Goal: Task Accomplishment & Management: Complete application form

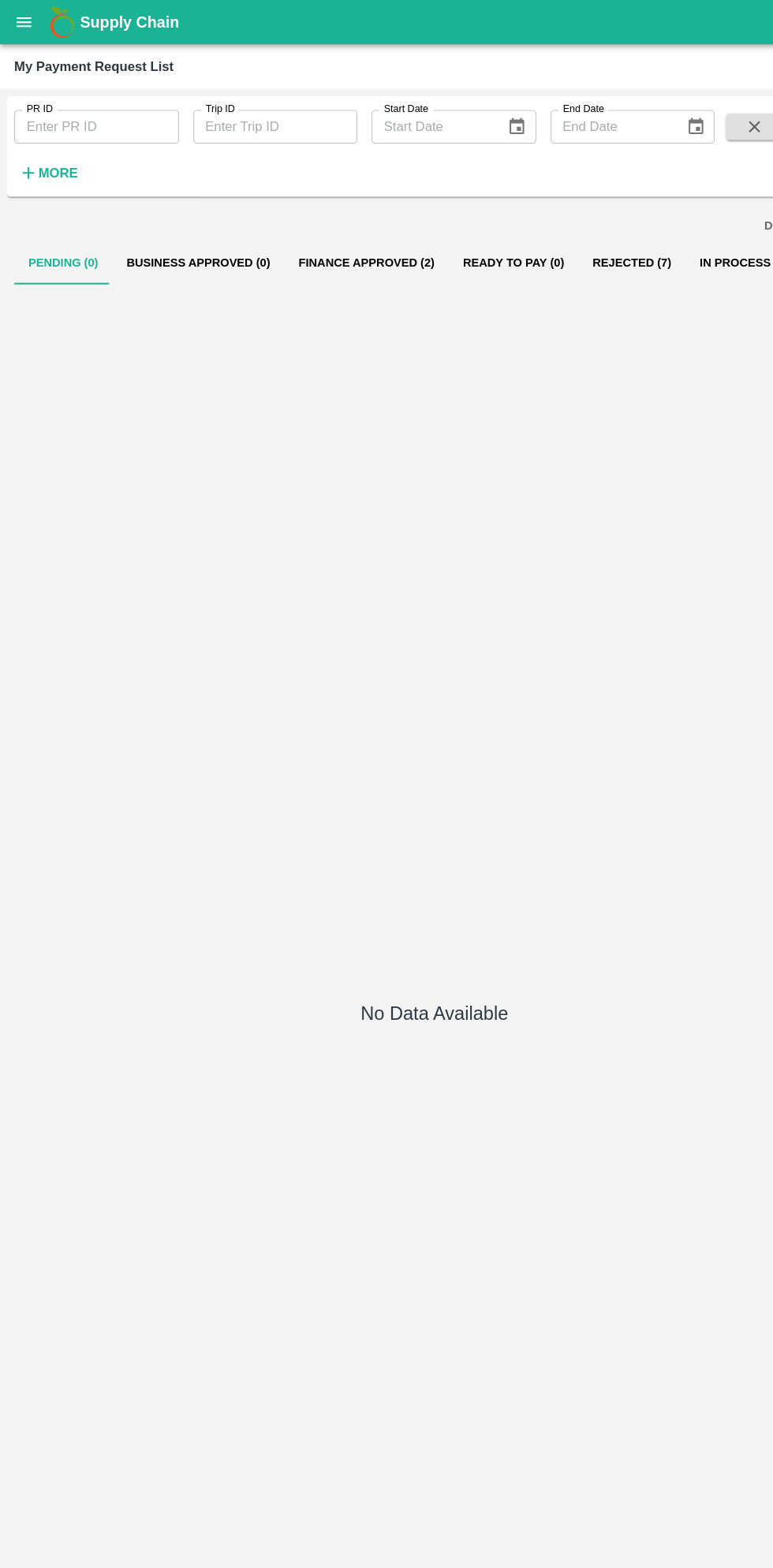
click at [32, 18] on button "open drawer" at bounding box center [21, 19] width 36 height 36
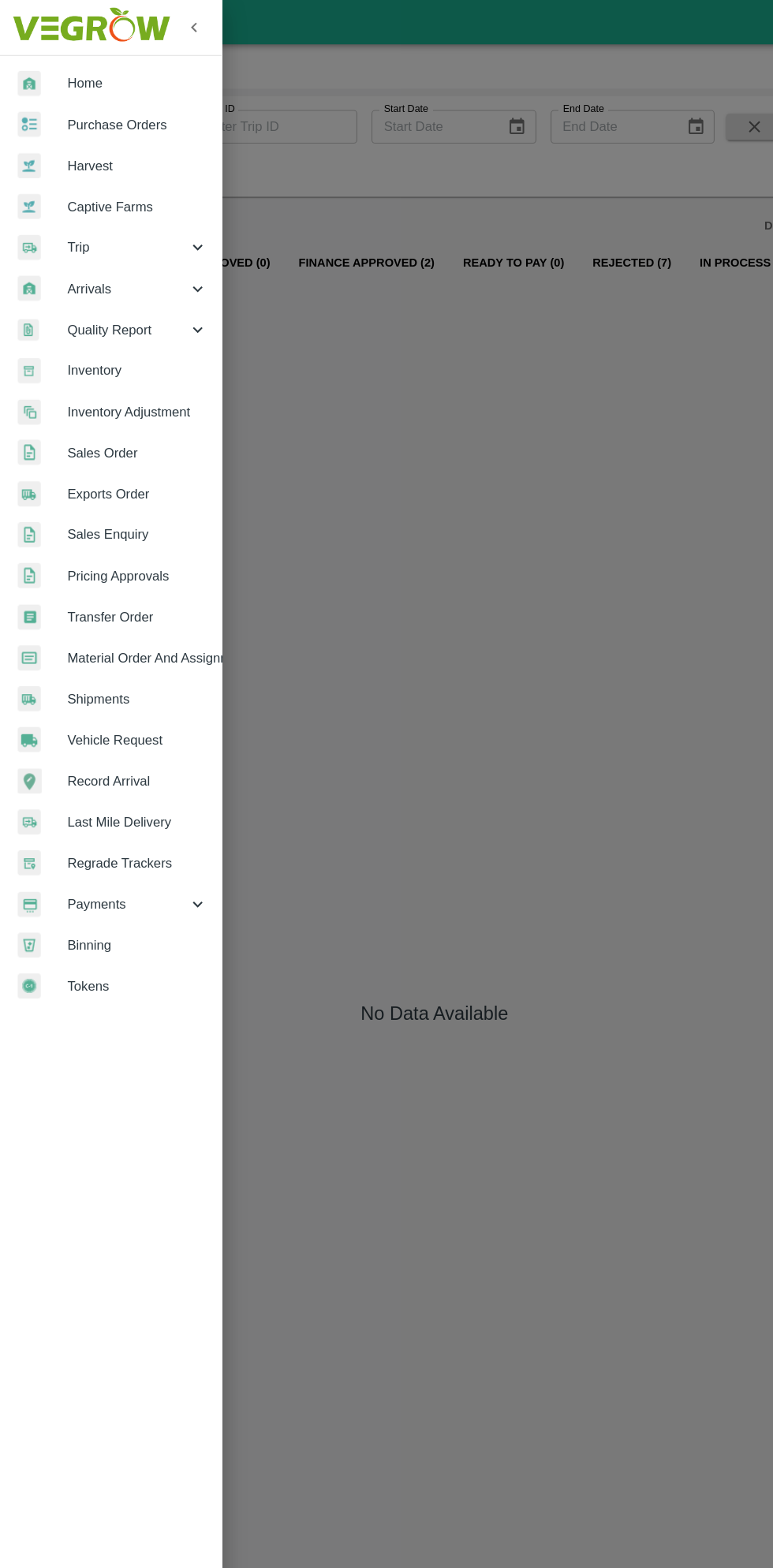
click at [133, 113] on span "Purchase Orders" at bounding box center [122, 111] width 124 height 18
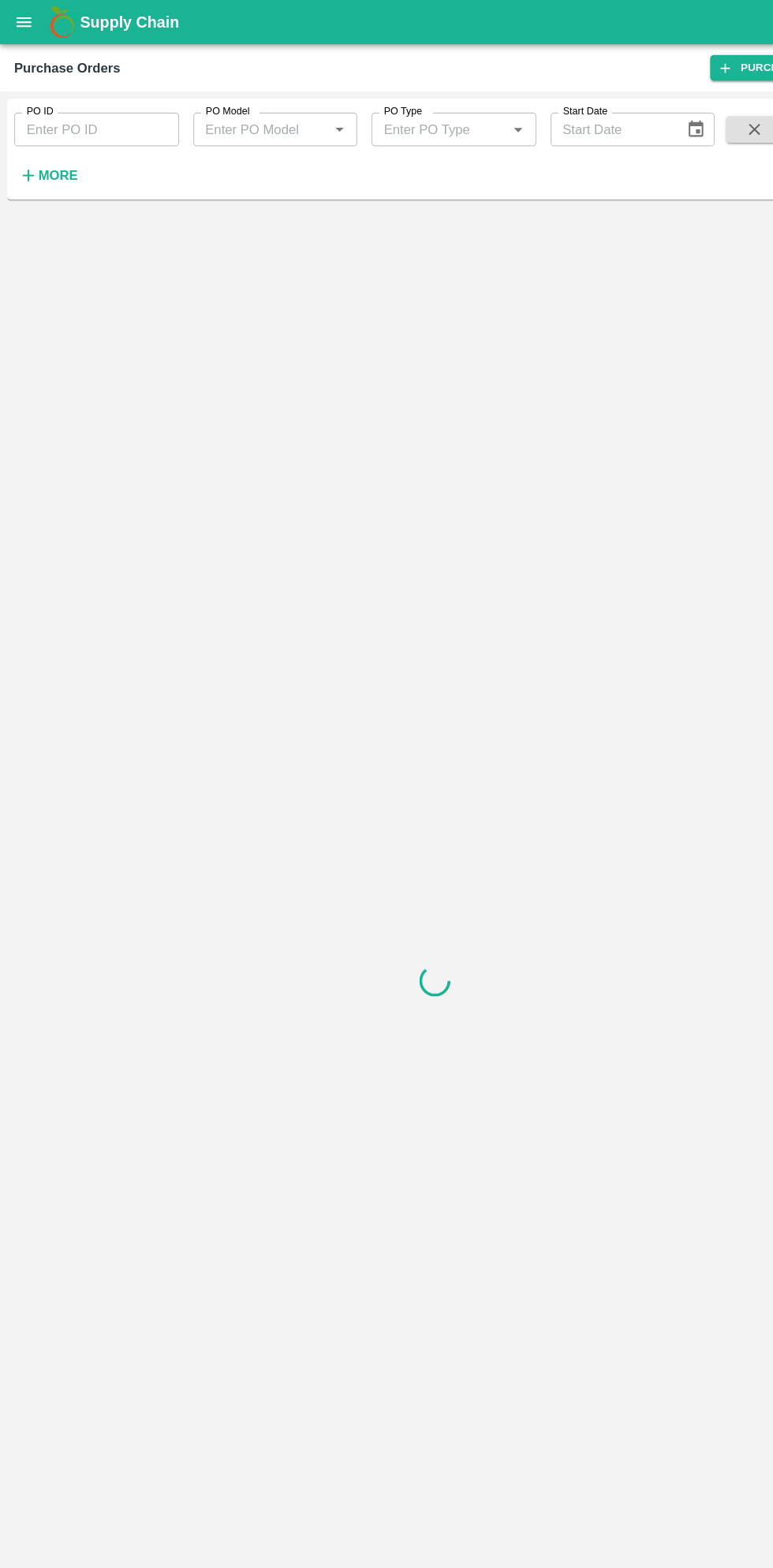
click at [61, 160] on strong "More" at bounding box center [52, 156] width 36 height 12
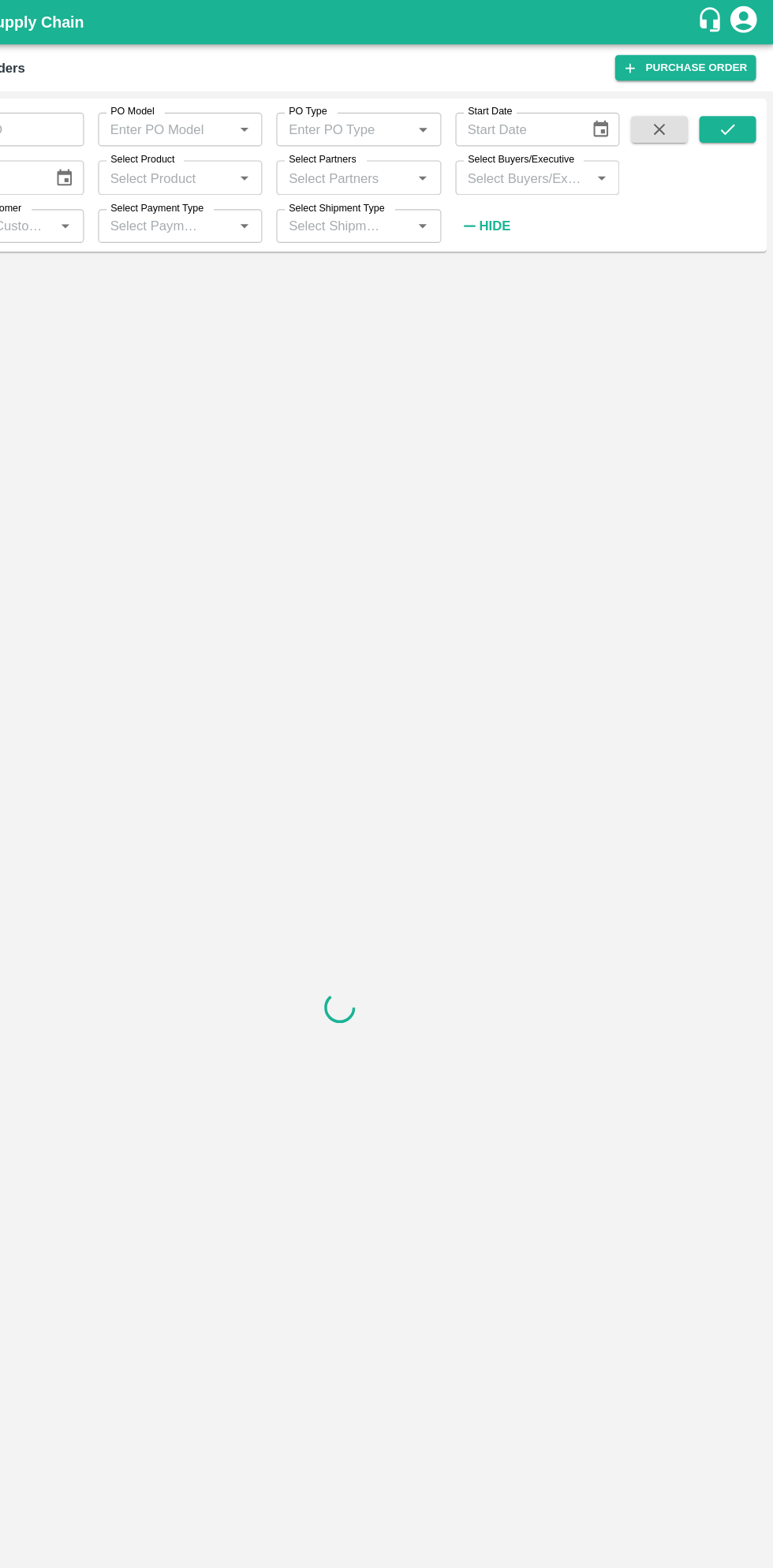
click at [550, 158] on input "Select Buyers/Executive" at bounding box center [550, 157] width 111 height 20
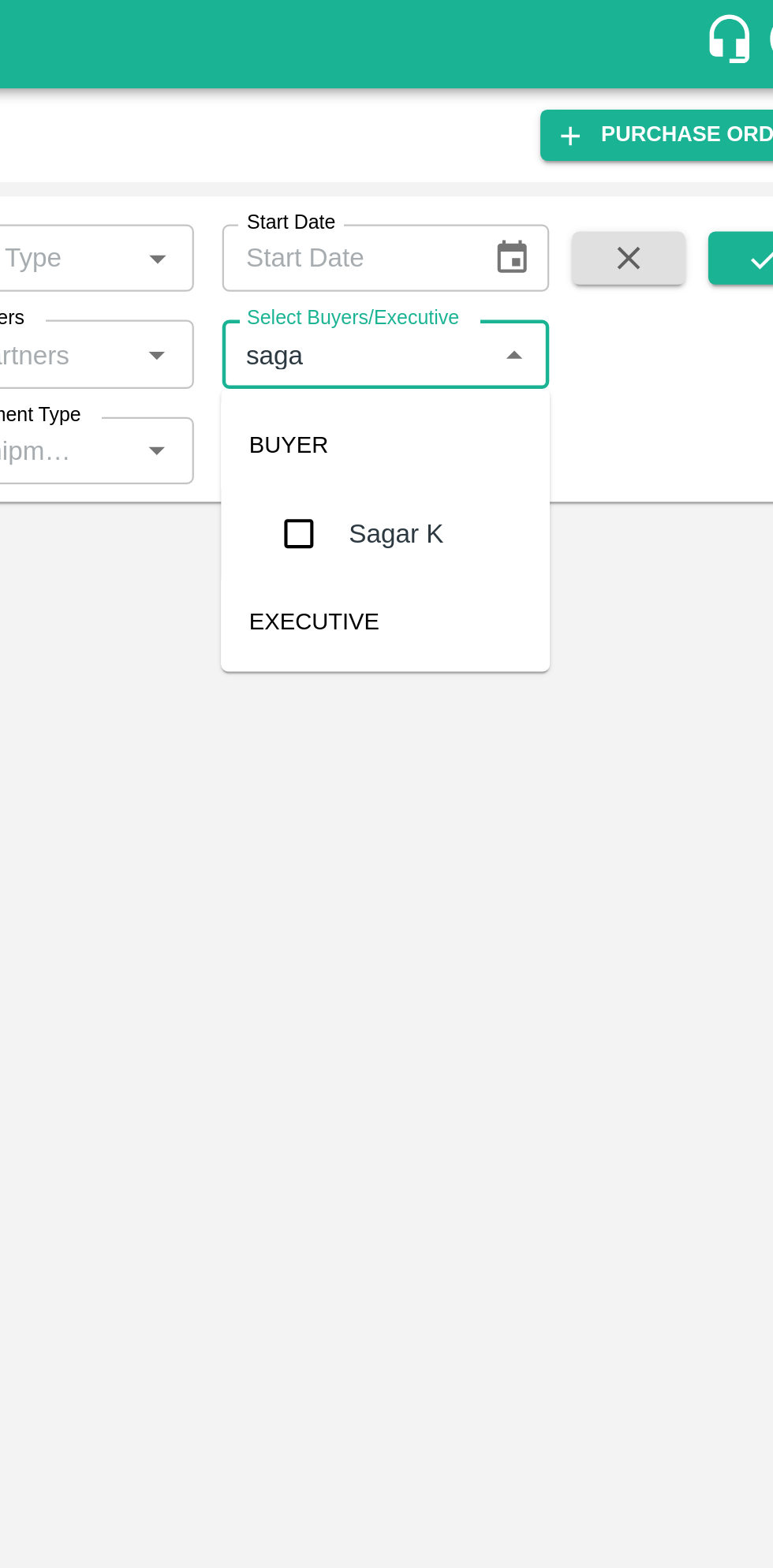
type input "sagar"
click at [521, 245] on input "checkbox" at bounding box center [524, 238] width 32 height 32
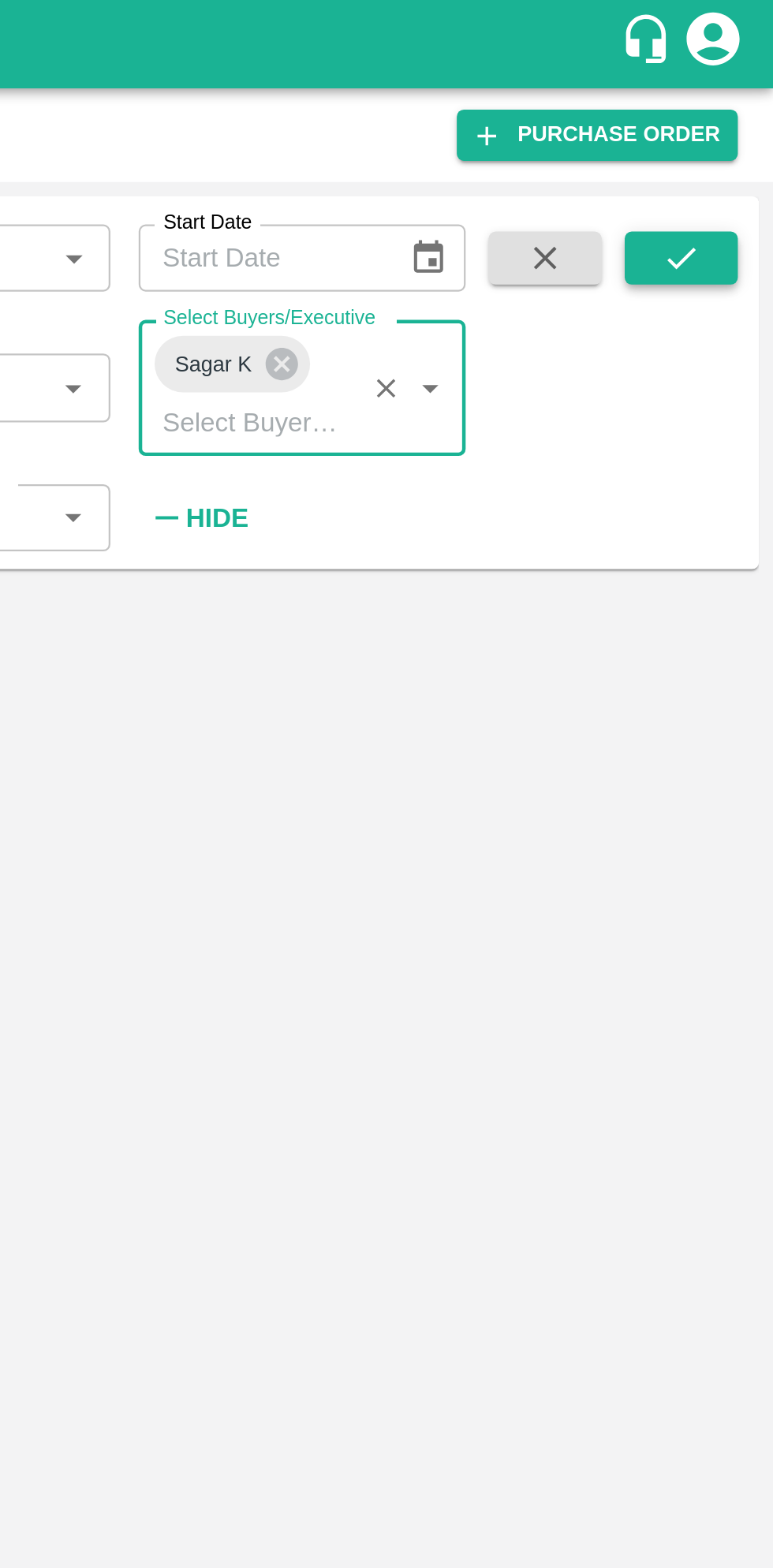
click at [735, 124] on button "submit" at bounding box center [733, 115] width 51 height 24
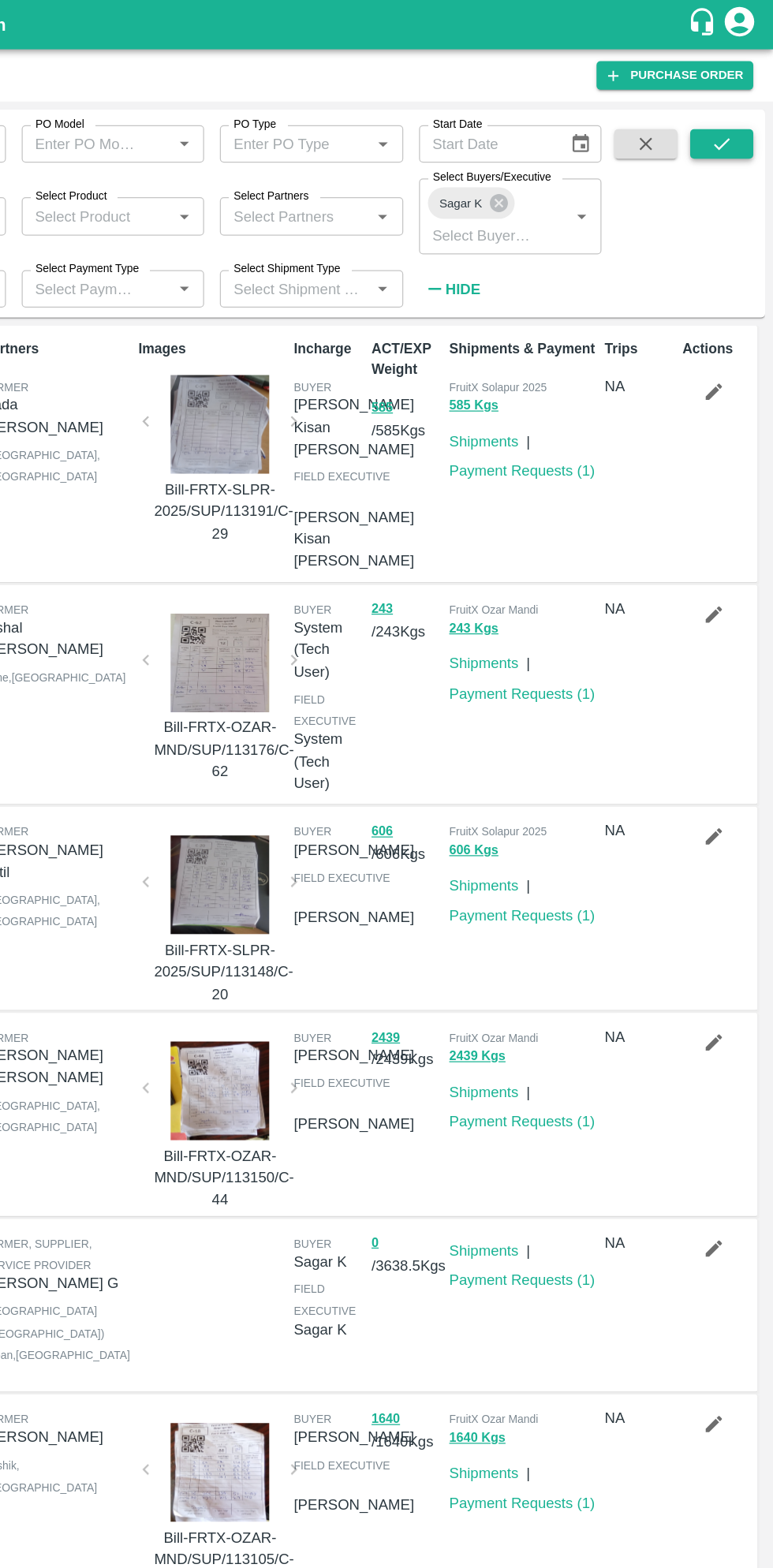
click at [732, 115] on icon "submit" at bounding box center [732, 116] width 18 height 18
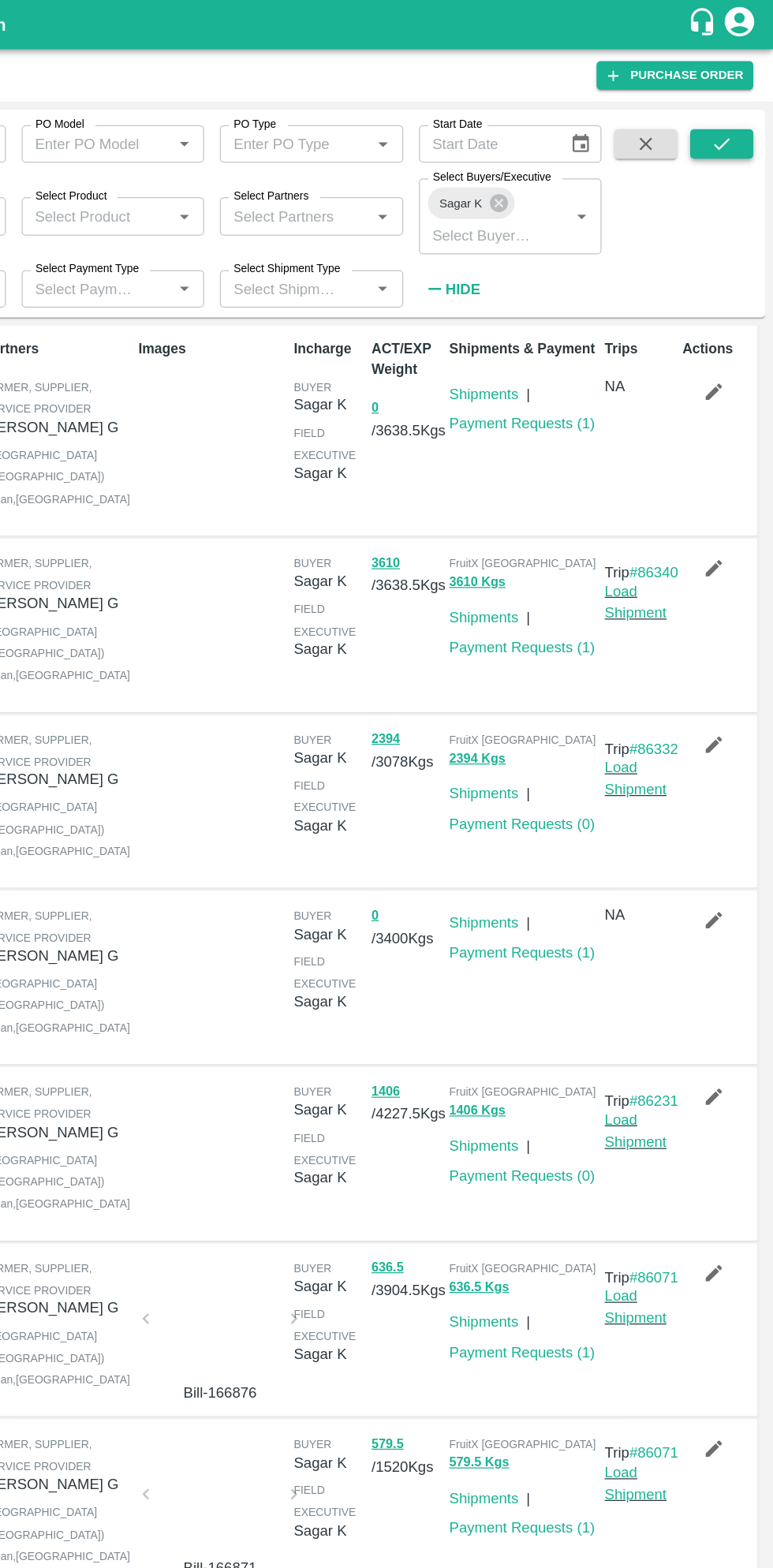
scroll to position [4, 0]
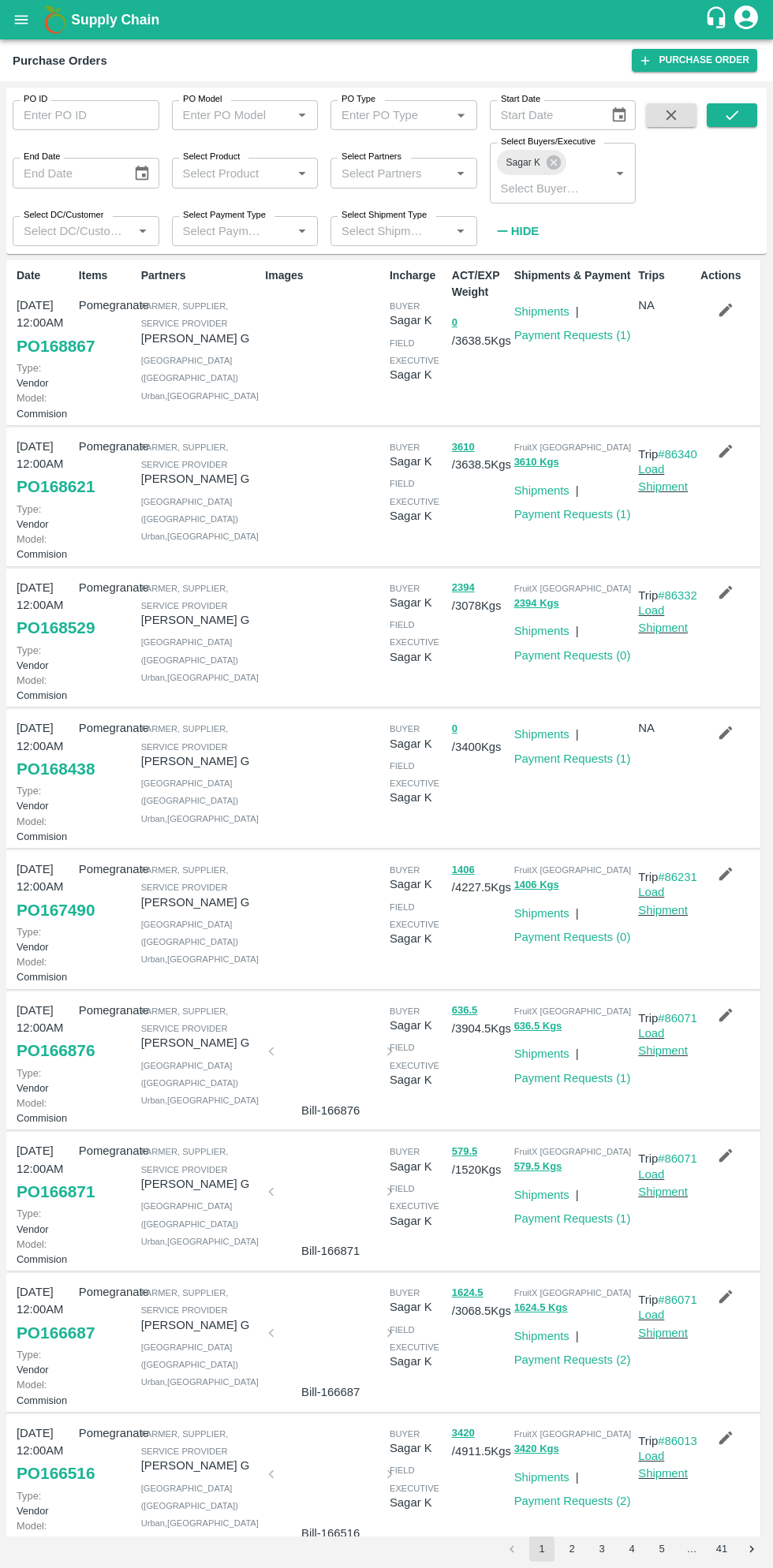
click at [65, 925] on link "PO 167490" at bounding box center [55, 911] width 78 height 28
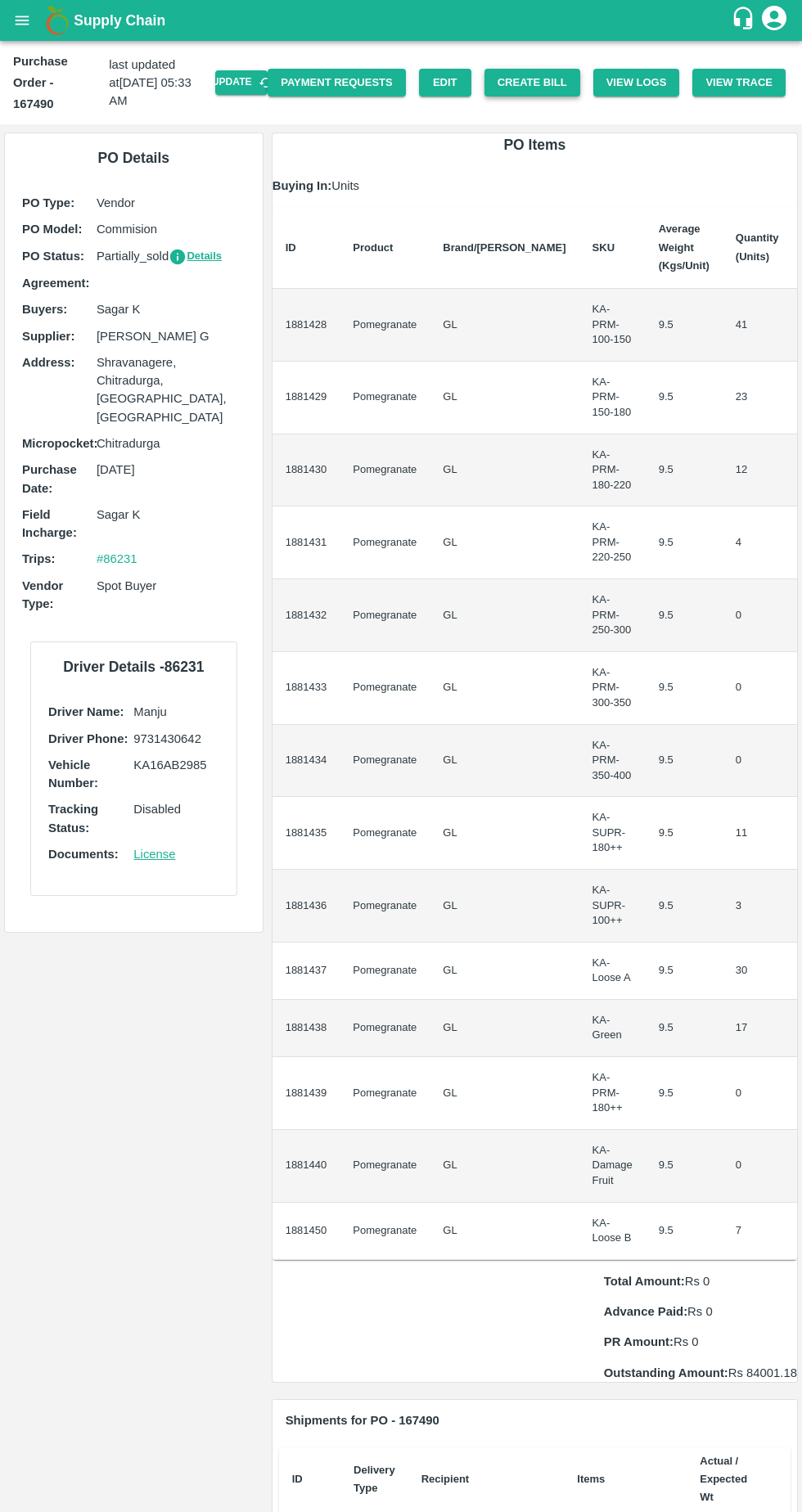
click at [543, 74] on button "Create Bill" at bounding box center [532, 84] width 95 height 29
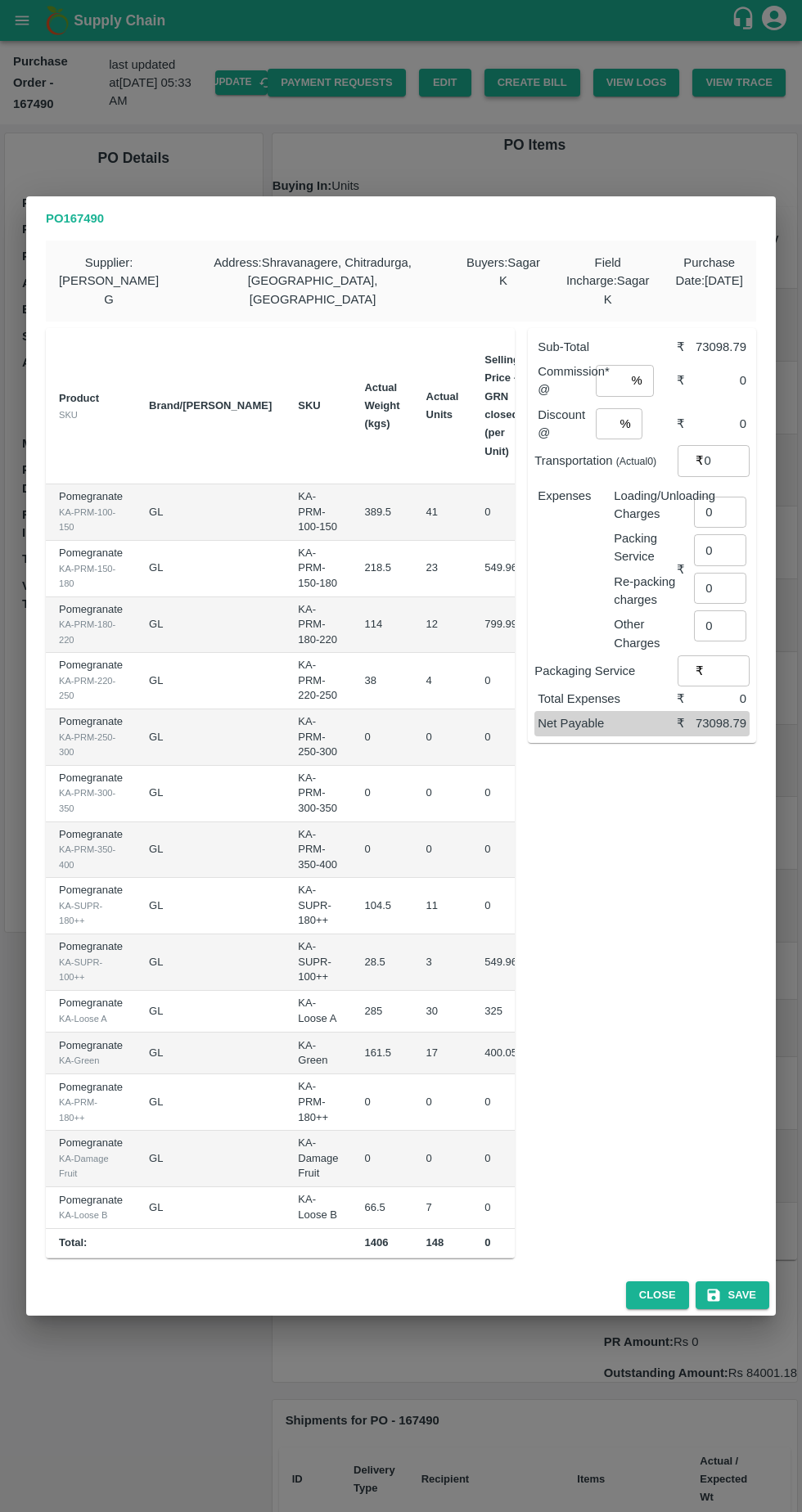
scroll to position [0, 173]
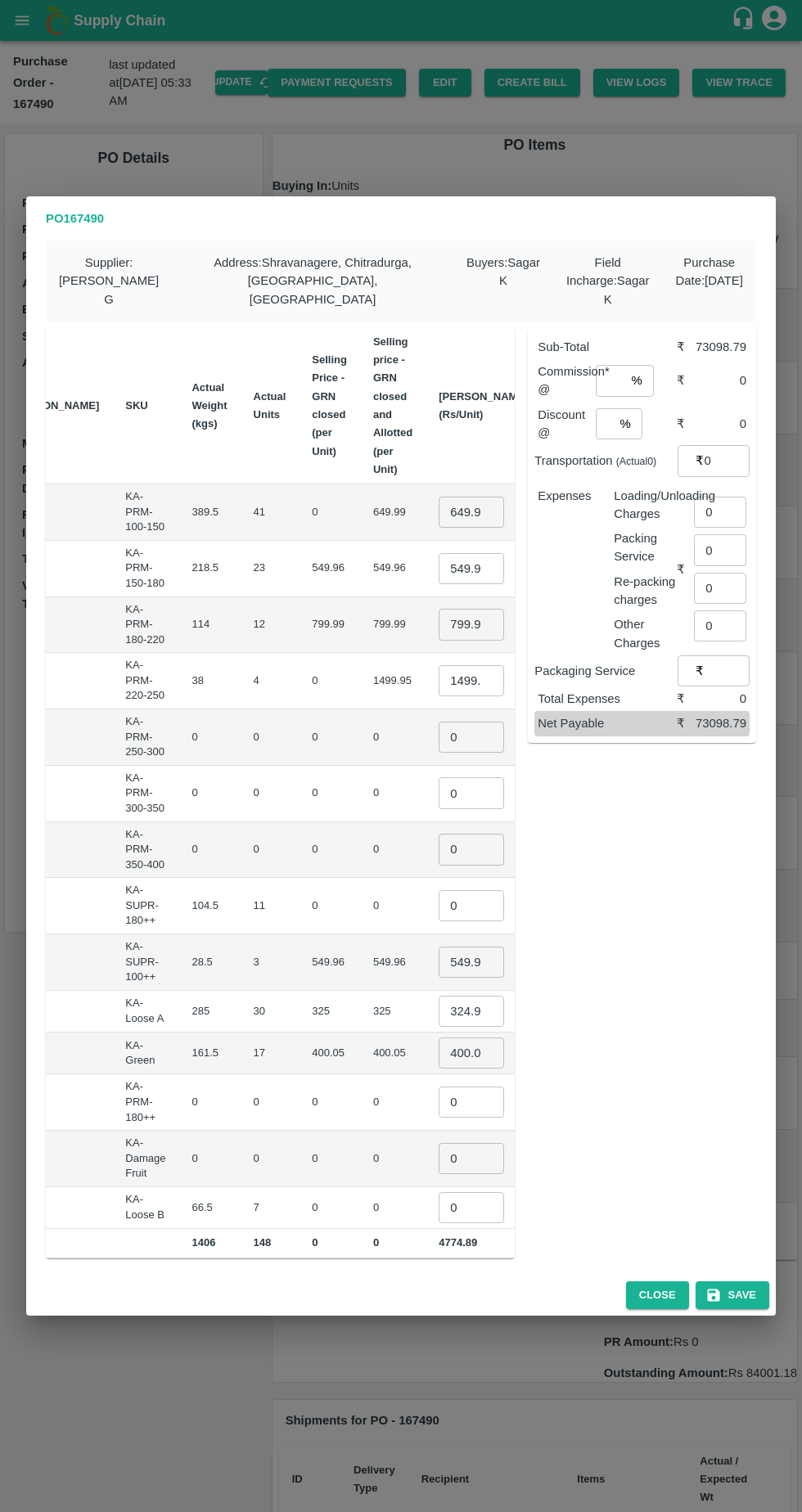
click at [438, 501] on input "649.99" at bounding box center [471, 512] width 65 height 31
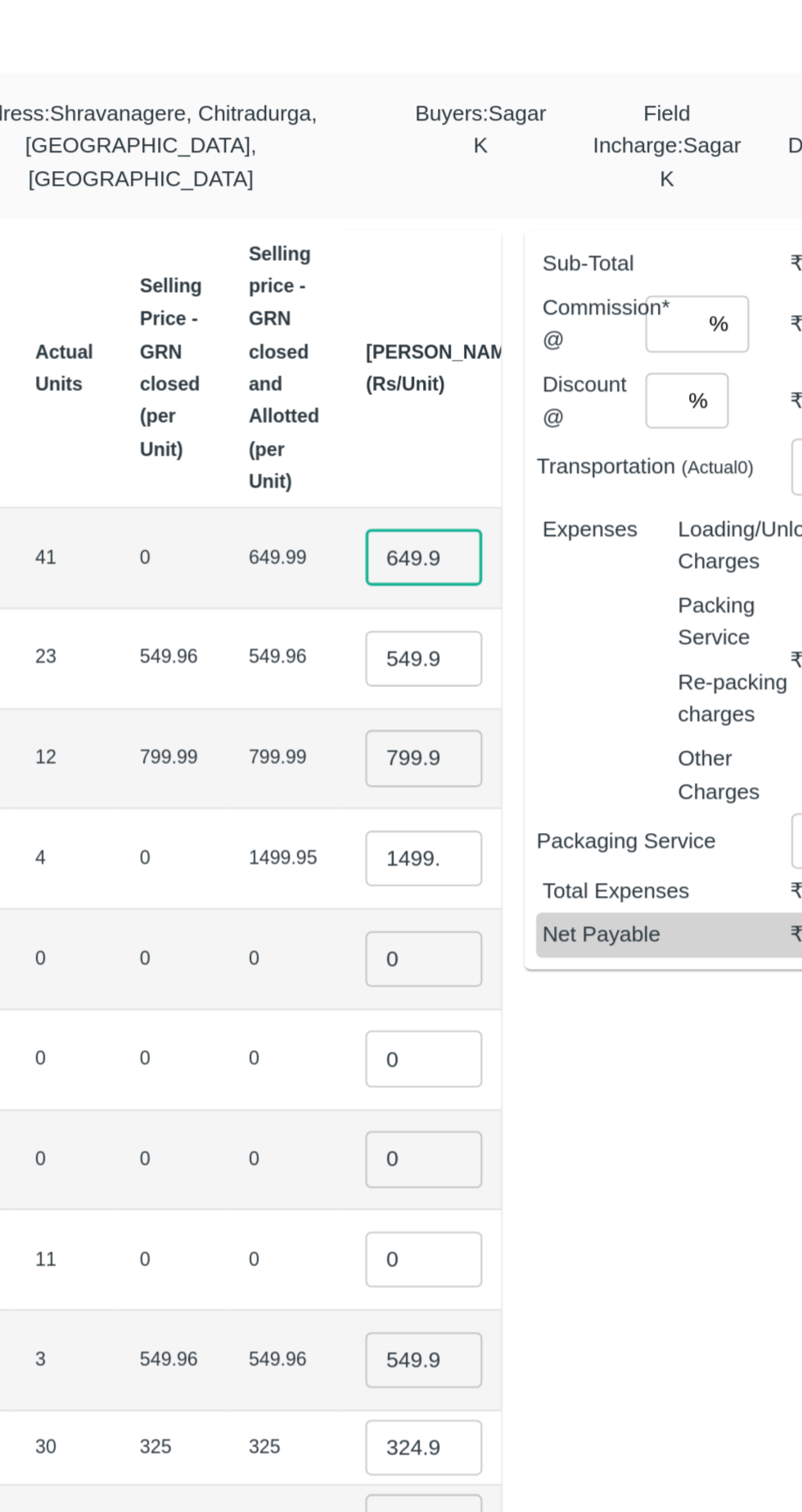
scroll to position [0, 3]
type input "6"
type input "900"
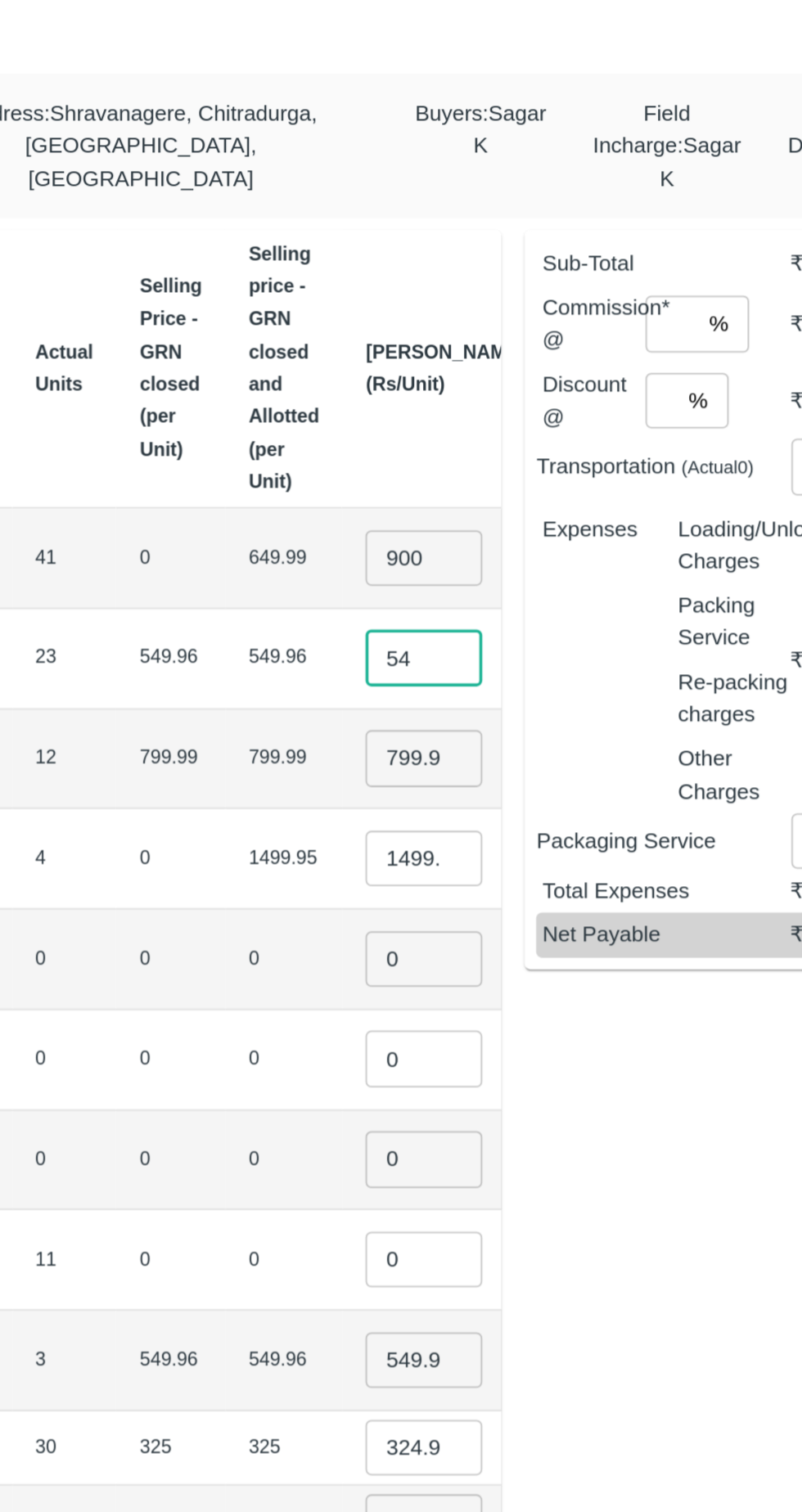
type input "5"
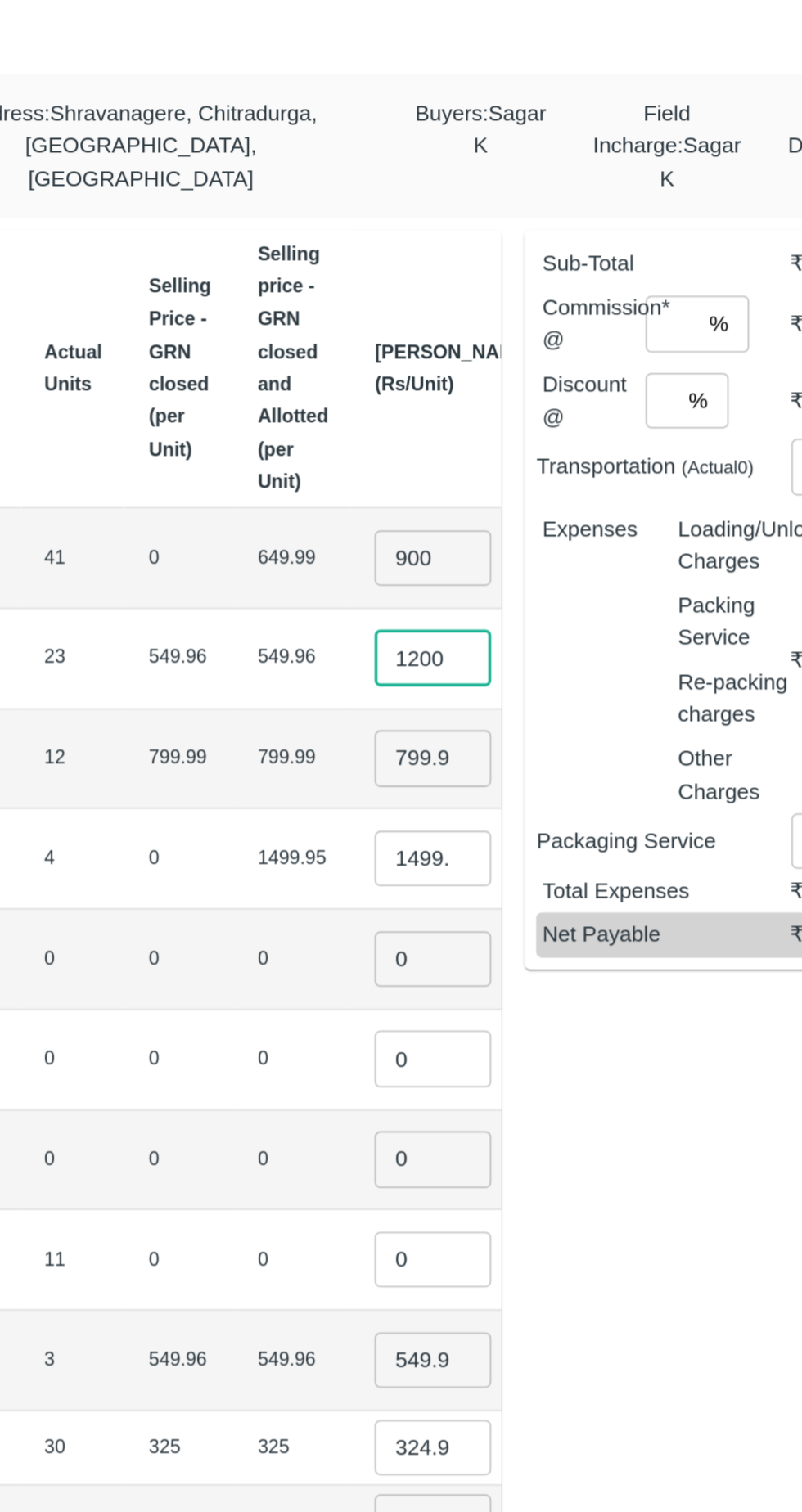
type input "1200"
type input "7"
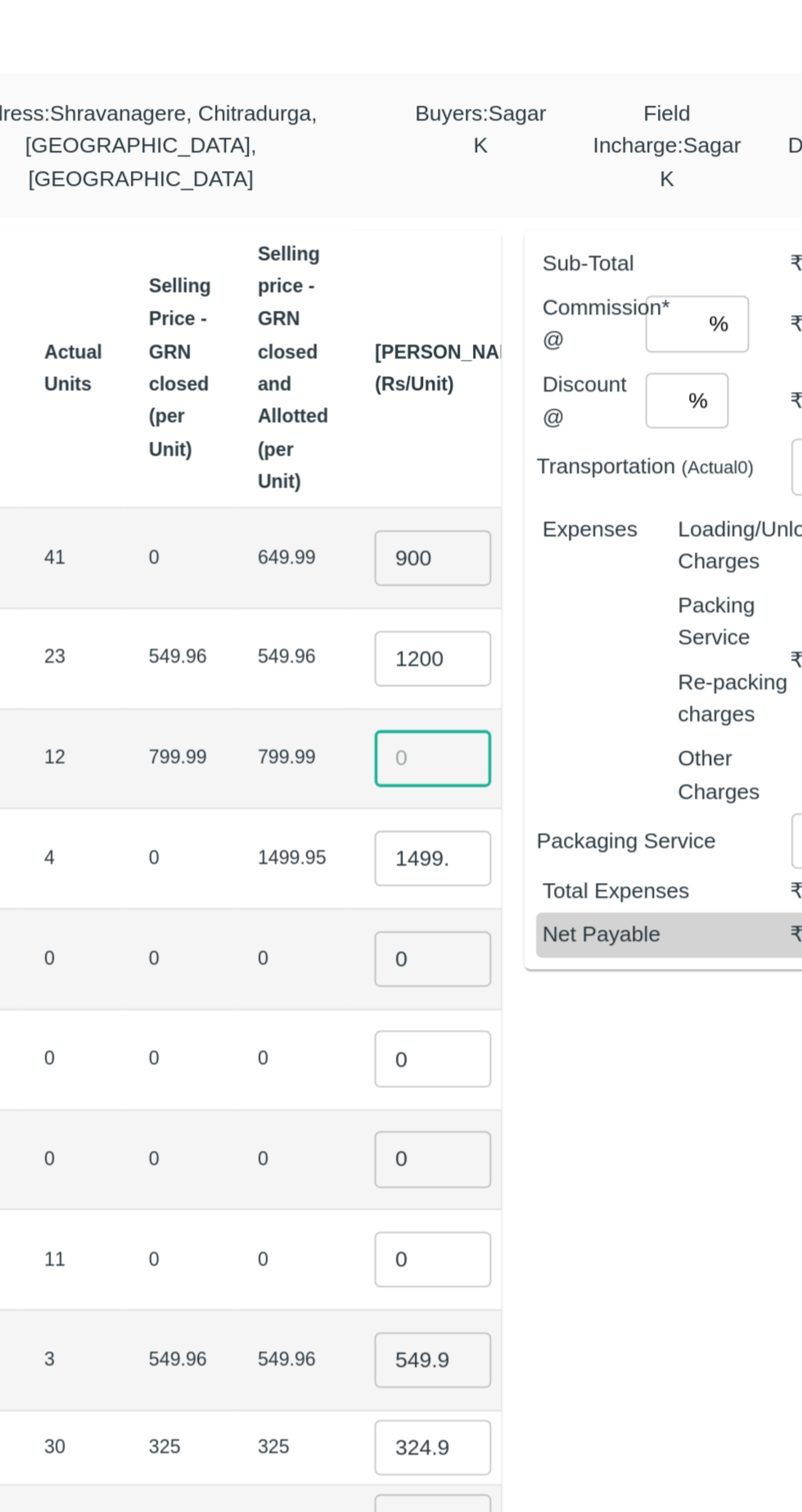
scroll to position [0, 167]
type input "1400"
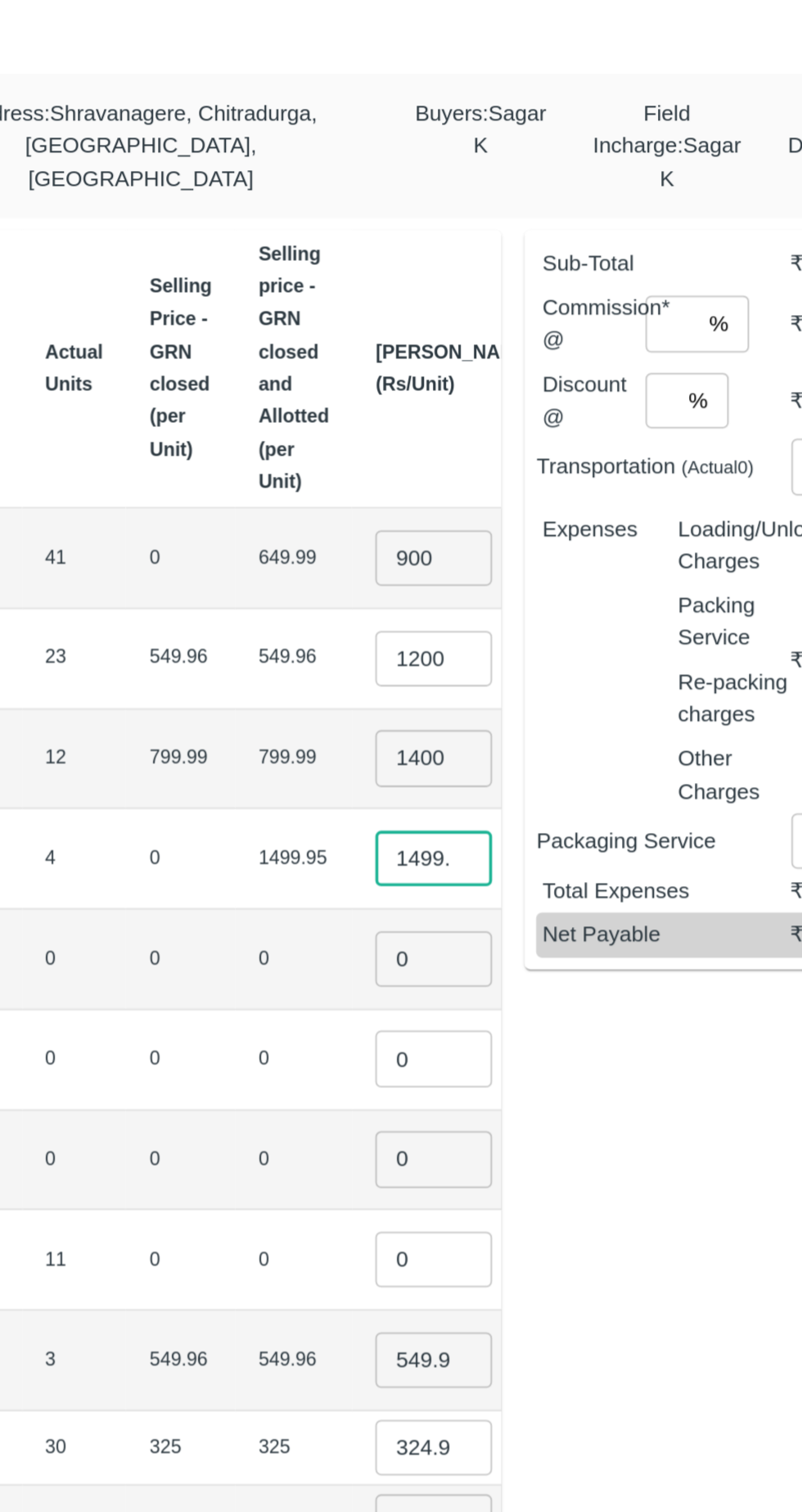
scroll to position [0, 16]
type input "1"
type input "1600"
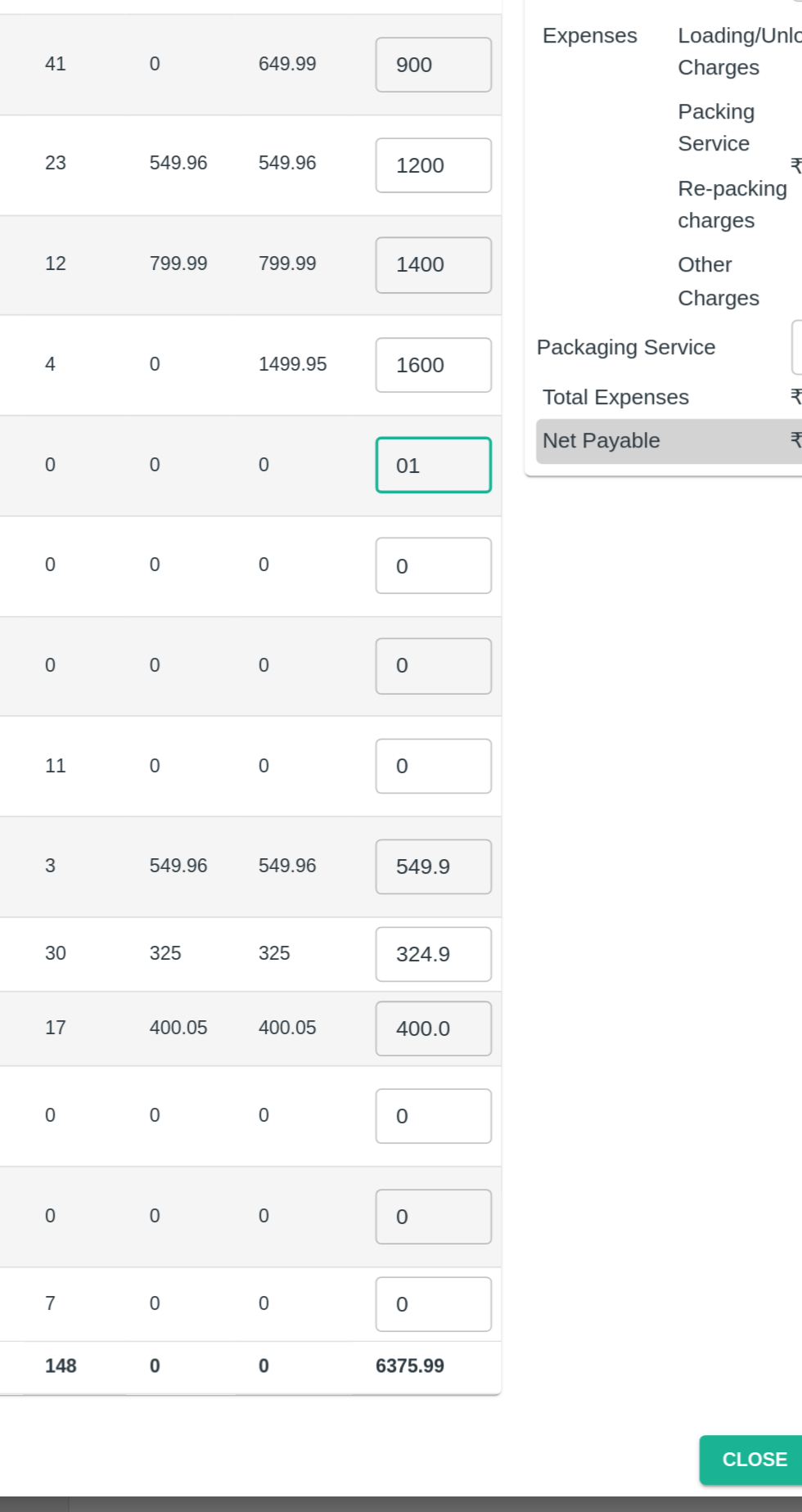
type input "01"
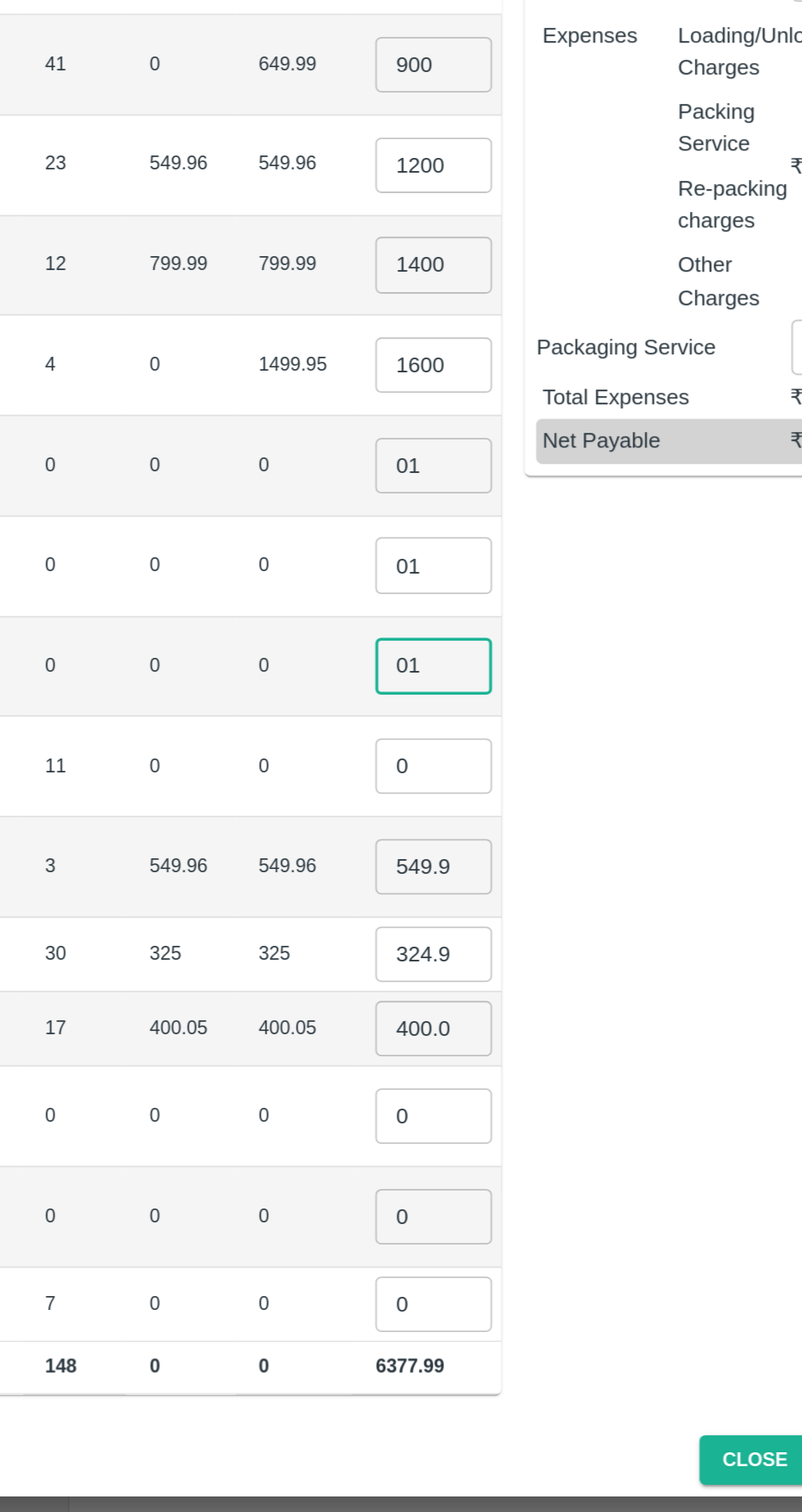
type input "01"
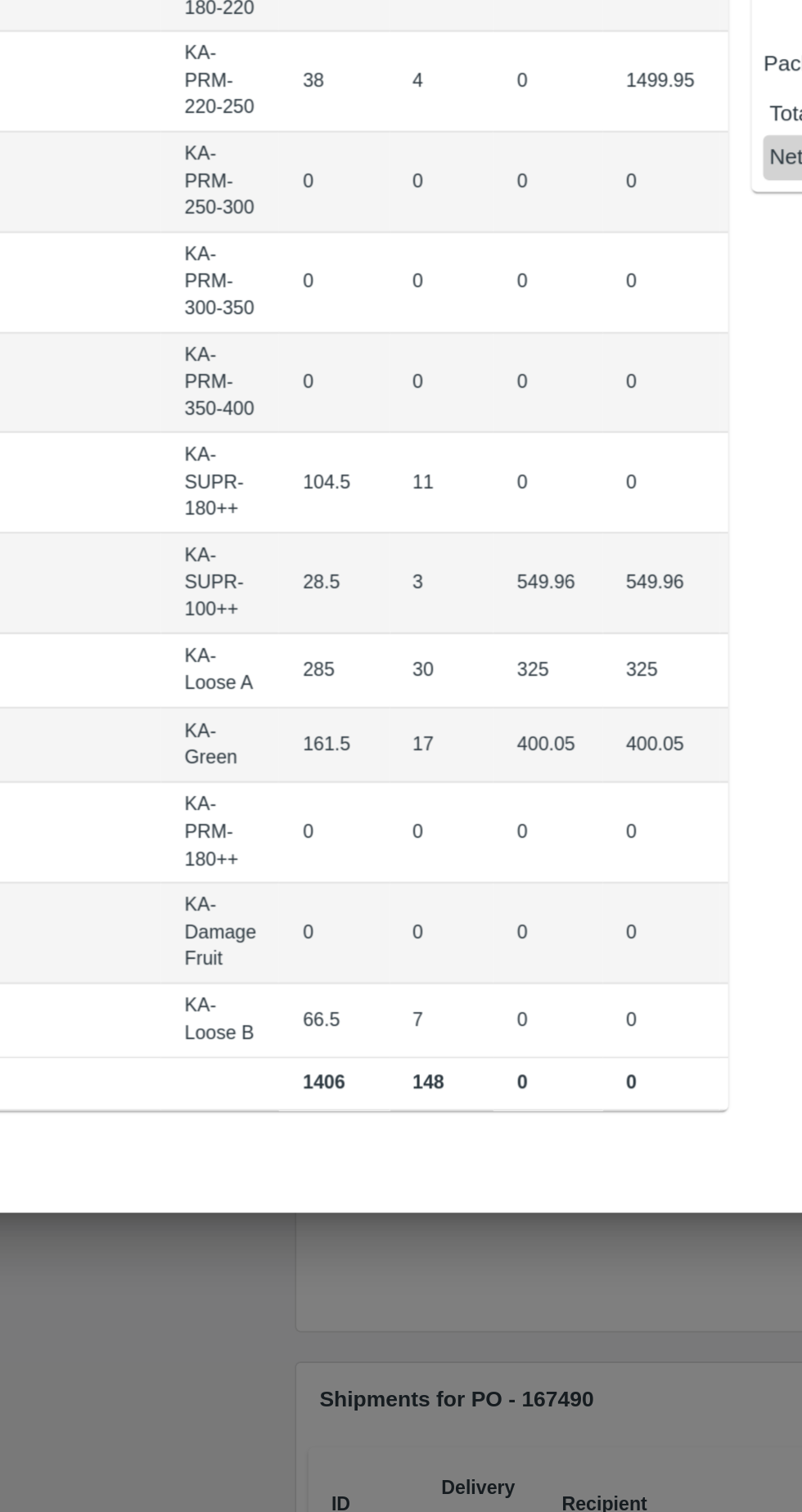
scroll to position [0, 119]
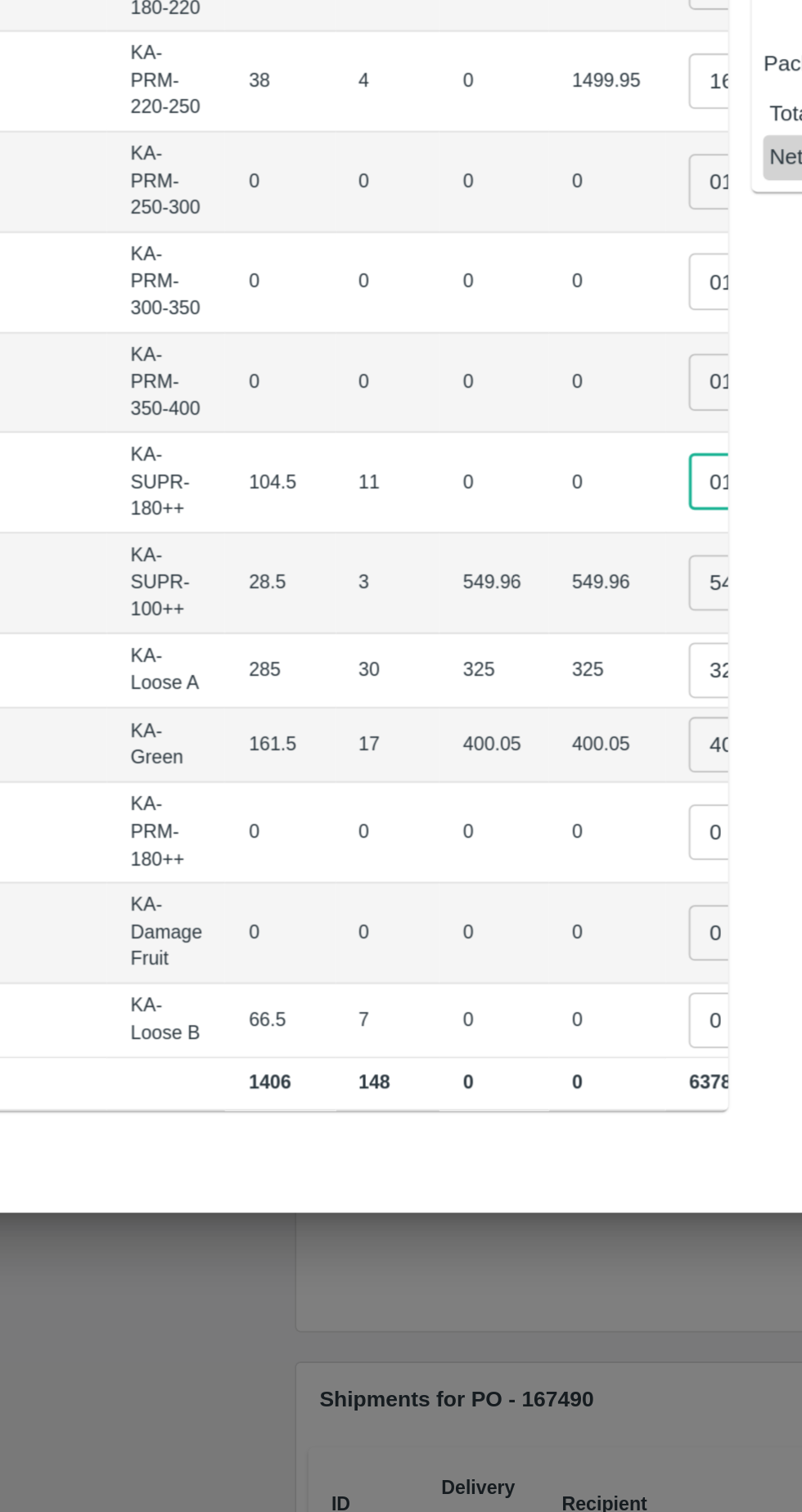
click at [493, 951] on input "549.955" at bounding box center [526, 962] width 65 height 31
click at [493, 892] on input "01" at bounding box center [526, 906] width 65 height 31
type input "0"
type input "700"
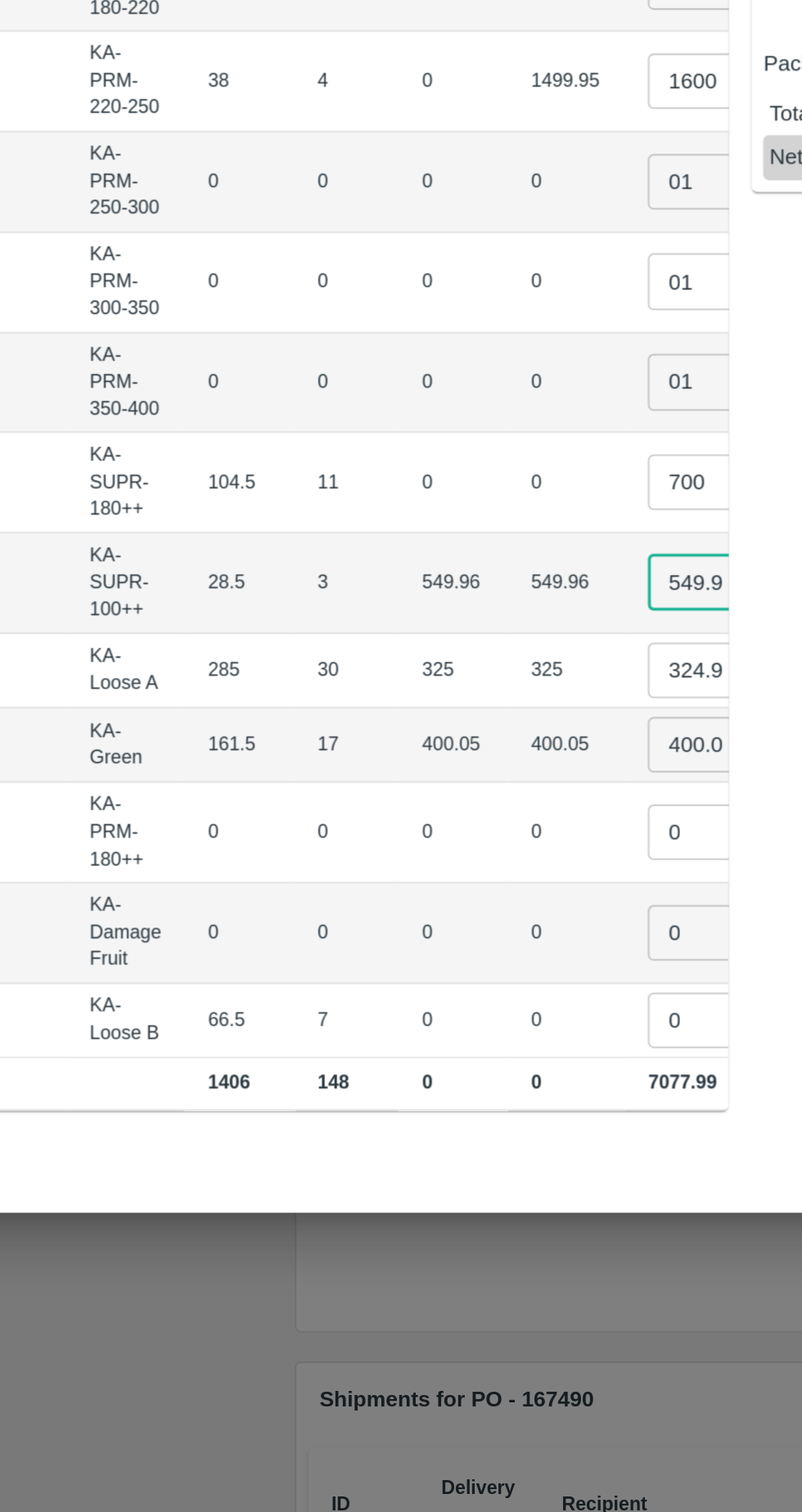
scroll to position [0, 152]
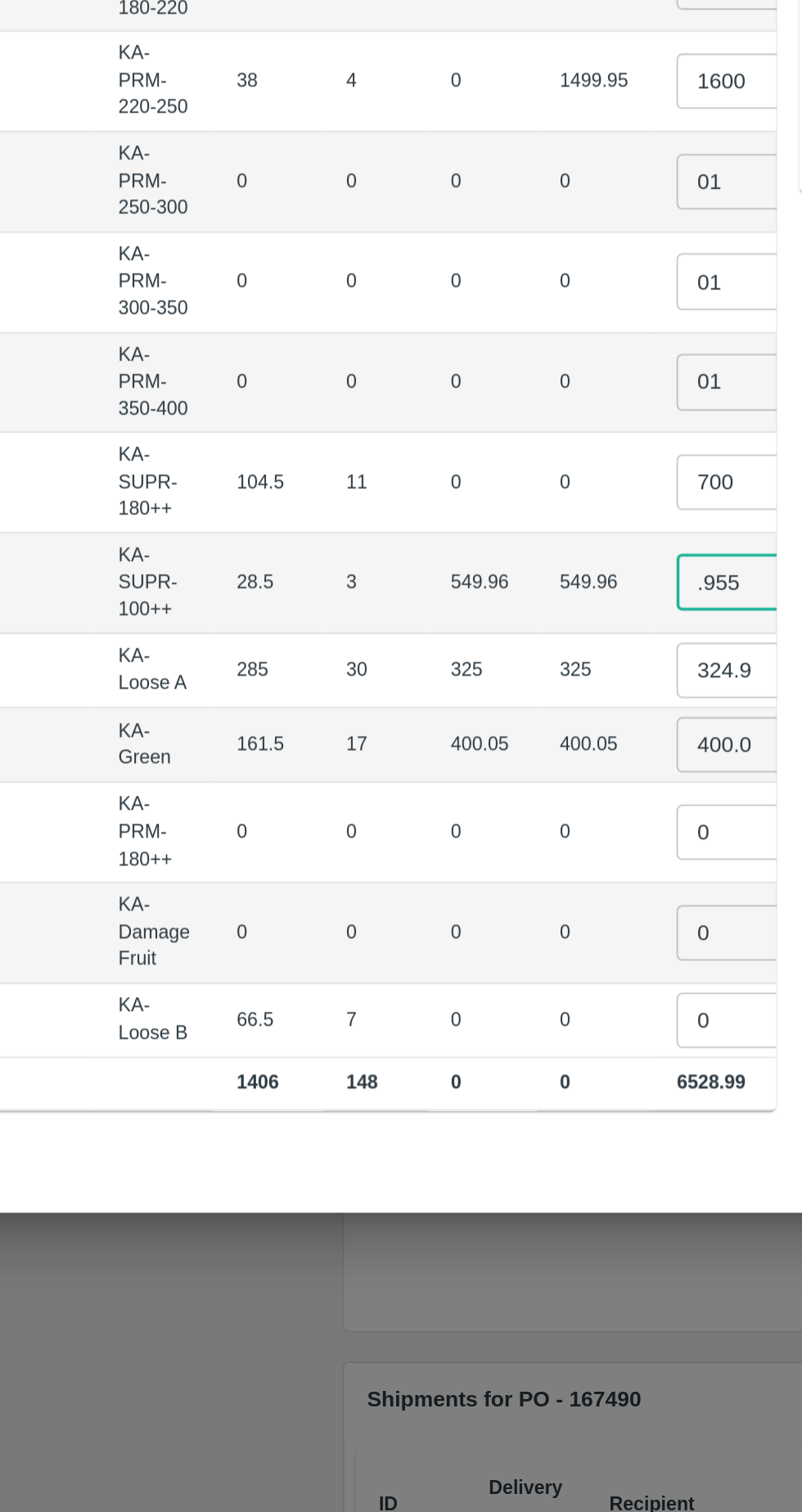
click at [459, 946] on input ".955" at bounding box center [492, 962] width 65 height 31
type input ".9"
type input "6"
type input "600"
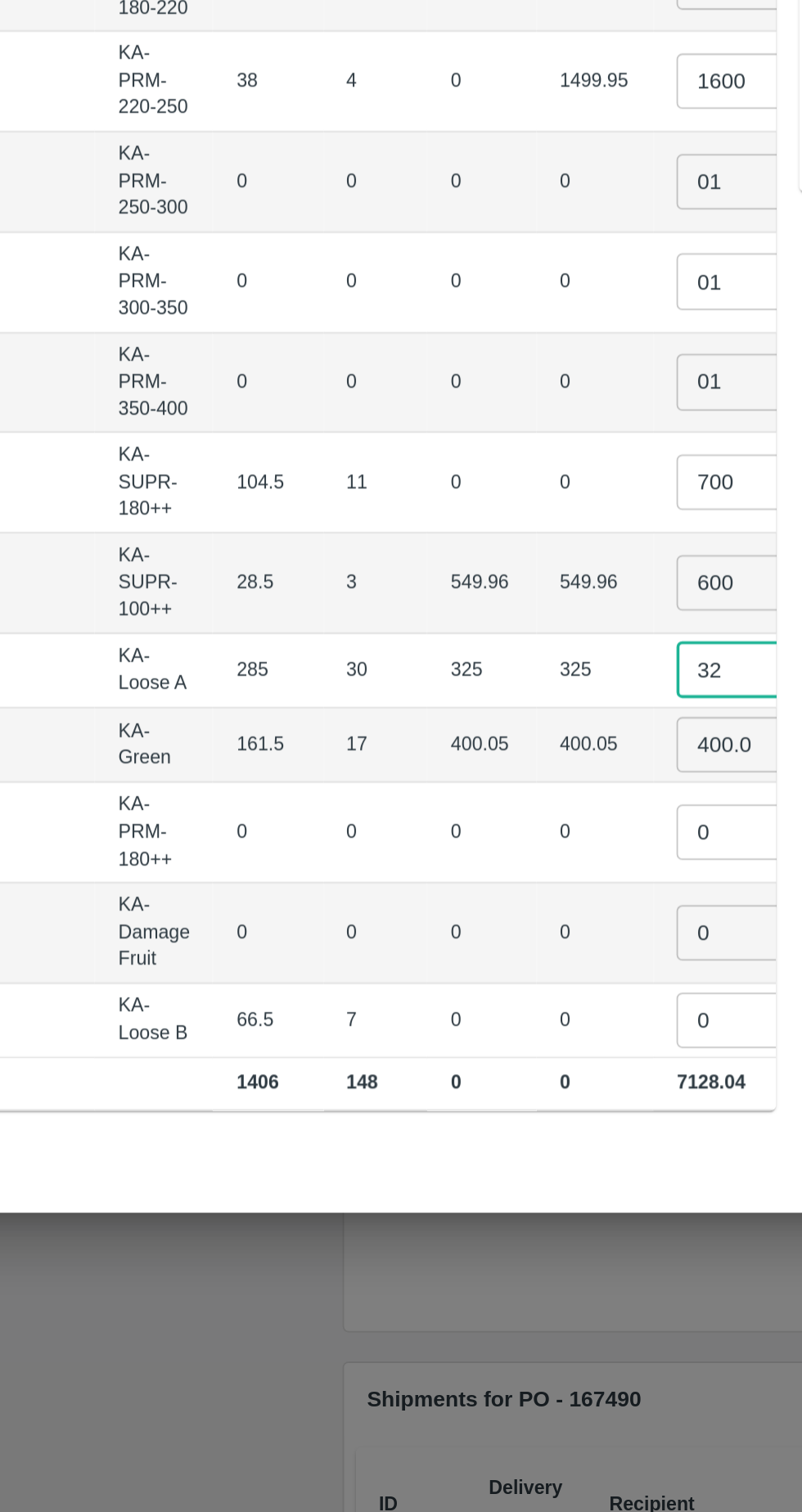
type input "3"
type input "600"
type input "4"
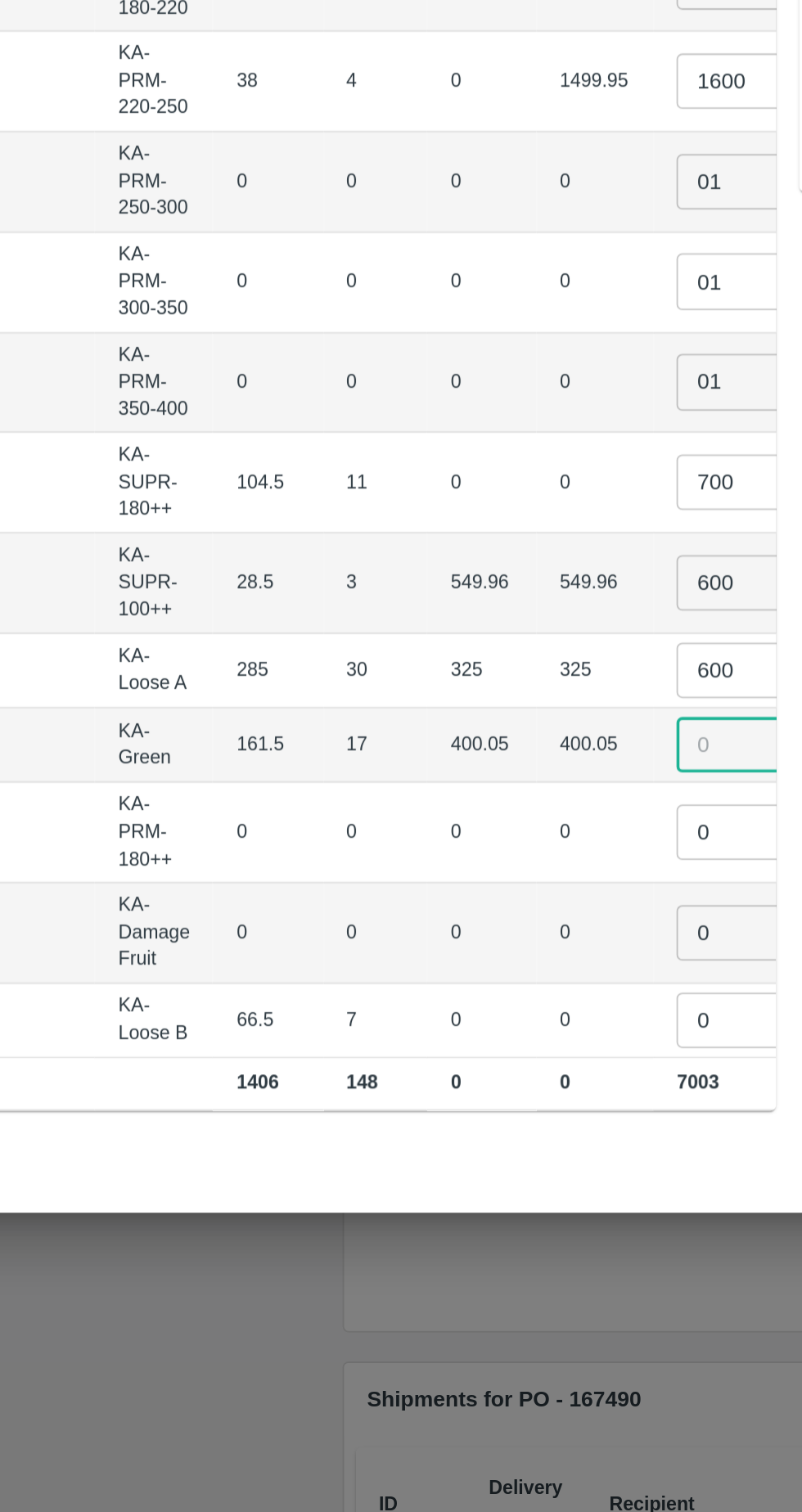
scroll to position [0, 0]
type input "250"
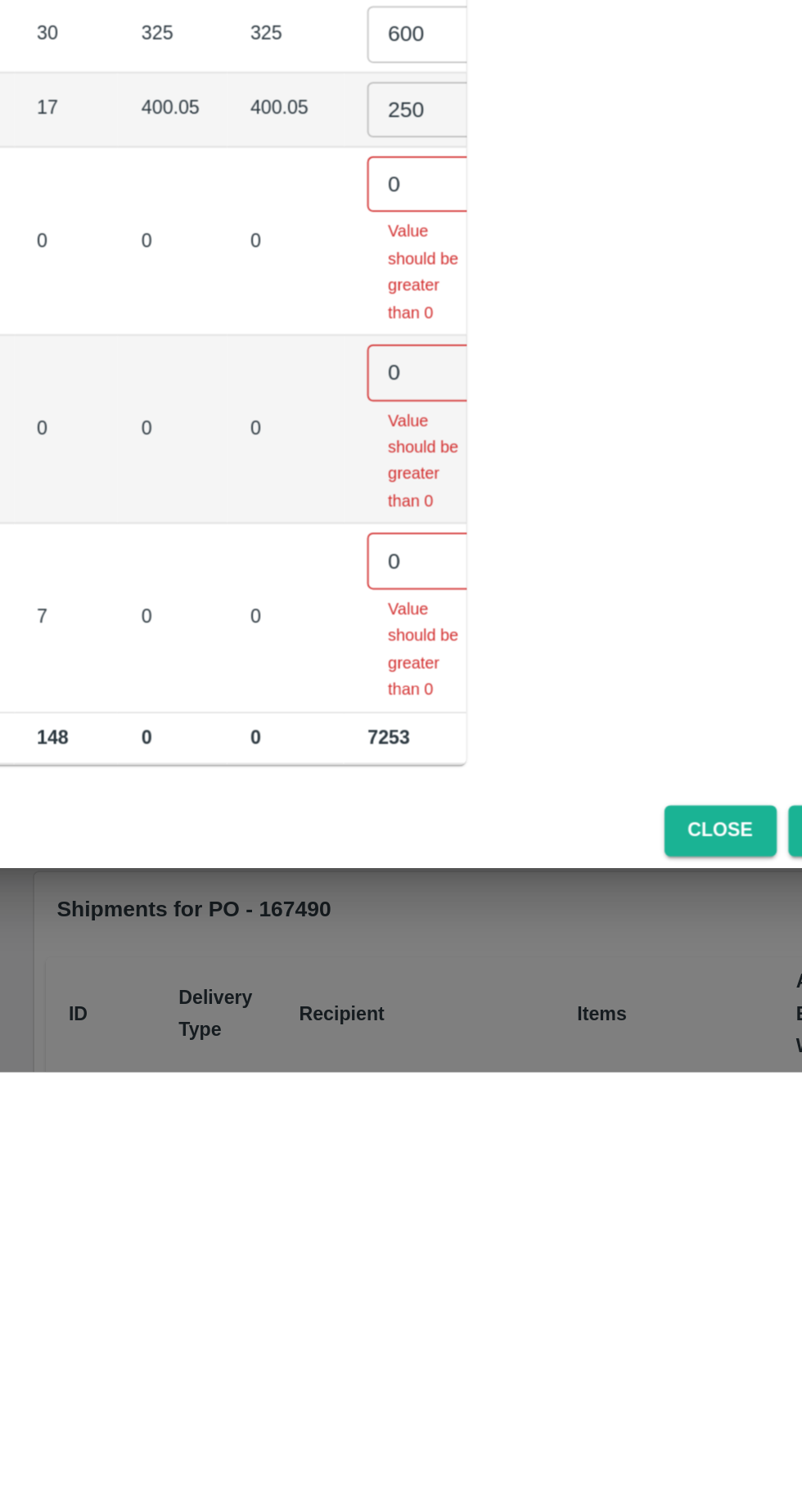
click at [459, 1227] on input "0" at bounding box center [492, 1225] width 65 height 31
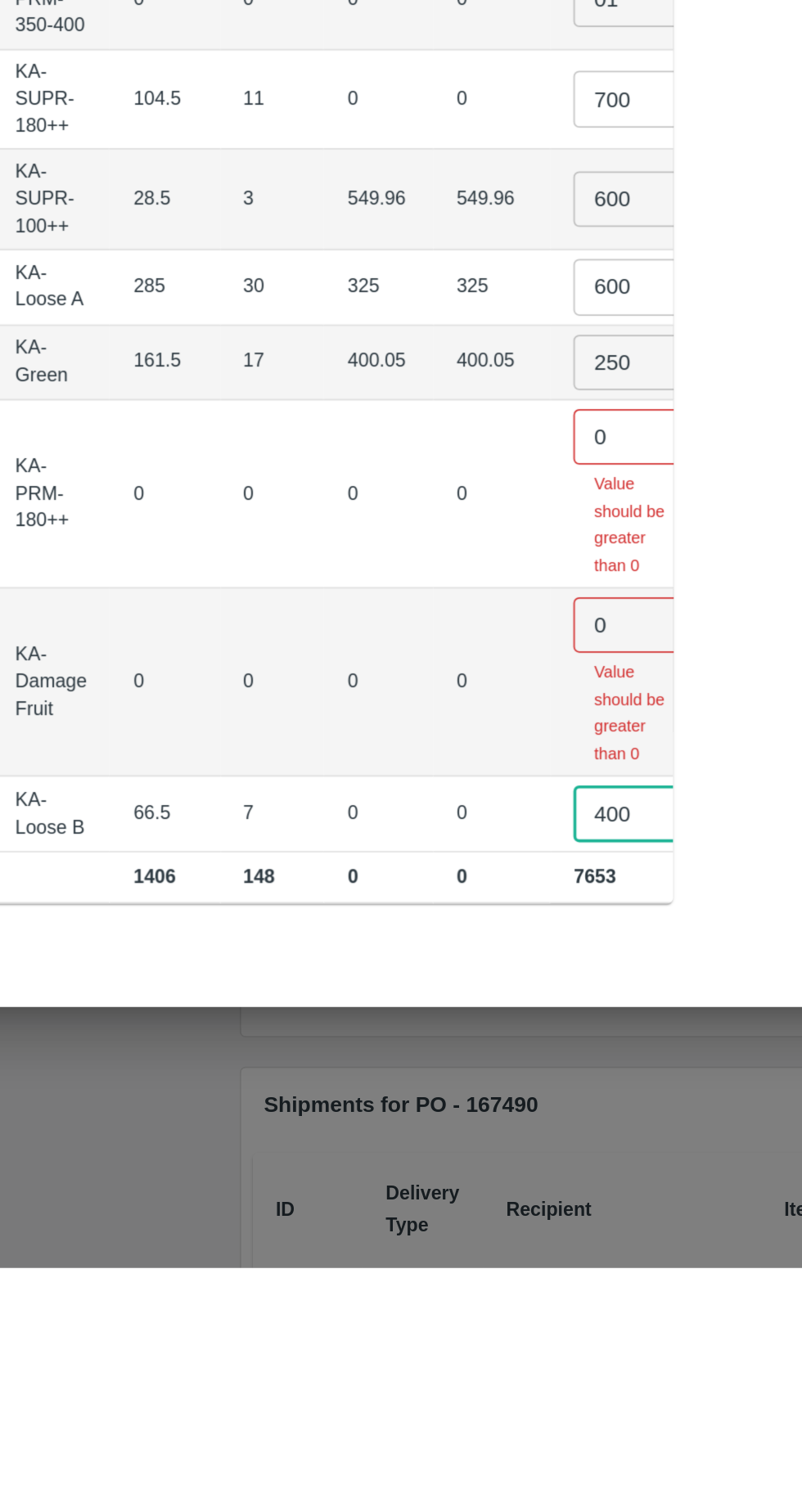
type input "400"
click at [459, 1030] on input "0" at bounding box center [492, 1046] width 65 height 31
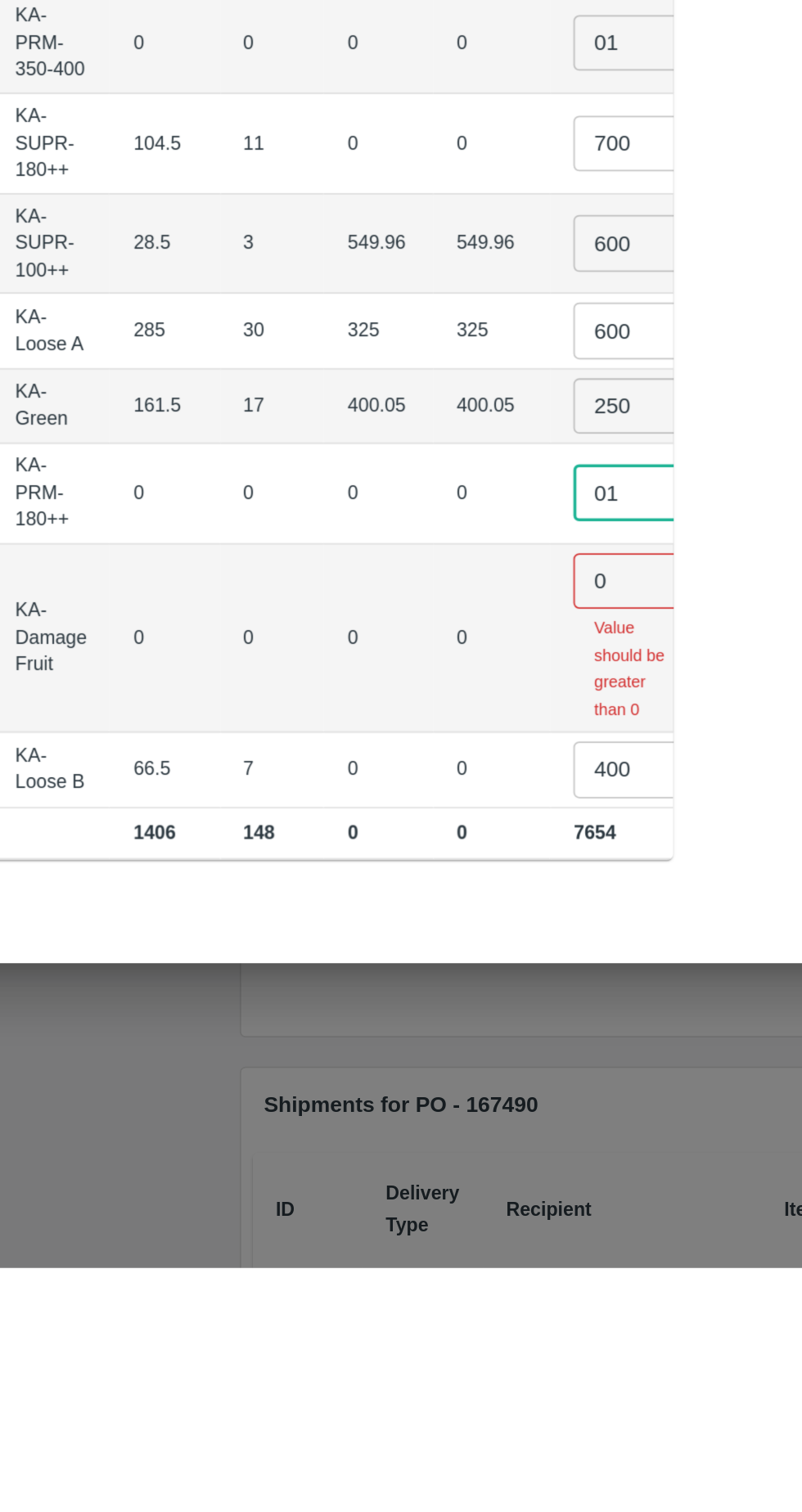
type input "01"
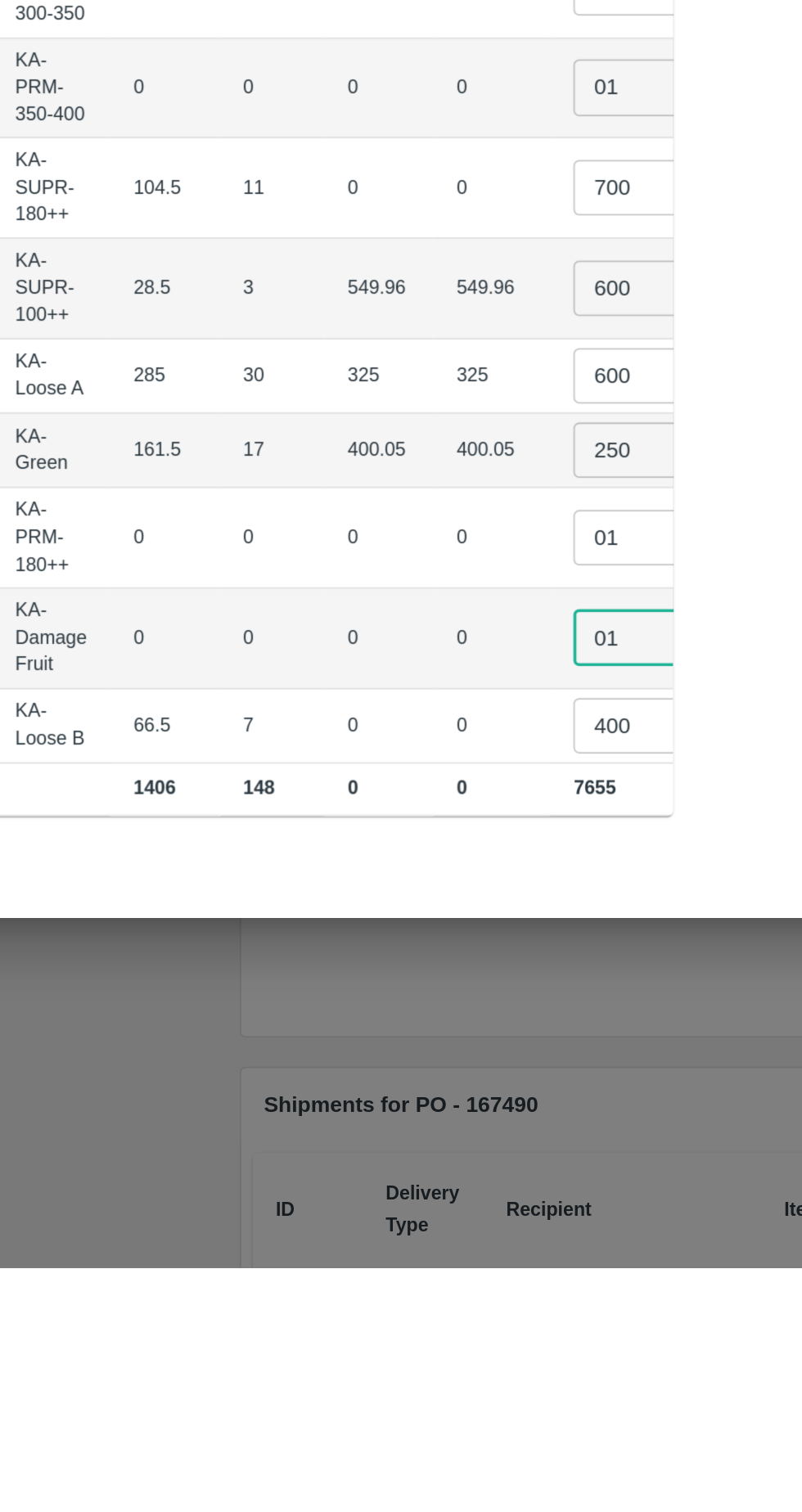
type input "01"
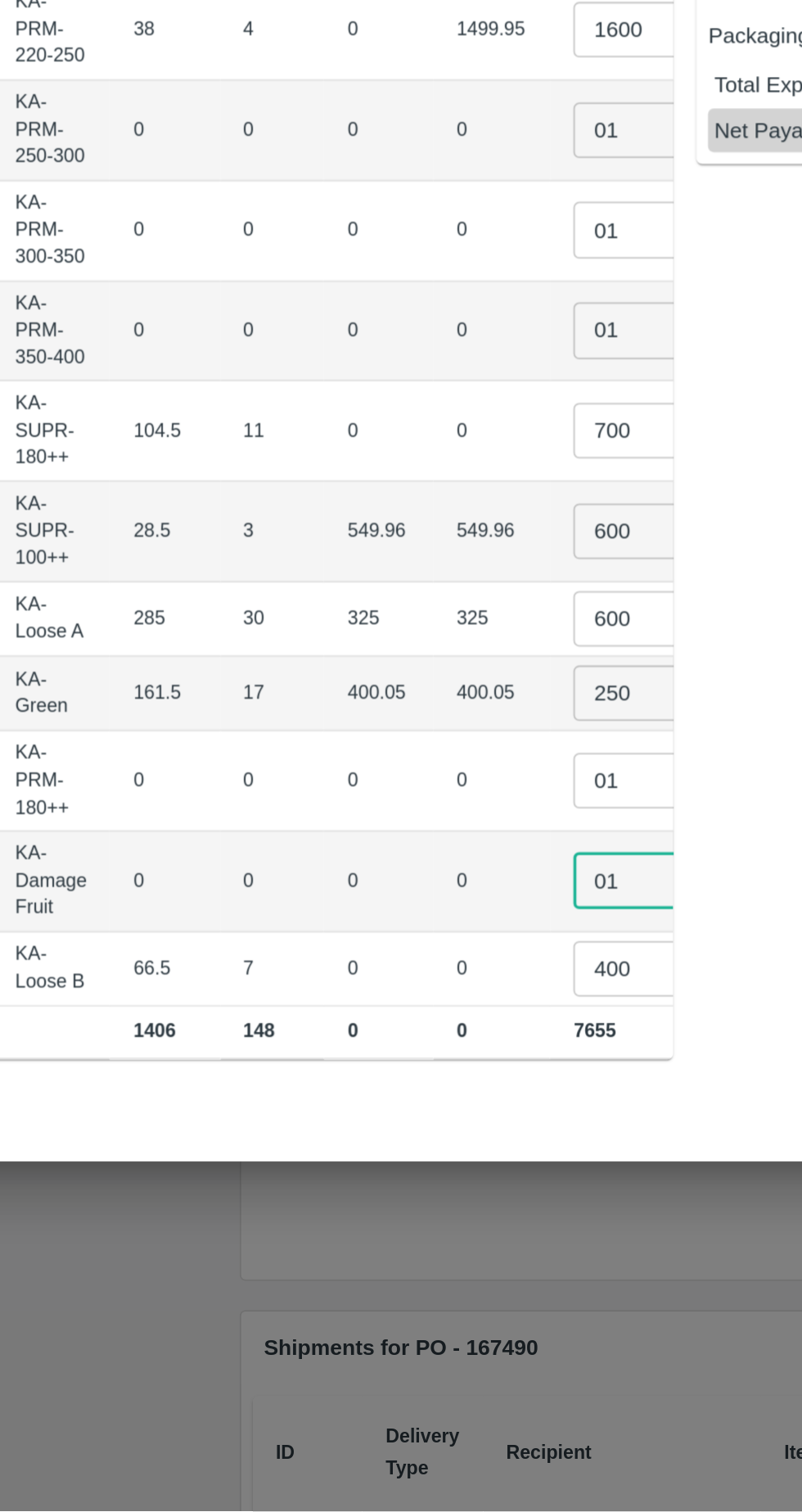
scroll to position [0, 159]
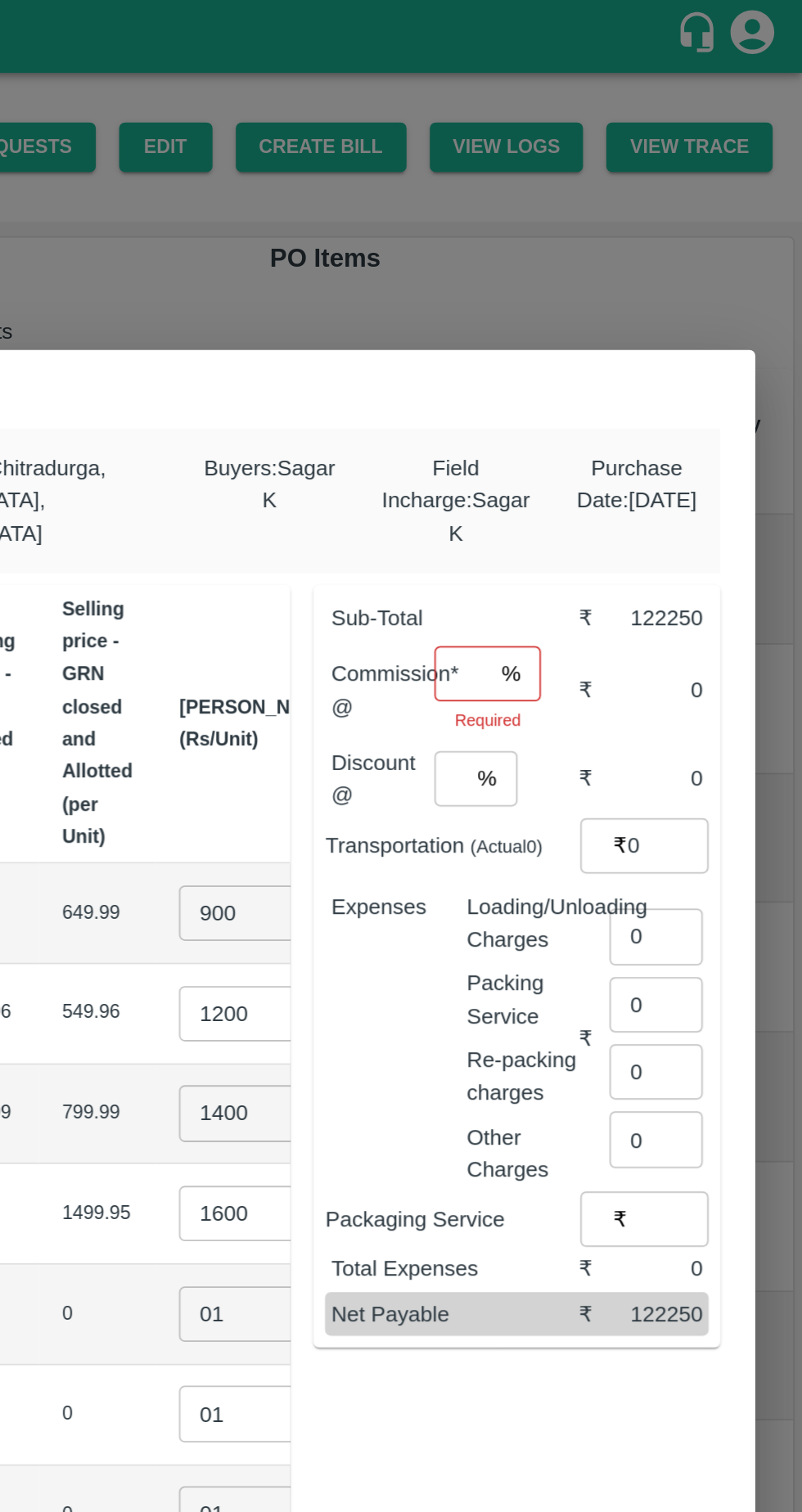
click at [626, 373] on input "number" at bounding box center [611, 378] width 31 height 31
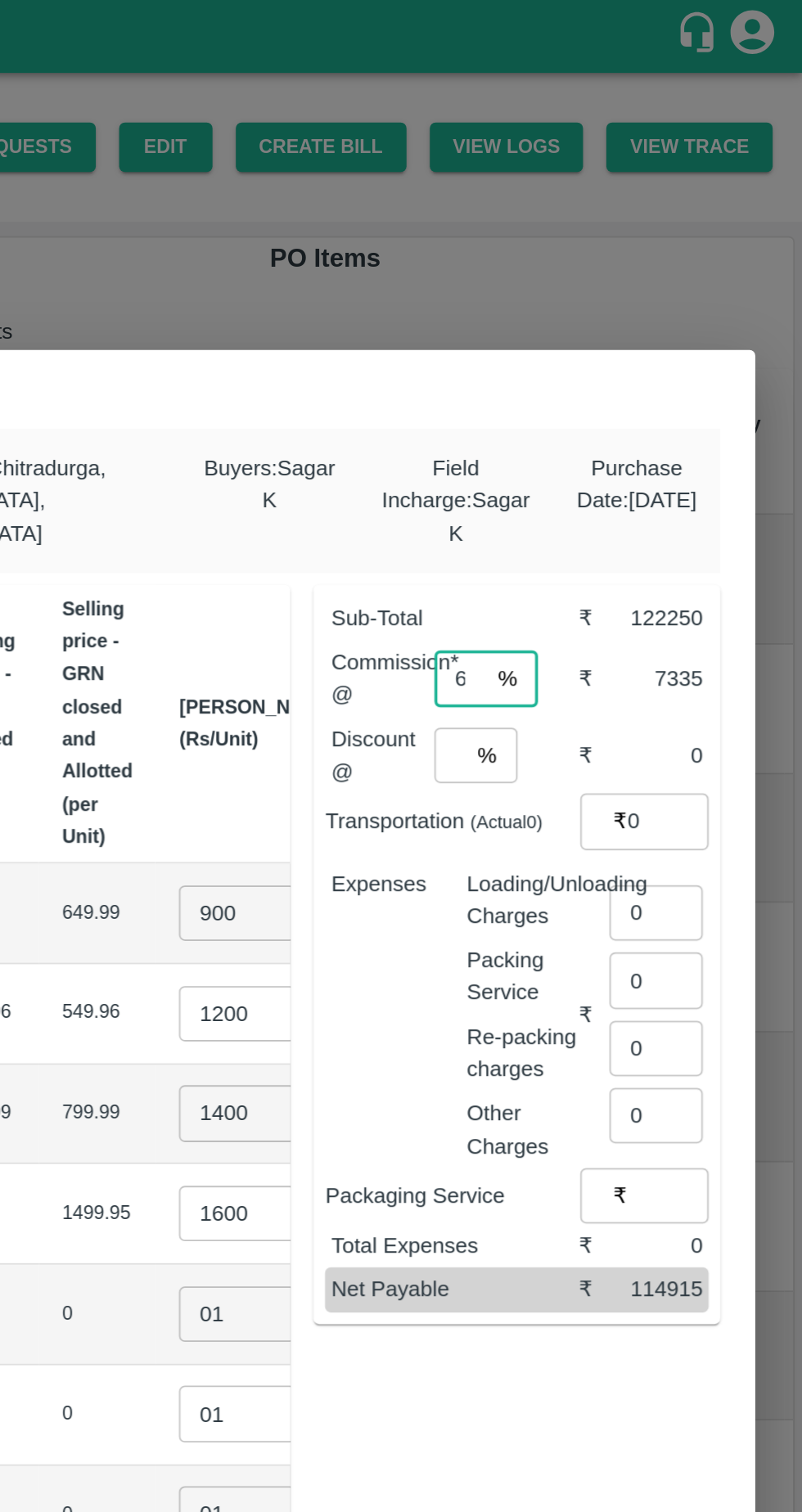
type input "6"
type input "0"
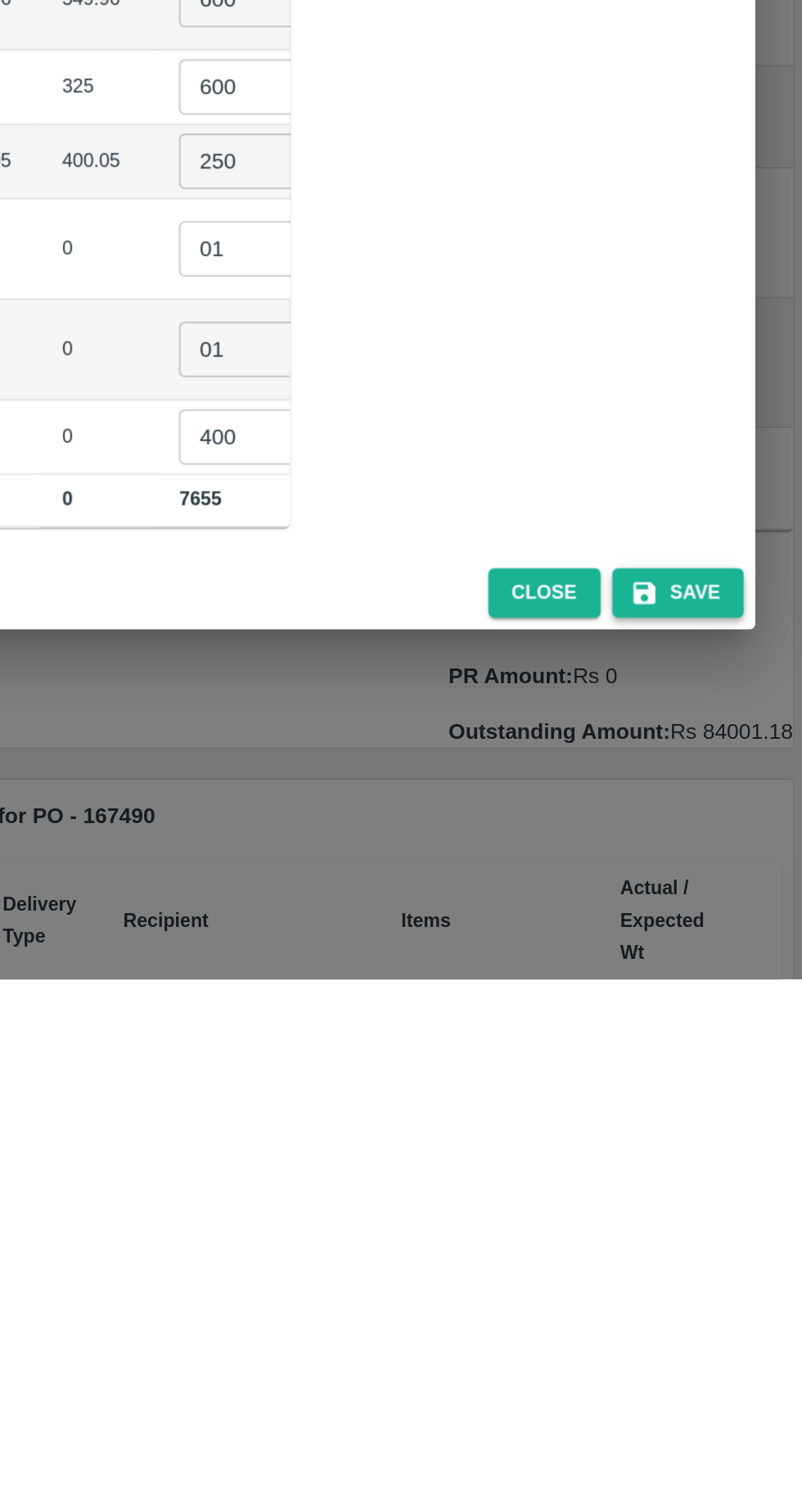
type input "444"
click at [737, 1287] on button "Save" at bounding box center [732, 1297] width 74 height 29
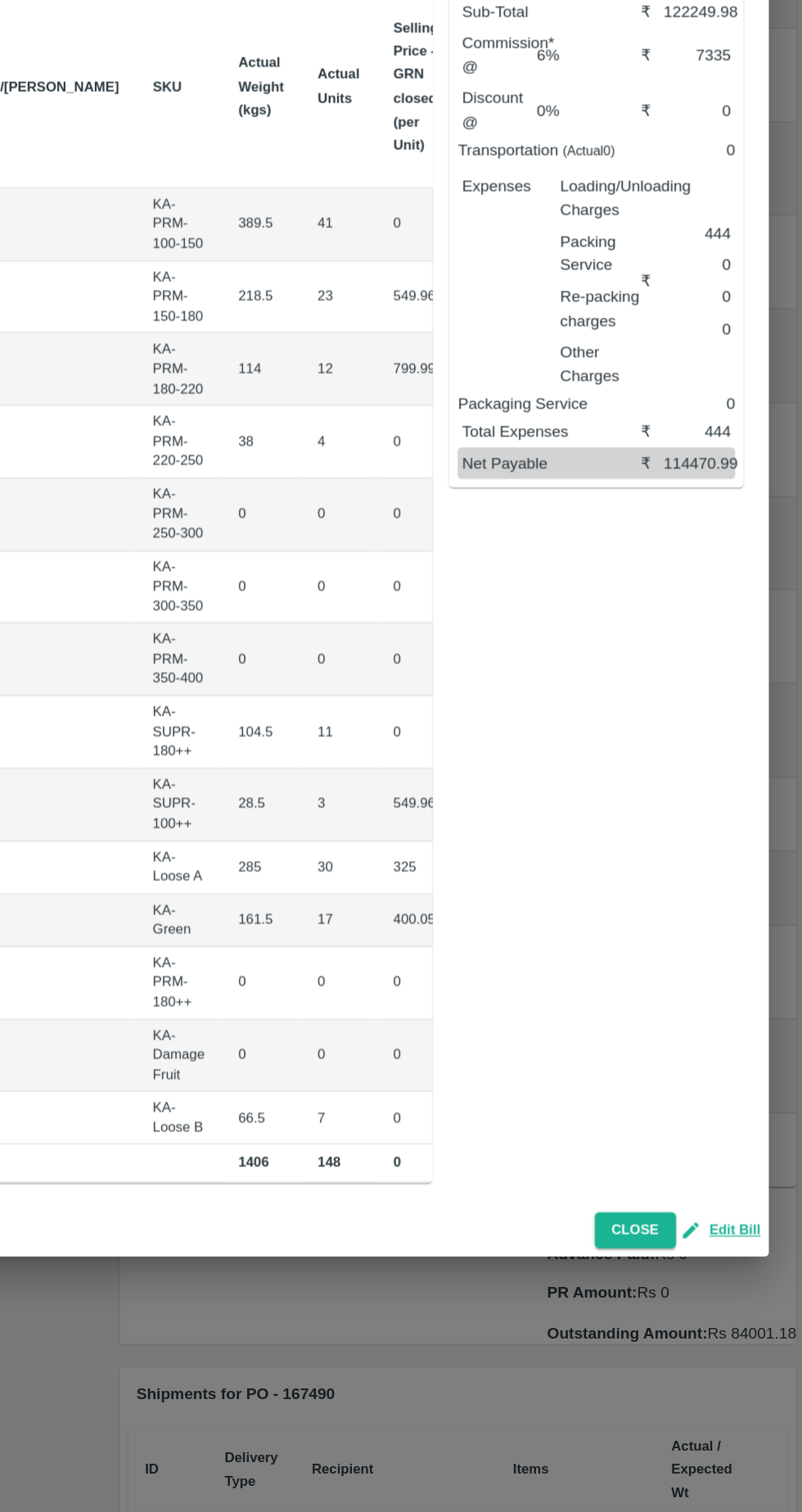
scroll to position [0, 0]
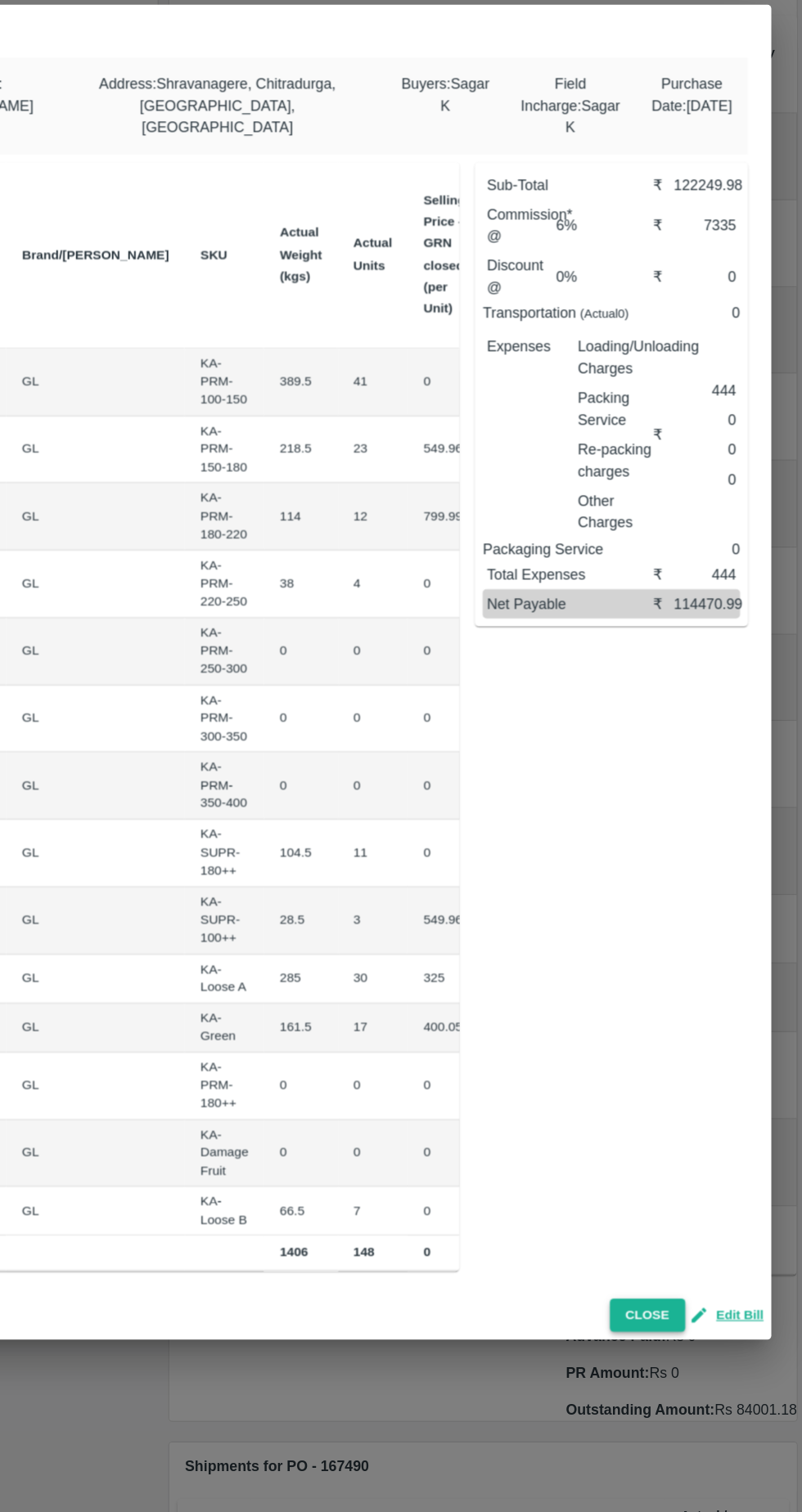
click at [682, 1285] on button "Close" at bounding box center [672, 1295] width 63 height 29
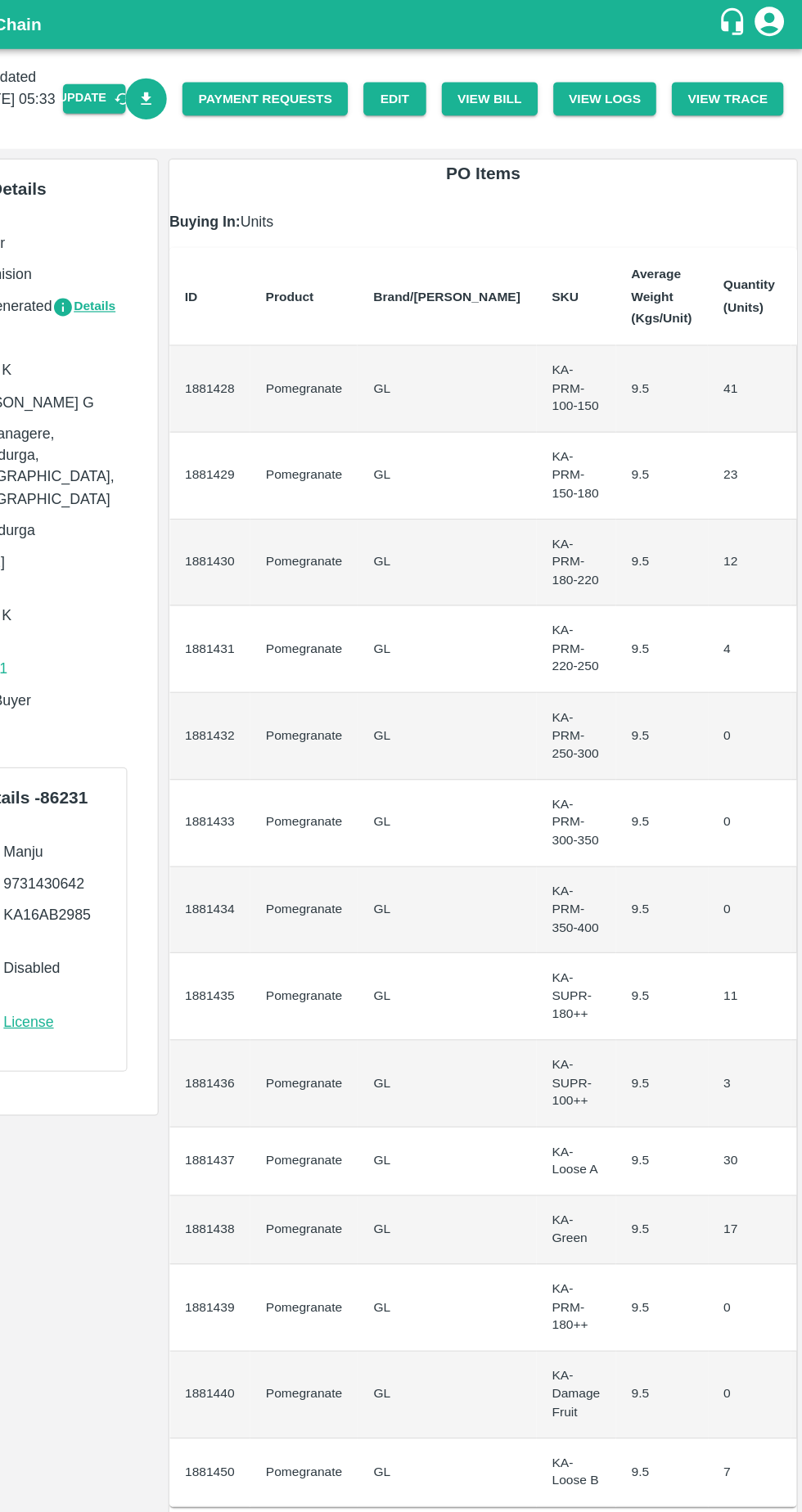
click at [261, 82] on icon "Download Bill" at bounding box center [253, 83] width 15 height 15
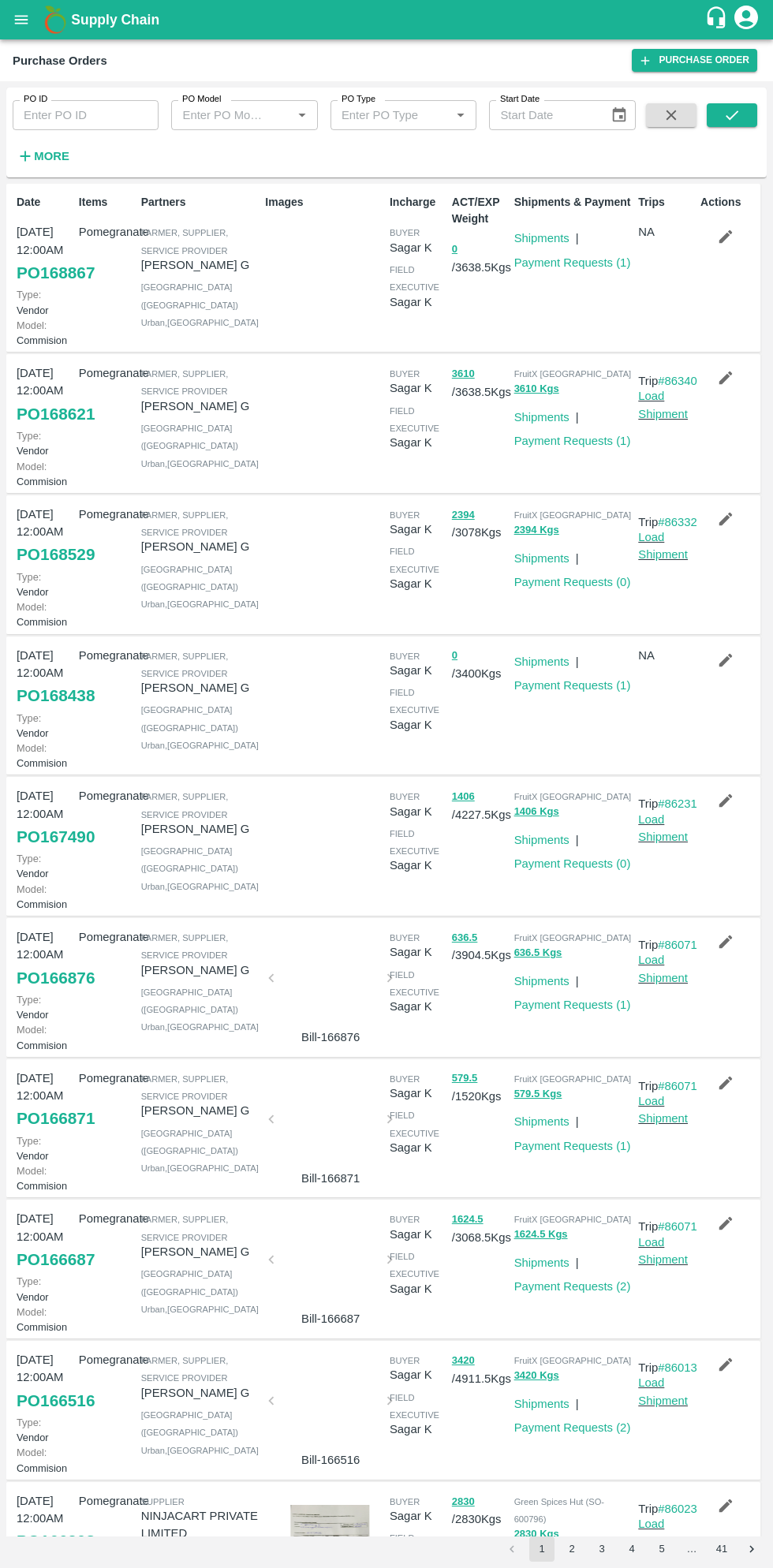
click at [67, 569] on link "PO 168529" at bounding box center [55, 555] width 78 height 28
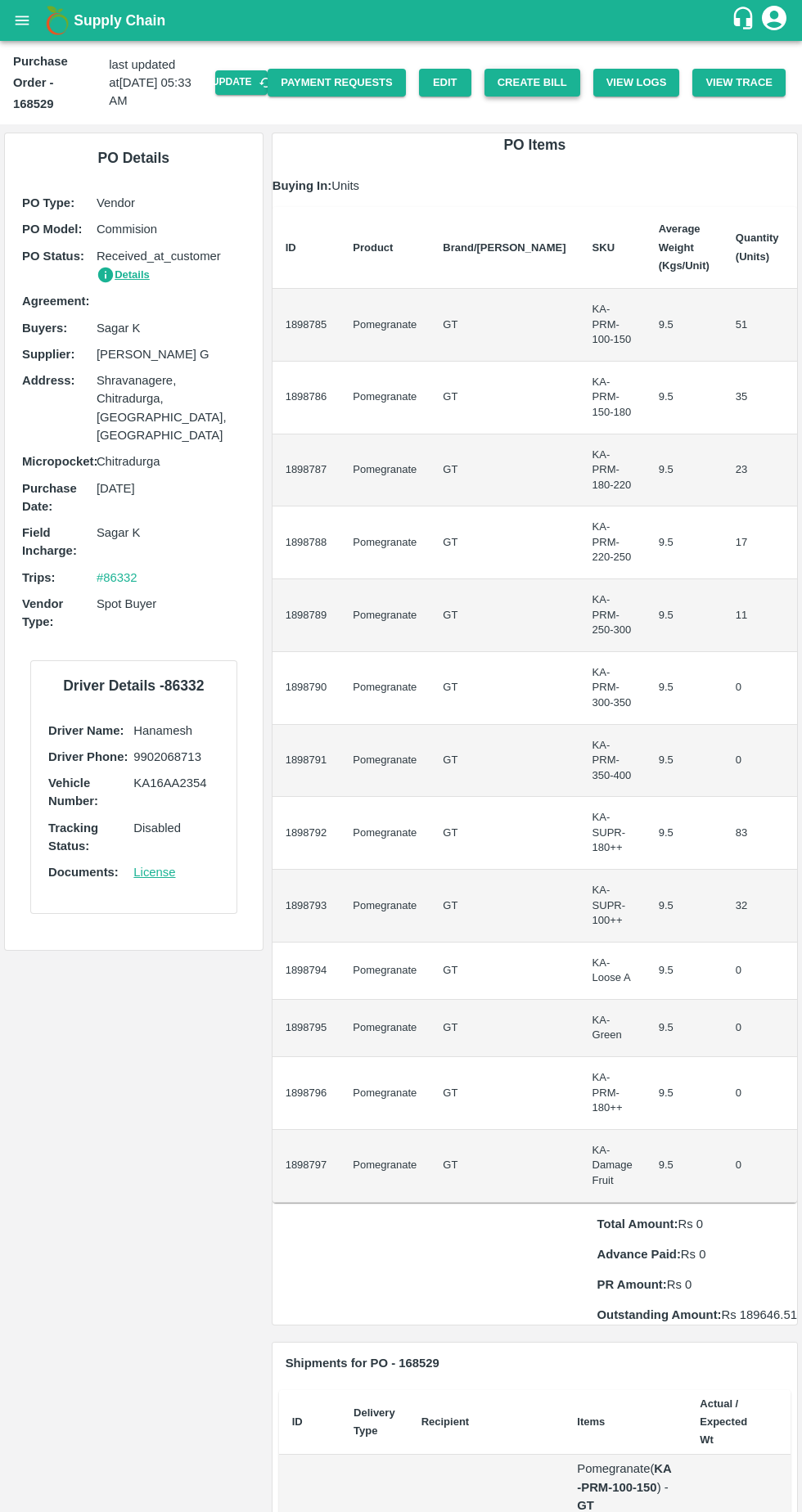
click at [545, 71] on button "Create Bill" at bounding box center [532, 84] width 95 height 29
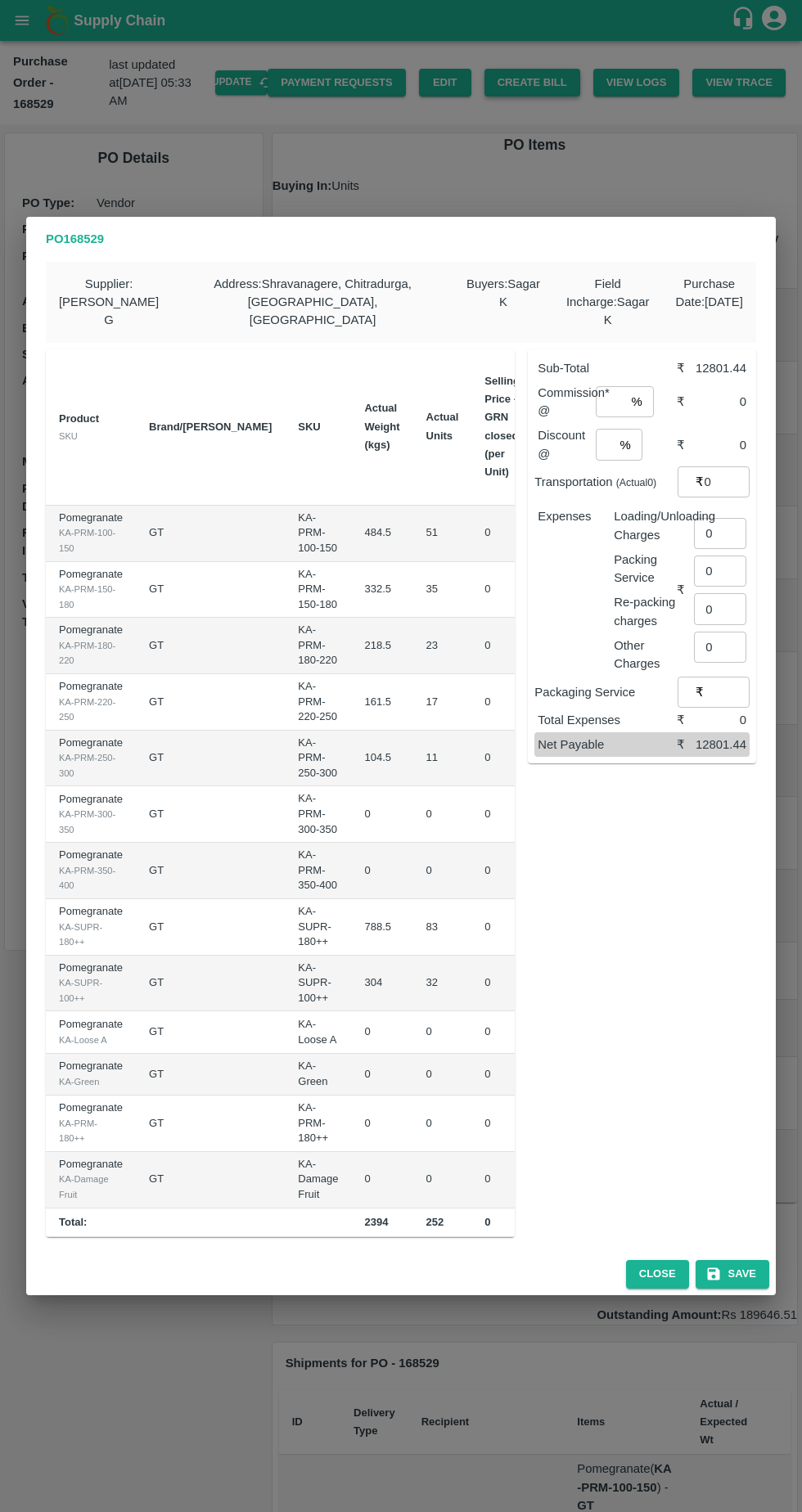
scroll to position [0, 170]
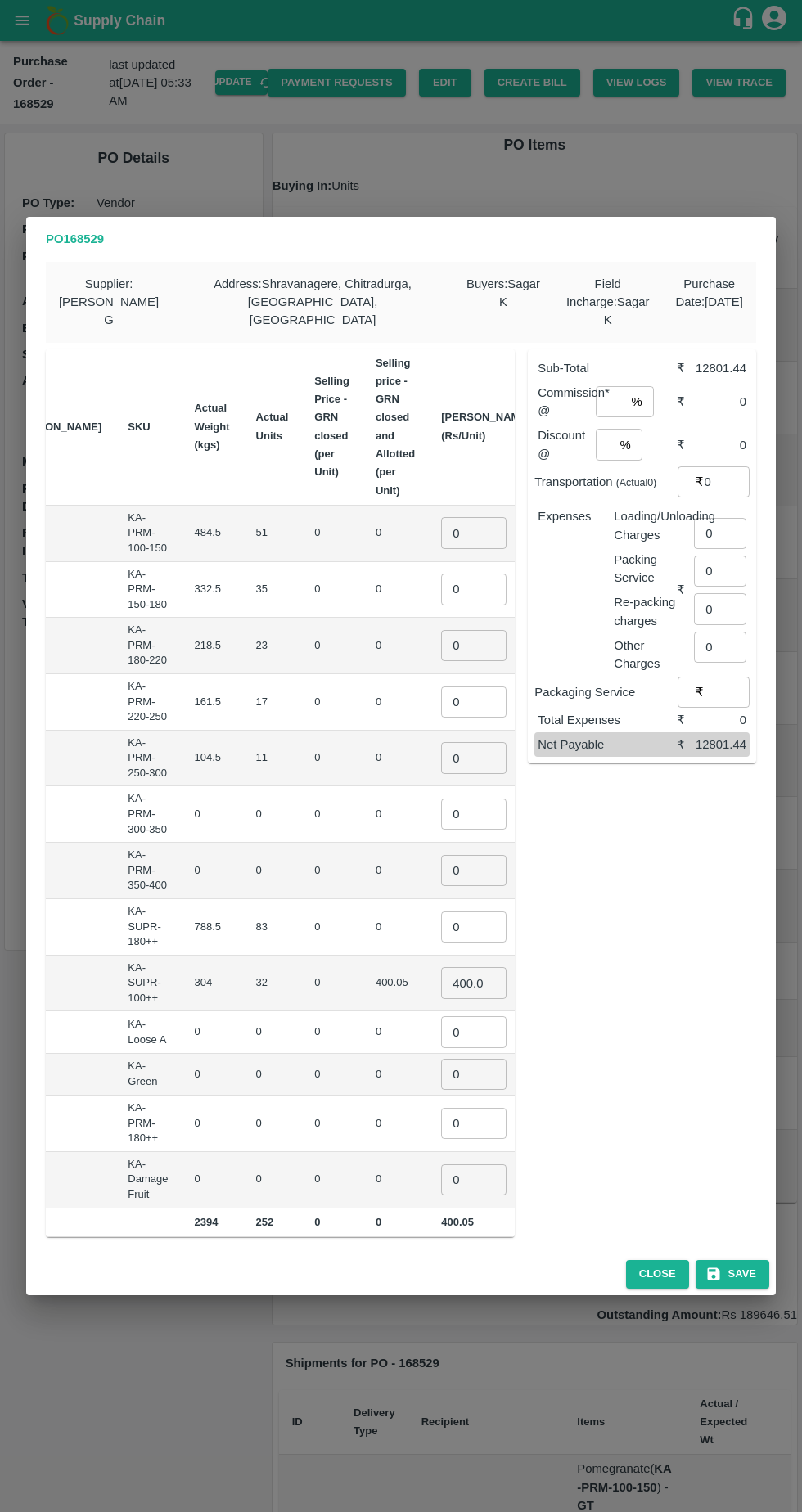
click at [441, 522] on input "0" at bounding box center [474, 533] width 65 height 31
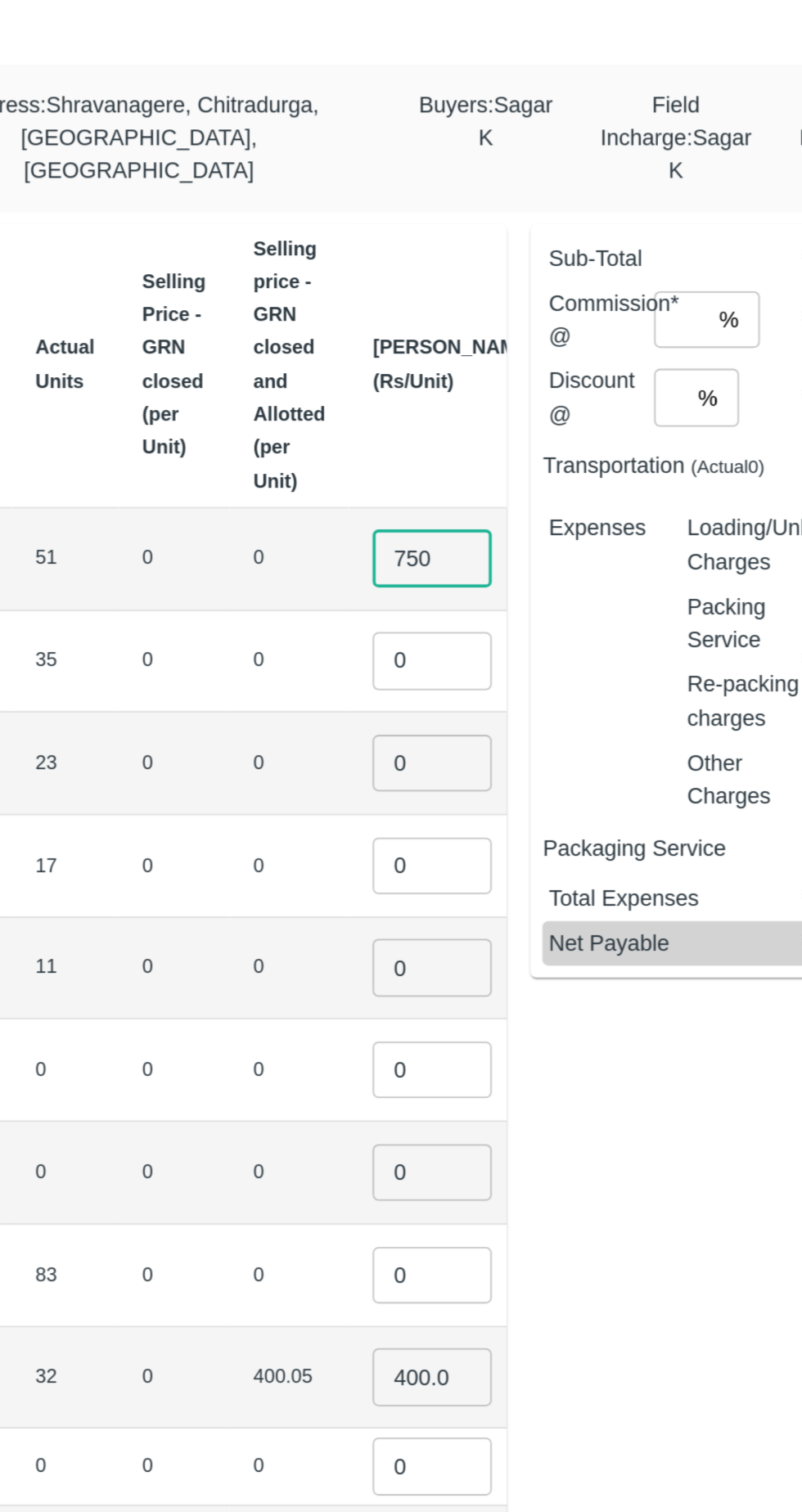
type input "750"
type input "1000"
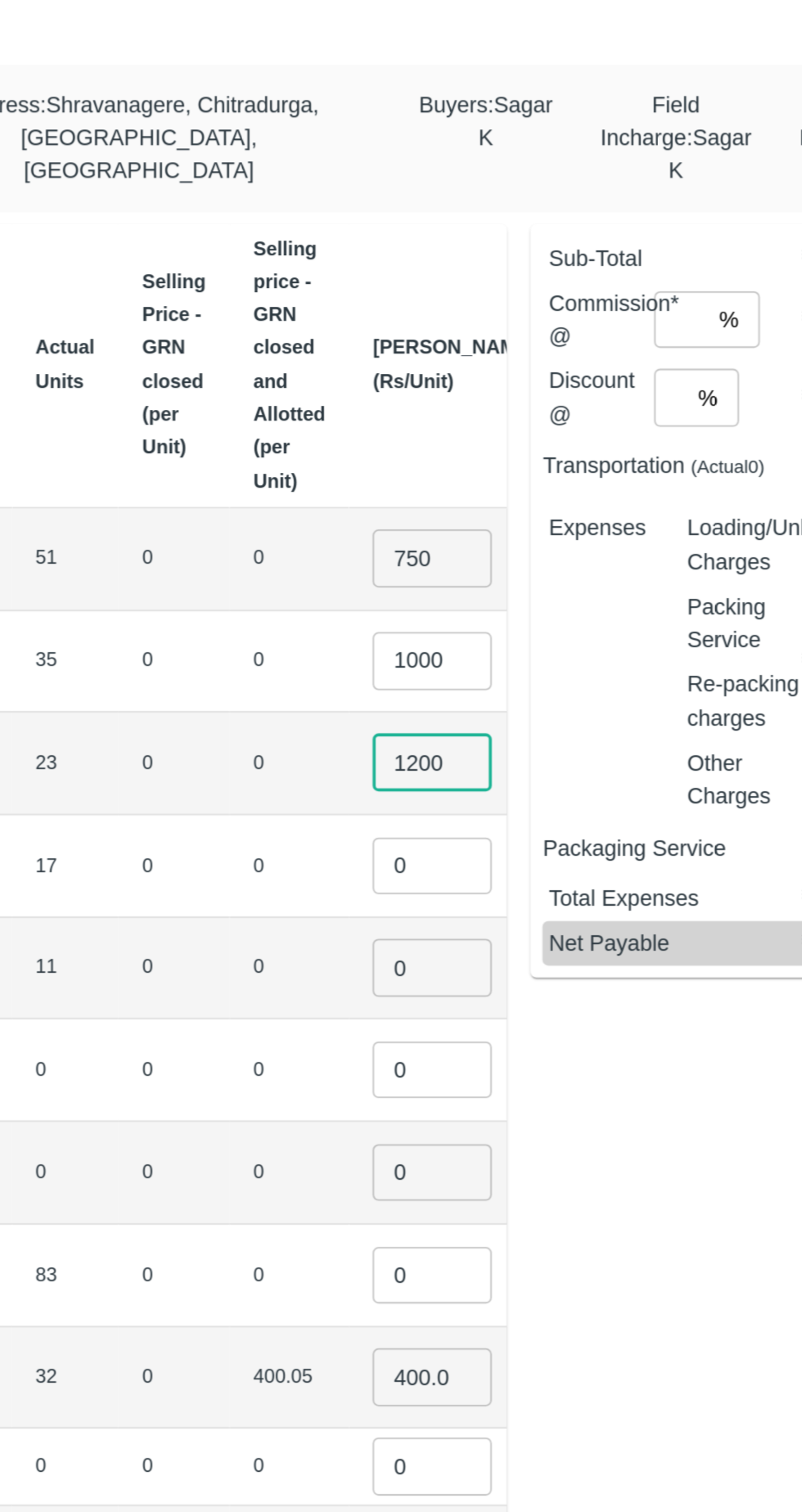
type input "1200"
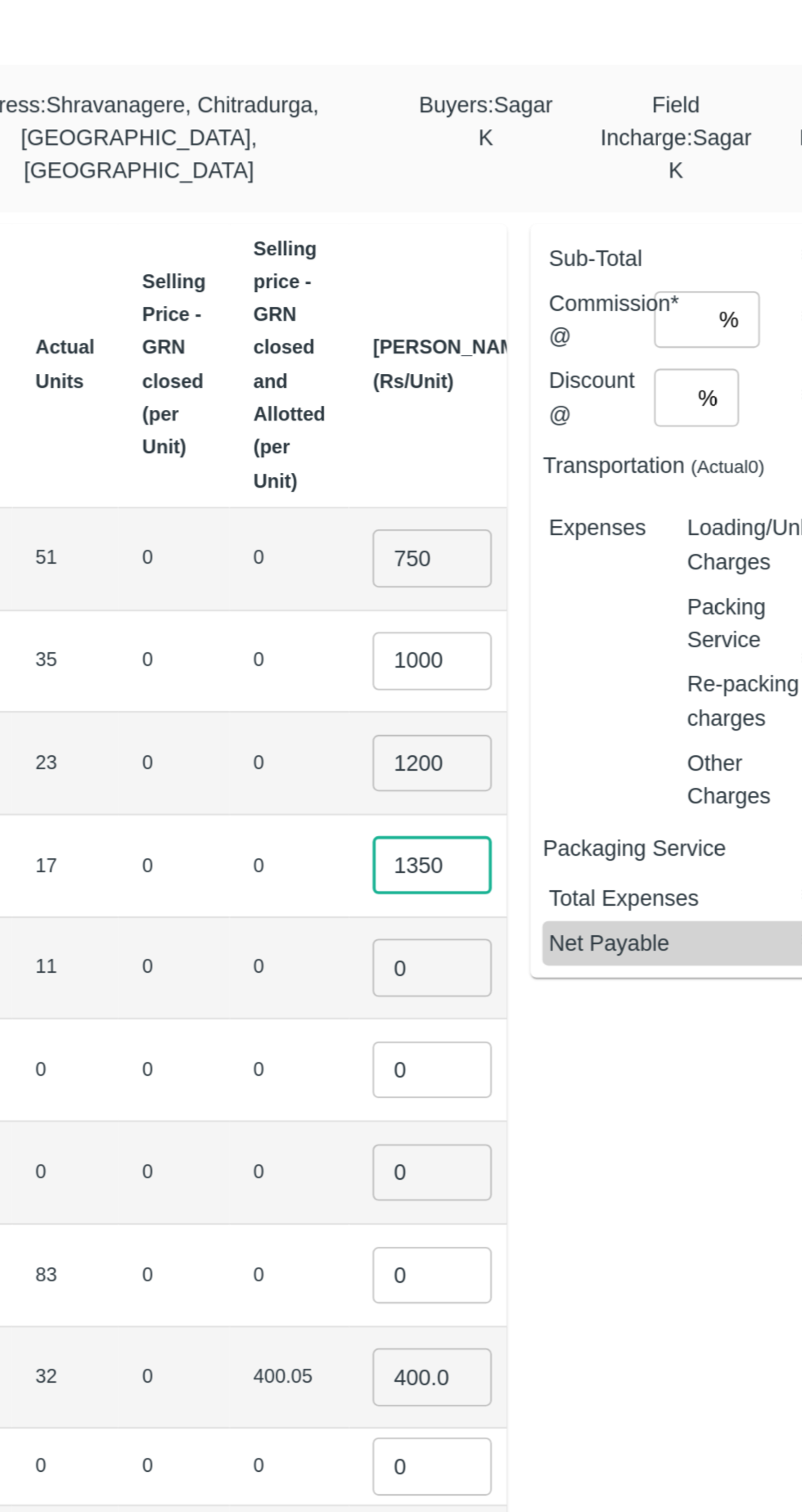
type input "1350"
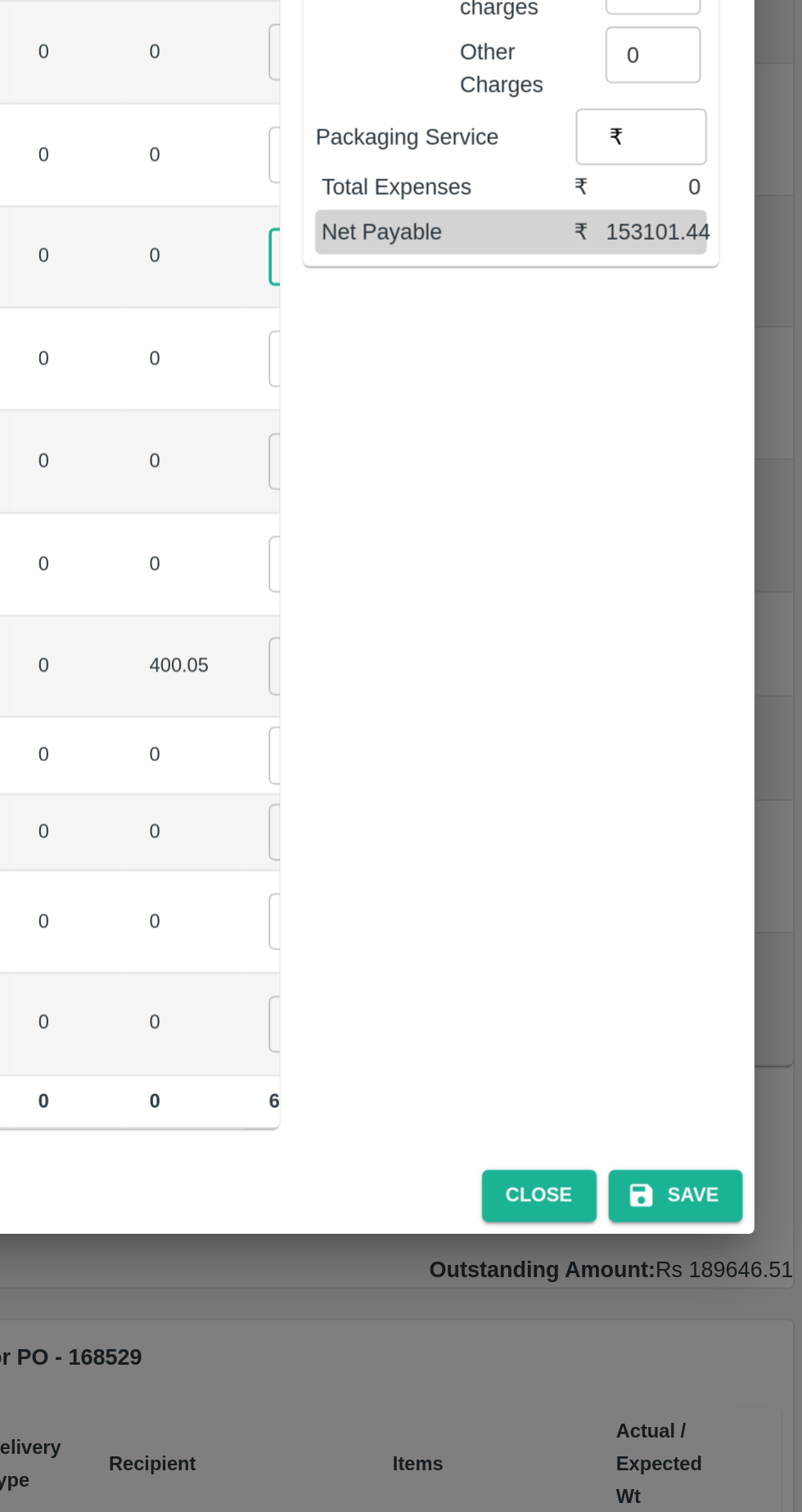
scroll to position [0, 0]
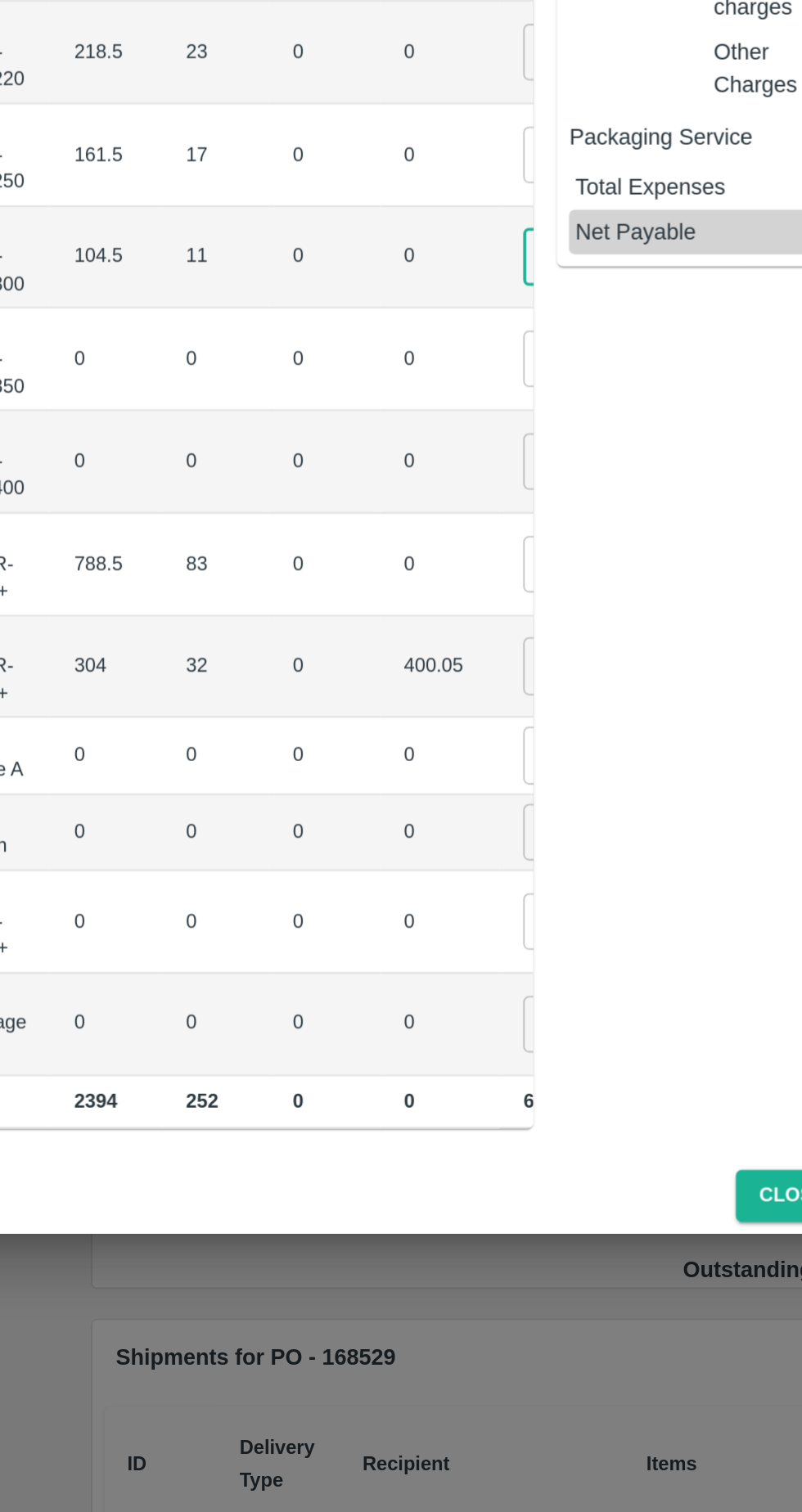
type input "1500"
click at [509, 920] on input "0" at bounding box center [542, 927] width 65 height 31
type input "700"
type input "4"
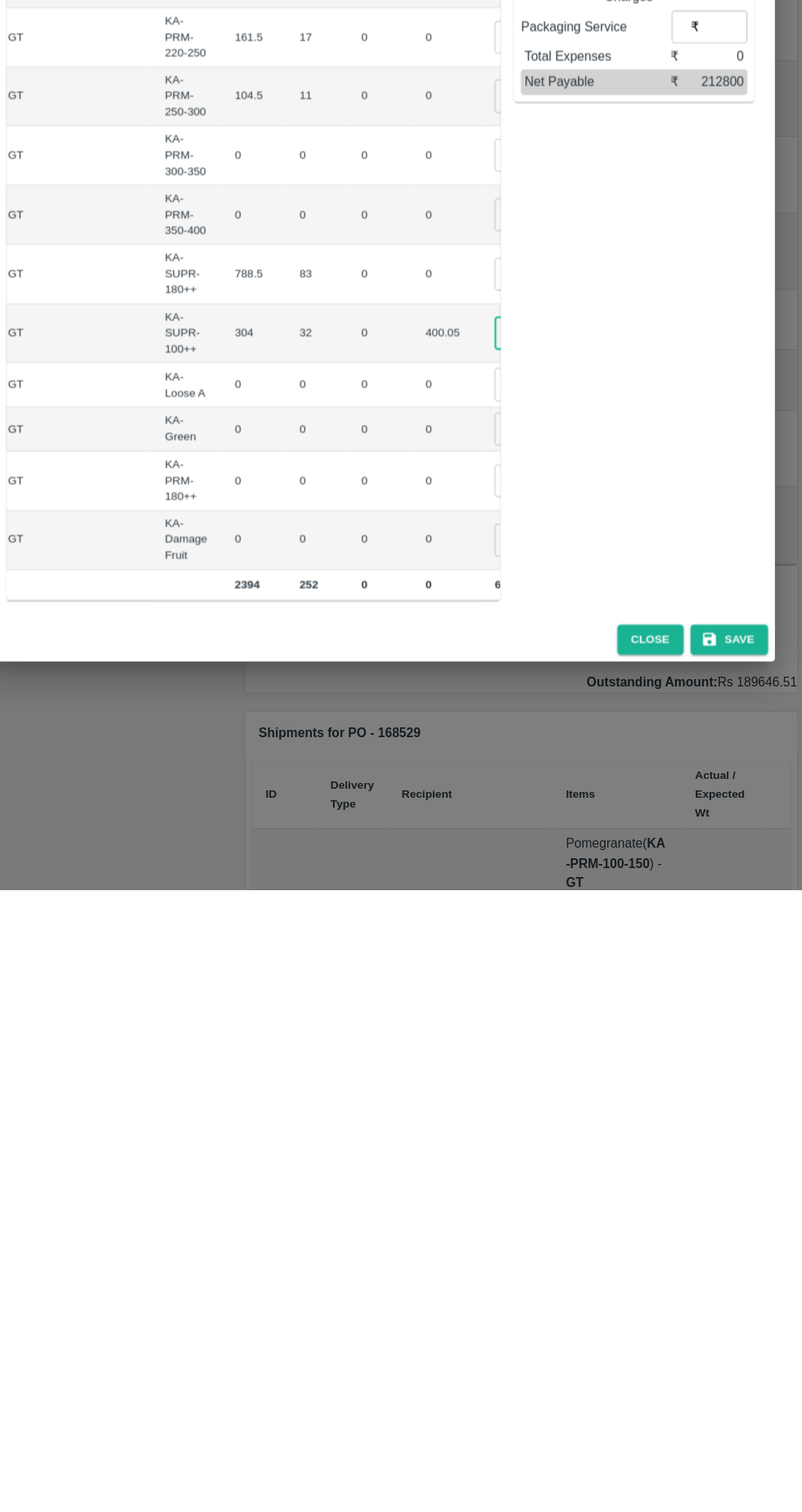
scroll to position [0, 0]
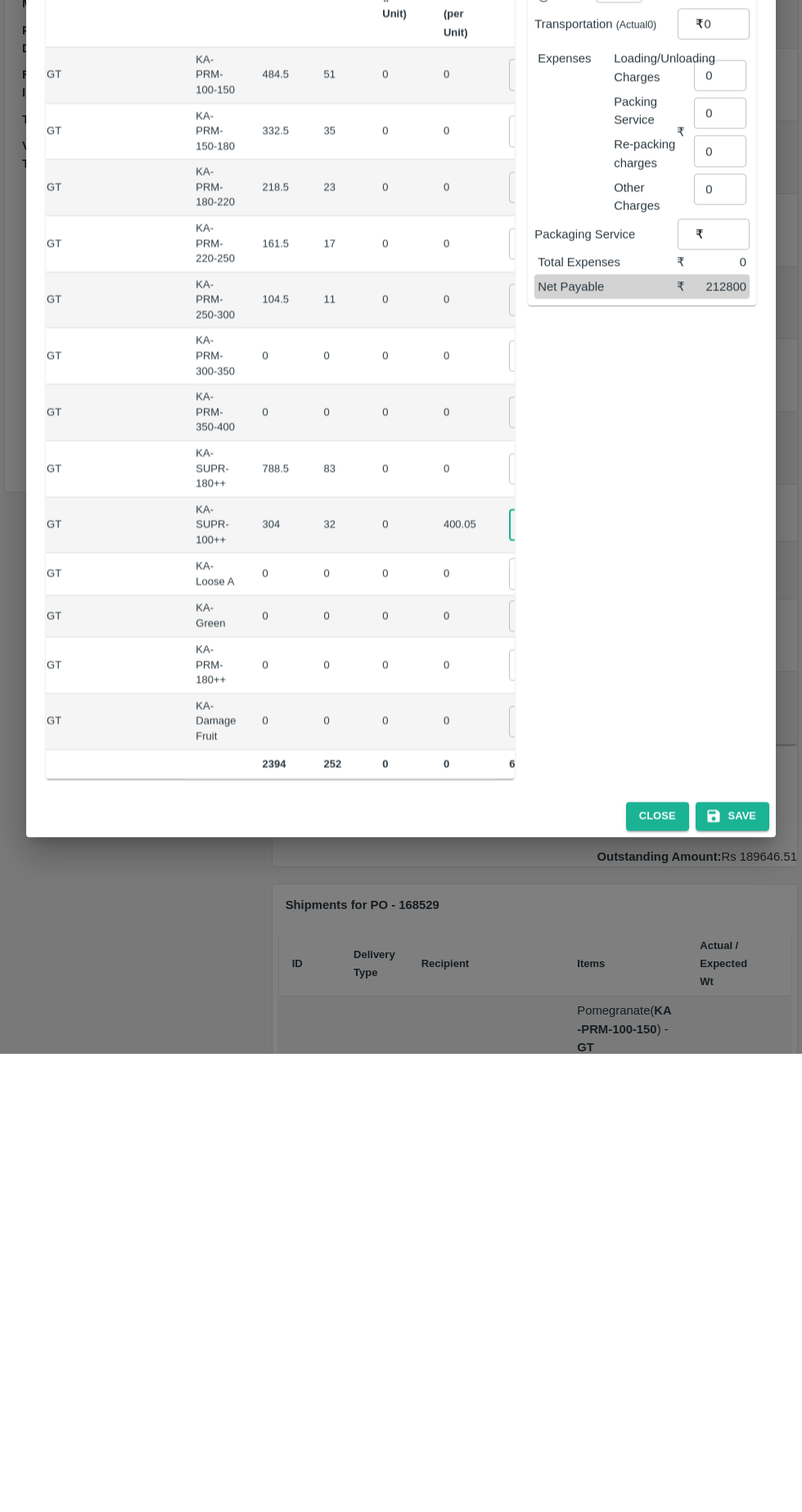
type input "450"
click at [509, 802] on input "0" at bounding box center [542, 815] width 65 height 31
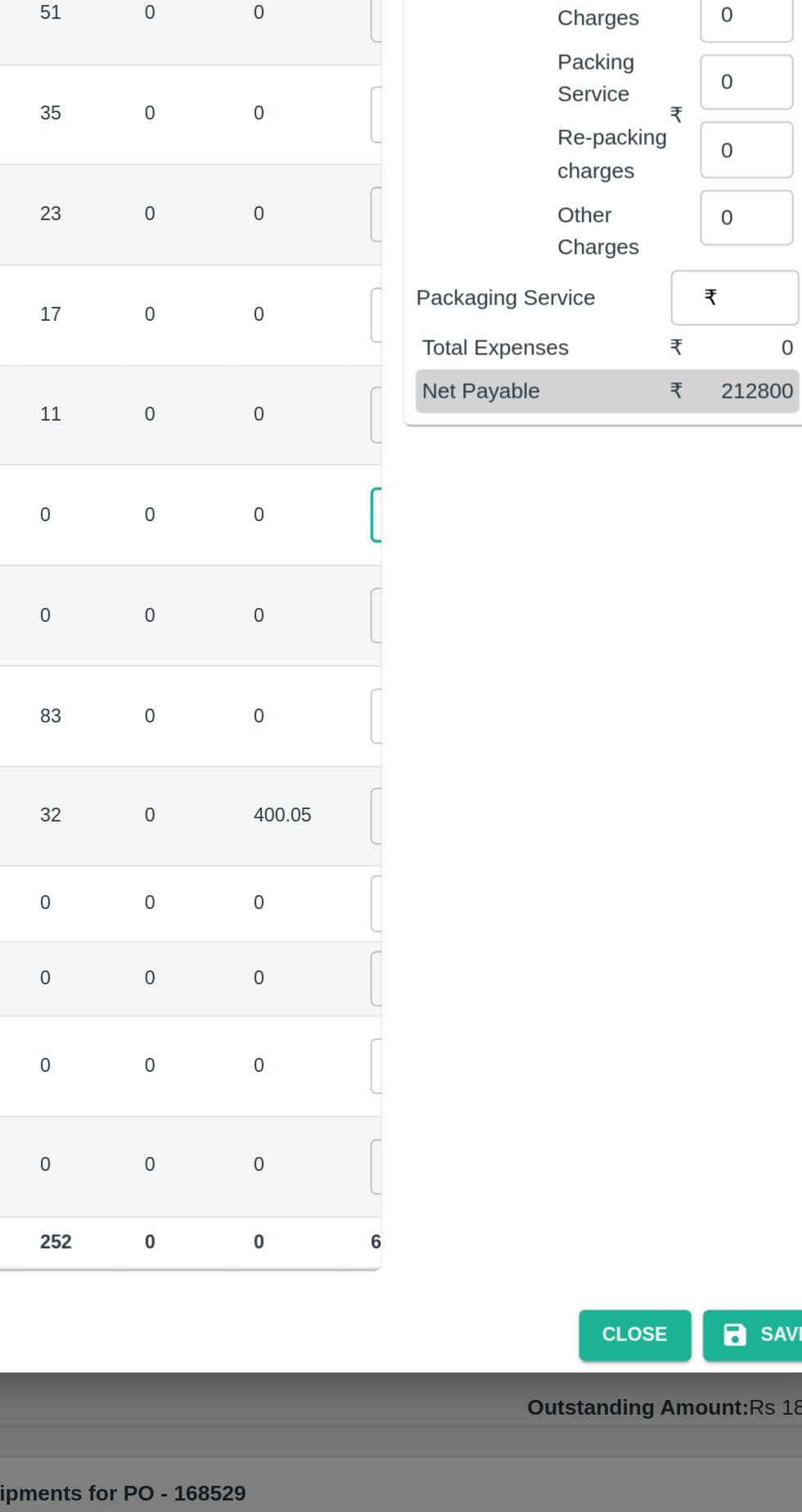
type input "01"
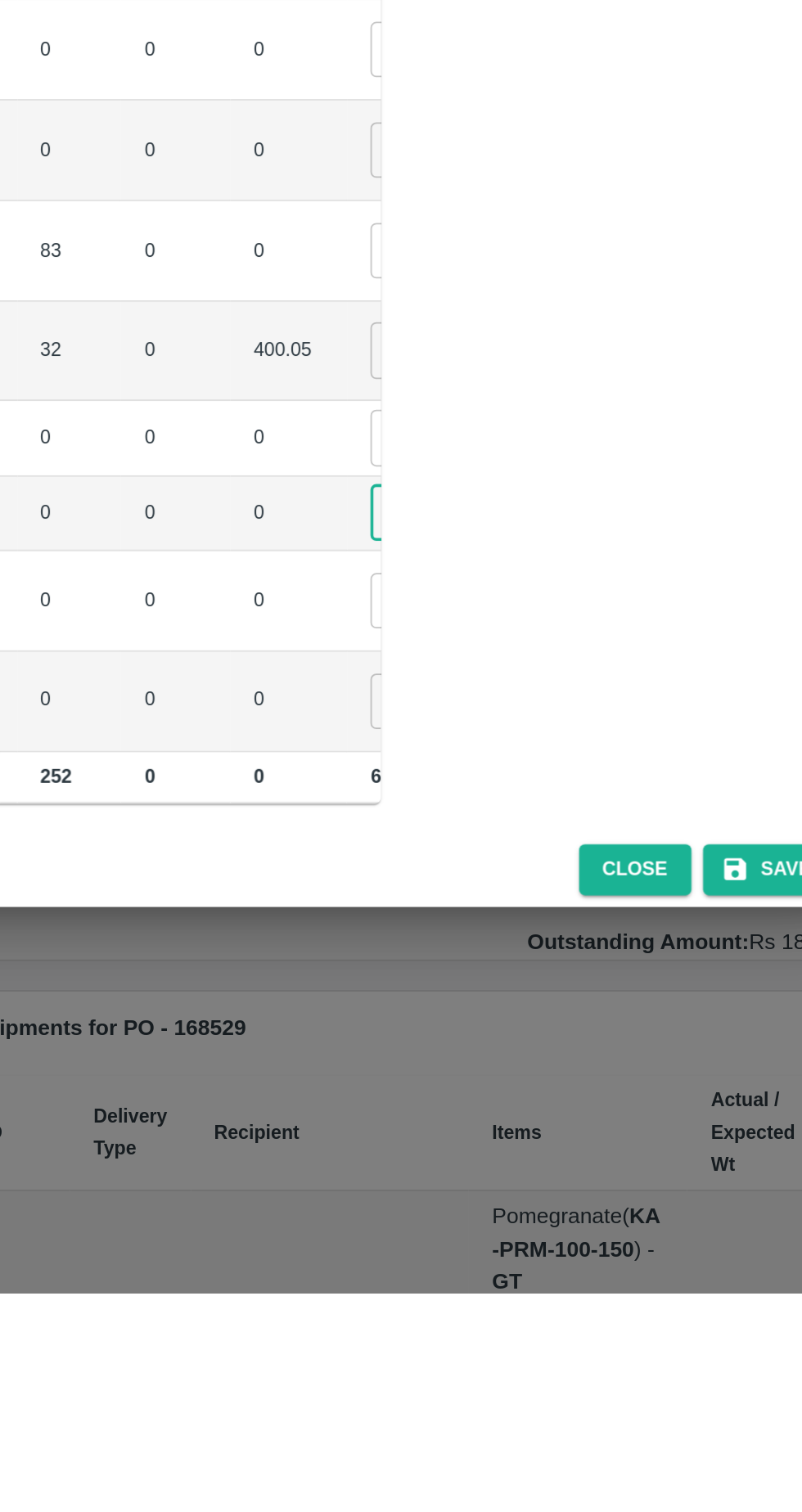
type input "01"
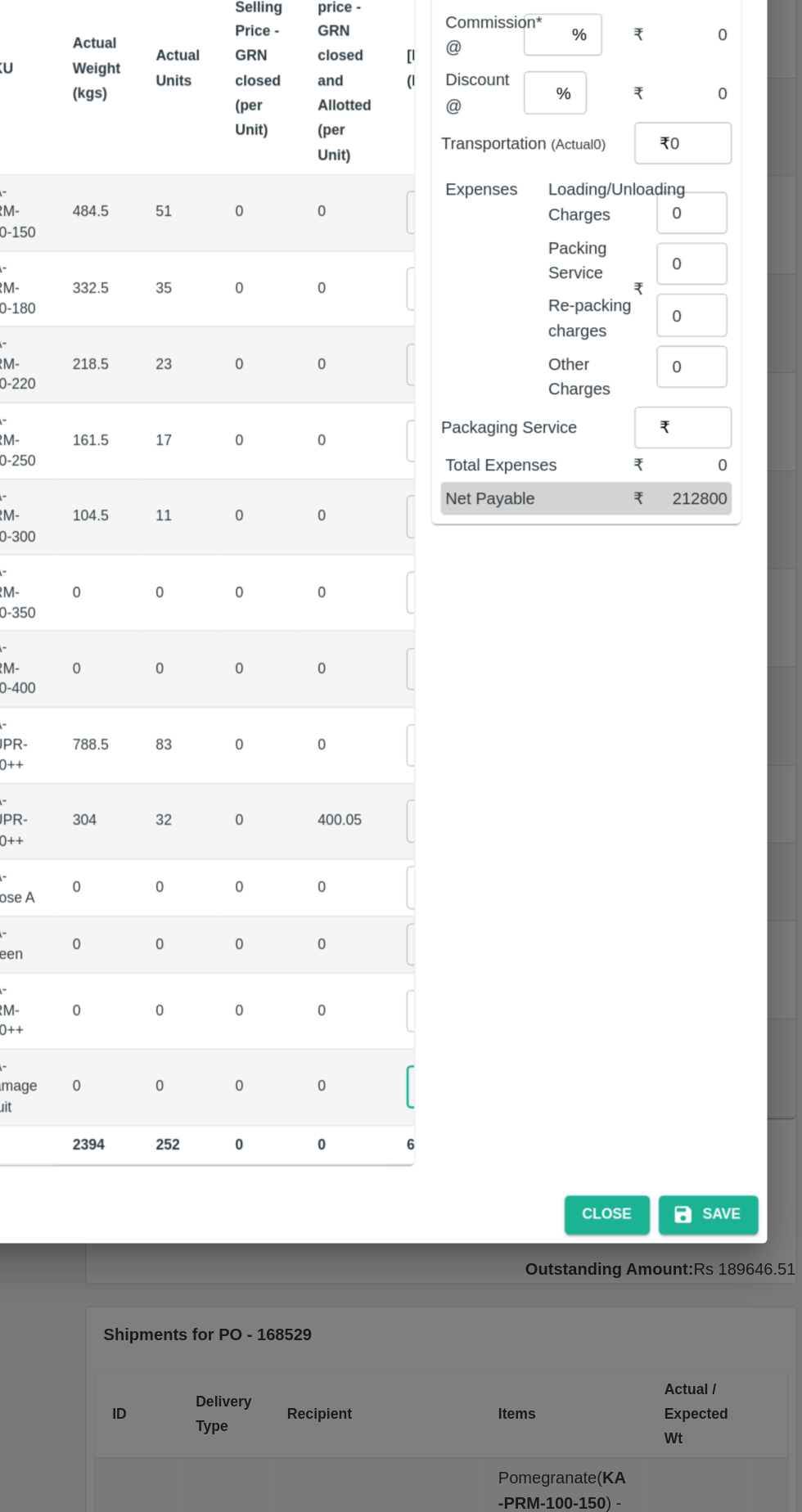
type input "01"
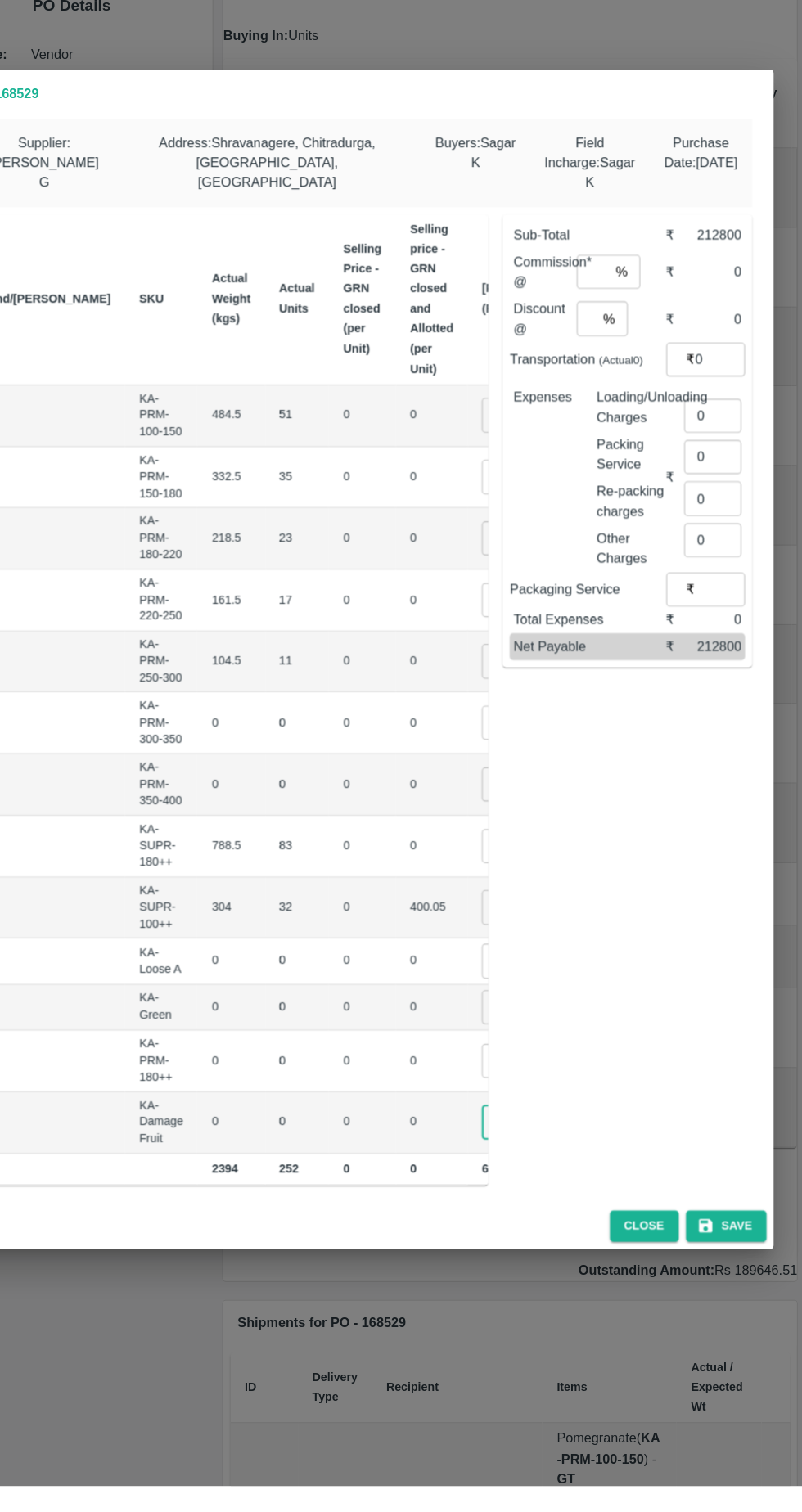
click at [509, 692] on input "1350" at bounding box center [542, 702] width 65 height 31
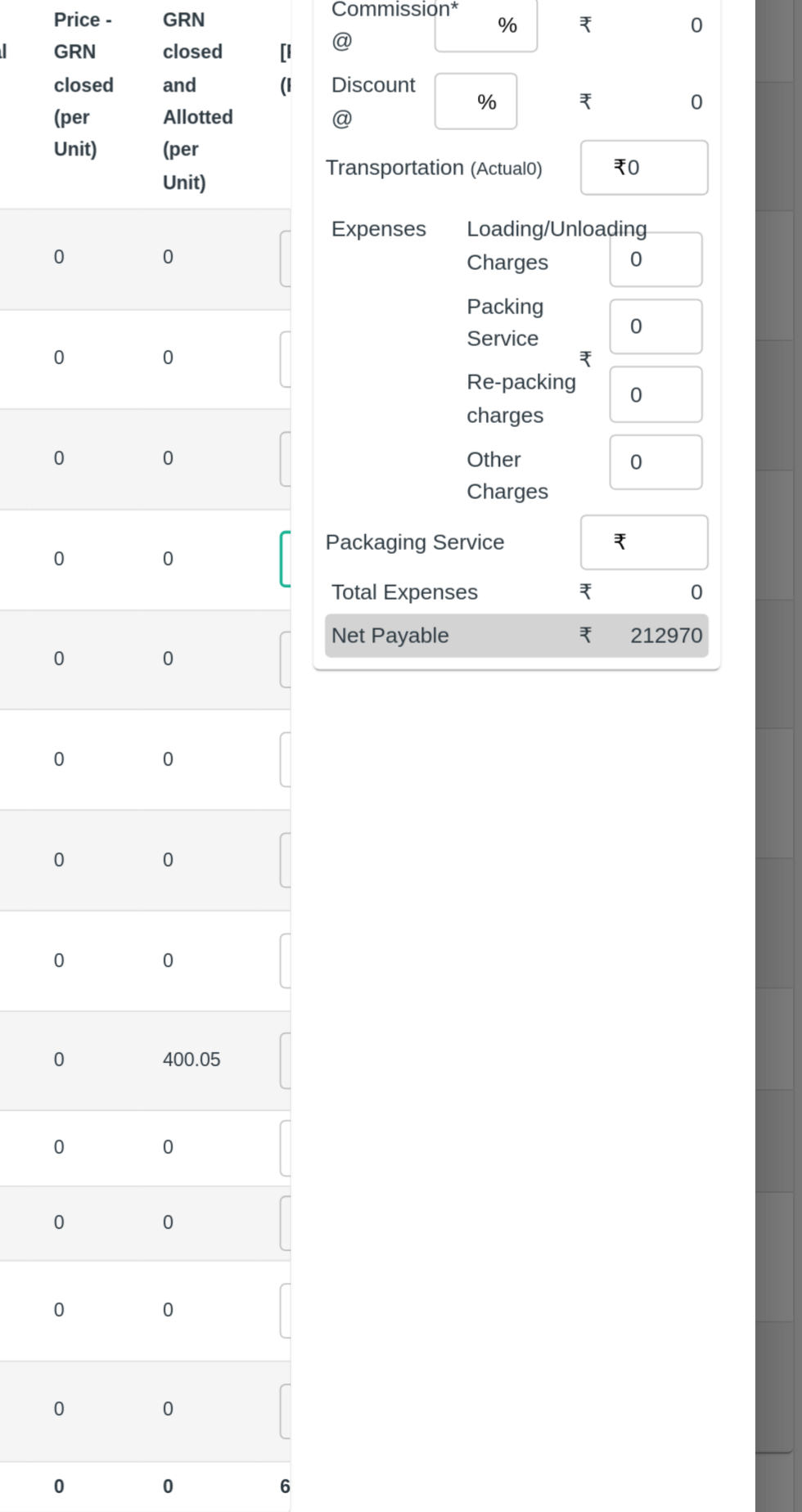
click at [509, 693] on input "1360" at bounding box center [542, 702] width 65 height 31
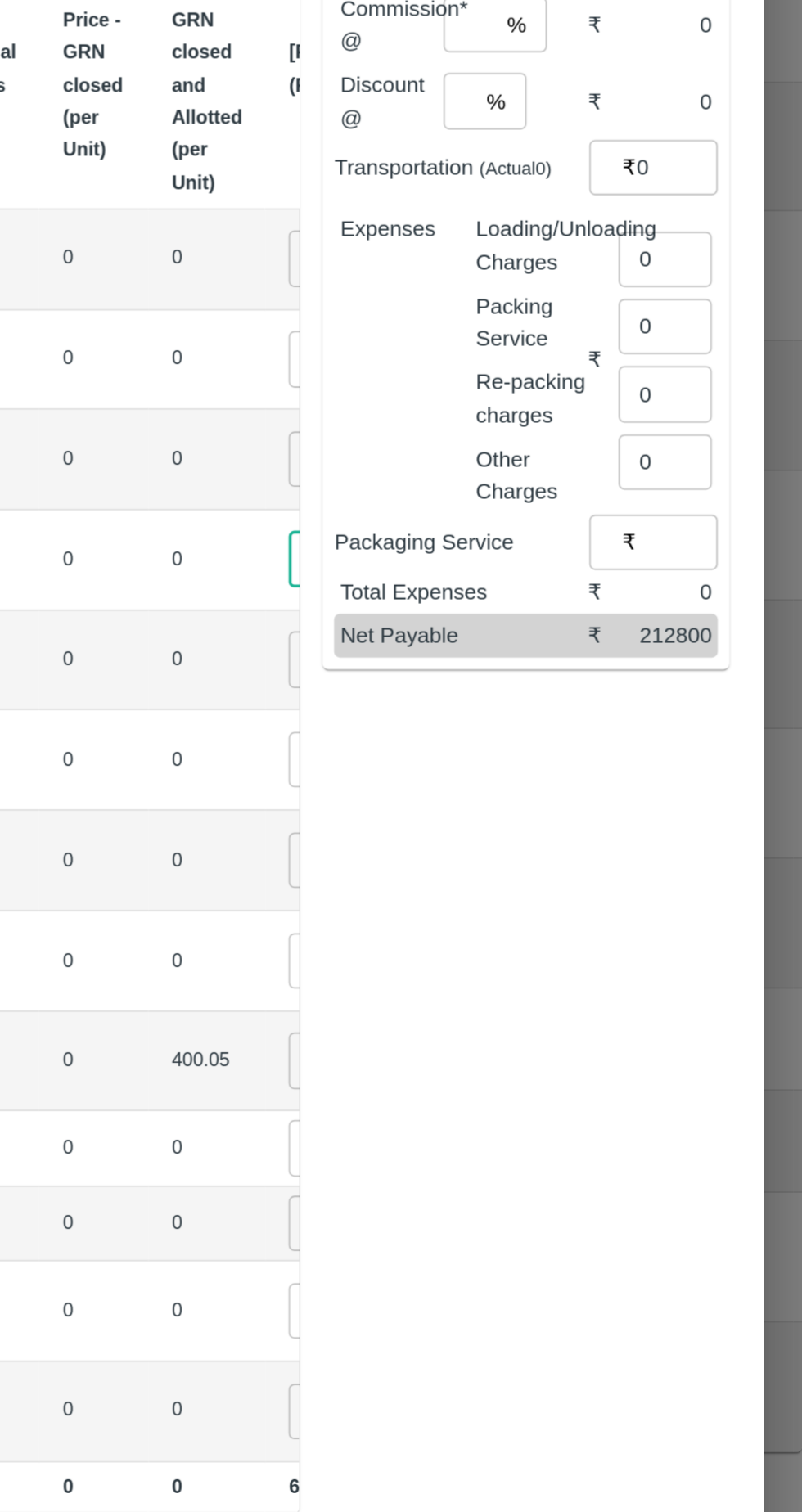
type input "1350"
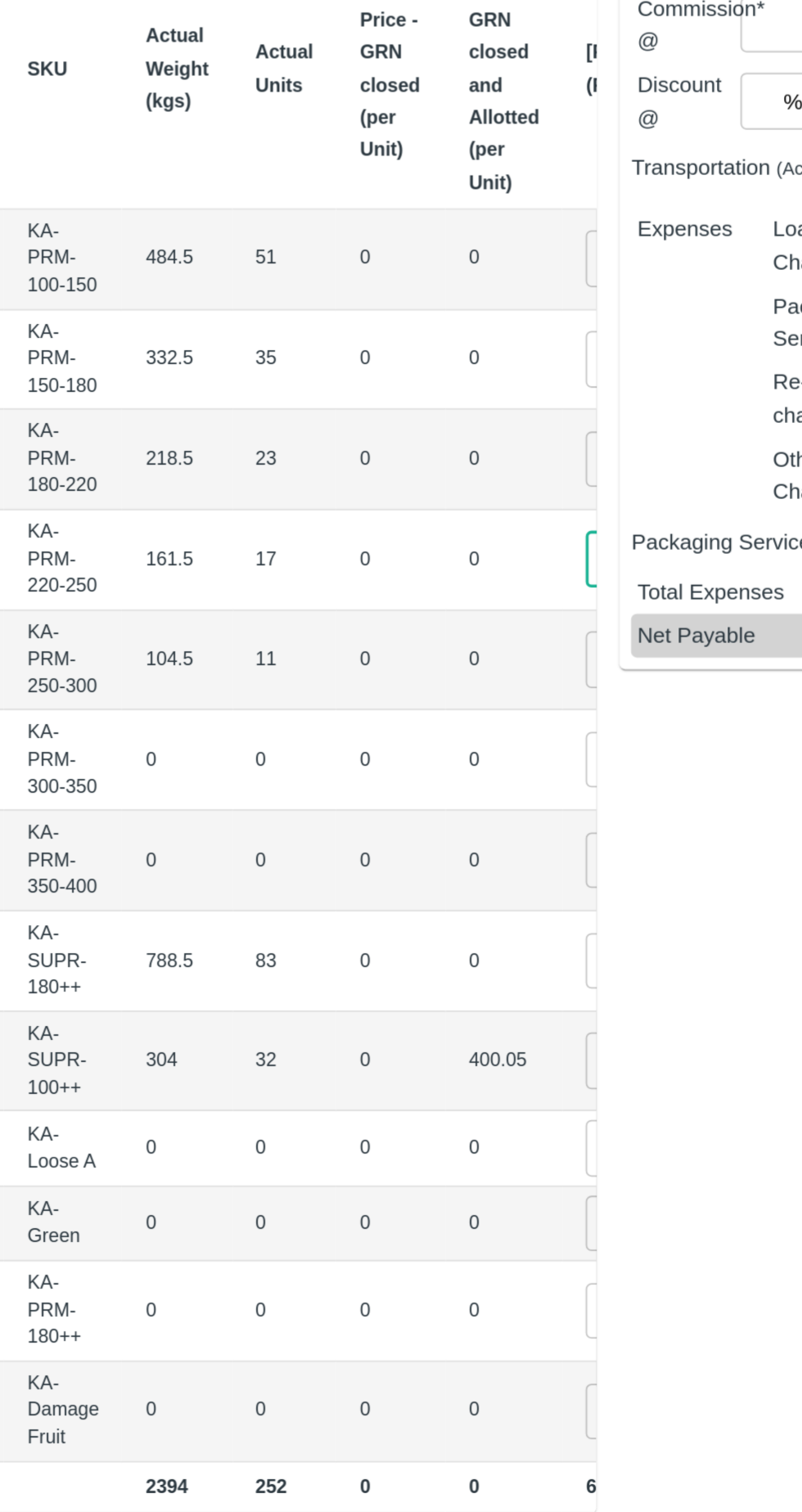
click at [509, 751] on input "1500" at bounding box center [542, 757] width 65 height 31
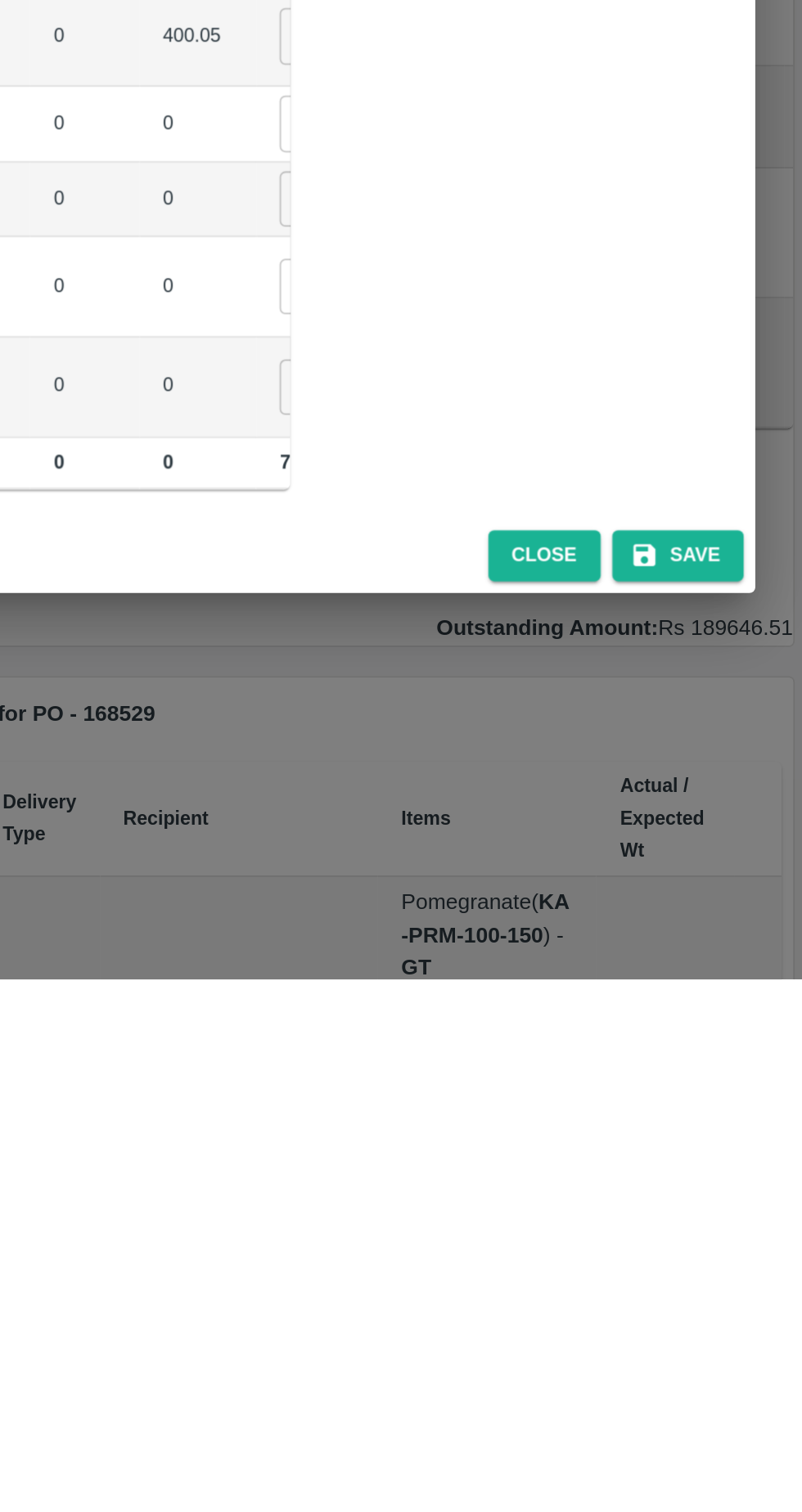
type input "1600"
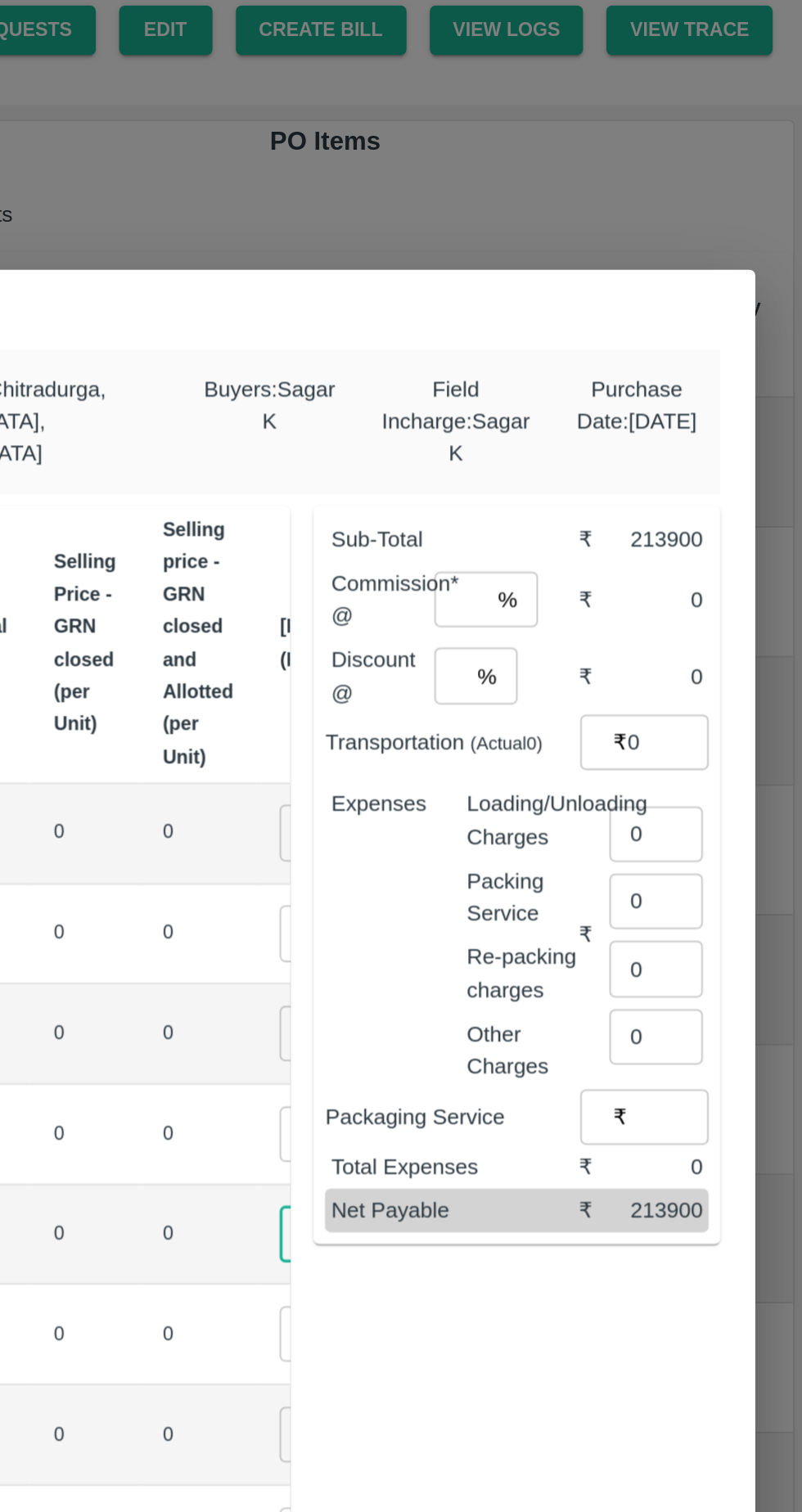
click at [611, 389] on input "number" at bounding box center [610, 402] width 29 height 31
type input "6"
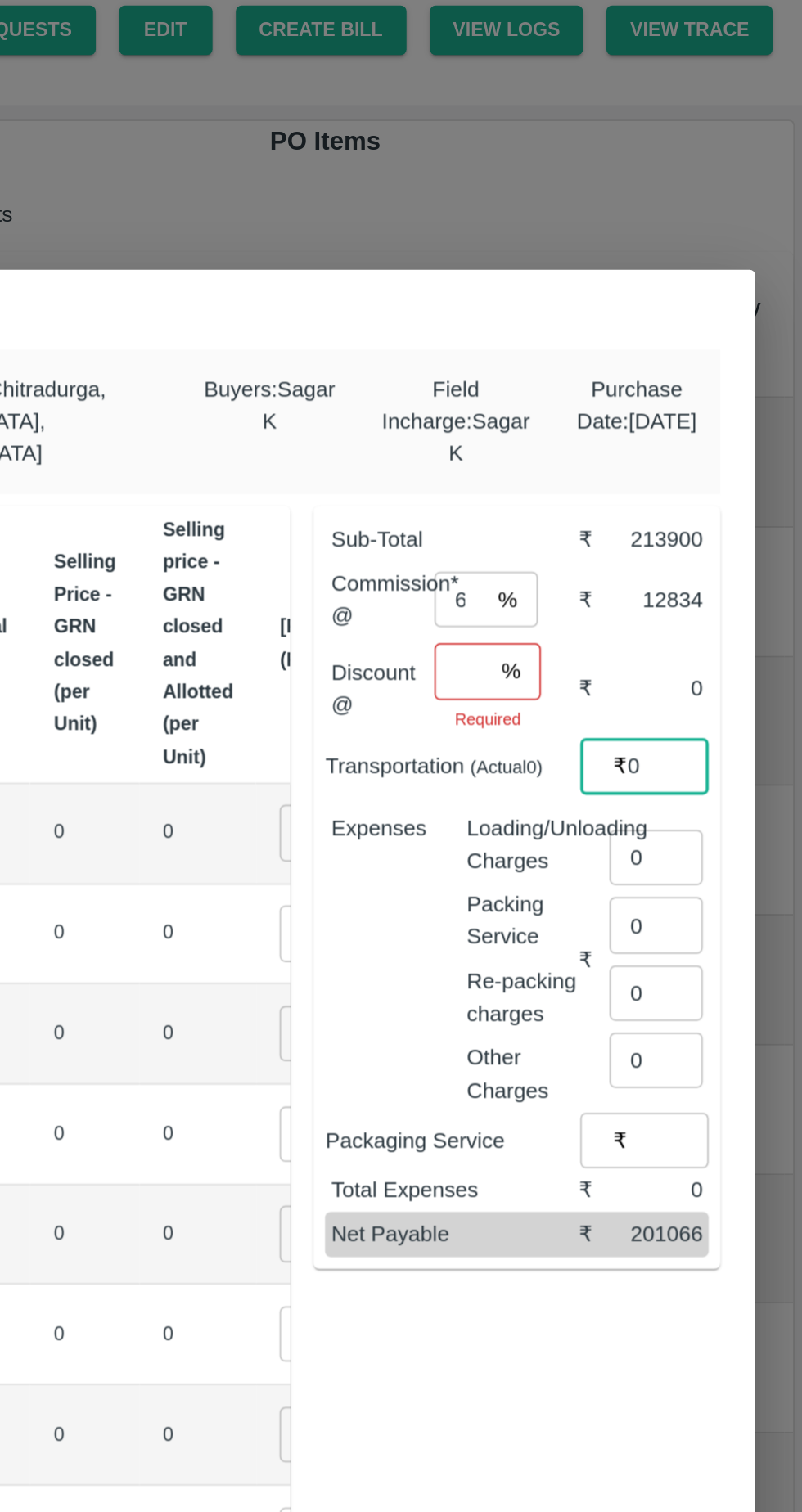
click at [627, 427] on input "number" at bounding box center [611, 442] width 31 height 31
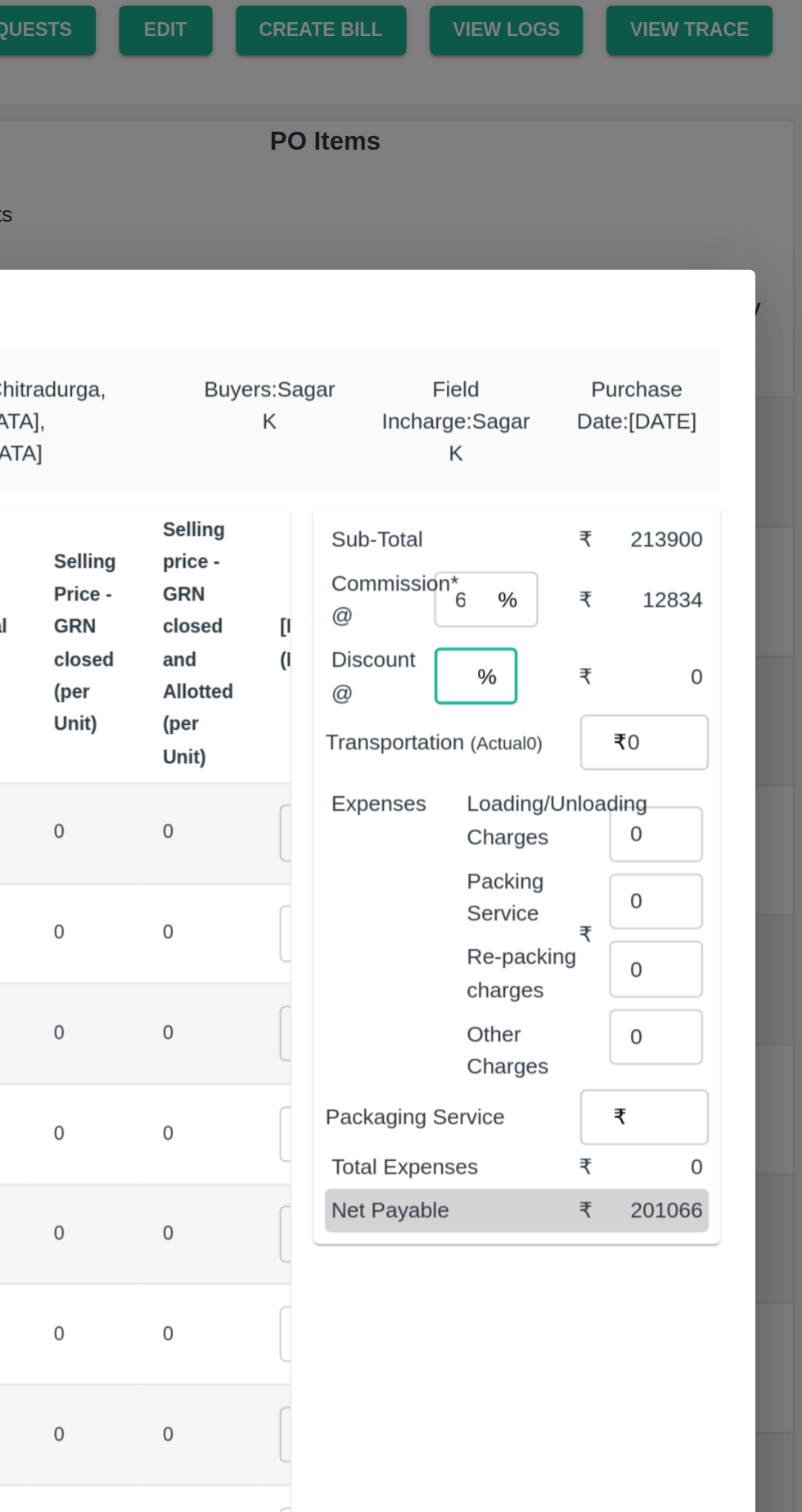
type input "0"
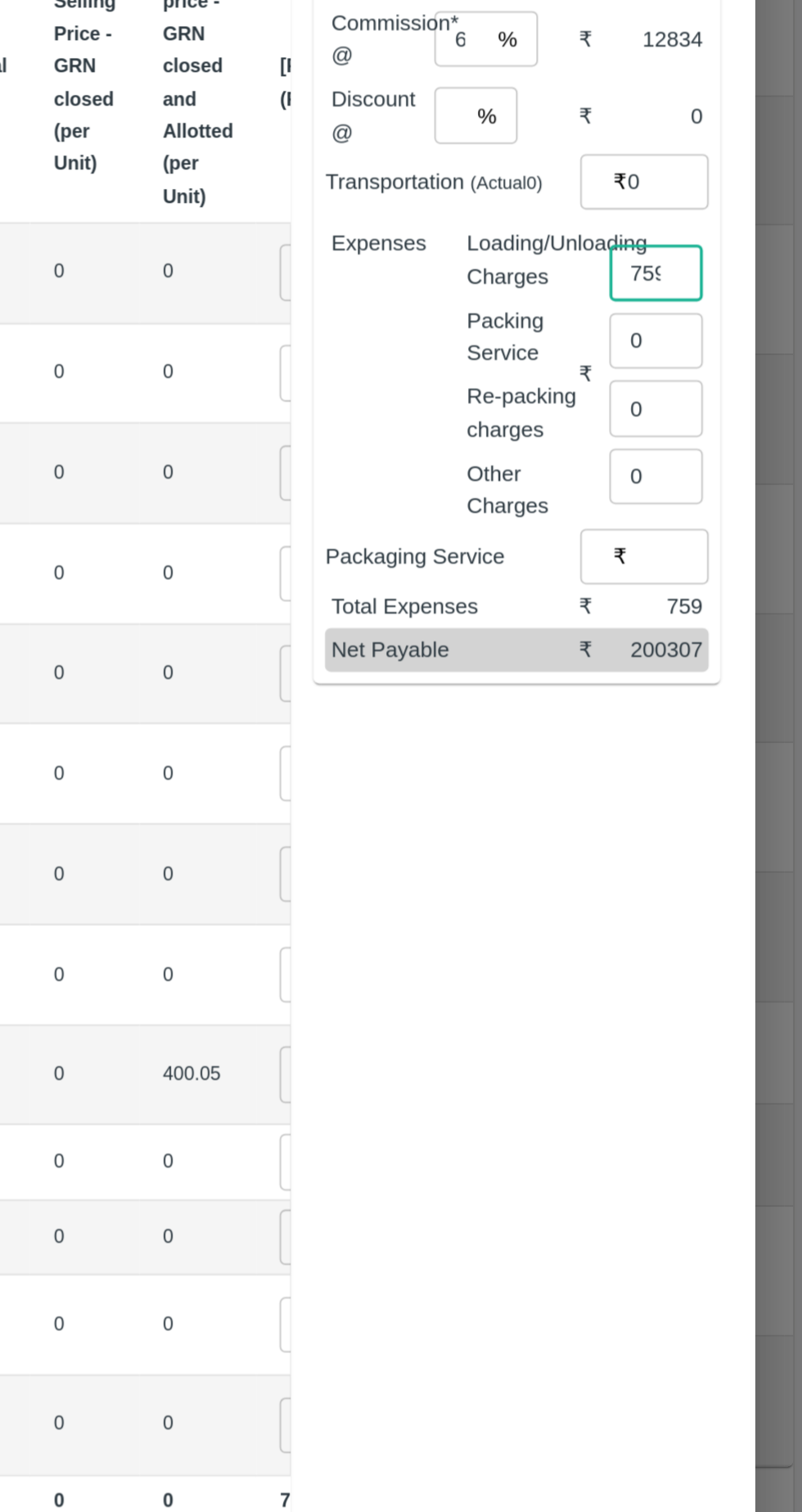
type input "759"
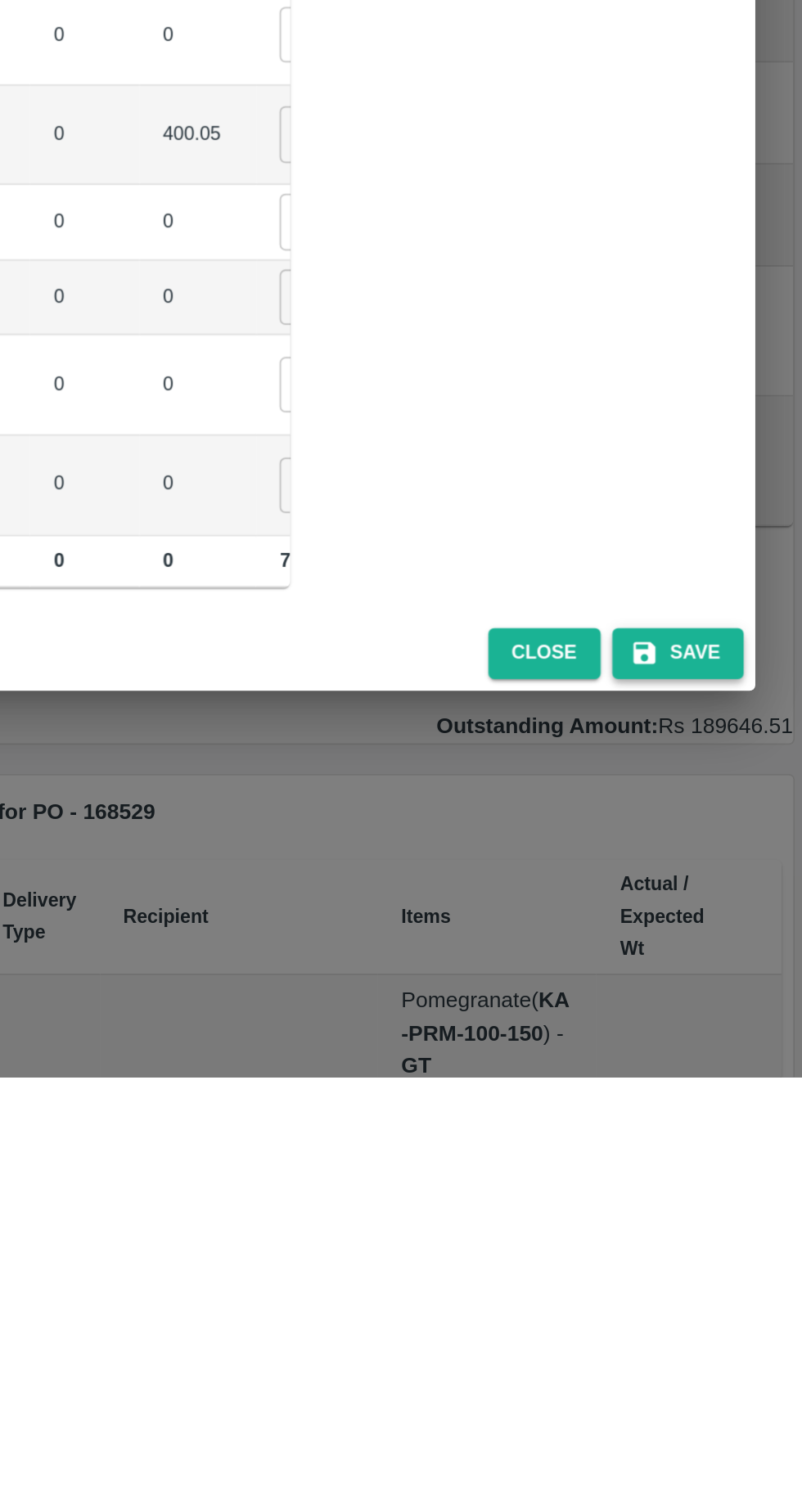
click at [743, 1268] on button "Save" at bounding box center [732, 1275] width 74 height 29
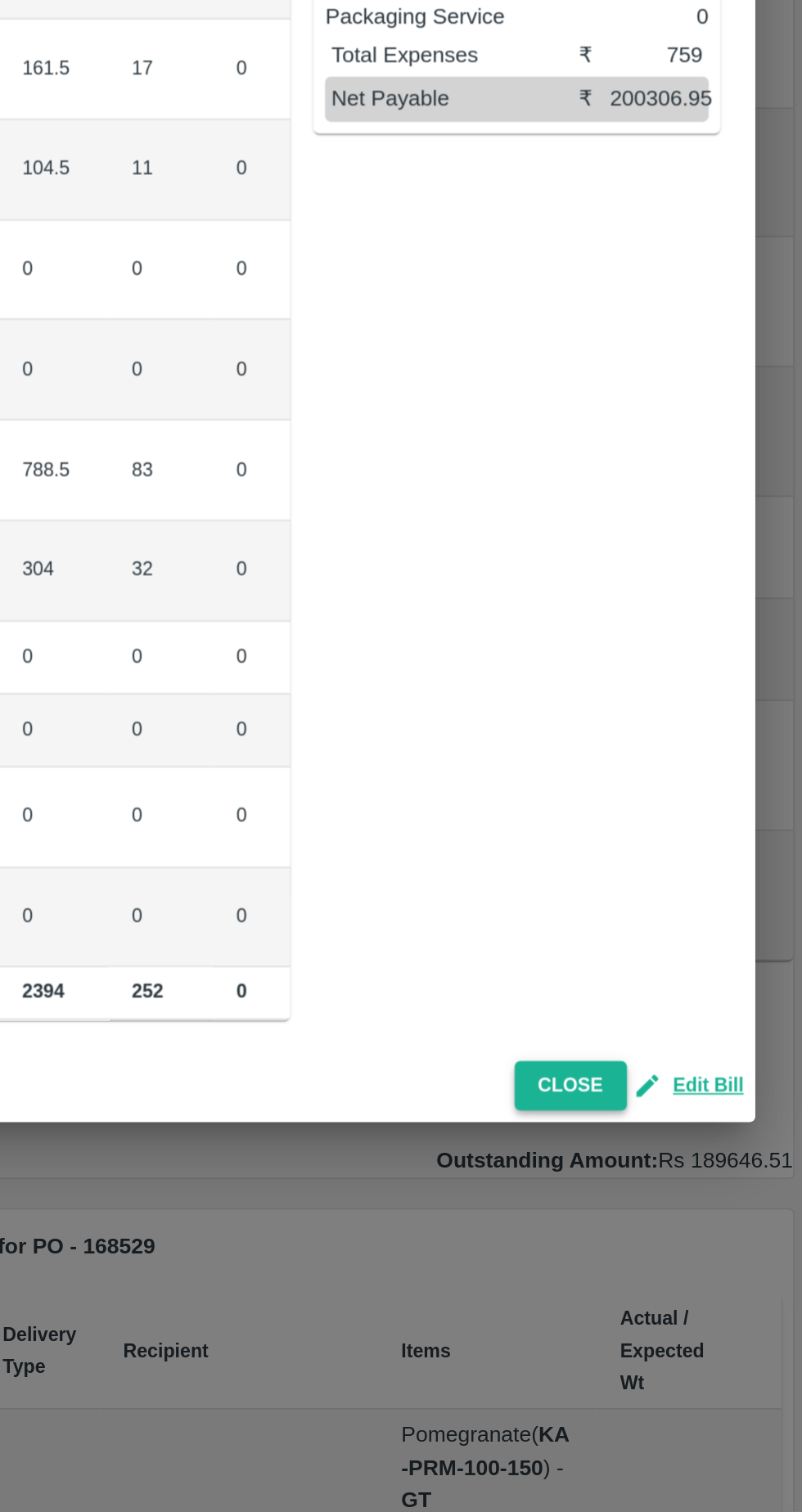
click at [688, 1259] on button "Close" at bounding box center [672, 1274] width 63 height 29
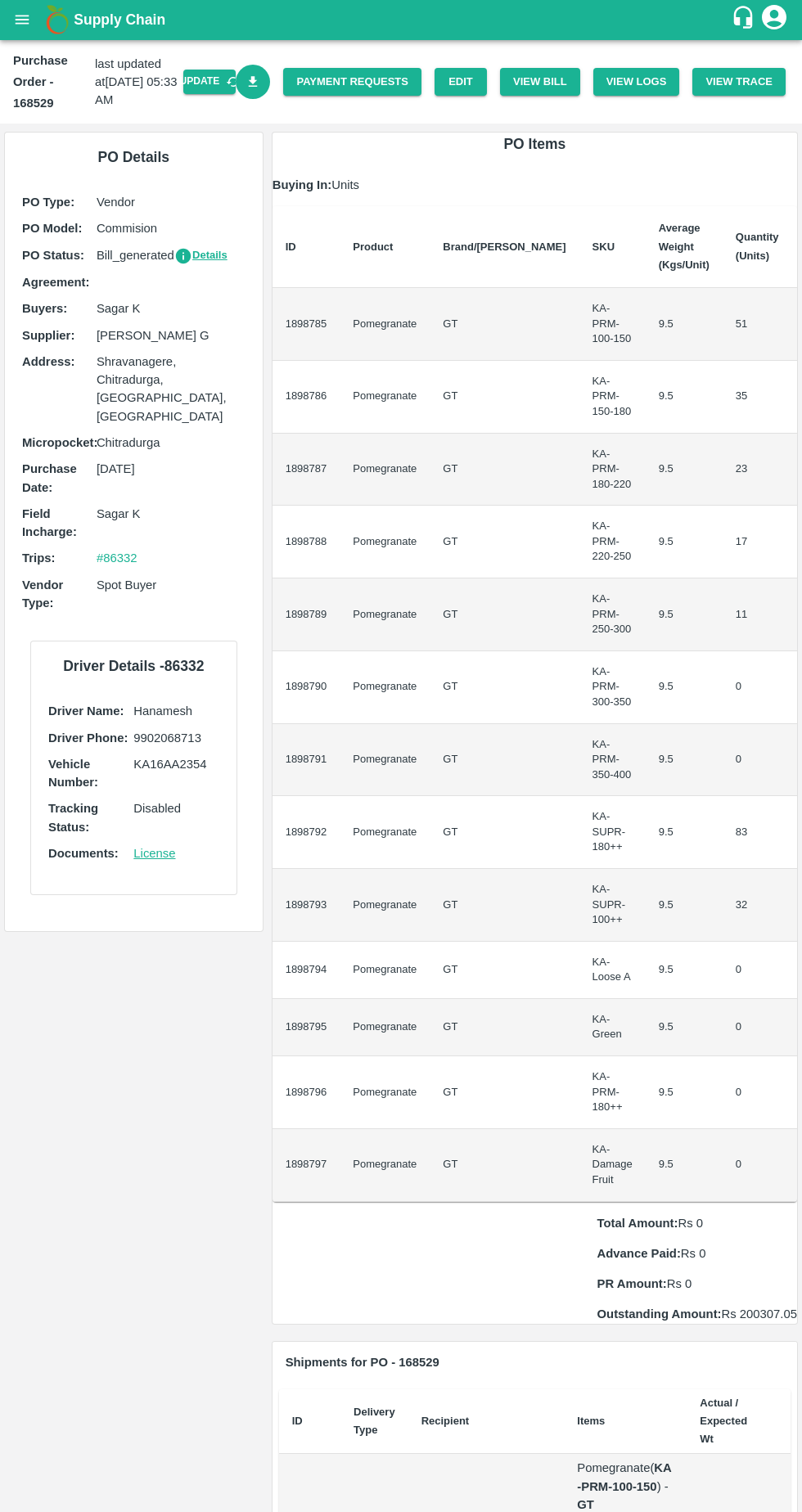
click at [258, 84] on icon "Download Bill" at bounding box center [254, 82] width 9 height 11
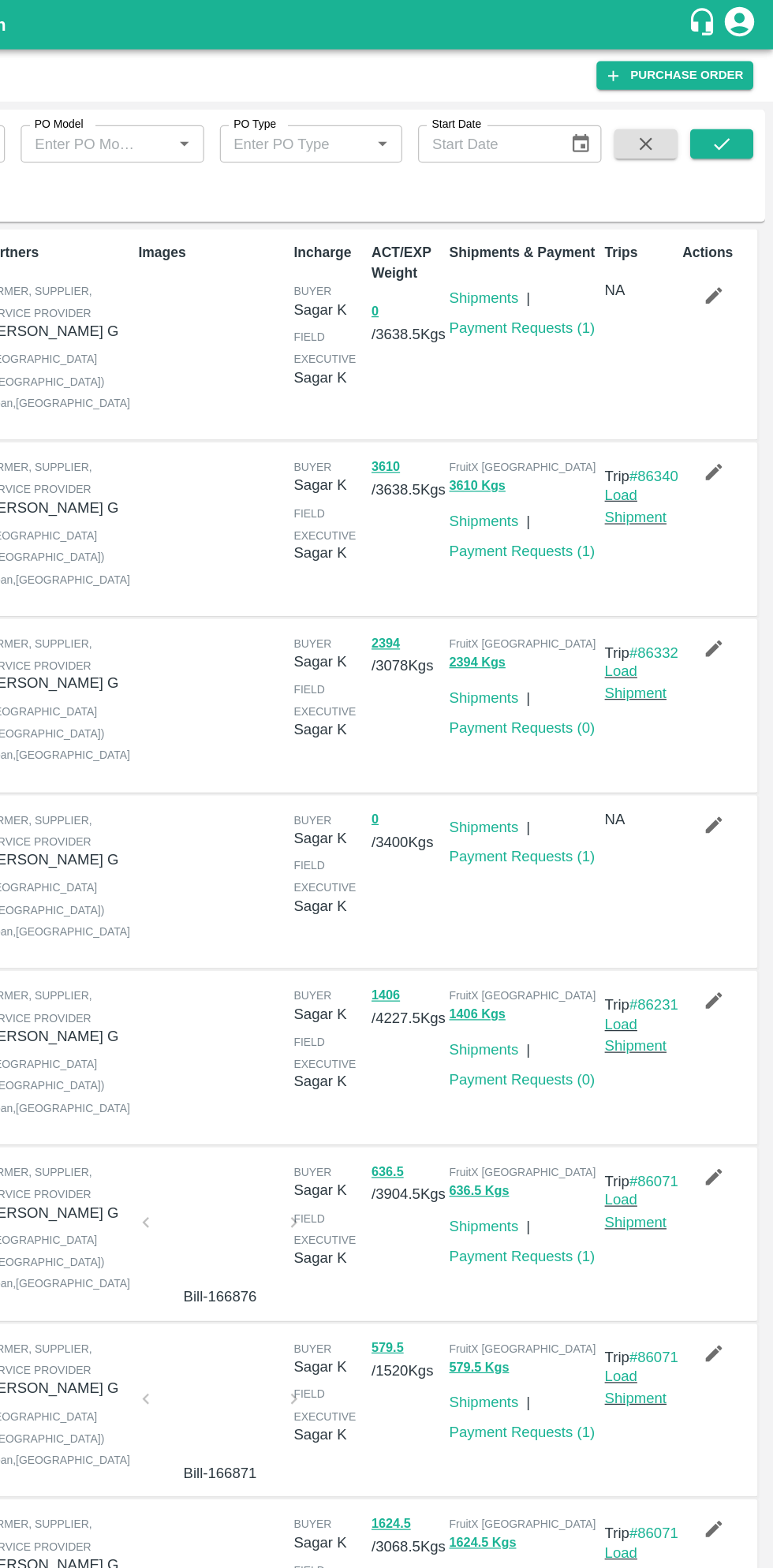
scroll to position [4, 0]
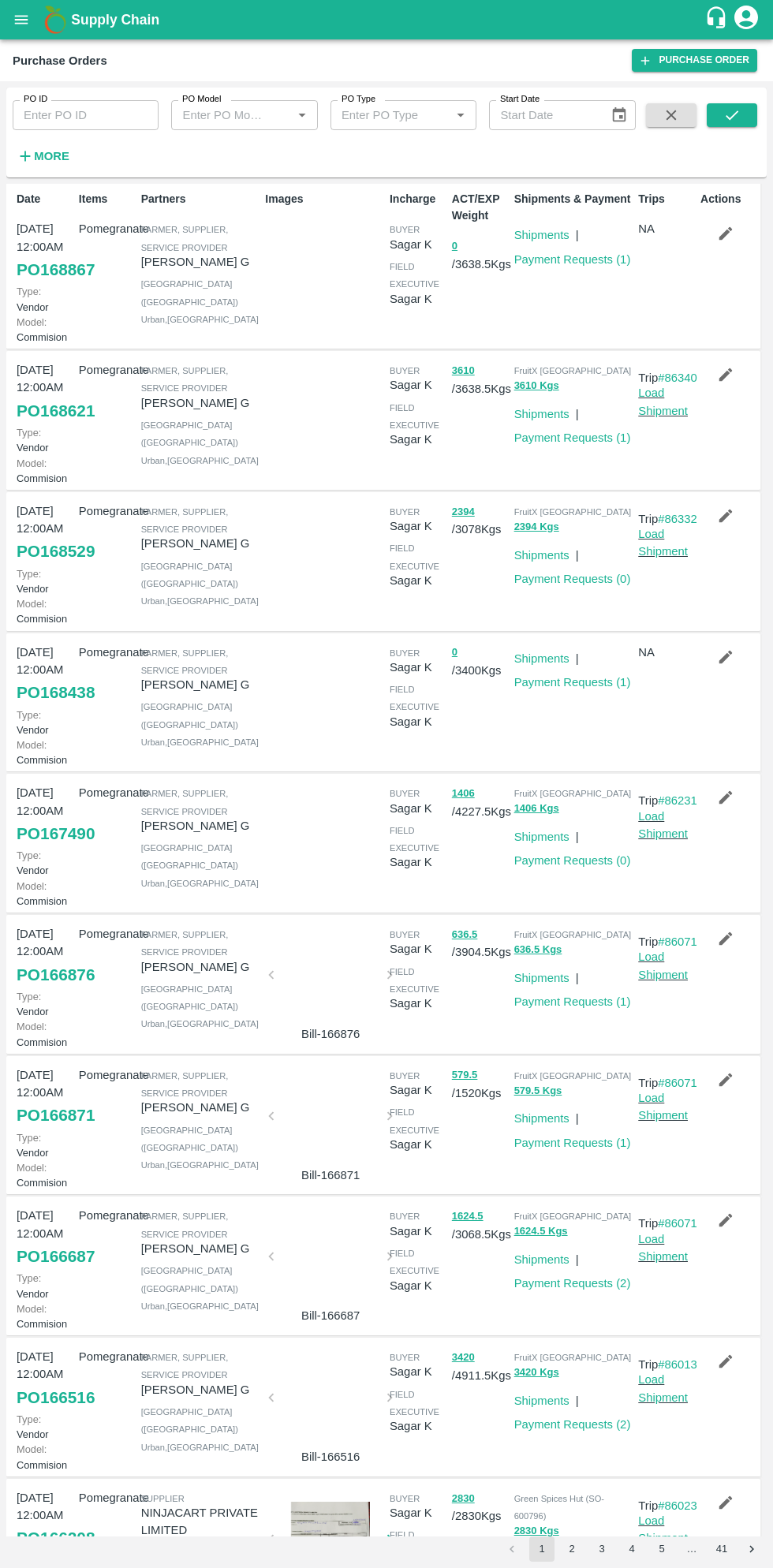
click at [61, 425] on link "PO 168621" at bounding box center [55, 411] width 78 height 28
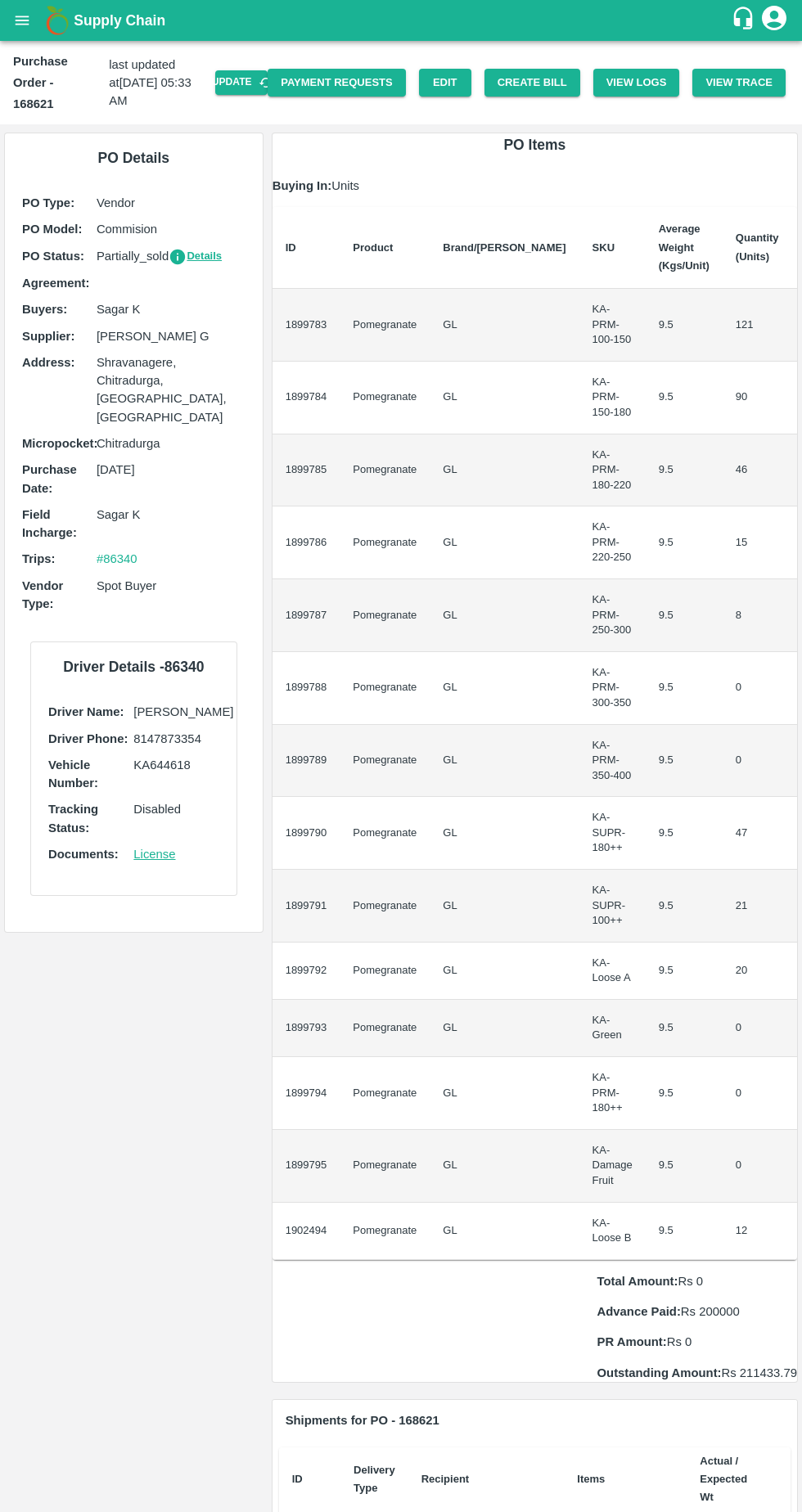
scroll to position [0, 74]
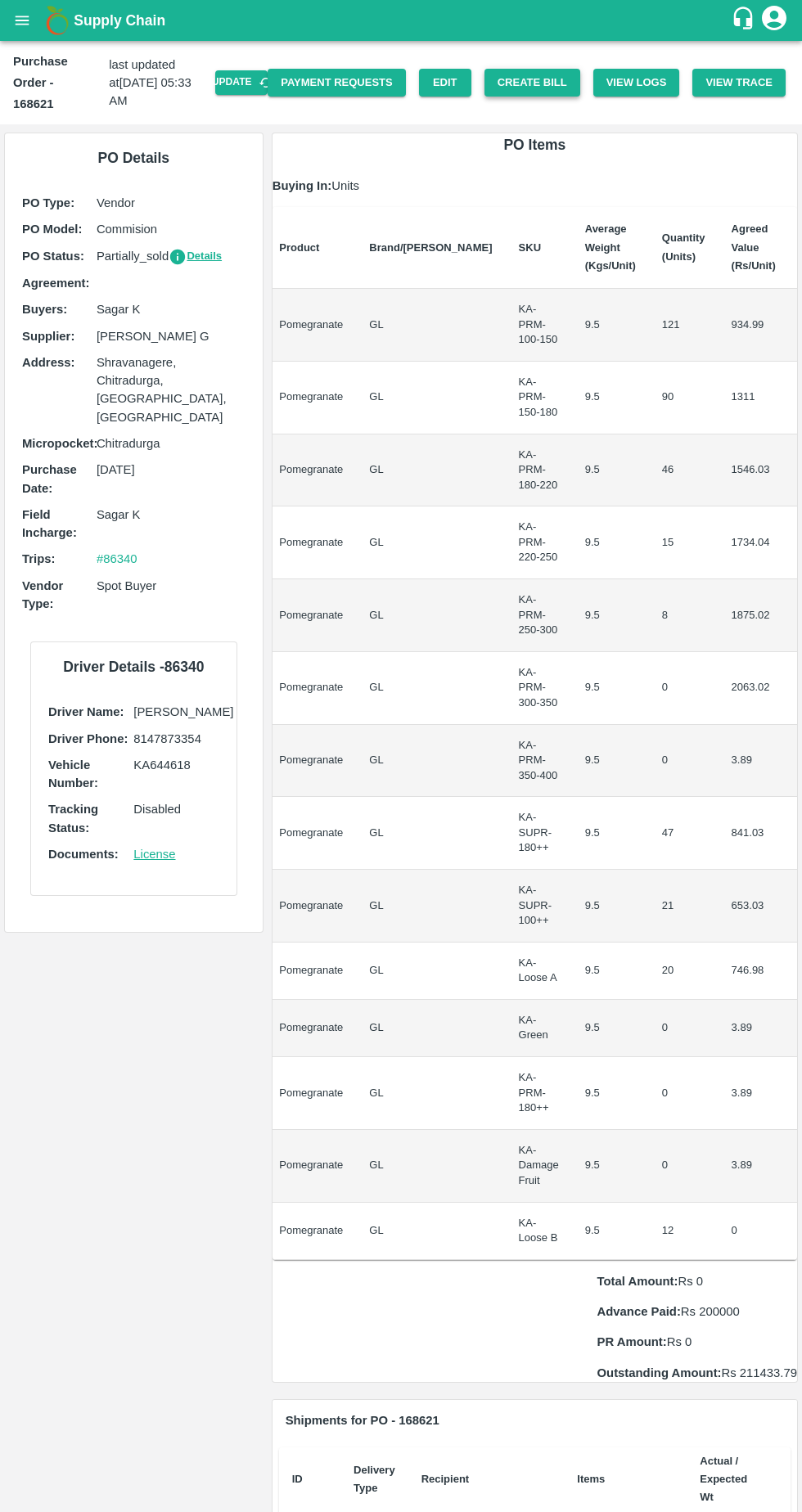
click at [565, 69] on button "Create Bill" at bounding box center [532, 84] width 95 height 29
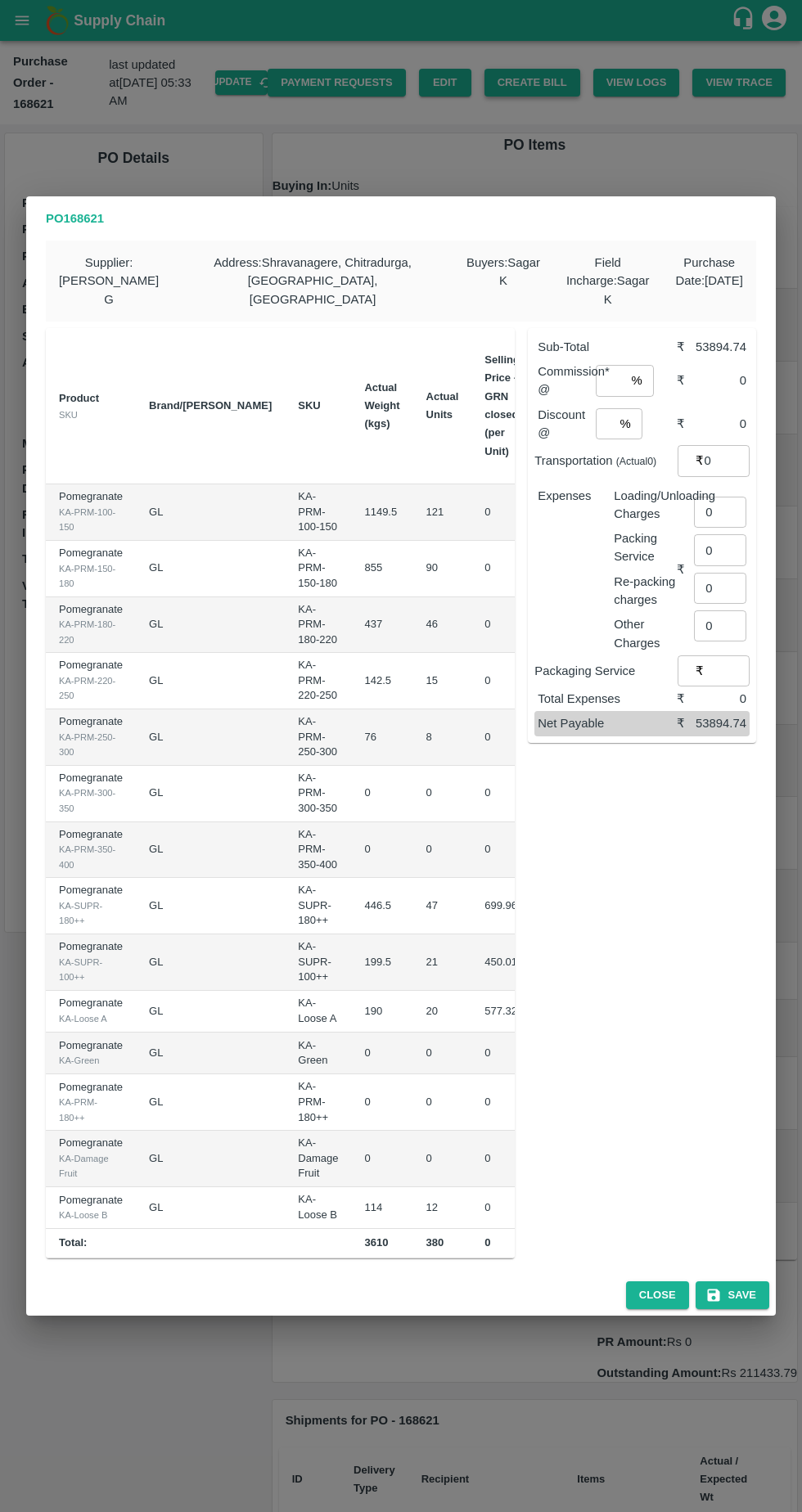
scroll to position [0, 171]
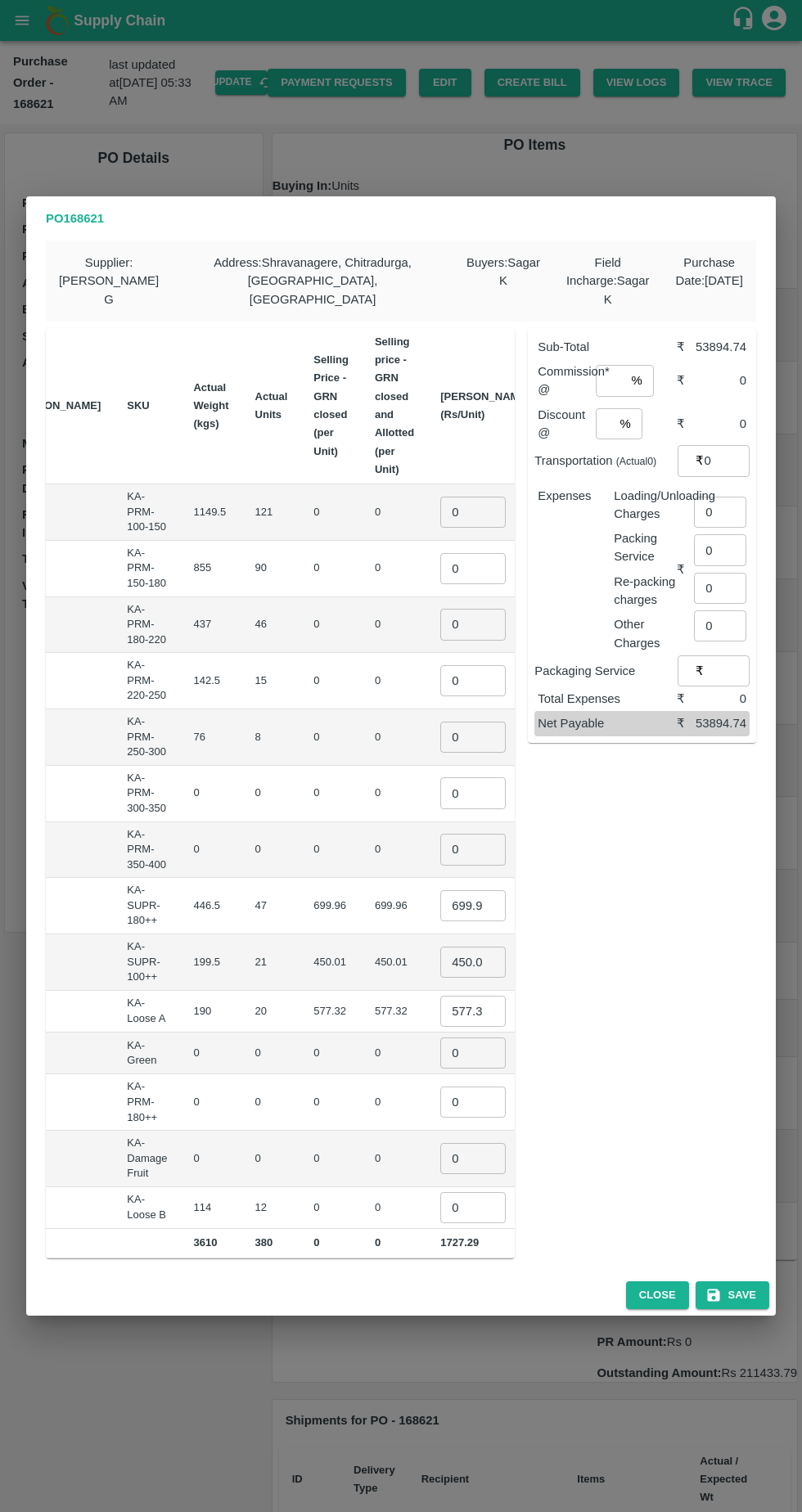
click at [440, 502] on input "0" at bounding box center [473, 512] width 65 height 31
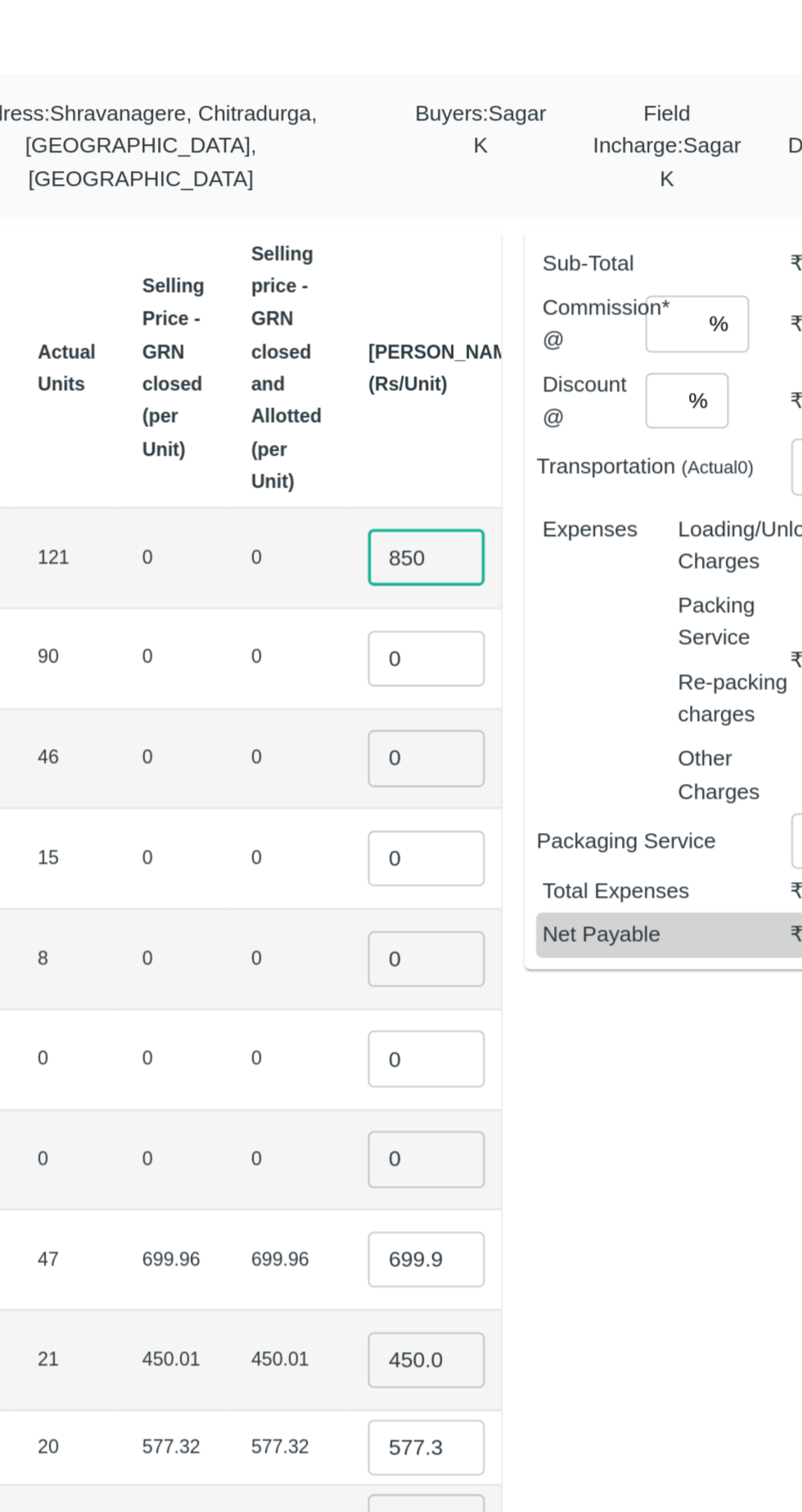
type input "850"
type input "1100"
type input "1300"
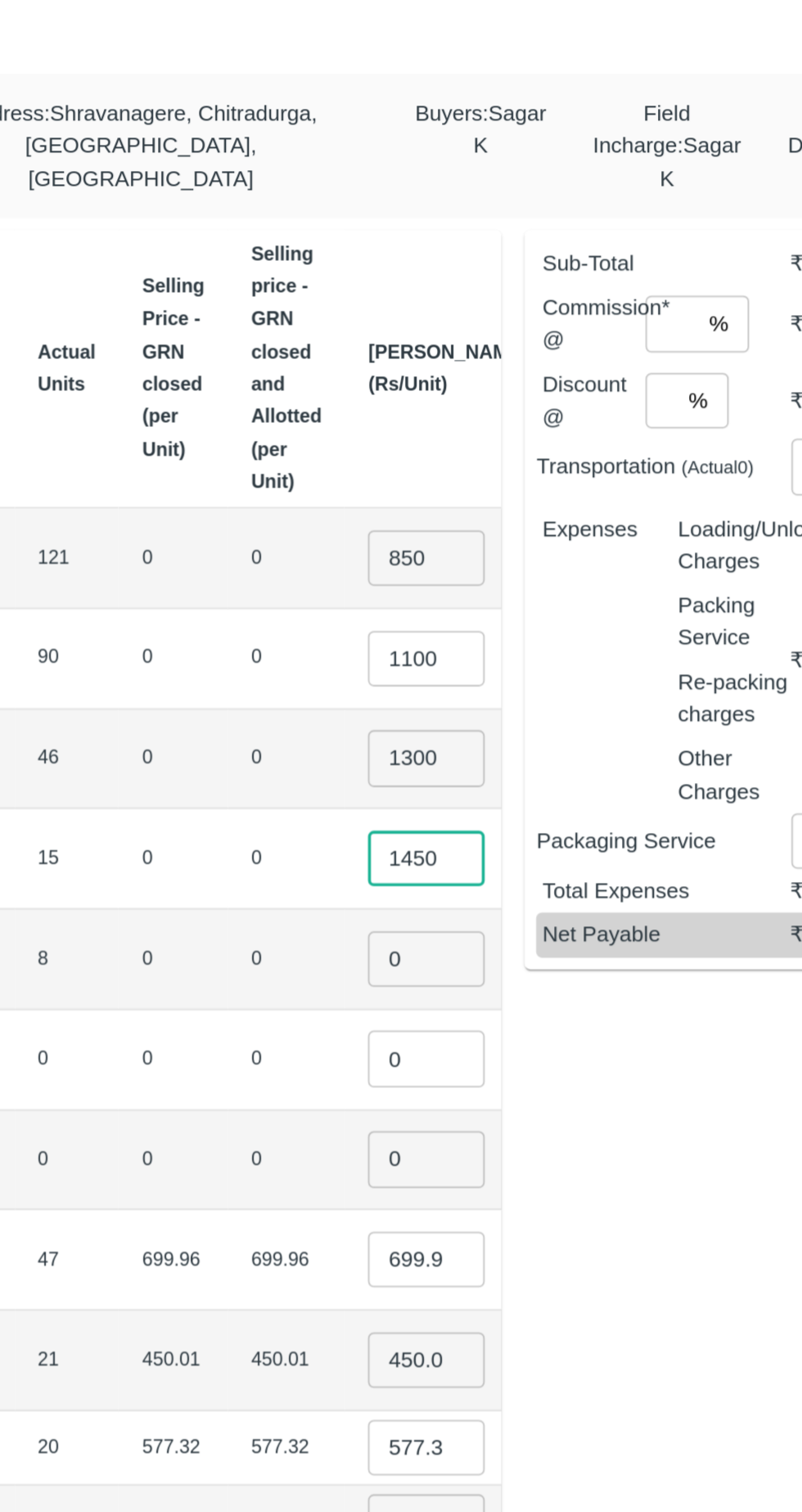
type input "1450"
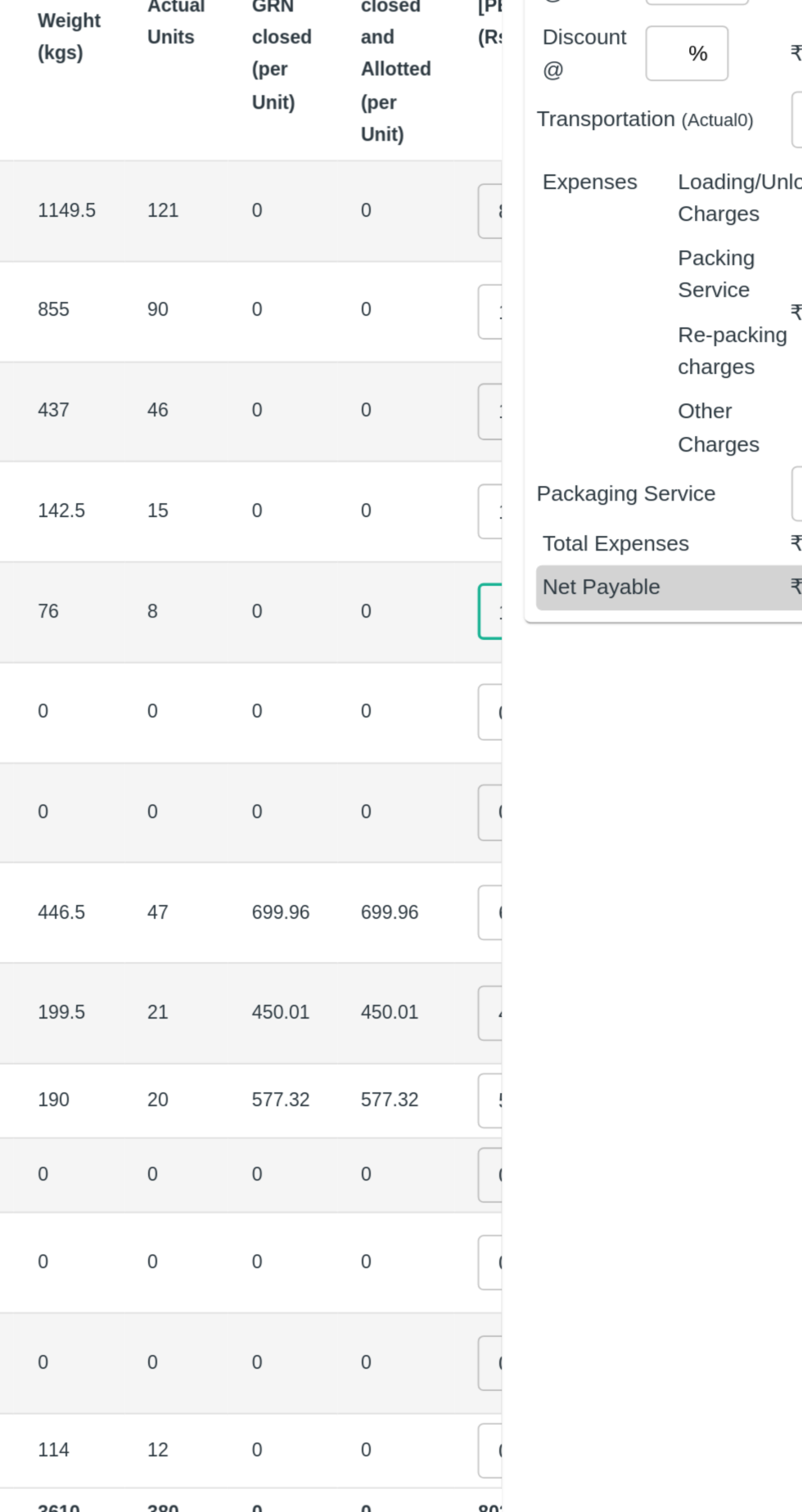
scroll to position [0, 172]
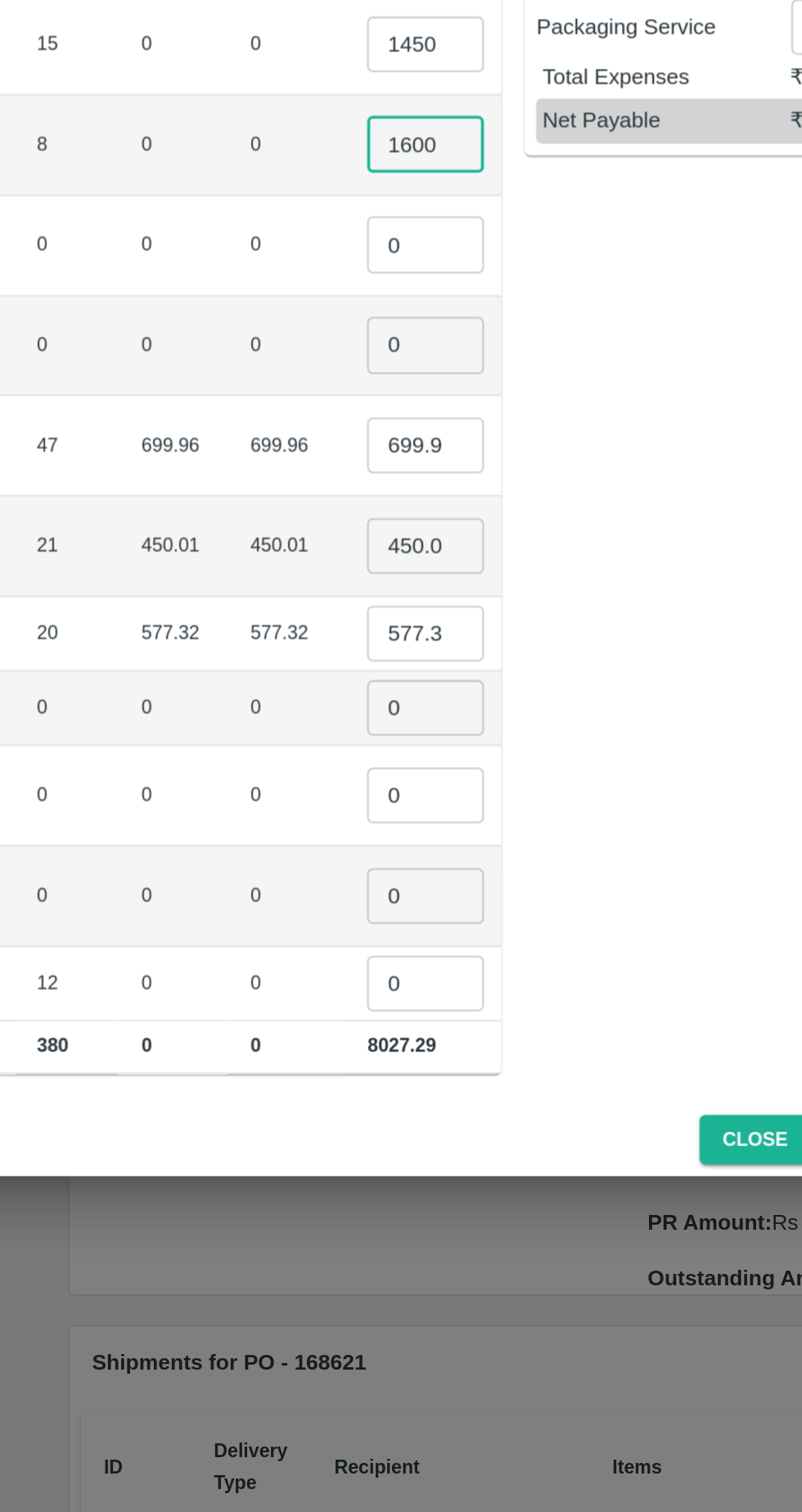
type input "1600"
click at [439, 787] on input "0" at bounding box center [472, 793] width 65 height 31
type input "01"
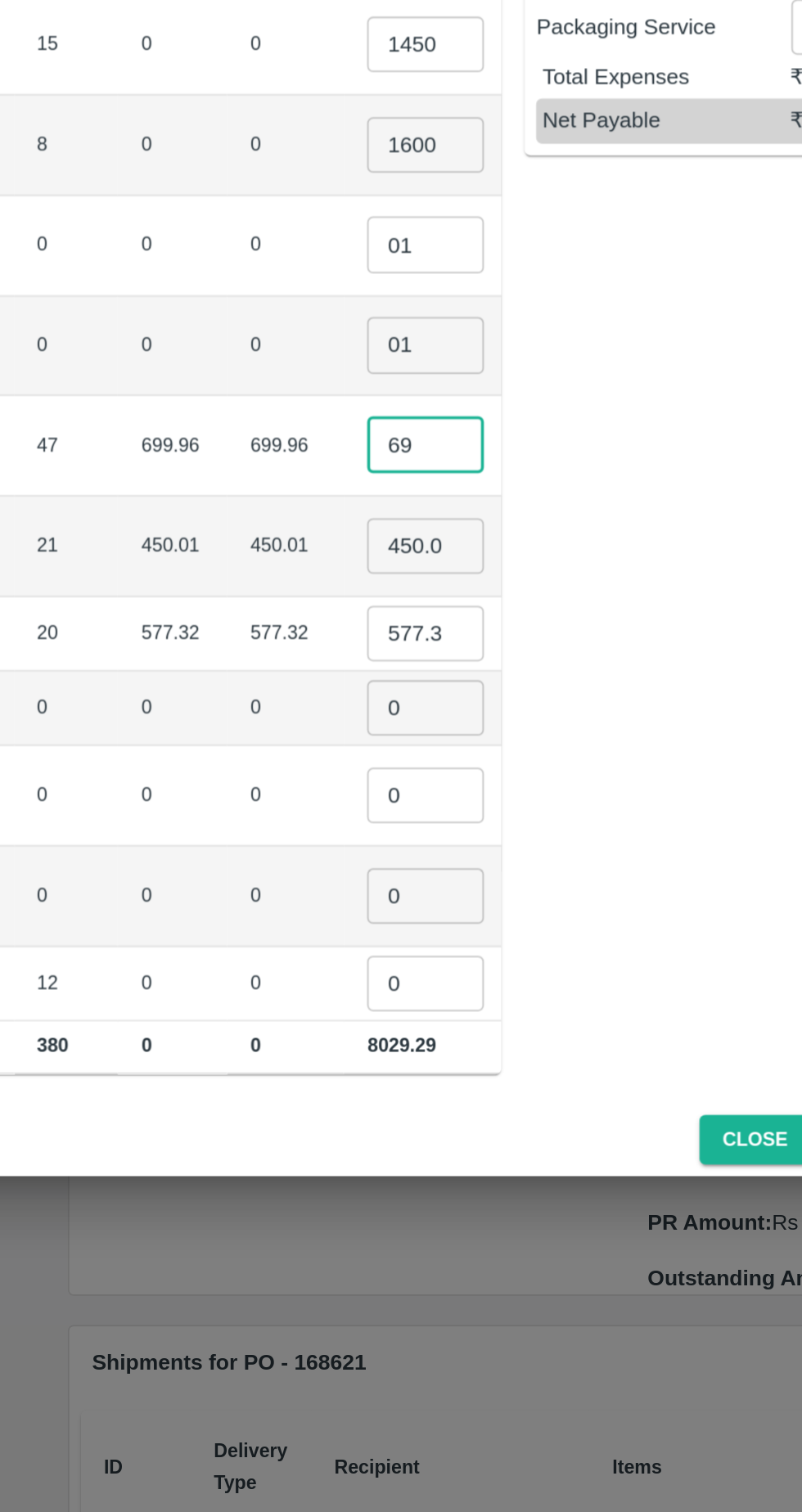
type input "6"
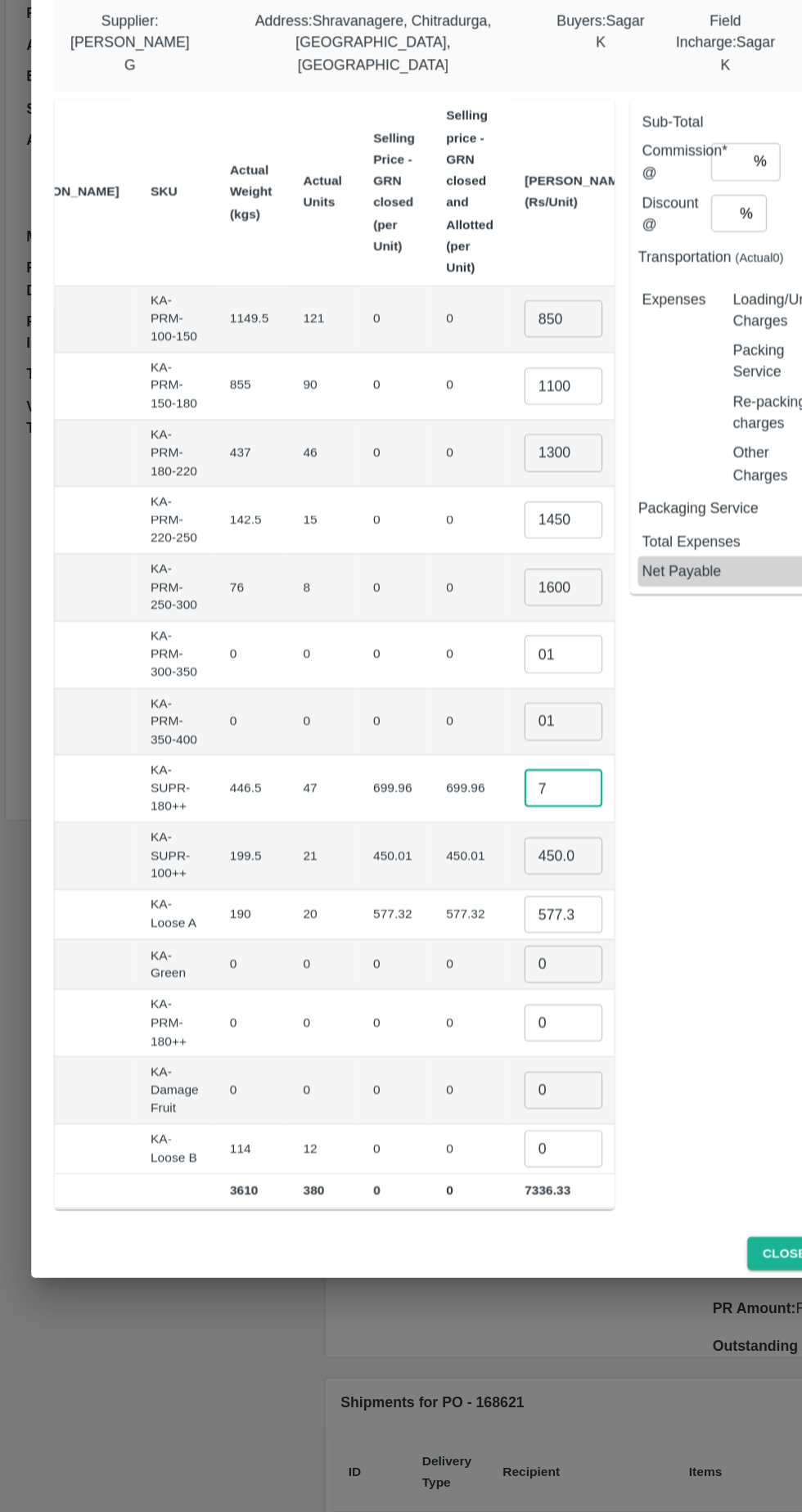
scroll to position [0, 0]
type input "700"
type input "4"
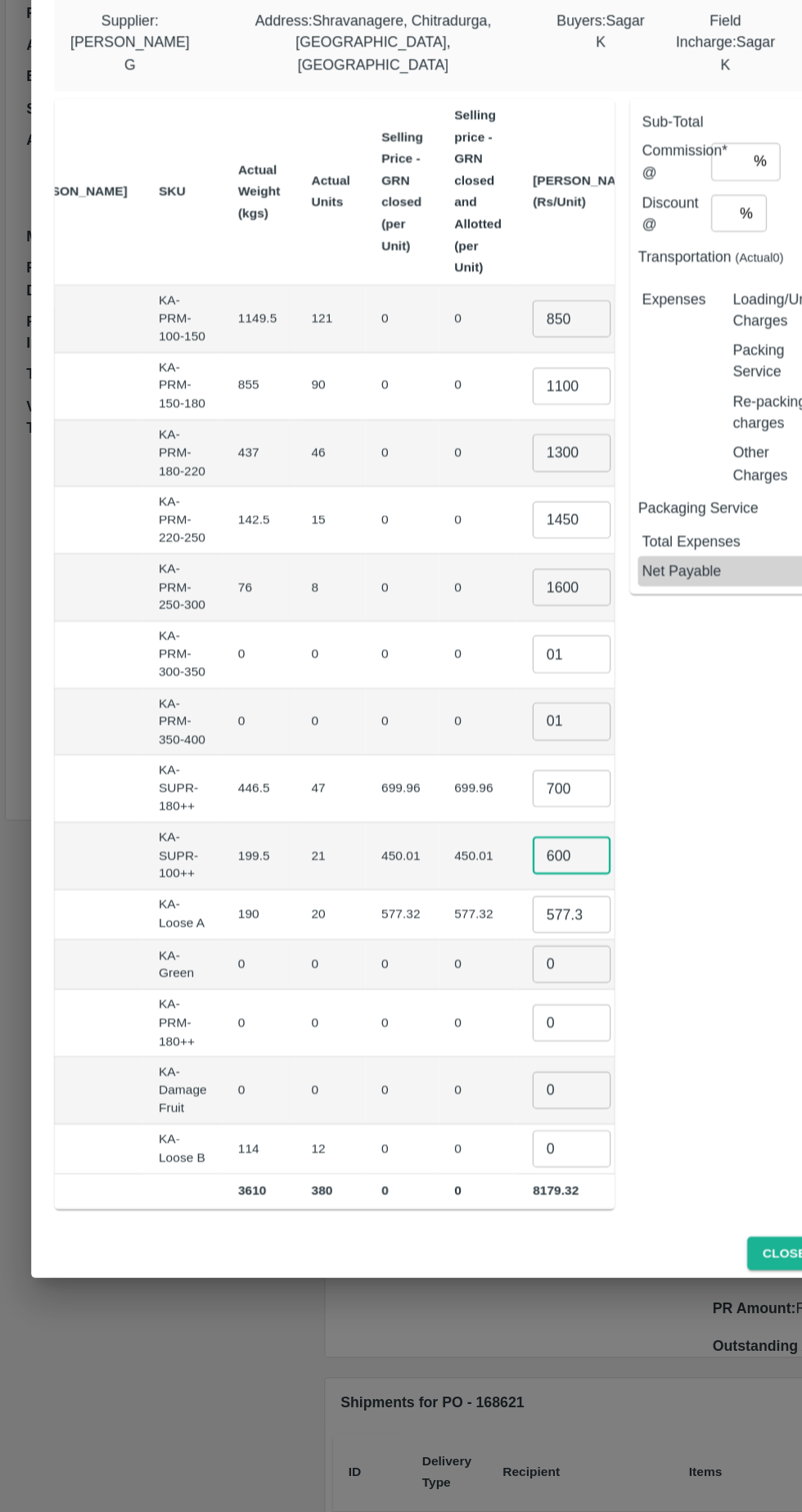
type input "600"
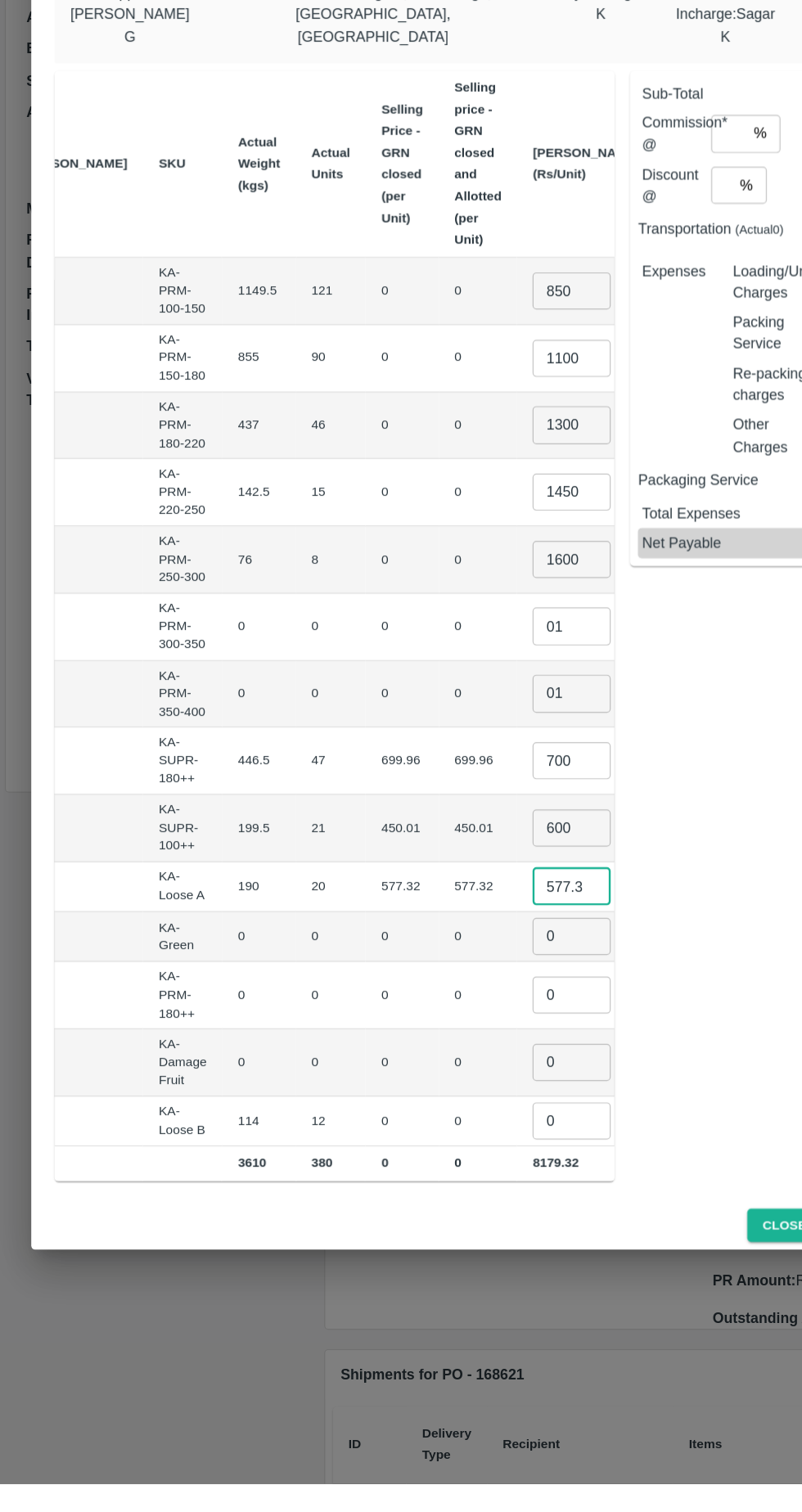
scroll to position [0, 10]
type input "5"
type input "500"
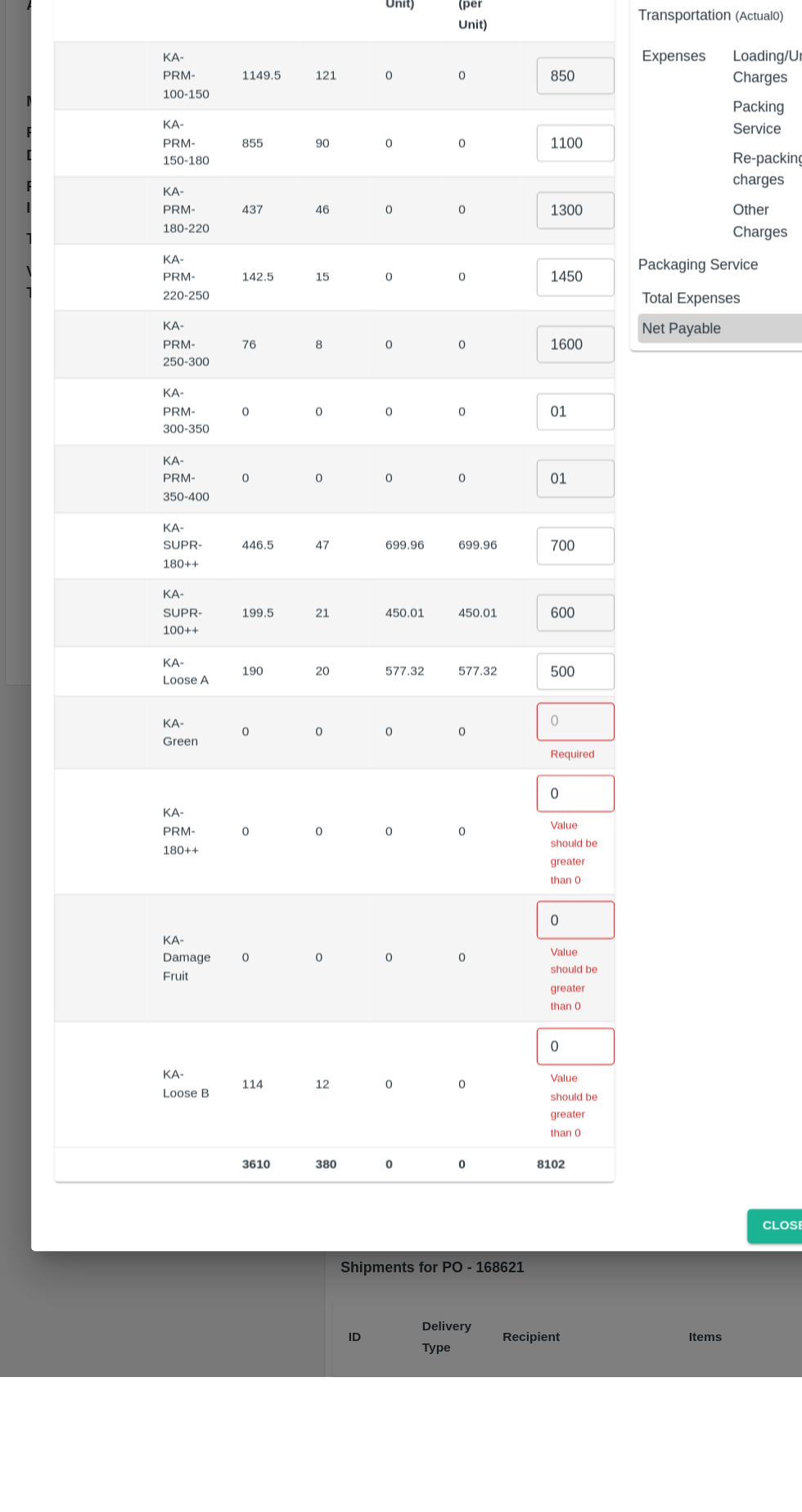
click at [449, 946] on input "number" at bounding box center [482, 962] width 65 height 31
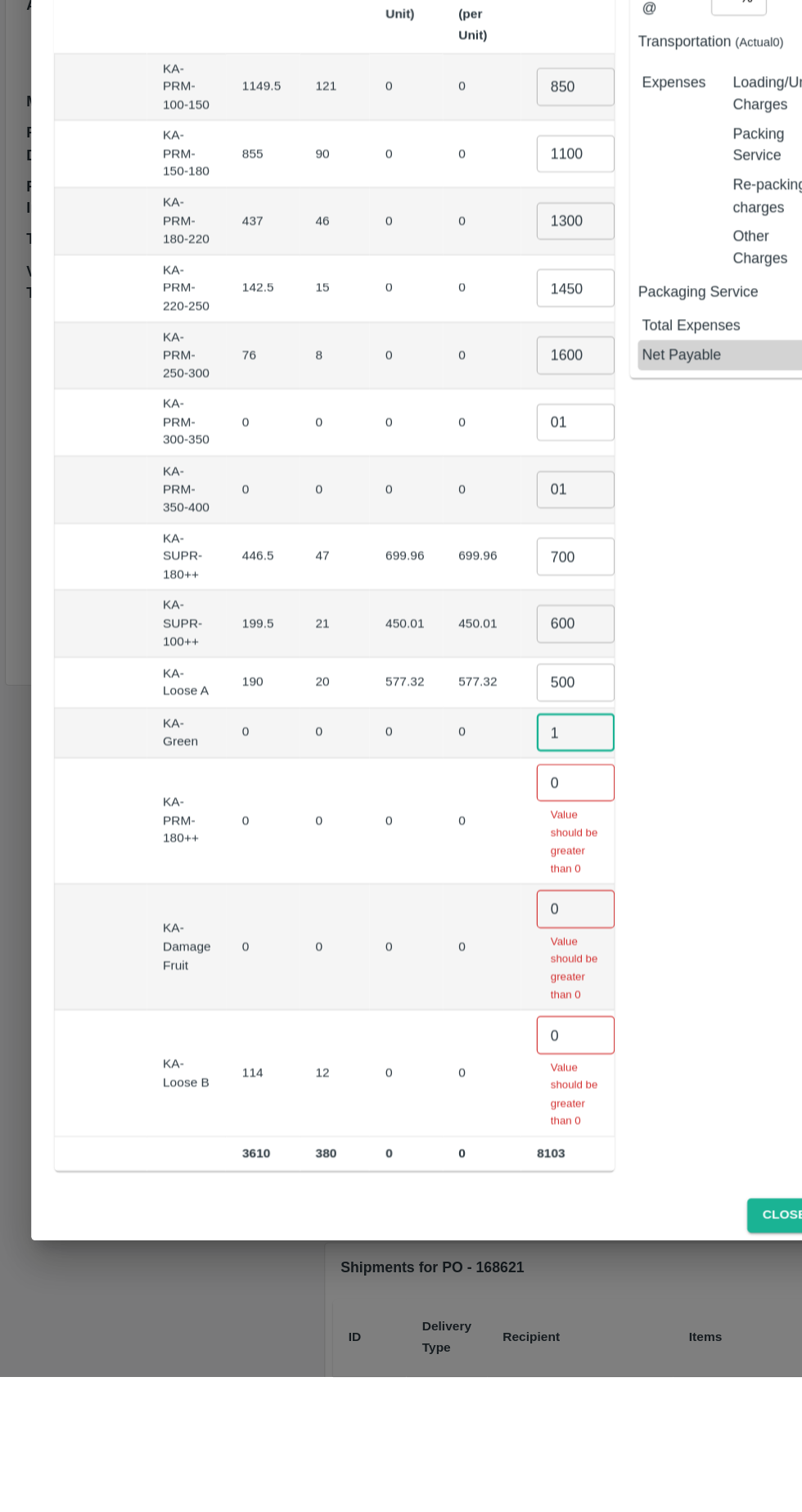
type input "1"
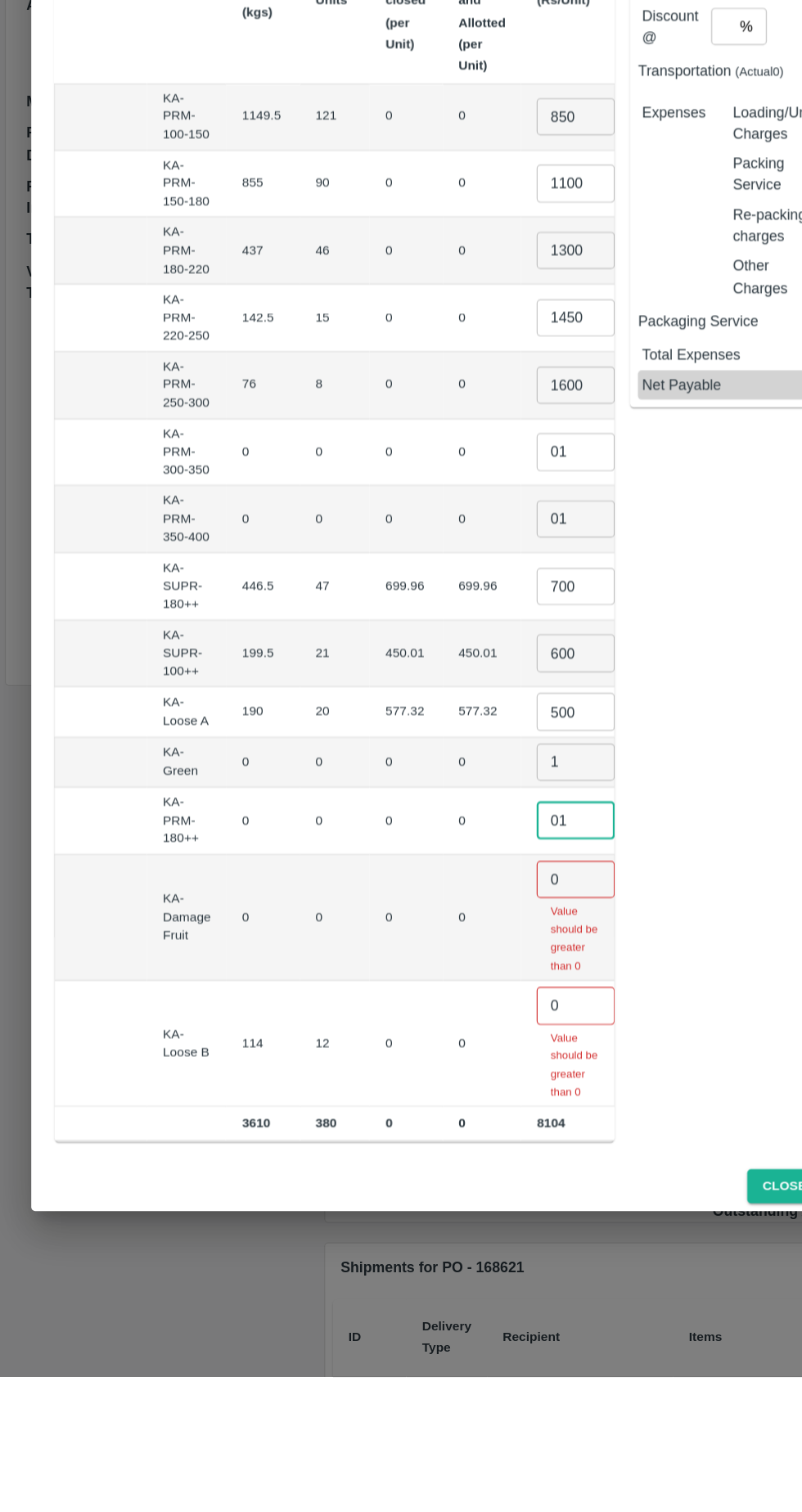
type input "01"
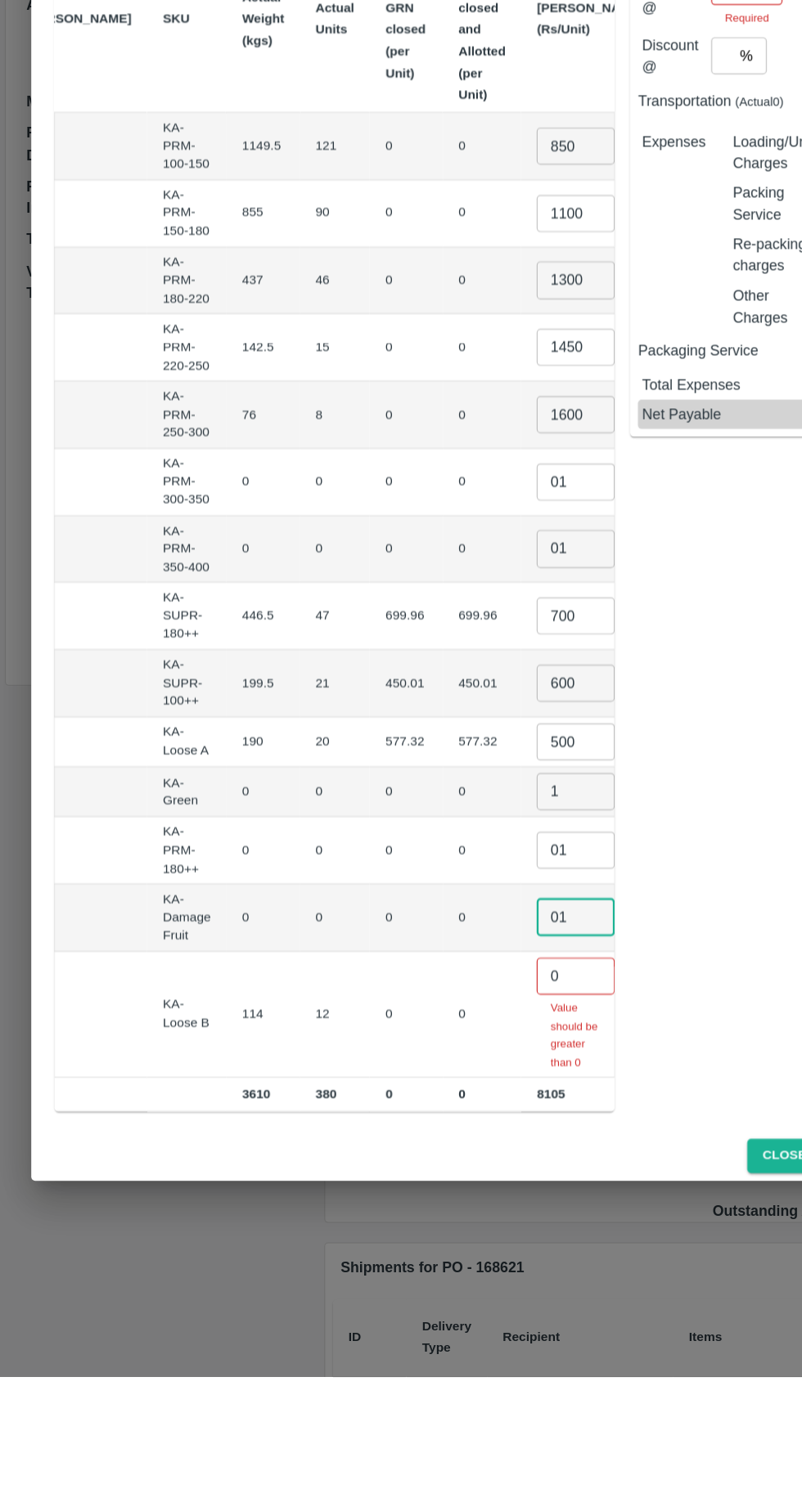
type input "01"
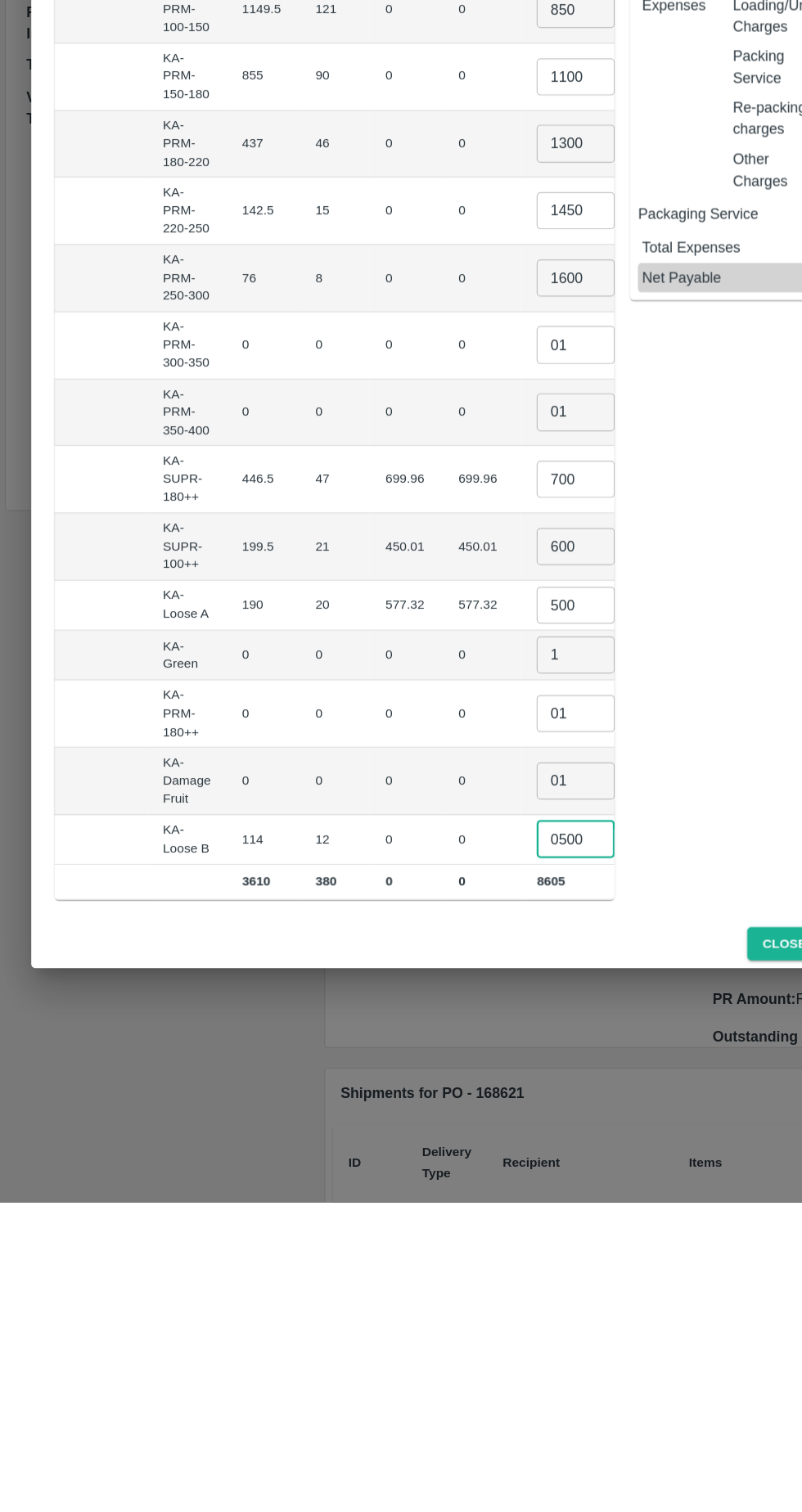
type input "0500"
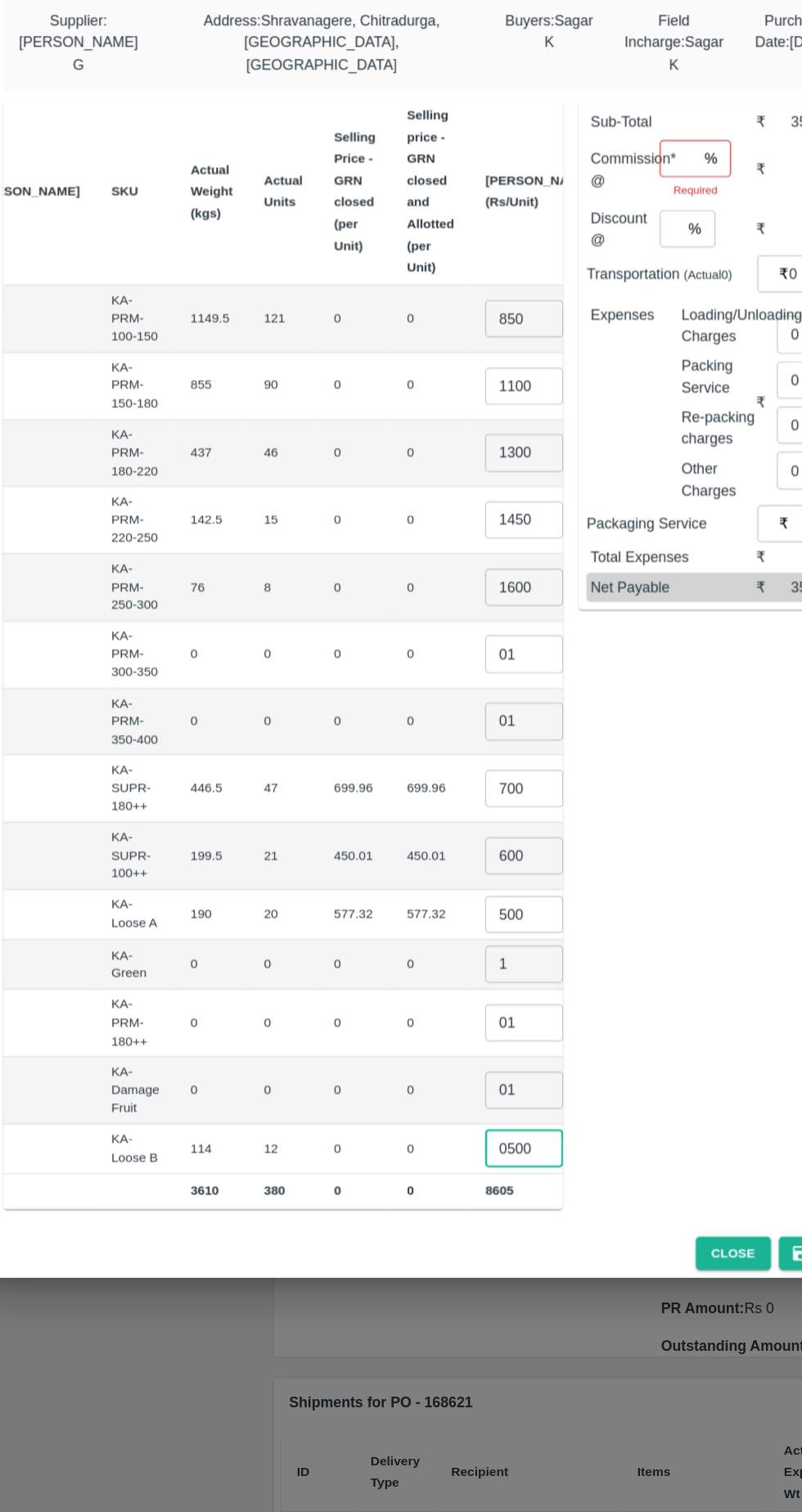
scroll to position [0, 0]
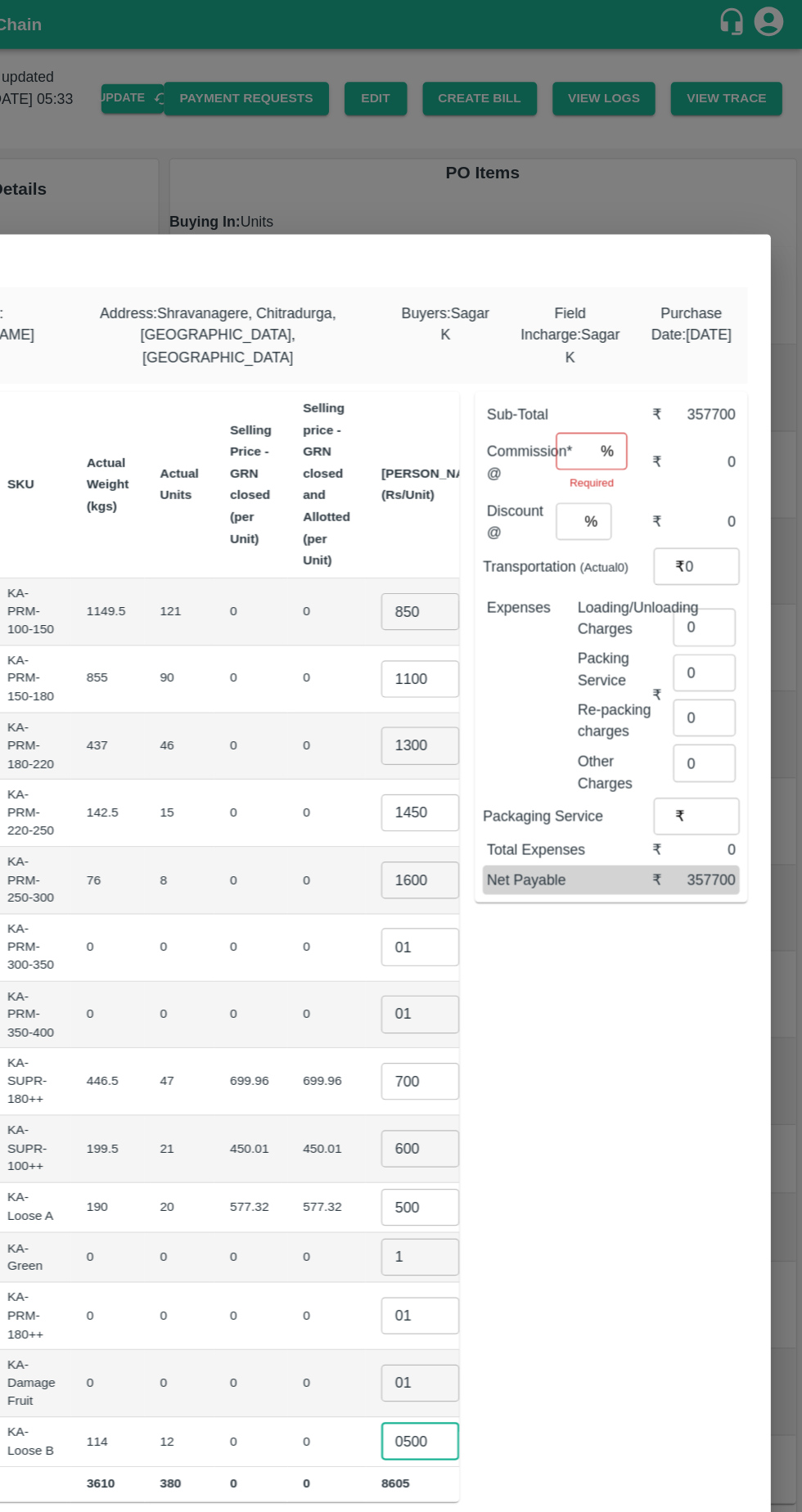
click at [617, 367] on input "number" at bounding box center [611, 378] width 31 height 31
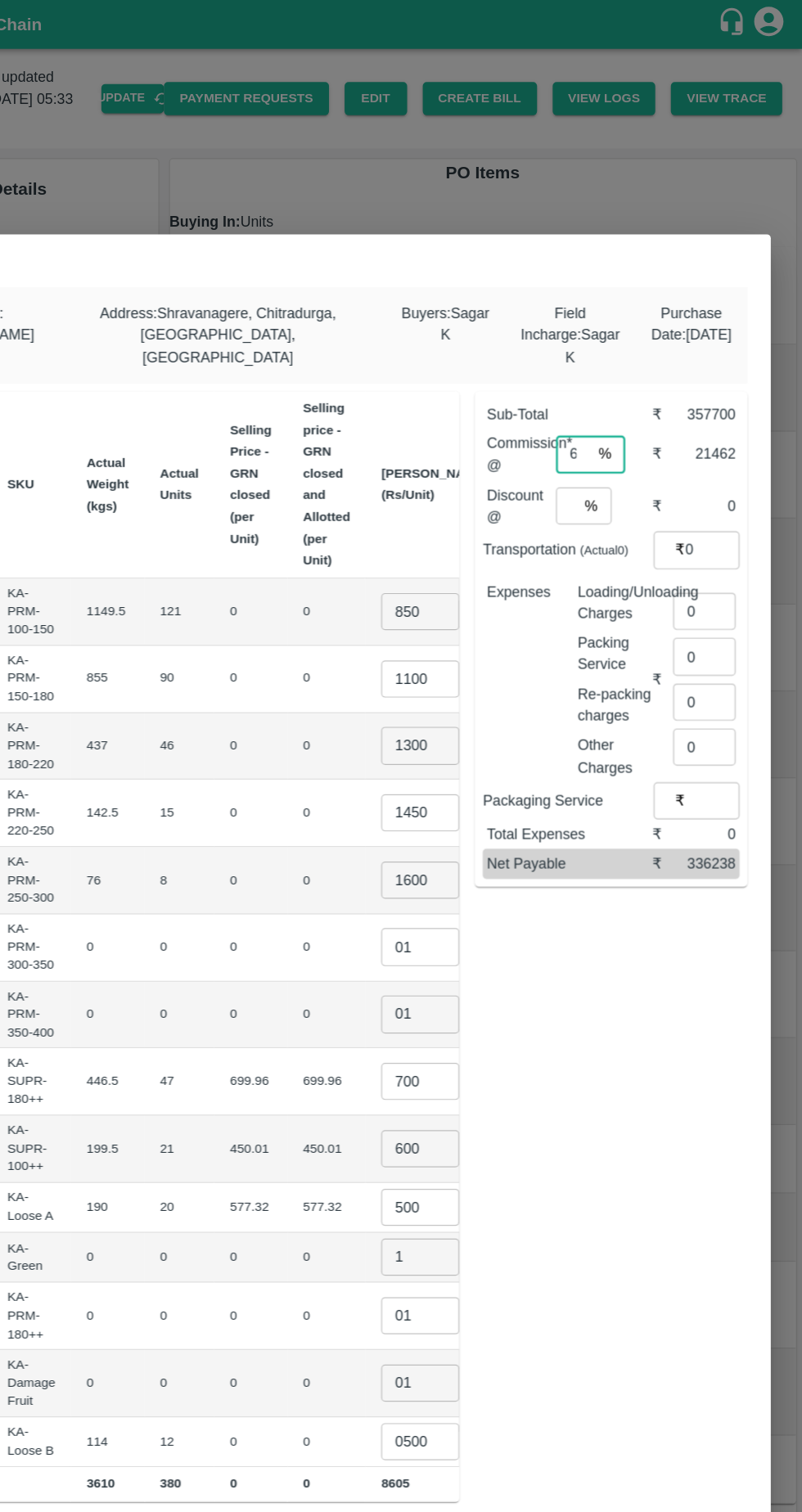
type input "6"
type input "0"
type input "1140"
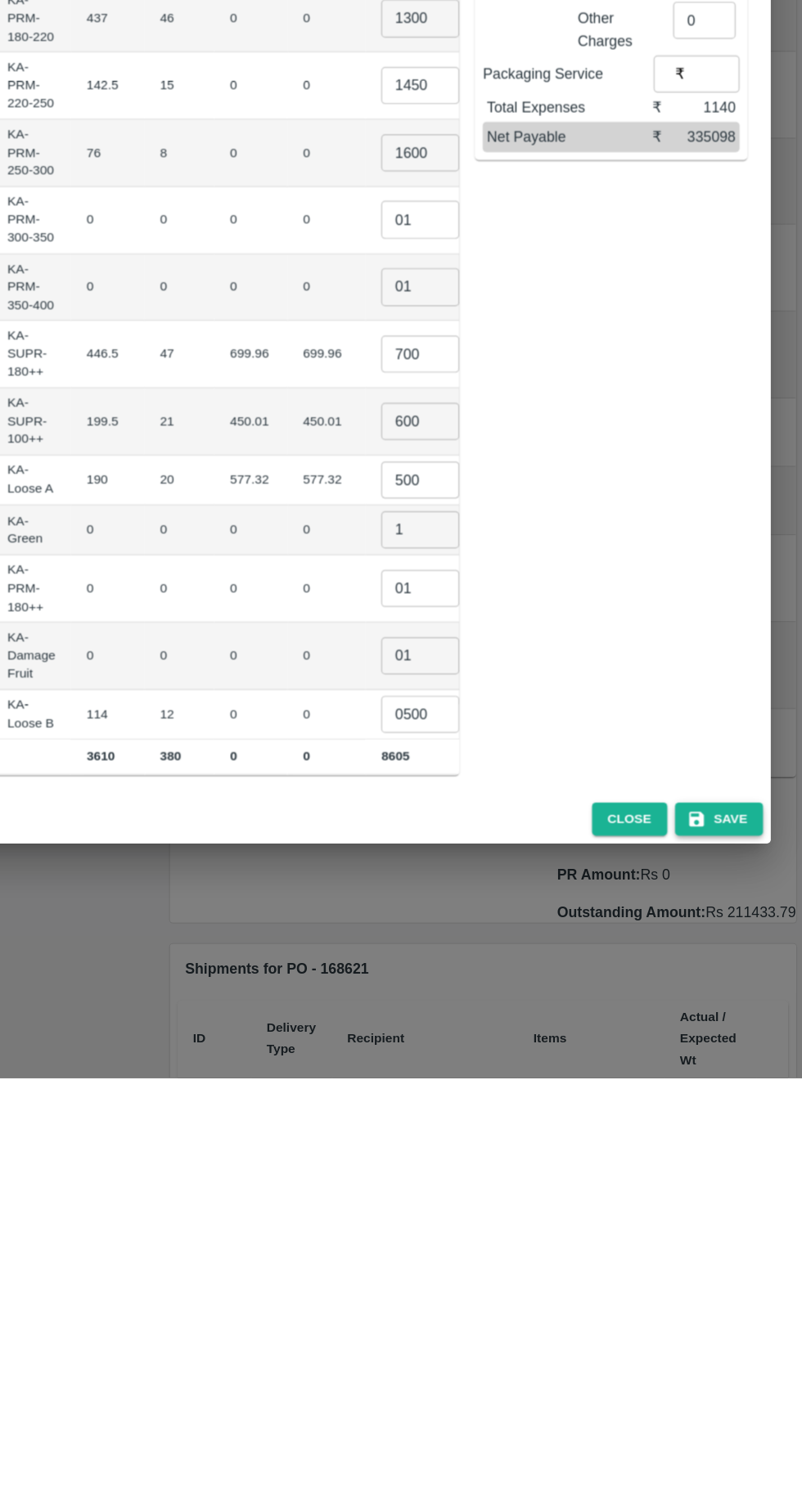
click at [742, 1287] on button "Save" at bounding box center [732, 1297] width 74 height 29
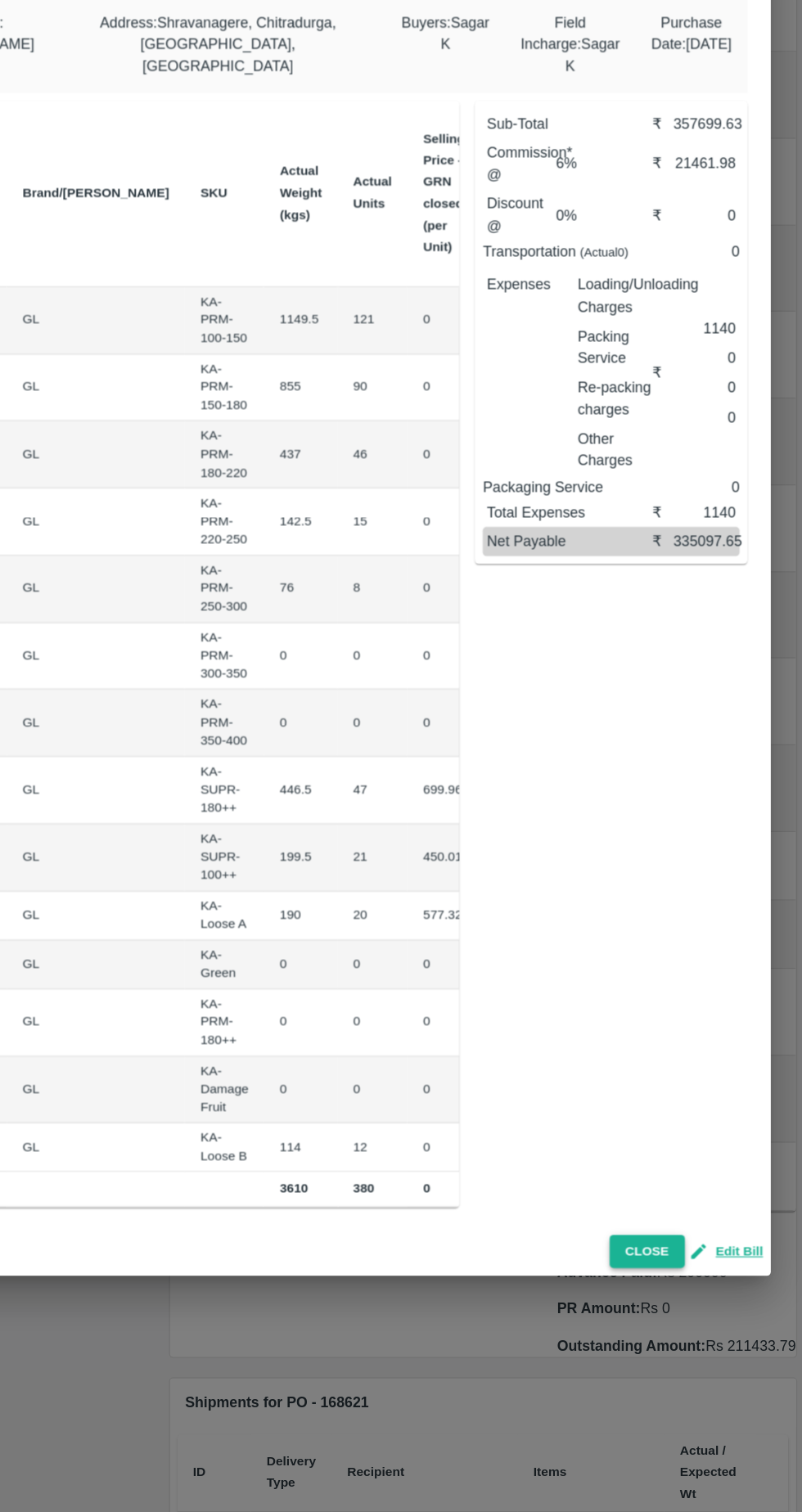
click at [669, 1290] on button "Close" at bounding box center [672, 1295] width 63 height 29
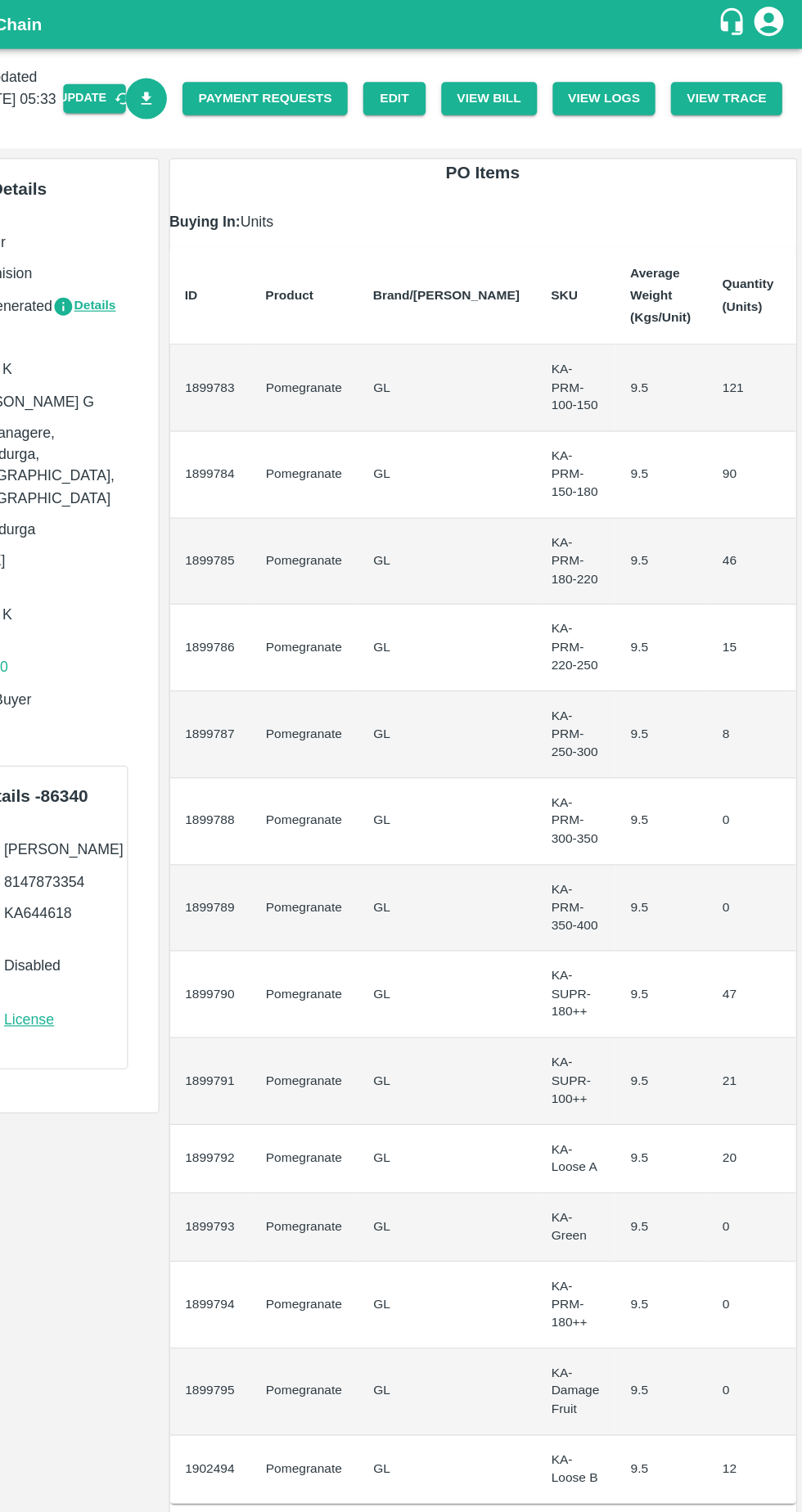
click at [261, 85] on icon "Download Bill" at bounding box center [253, 83] width 15 height 15
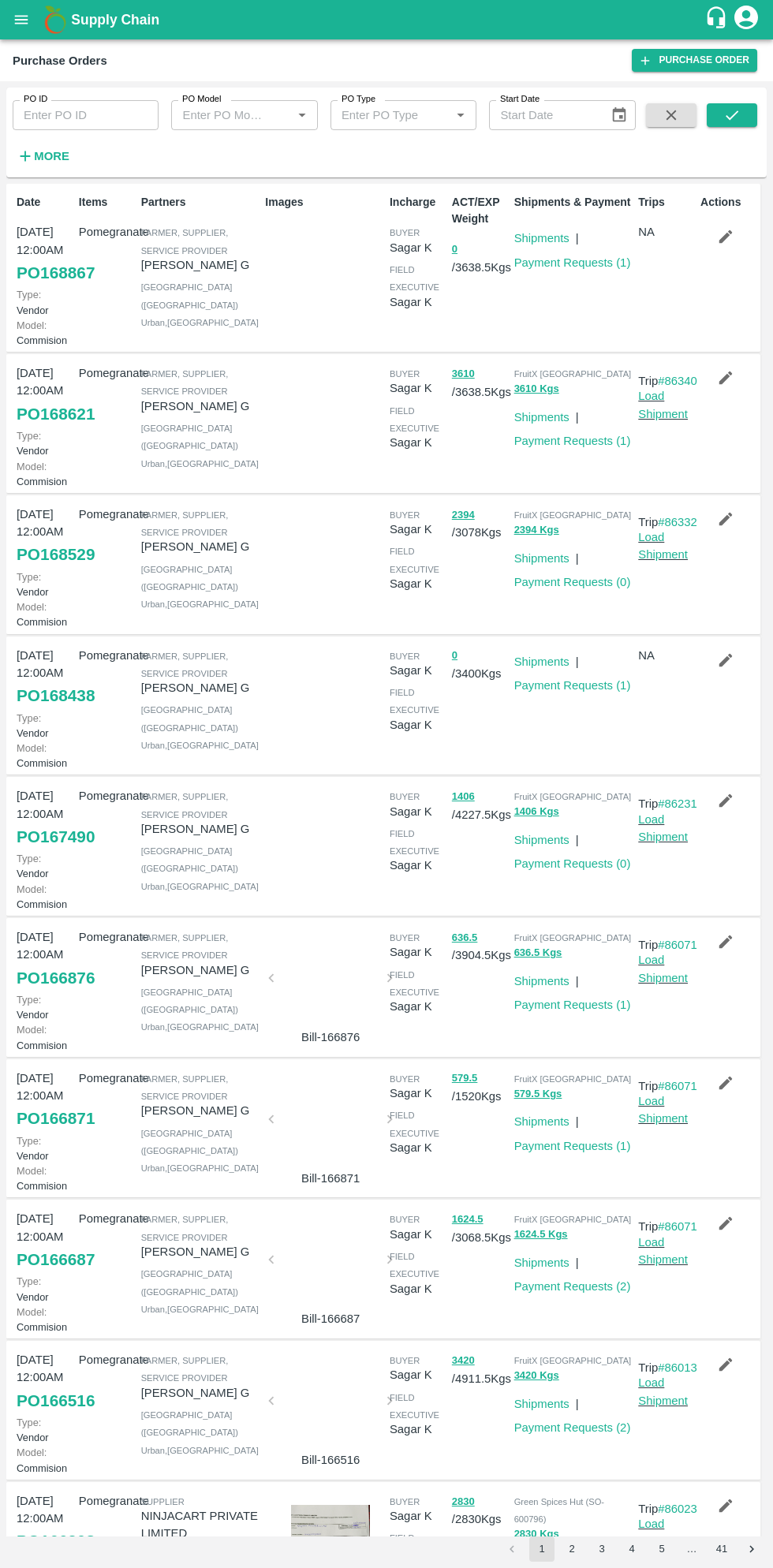
click at [59, 161] on strong "More" at bounding box center [52, 156] width 36 height 12
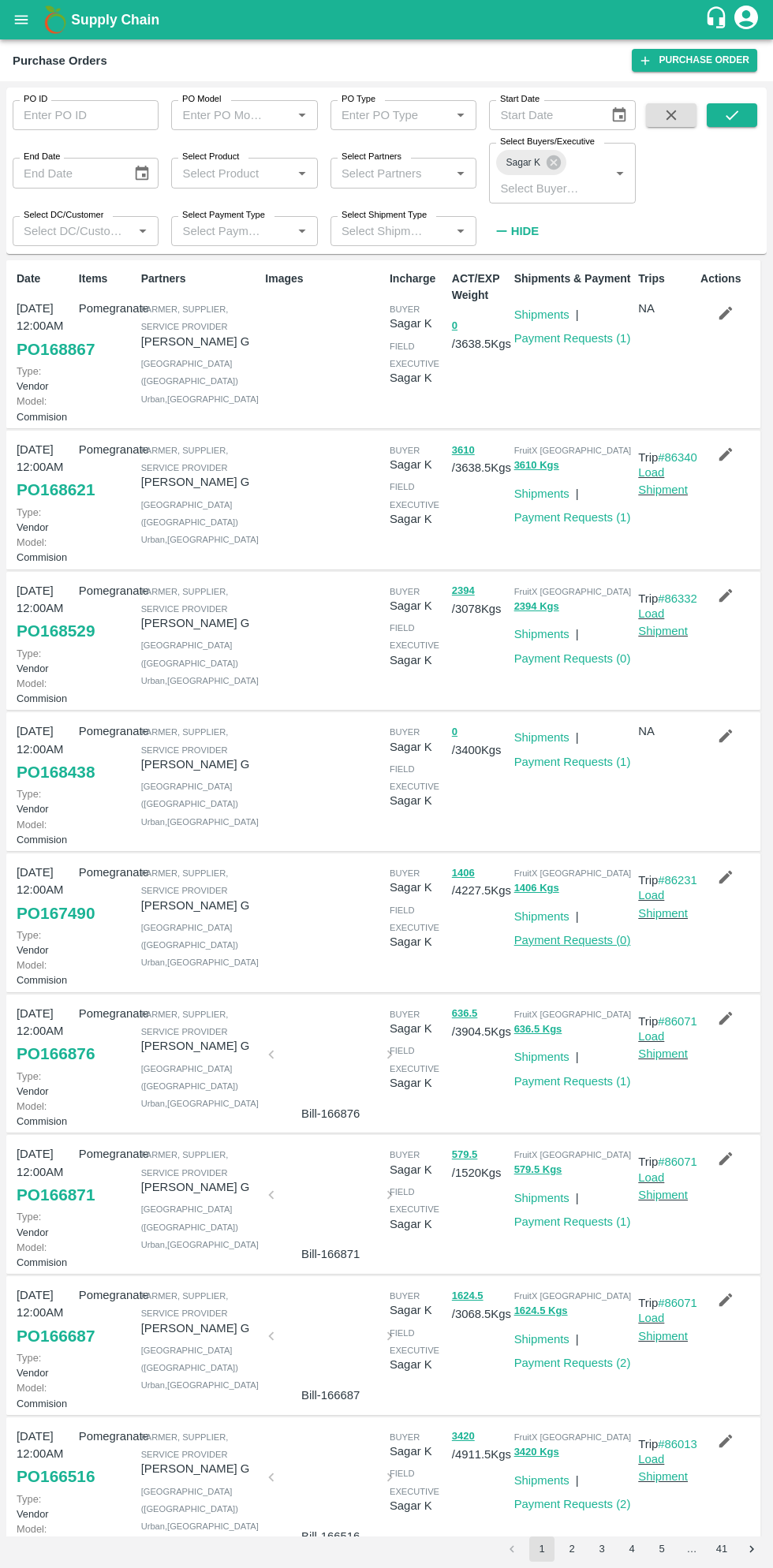
click at [588, 947] on link "Payment Requests ( 0 )" at bounding box center [572, 940] width 117 height 12
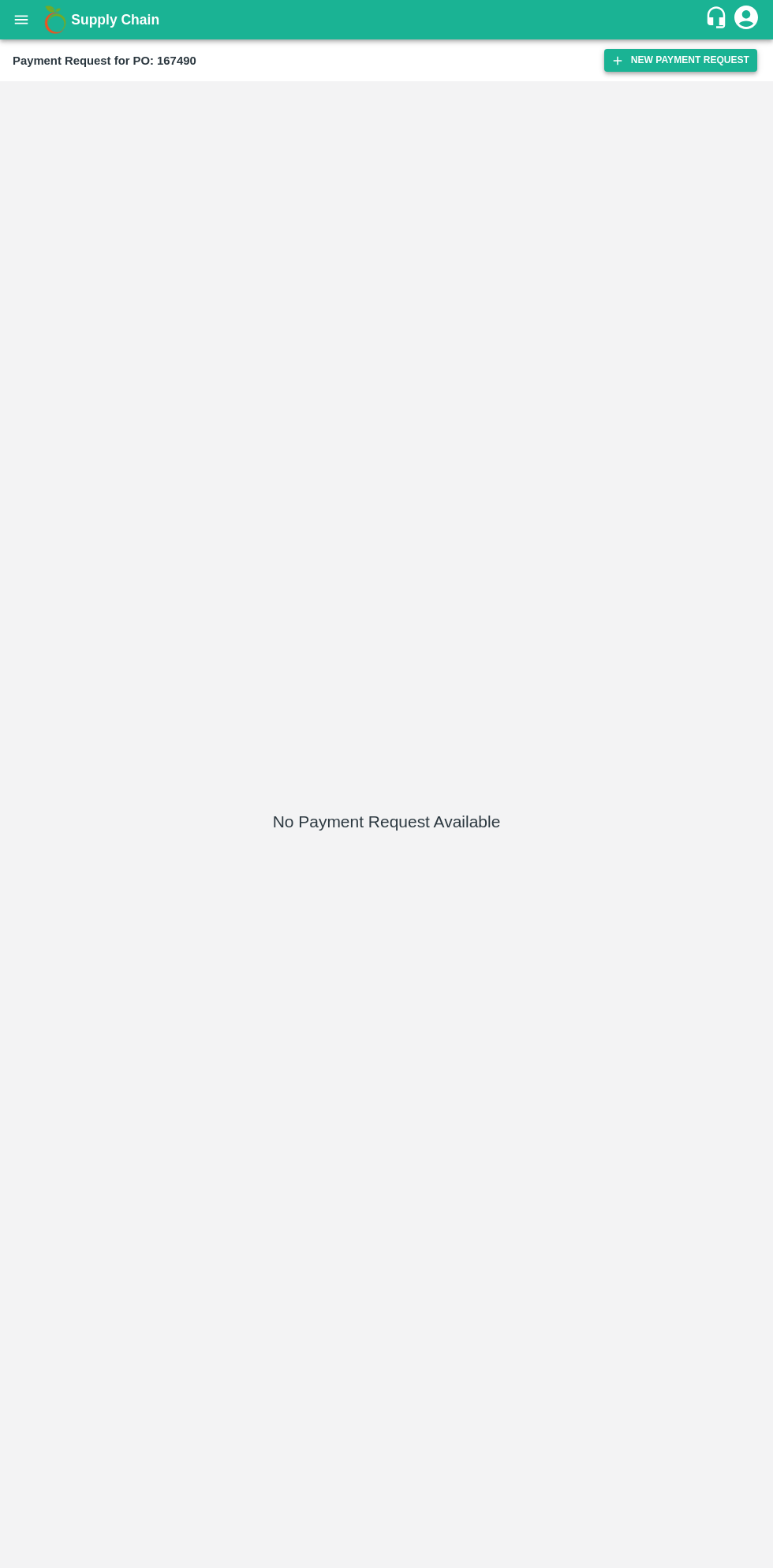
click at [676, 60] on button "New Payment Request" at bounding box center [681, 60] width 153 height 23
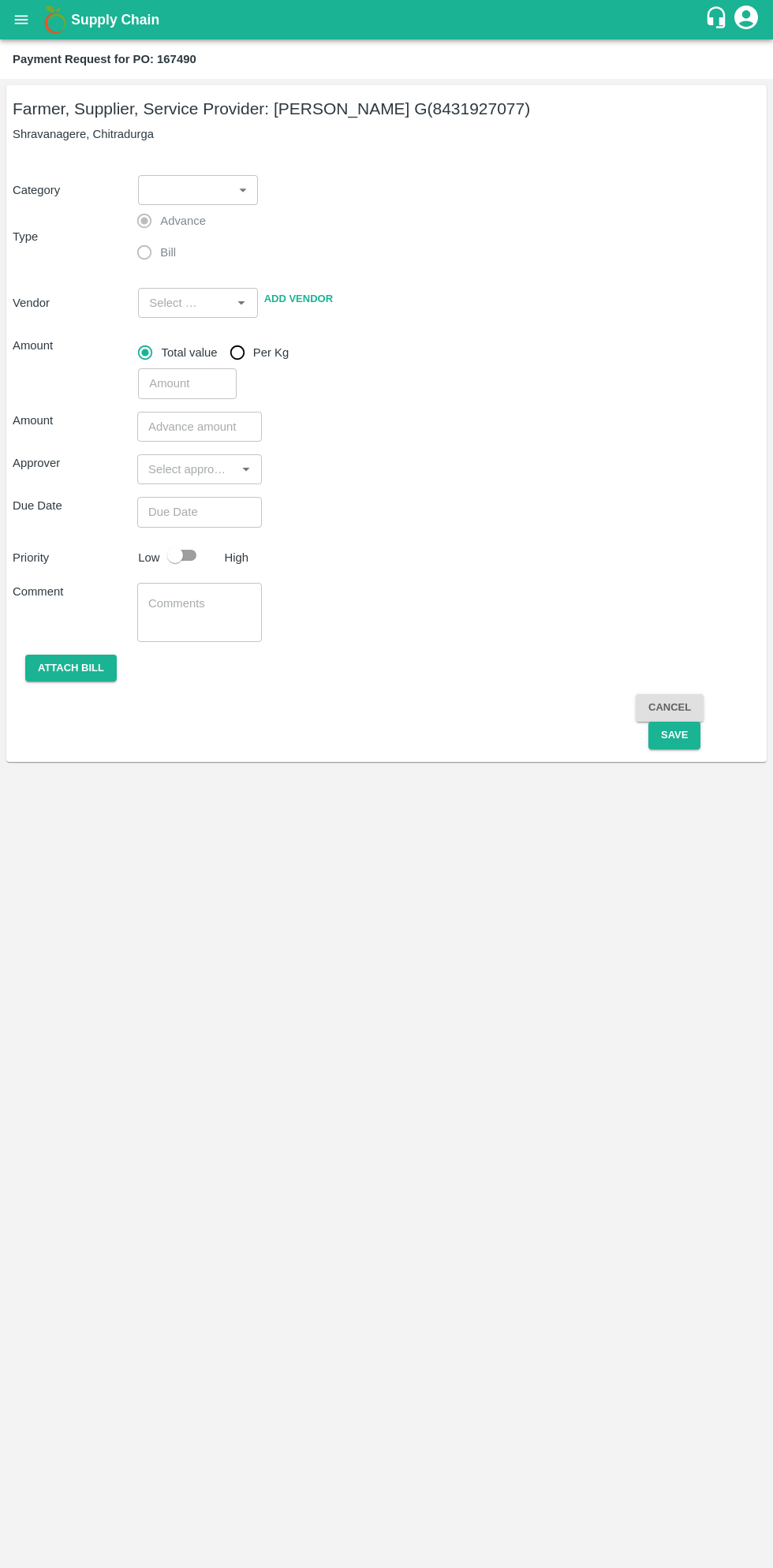
click at [199, 184] on body "Supply Chain Payment Request for PO: 167490 Farmer, Supplier, Service Provider:…" at bounding box center [386, 784] width 773 height 1568
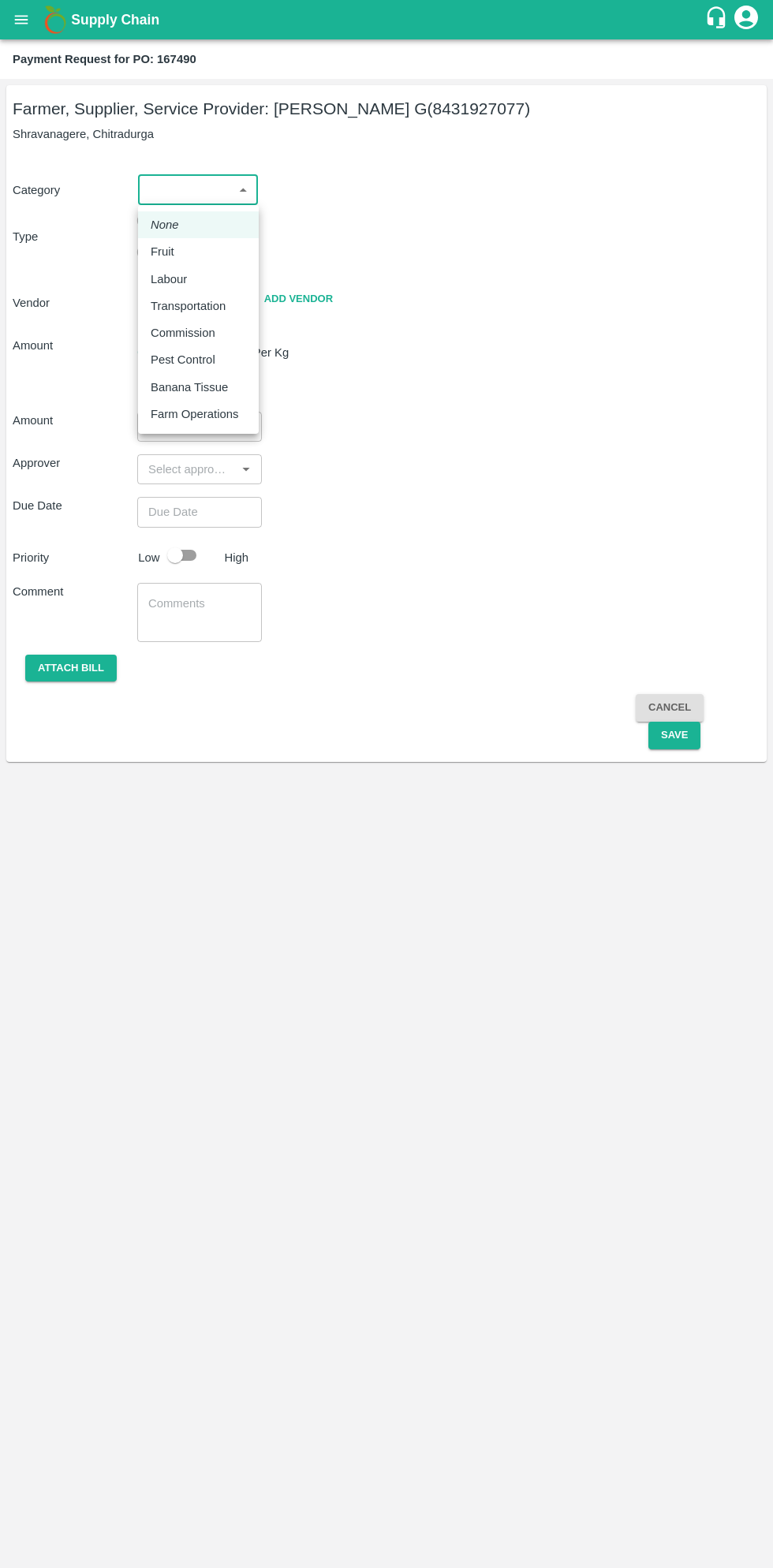
click at [173, 257] on p "Fruit" at bounding box center [162, 252] width 24 height 18
type input "1"
type input "[PERSON_NAME] G - 8431927077(Farmer, Supplier, Service Provider)"
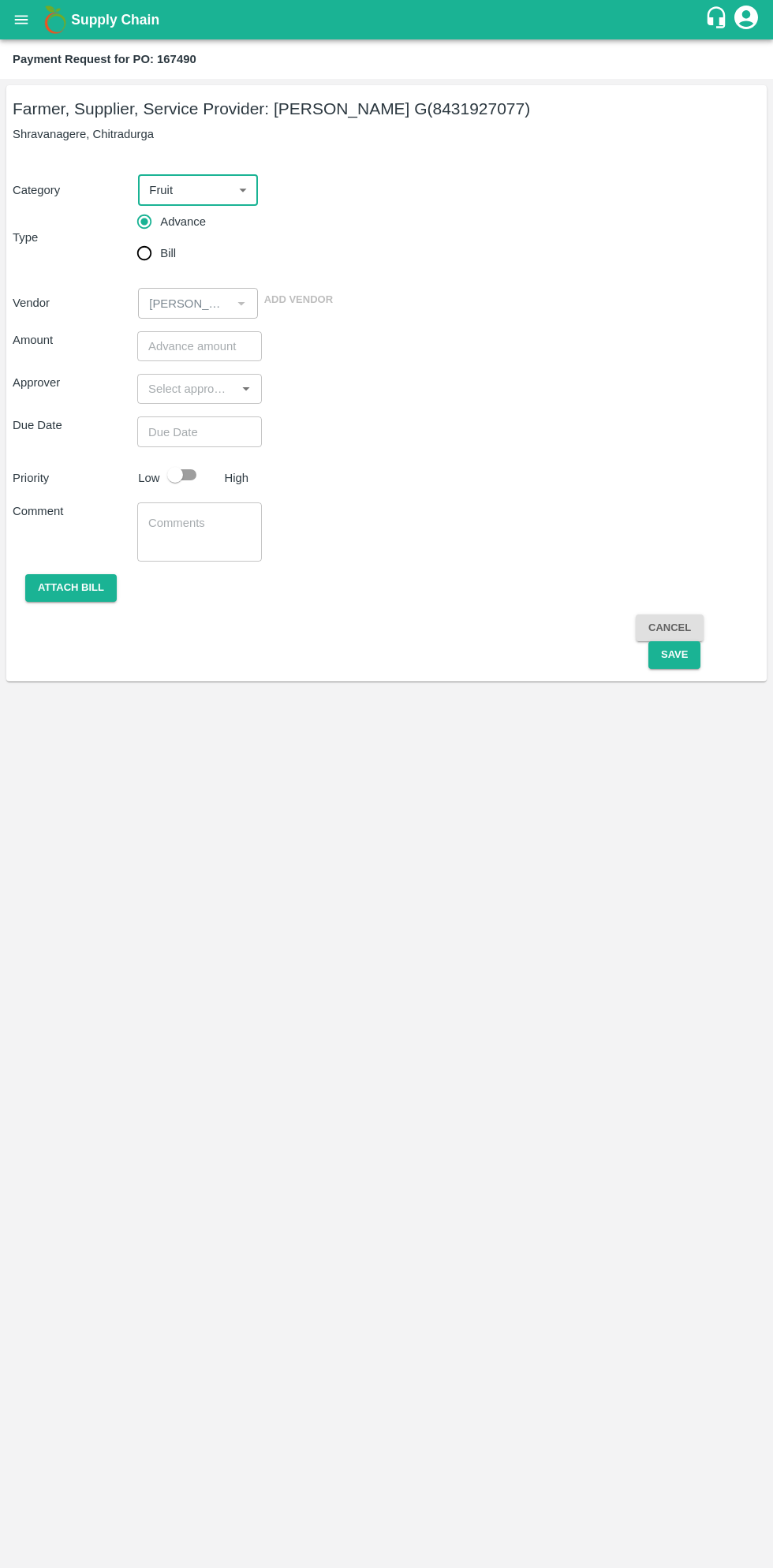
click at [146, 269] on input "Bill" at bounding box center [145, 253] width 32 height 32
radio input "true"
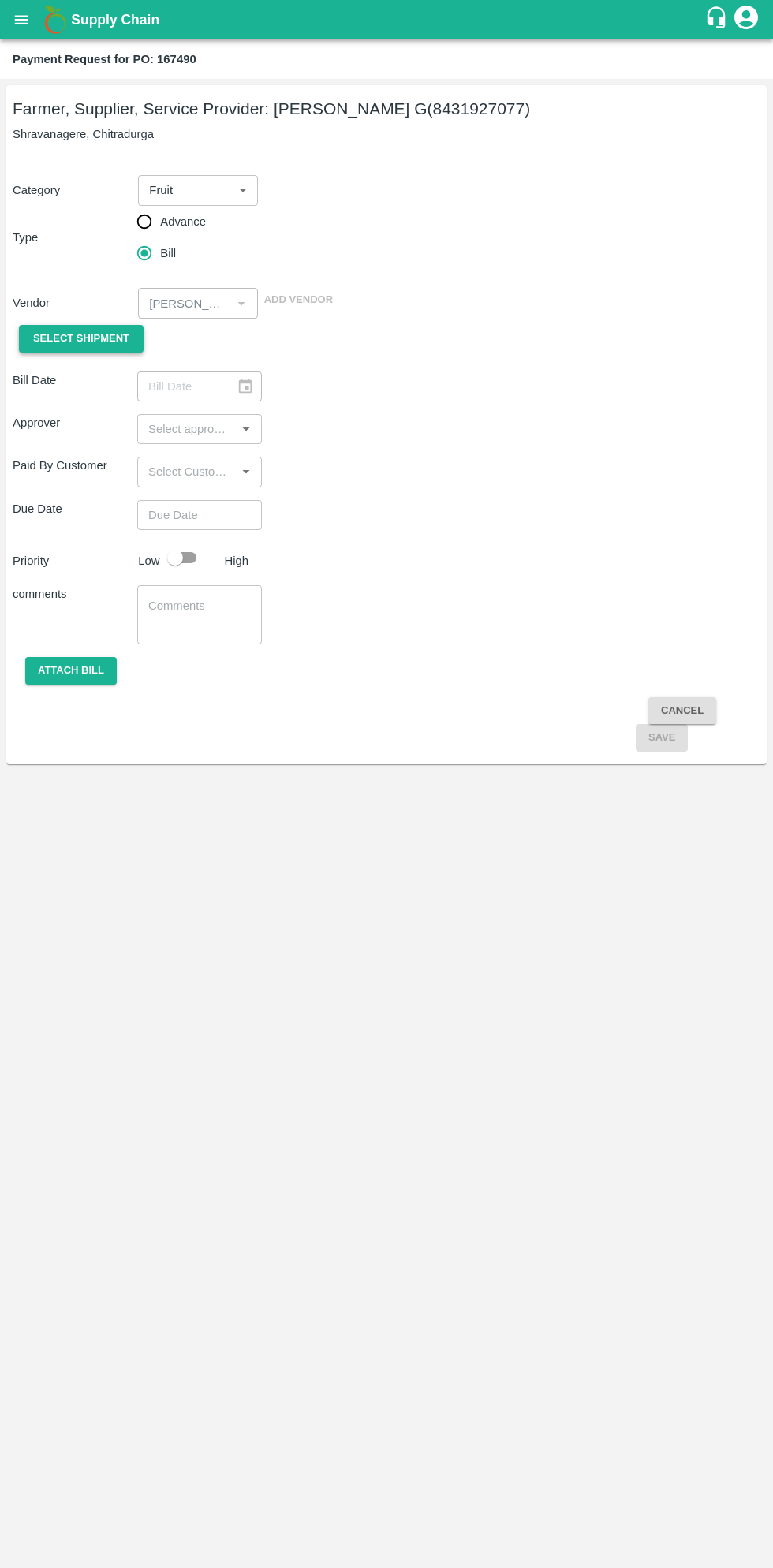
click at [96, 338] on span "Select Shipment" at bounding box center [82, 338] width 96 height 18
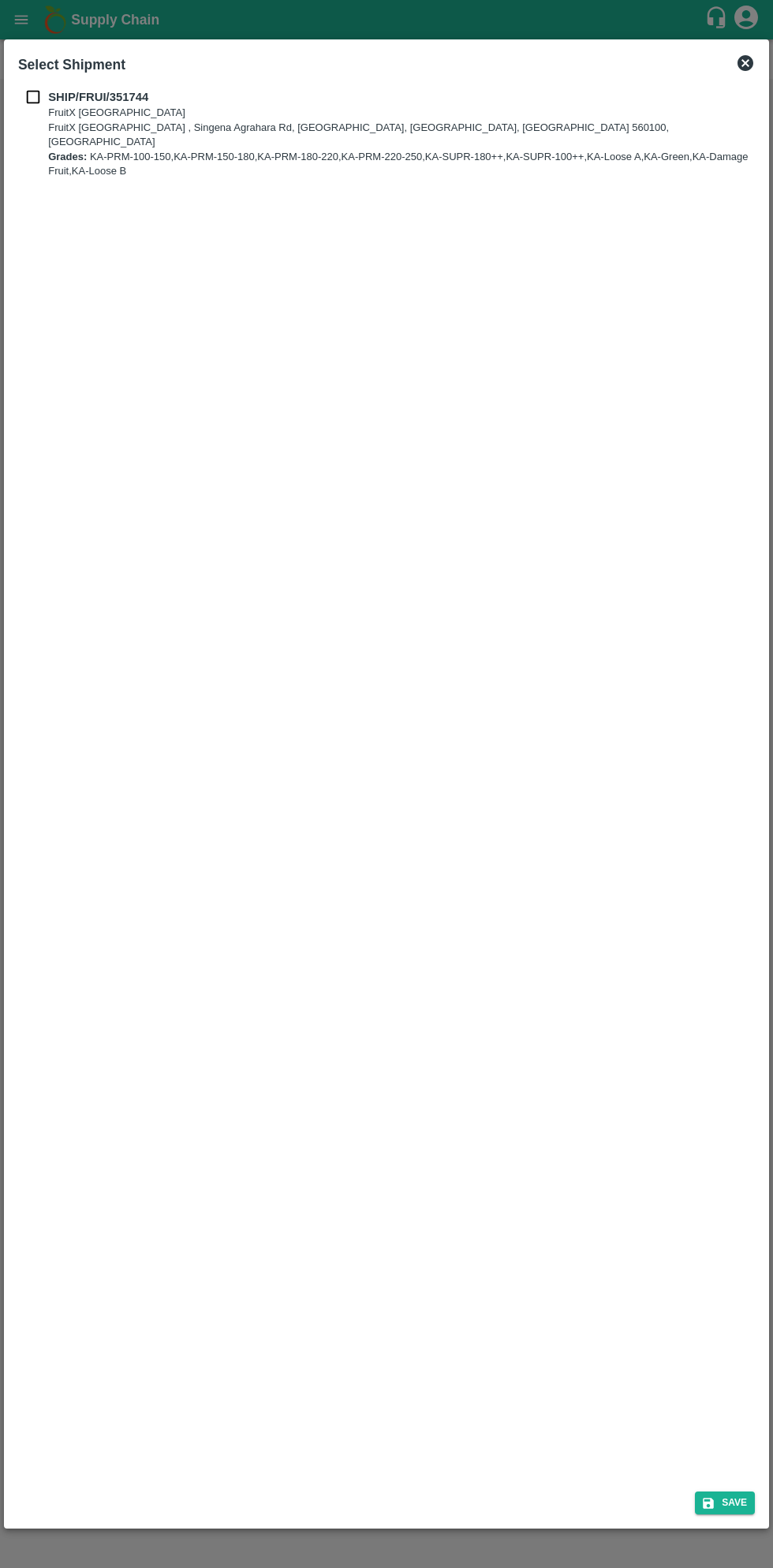
click at [40, 98] on input "checkbox" at bounding box center [33, 97] width 30 height 18
checkbox input "true"
click at [735, 1503] on button "Save" at bounding box center [725, 1503] width 60 height 23
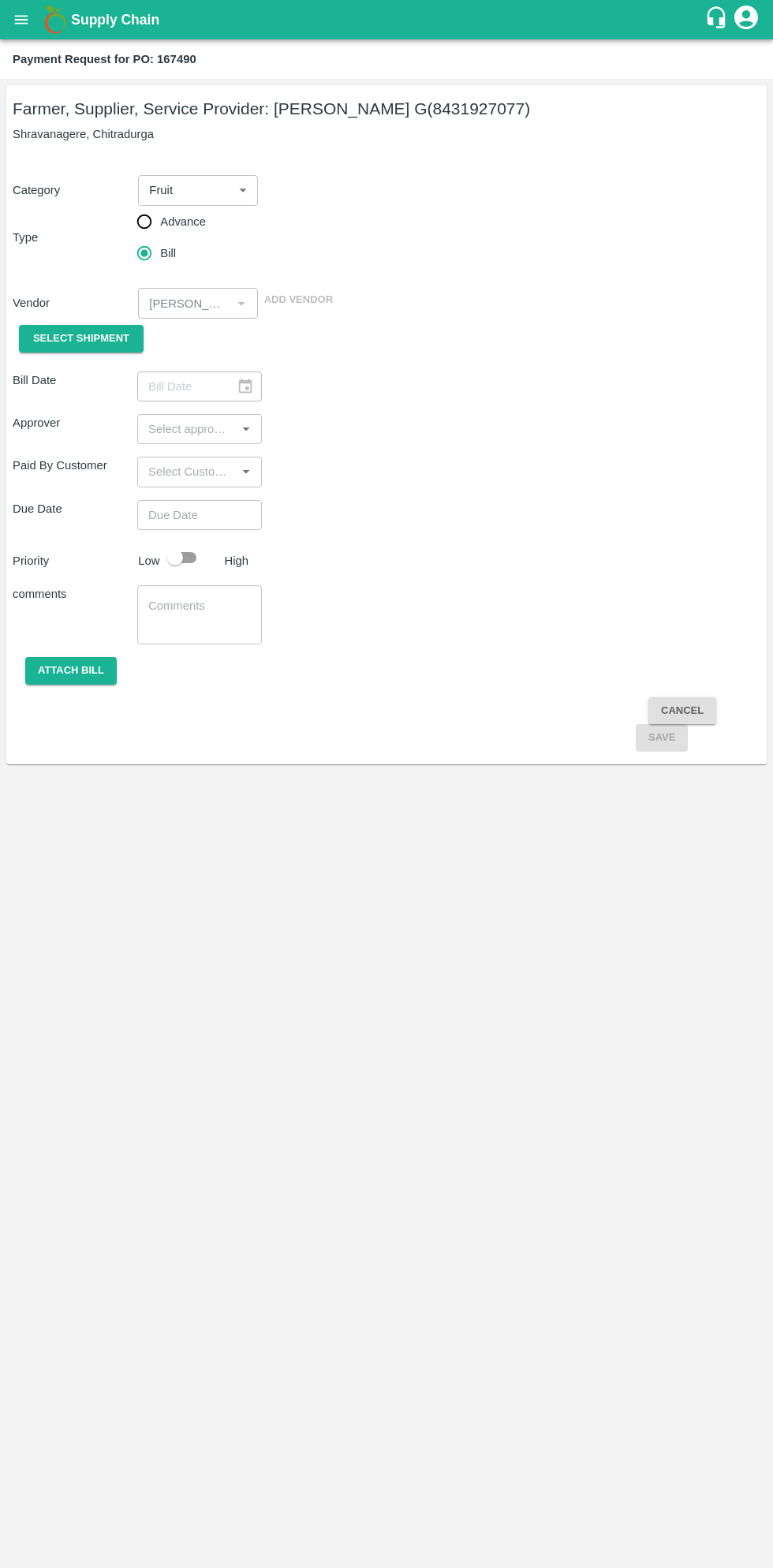
type input "[DATE]"
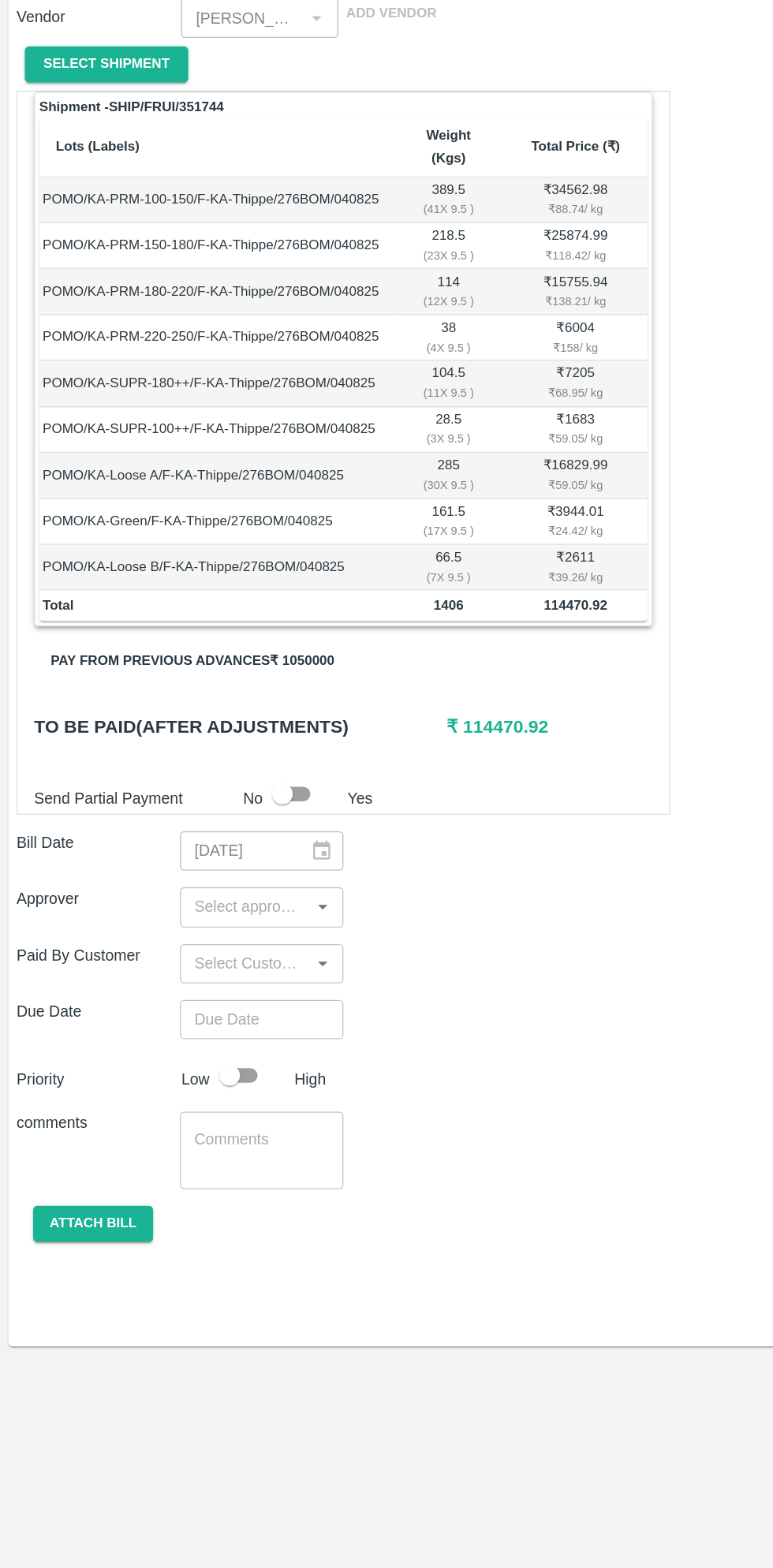
click at [204, 971] on input "input" at bounding box center [187, 981] width 89 height 20
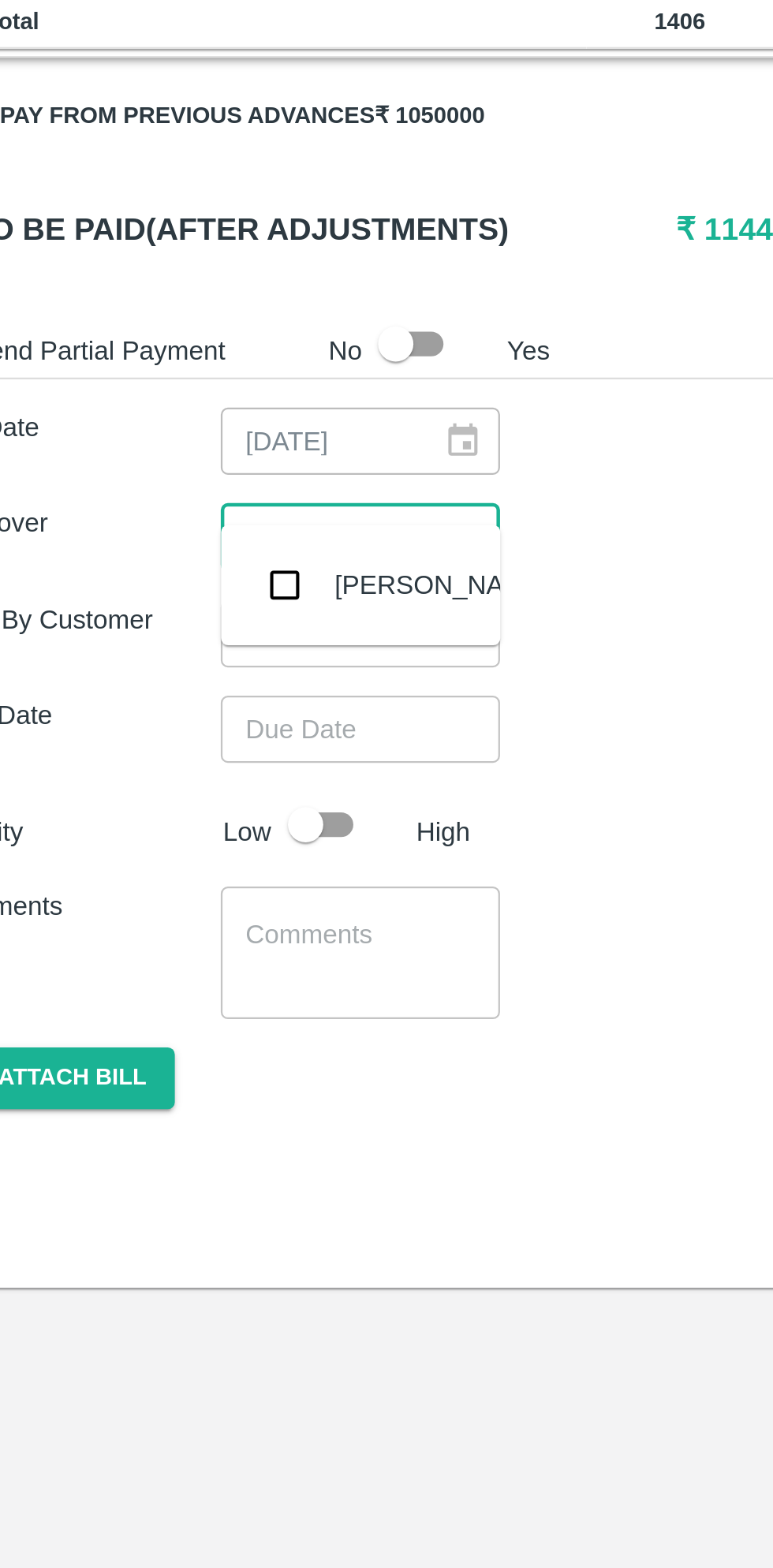
type input "muku"
click at [174, 1008] on input "checkbox" at bounding box center [166, 1003] width 32 height 32
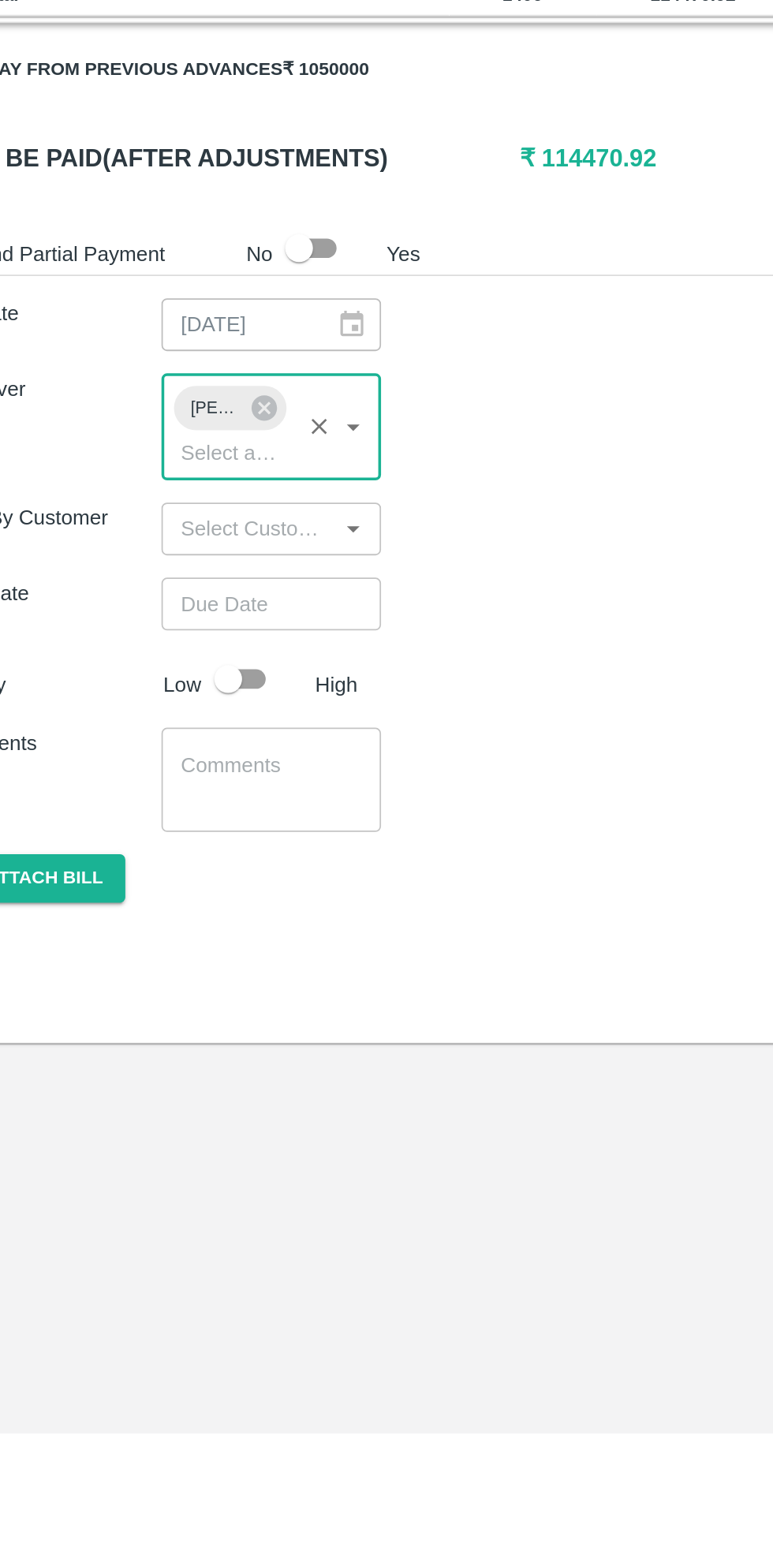
click at [216, 1090] on input "Choose date" at bounding box center [195, 1097] width 114 height 30
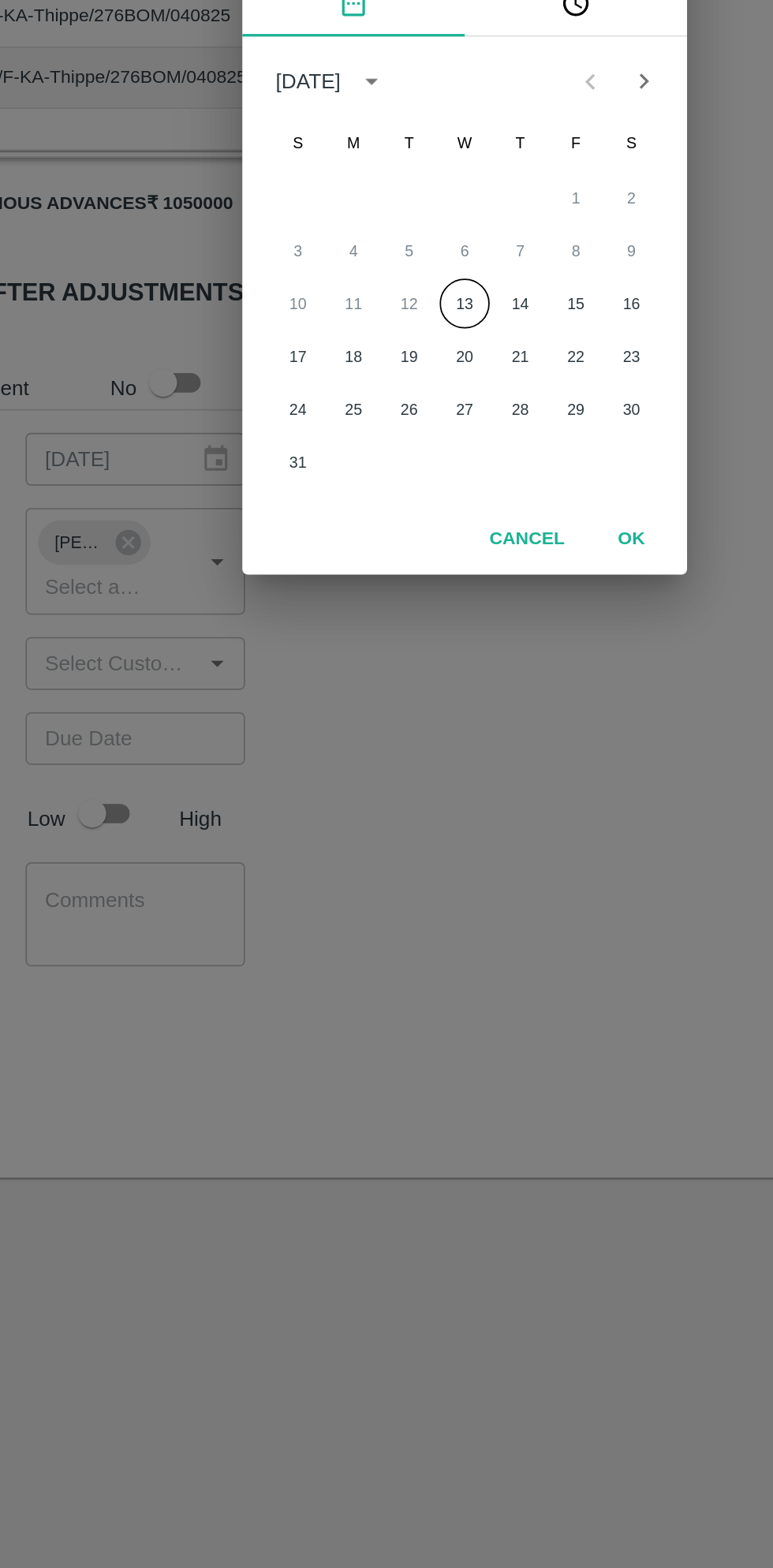
click at [395, 849] on button "13" at bounding box center [386, 850] width 28 height 28
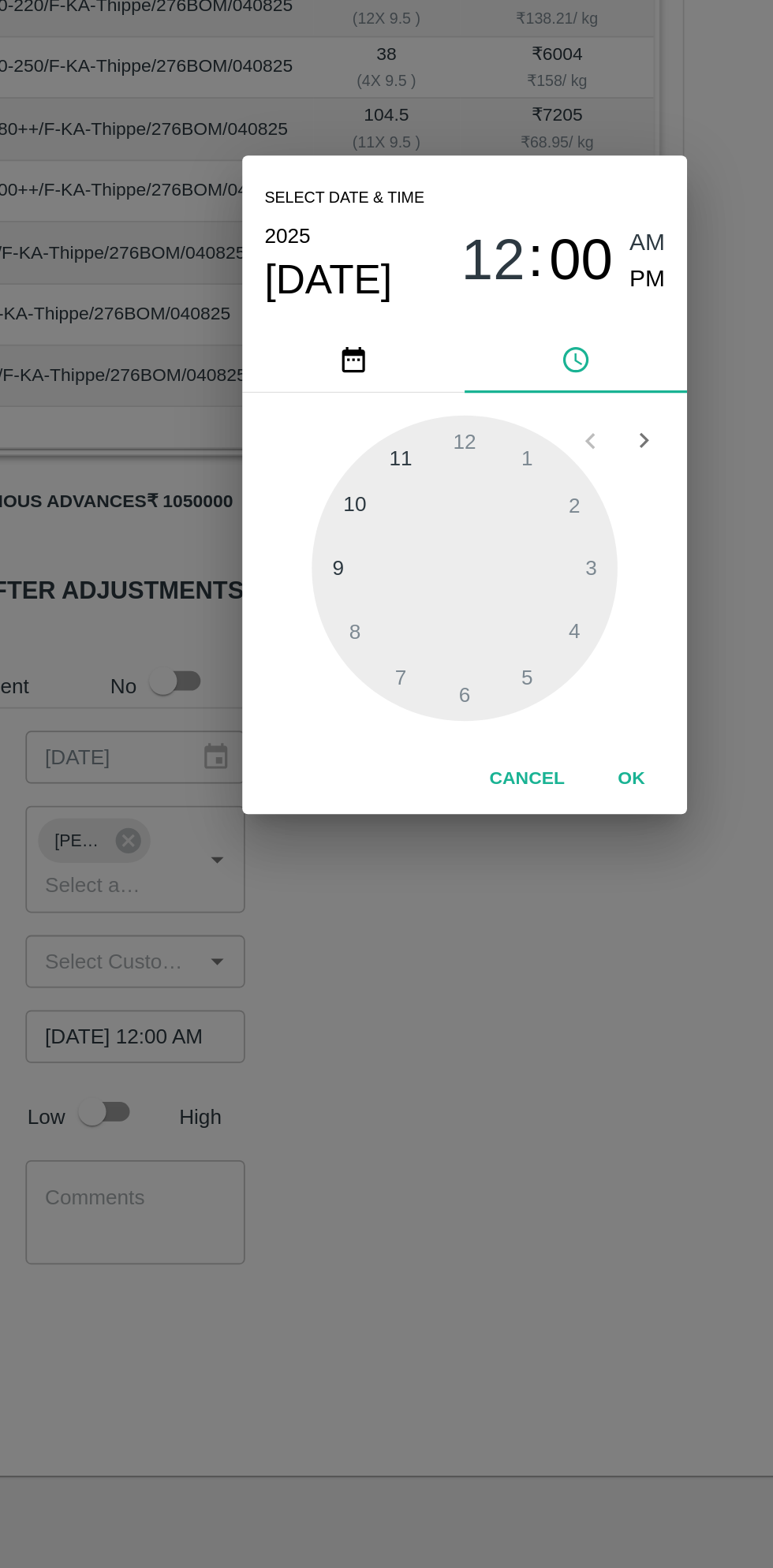
click at [317, 837] on div at bounding box center [386, 832] width 174 height 174
click at [345, 777] on div at bounding box center [386, 832] width 174 height 174
type input "13/08/2025 09:54 AM"
click at [486, 951] on button "OK" at bounding box center [481, 951] width 51 height 28
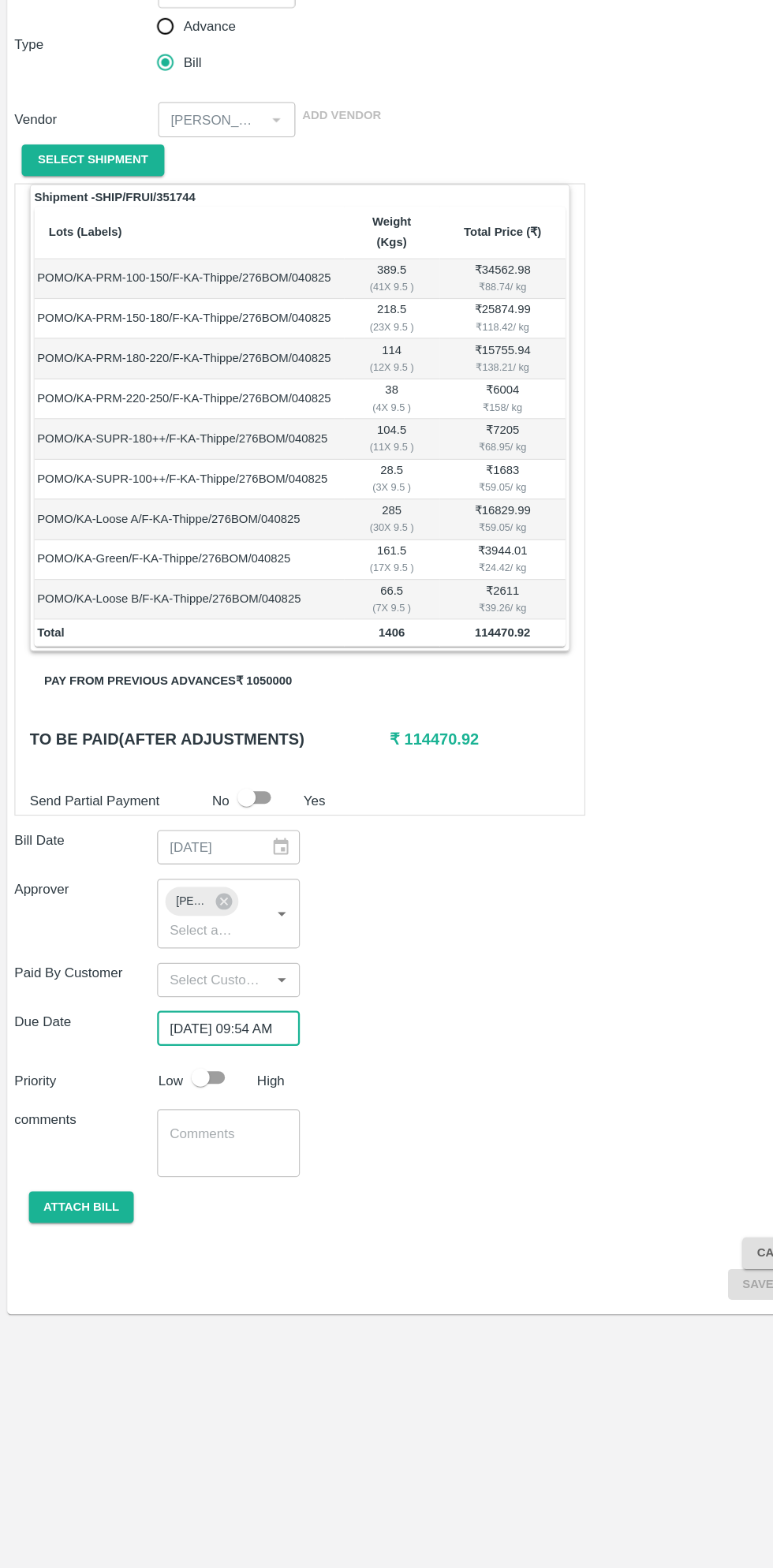
click at [174, 1128] on input "checkbox" at bounding box center [175, 1140] width 90 height 30
checkbox input "true"
click at [78, 1239] on button "Attach bill" at bounding box center [71, 1253] width 91 height 28
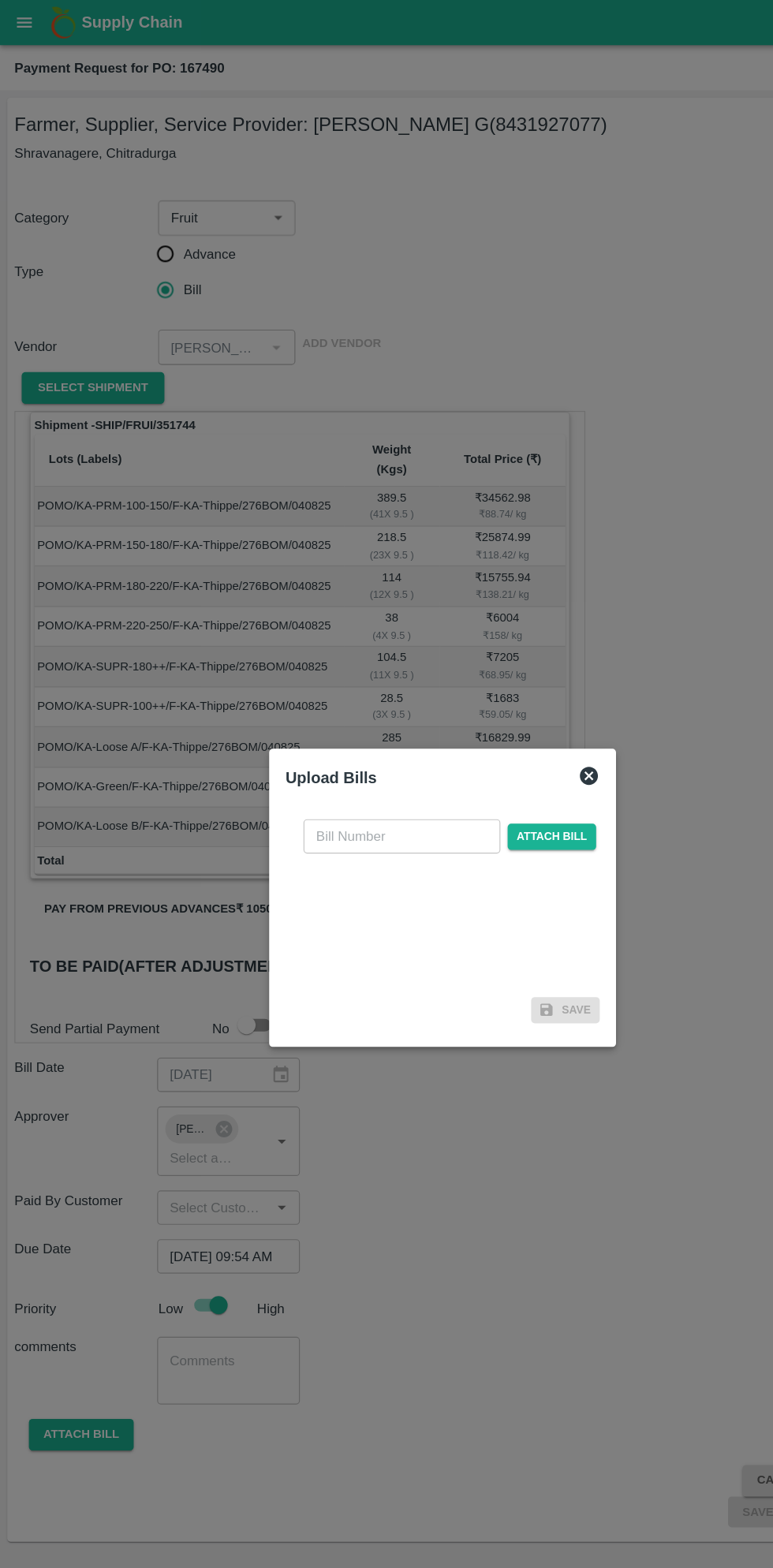
click at [355, 727] on input "text" at bounding box center [351, 730] width 172 height 30
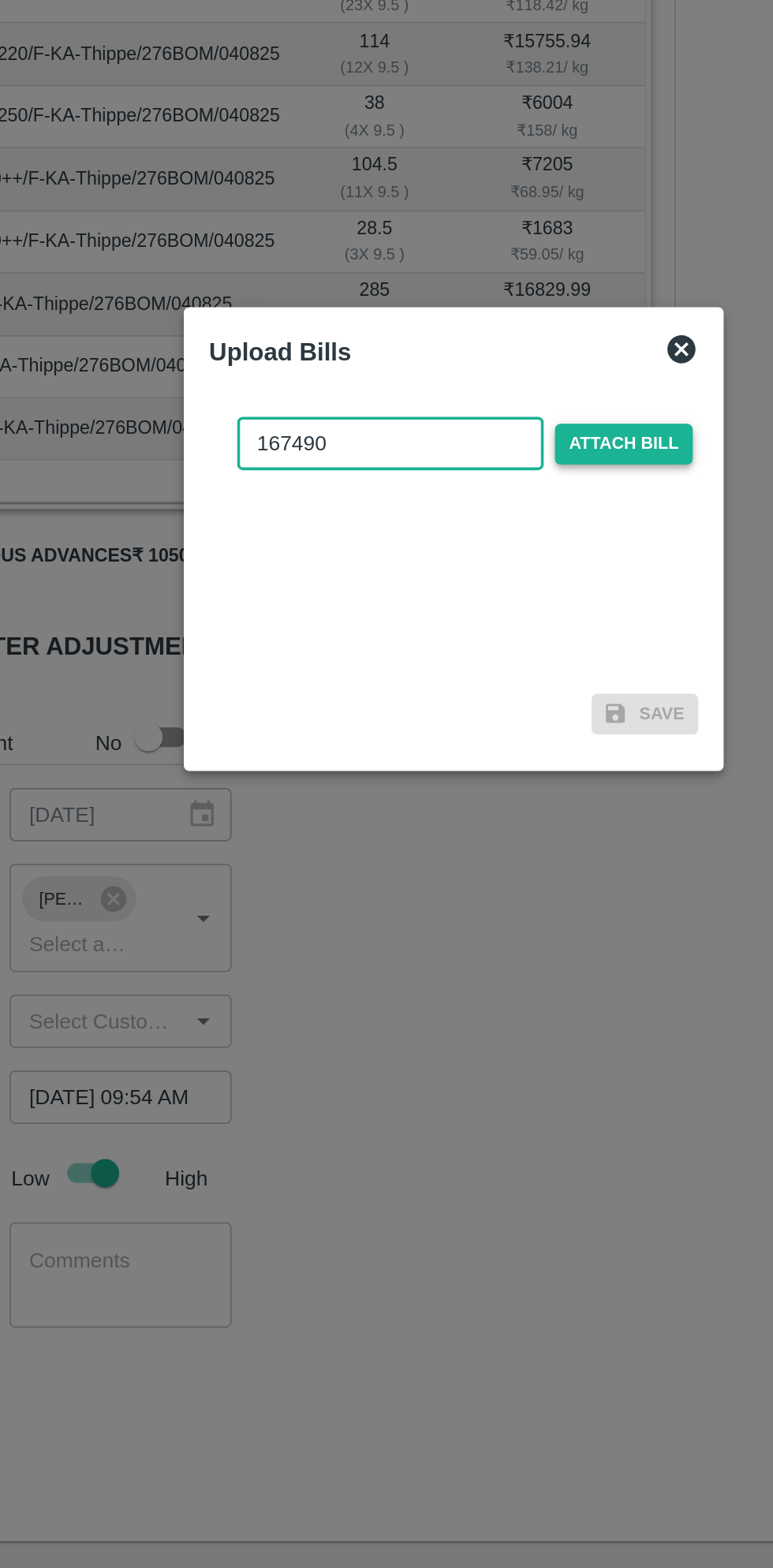
type input "167490"
click at [491, 733] on span "Attach bill" at bounding box center [482, 731] width 77 height 23
click at [0, 0] on input "Attach bill" at bounding box center [0, 0] width 0 height 0
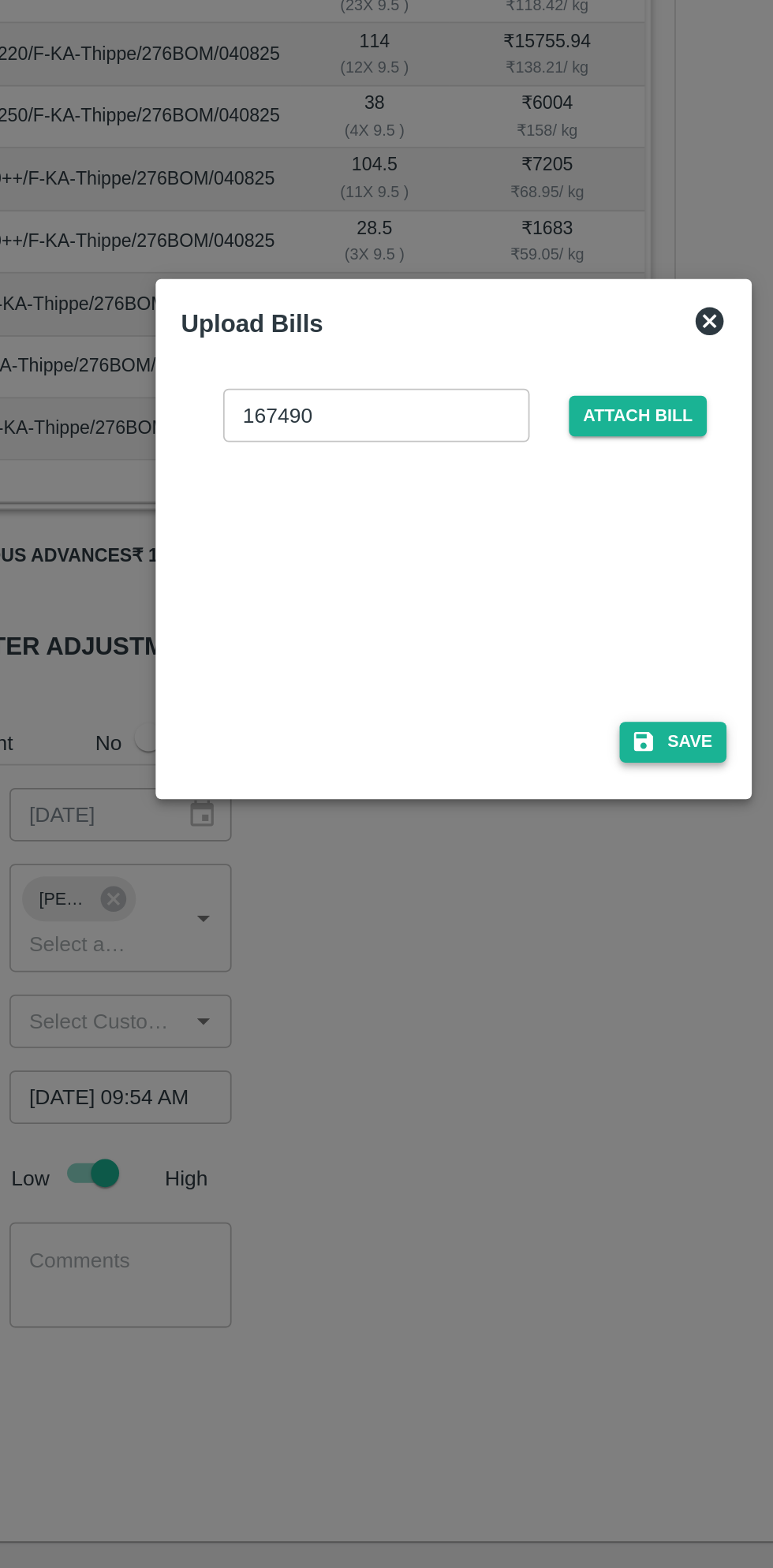
click at [510, 904] on button "Save" at bounding box center [509, 898] width 60 height 23
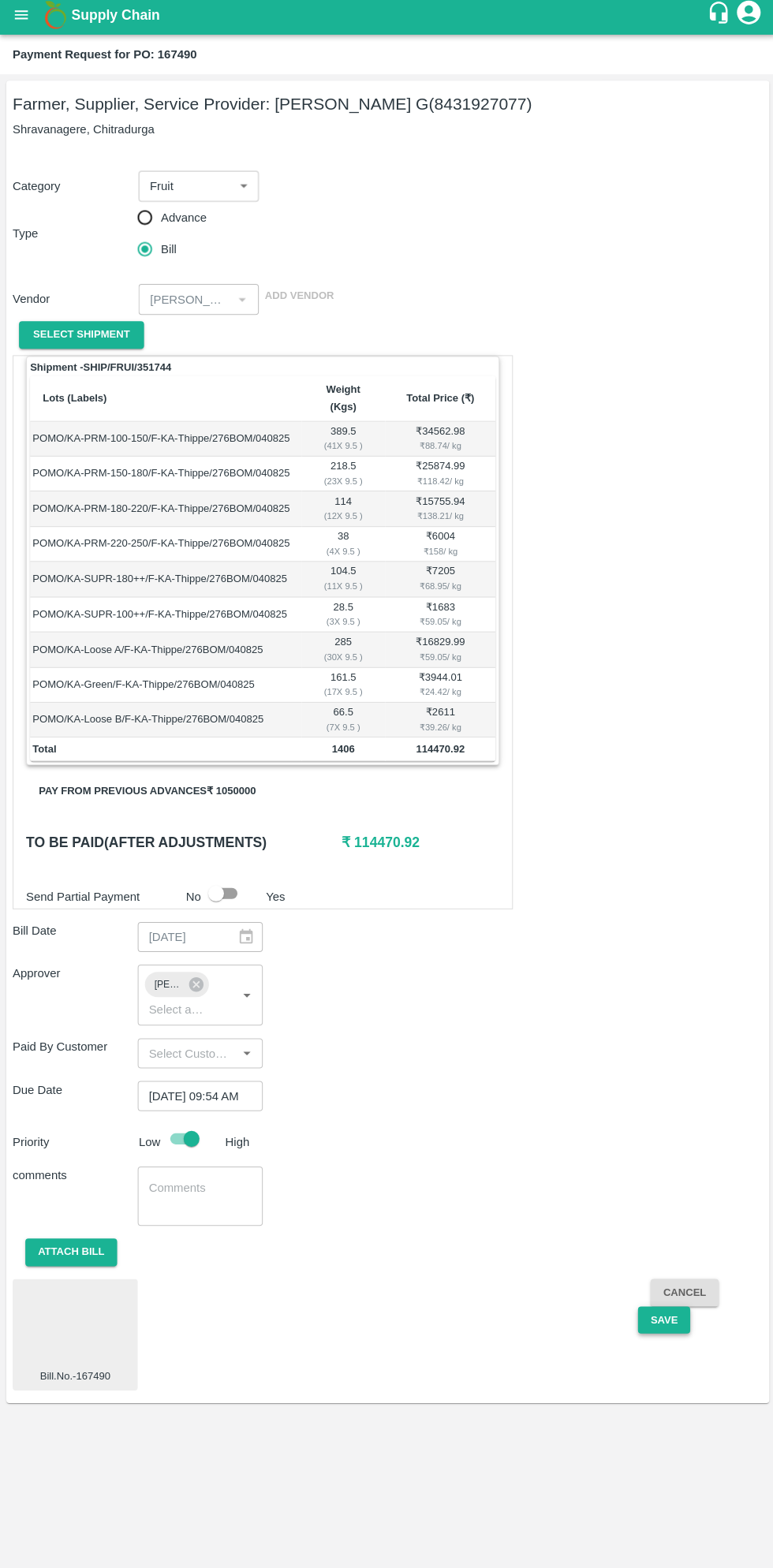
click at [663, 1308] on button "Save" at bounding box center [662, 1322] width 52 height 28
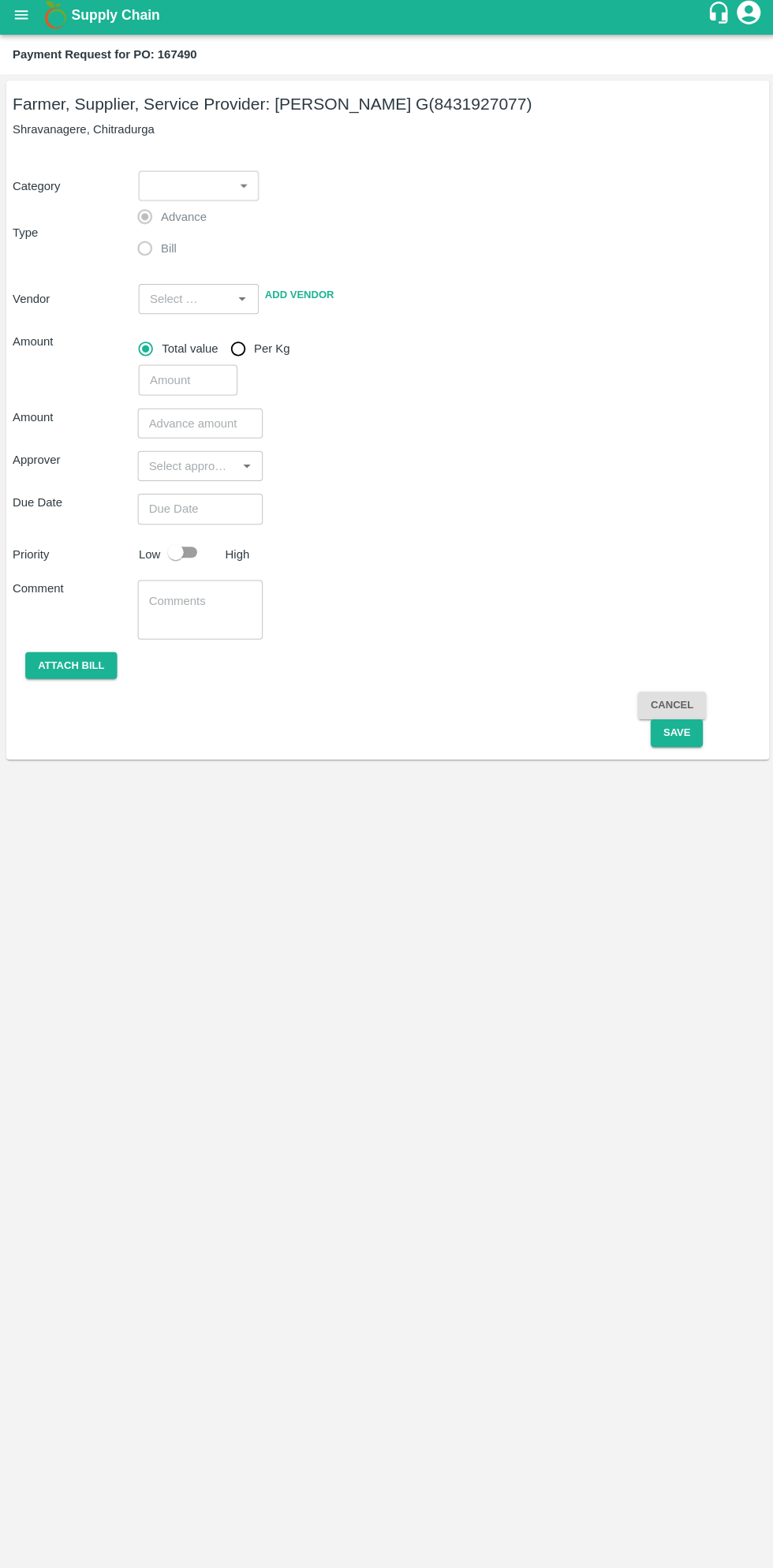
click at [31, 33] on button "open drawer" at bounding box center [21, 19] width 36 height 36
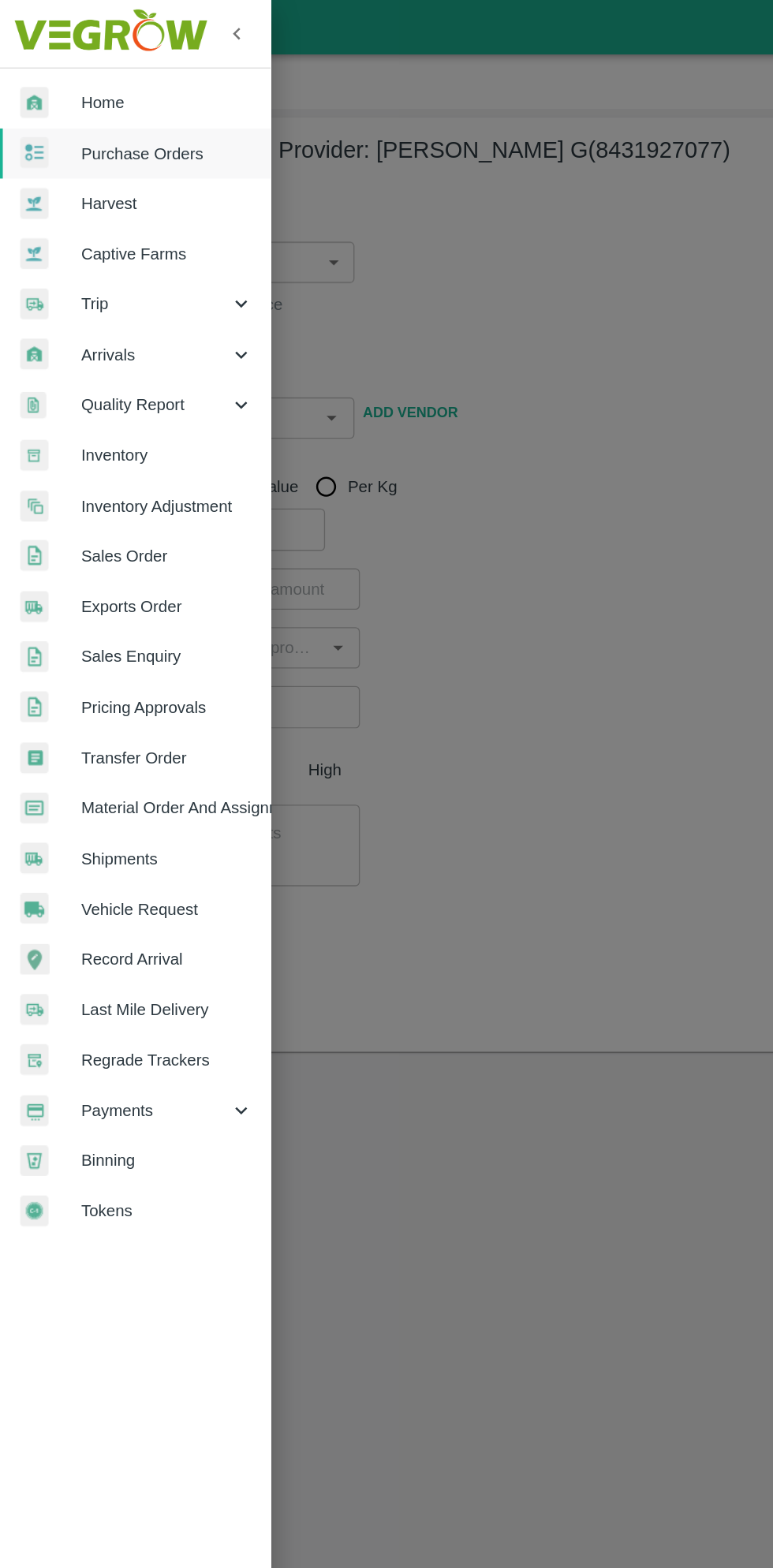
click at [139, 108] on span "Purchase Orders" at bounding box center [122, 111] width 124 height 18
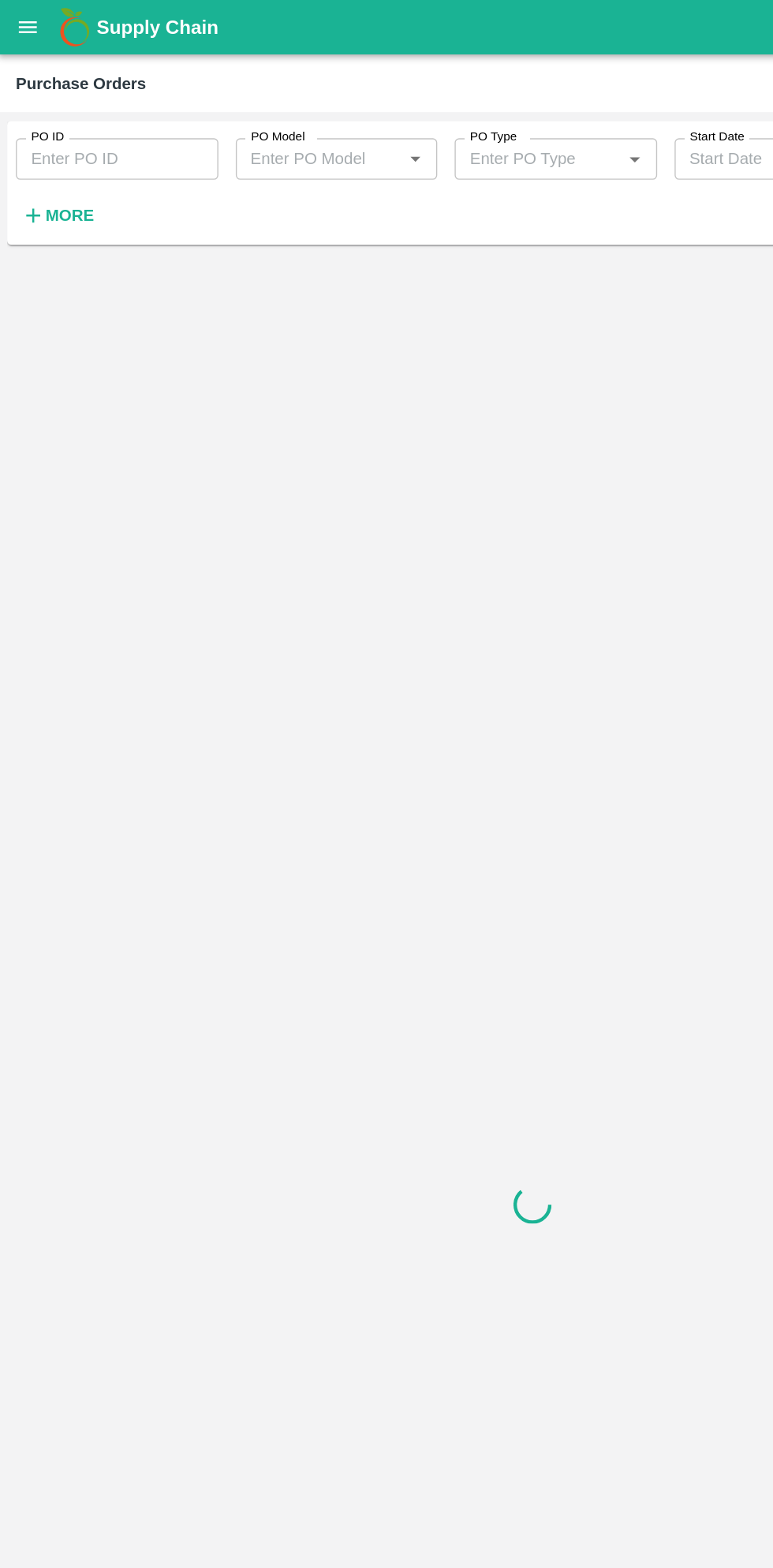
click at [64, 168] on button "More" at bounding box center [42, 156] width 60 height 27
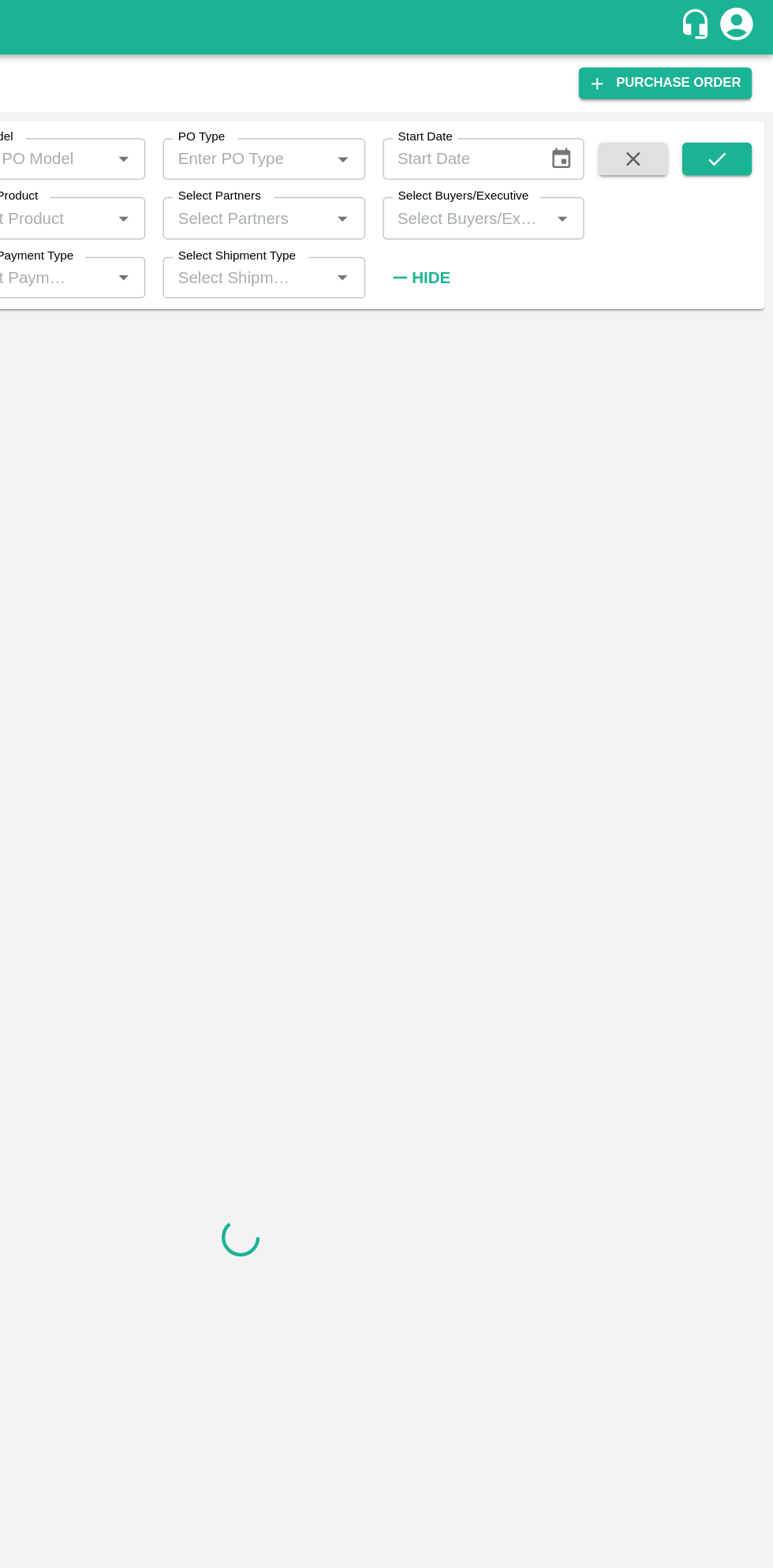
click at [560, 164] on input "Select Buyers/Executive" at bounding box center [550, 157] width 111 height 20
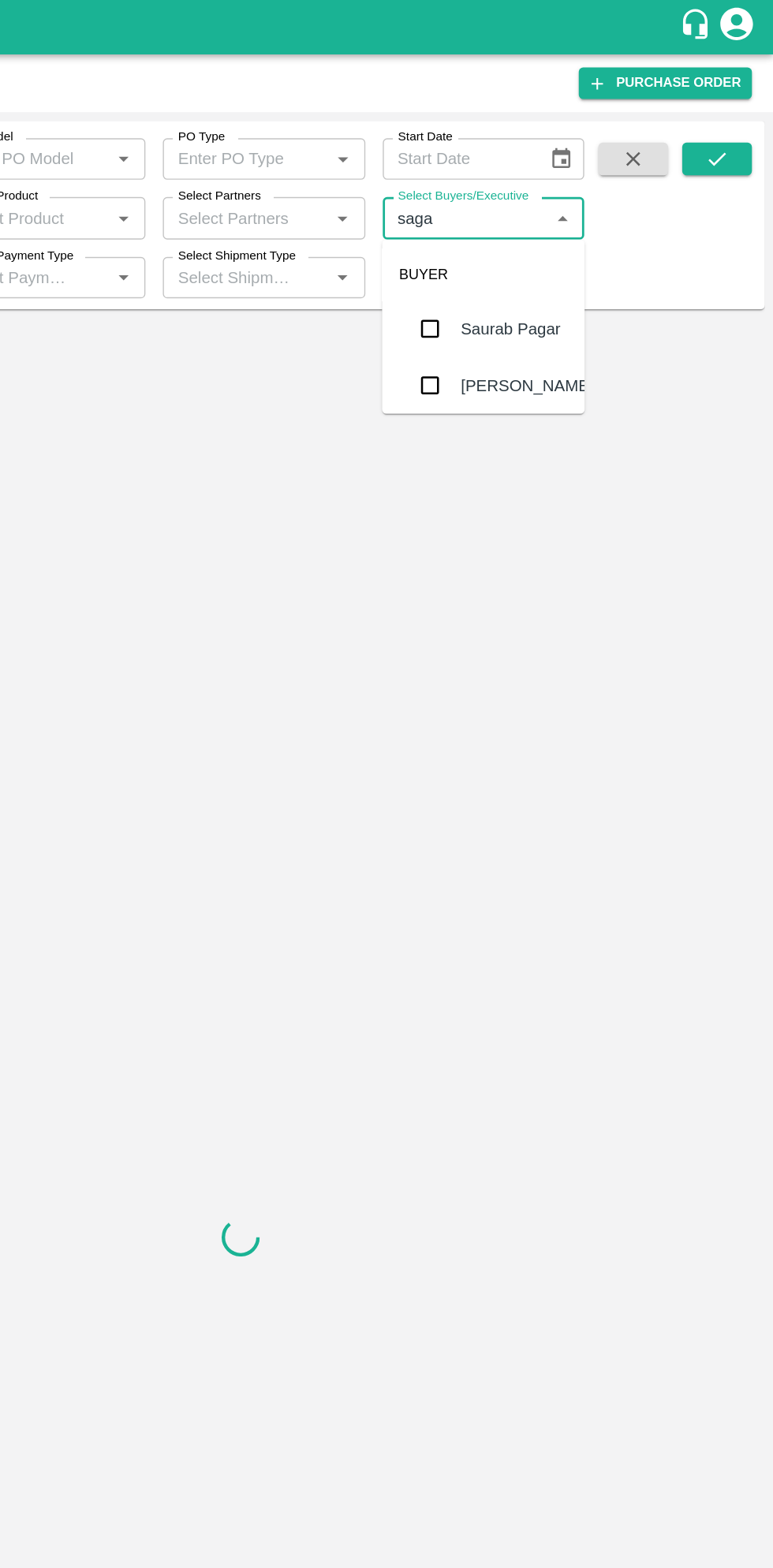
type input "sagar"
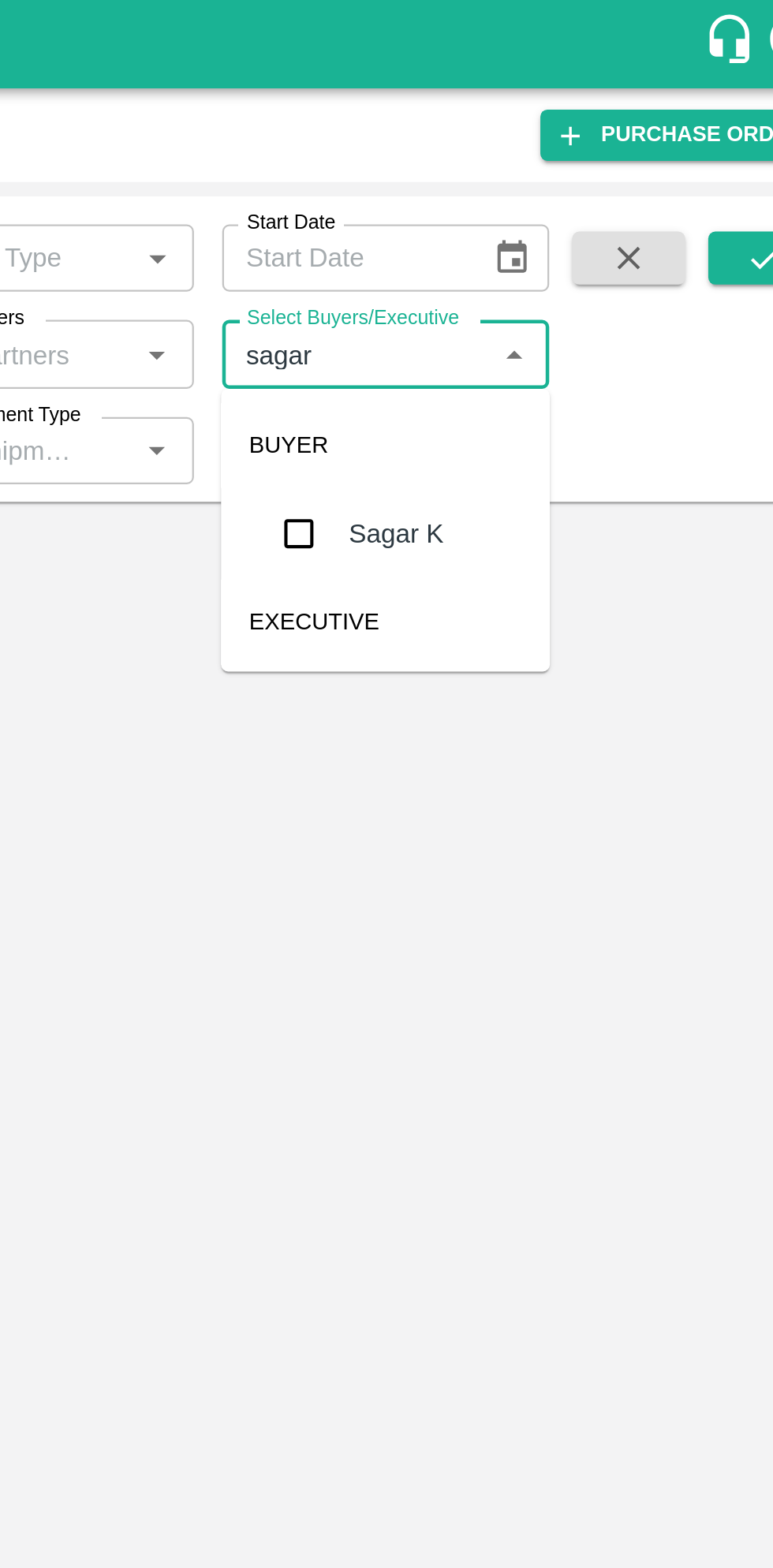
click at [522, 247] on input "checkbox" at bounding box center [524, 238] width 32 height 32
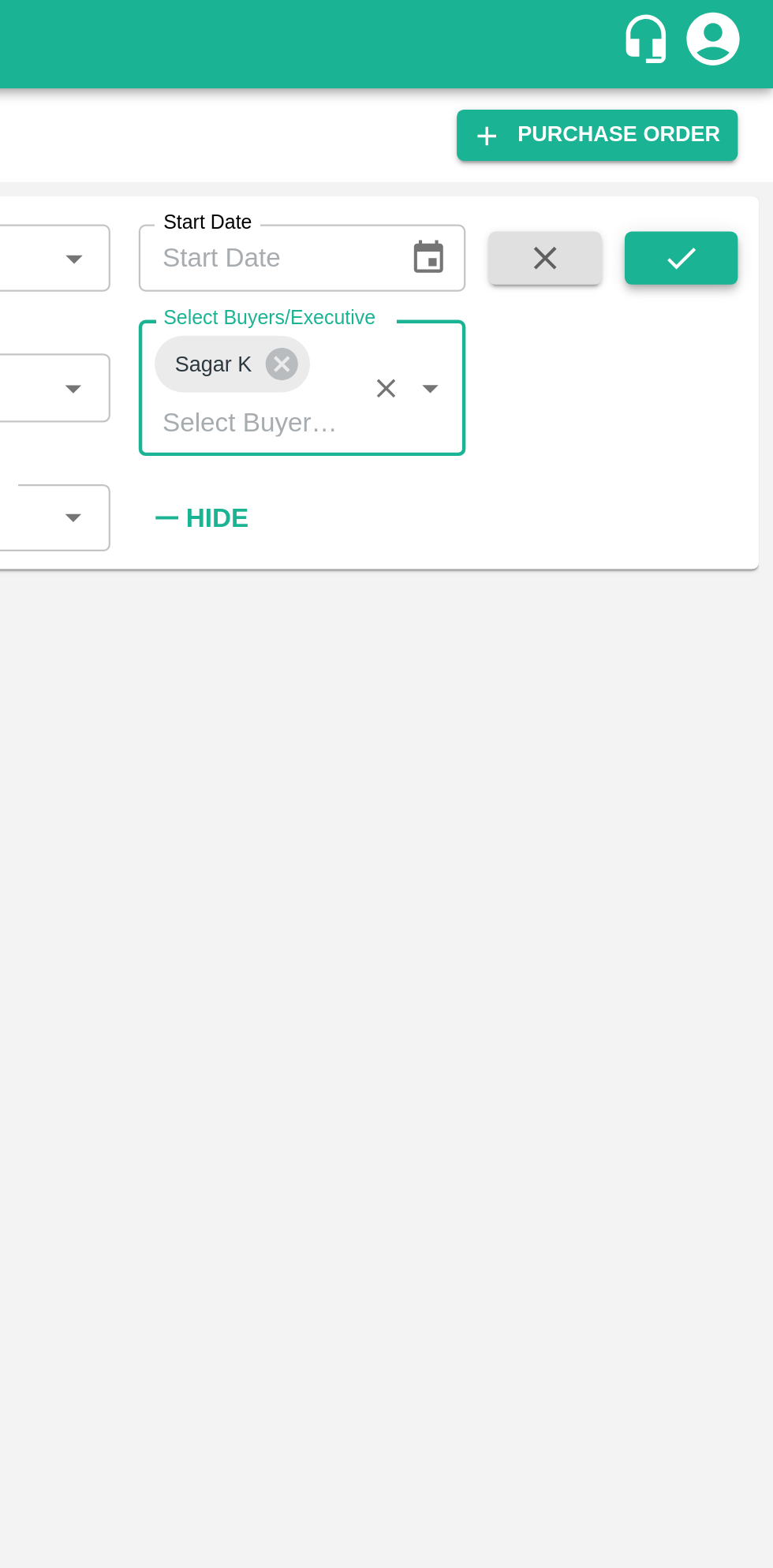
click at [727, 127] on button "submit" at bounding box center [733, 115] width 51 height 24
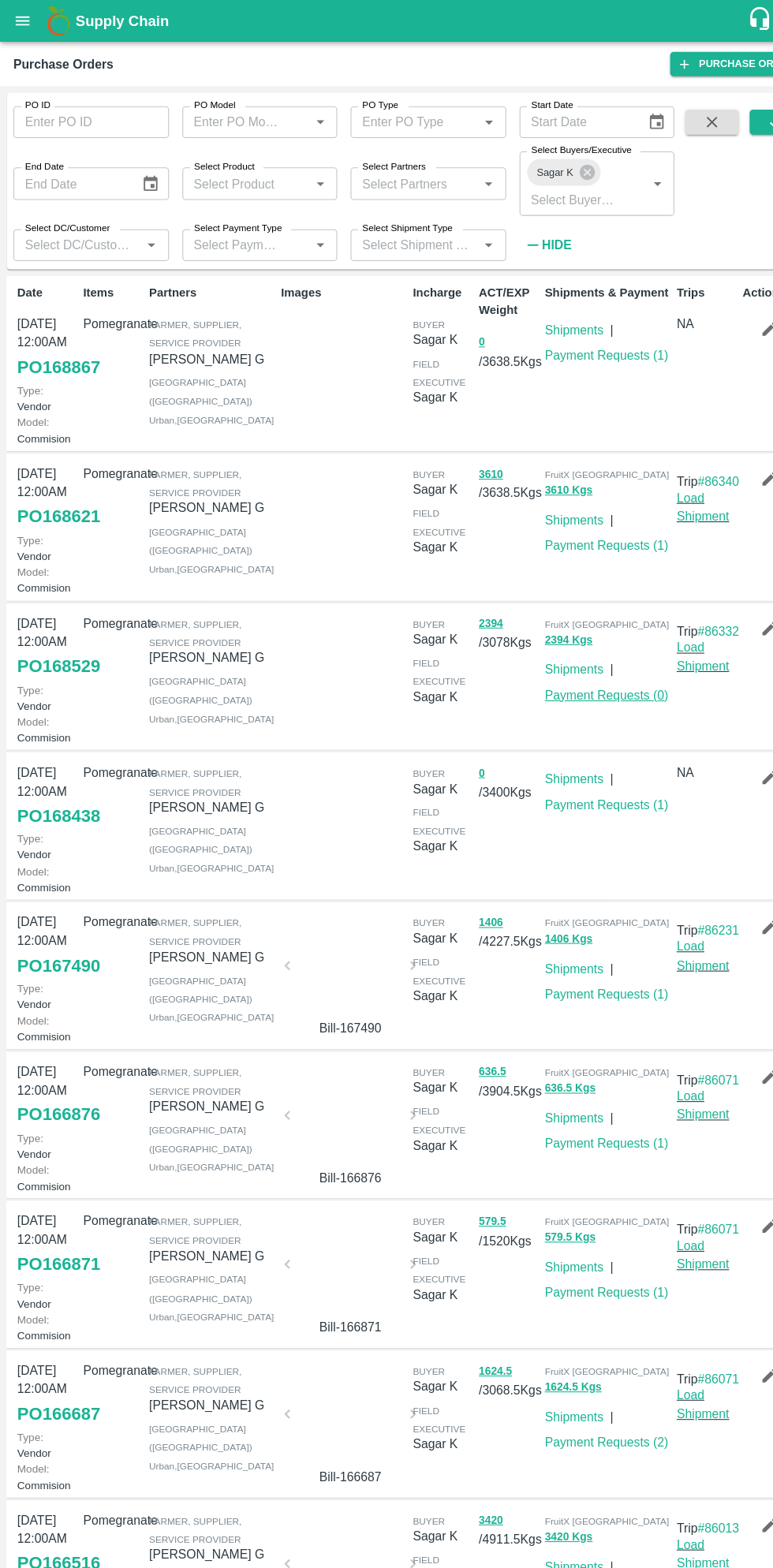
click at [586, 662] on link "Payment Requests ( 0 )" at bounding box center [572, 656] width 117 height 12
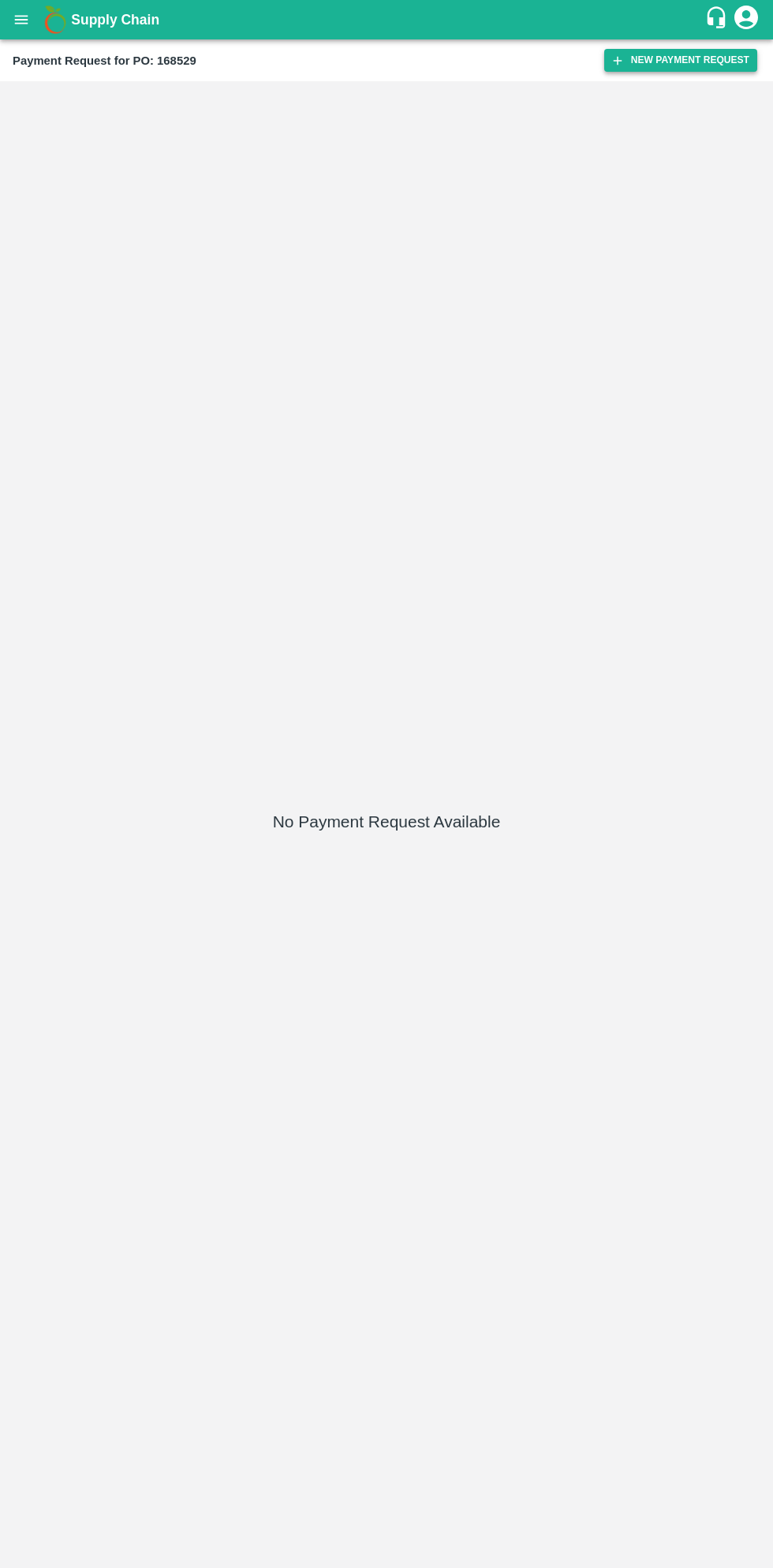
click at [684, 67] on button "New Payment Request" at bounding box center [681, 60] width 153 height 23
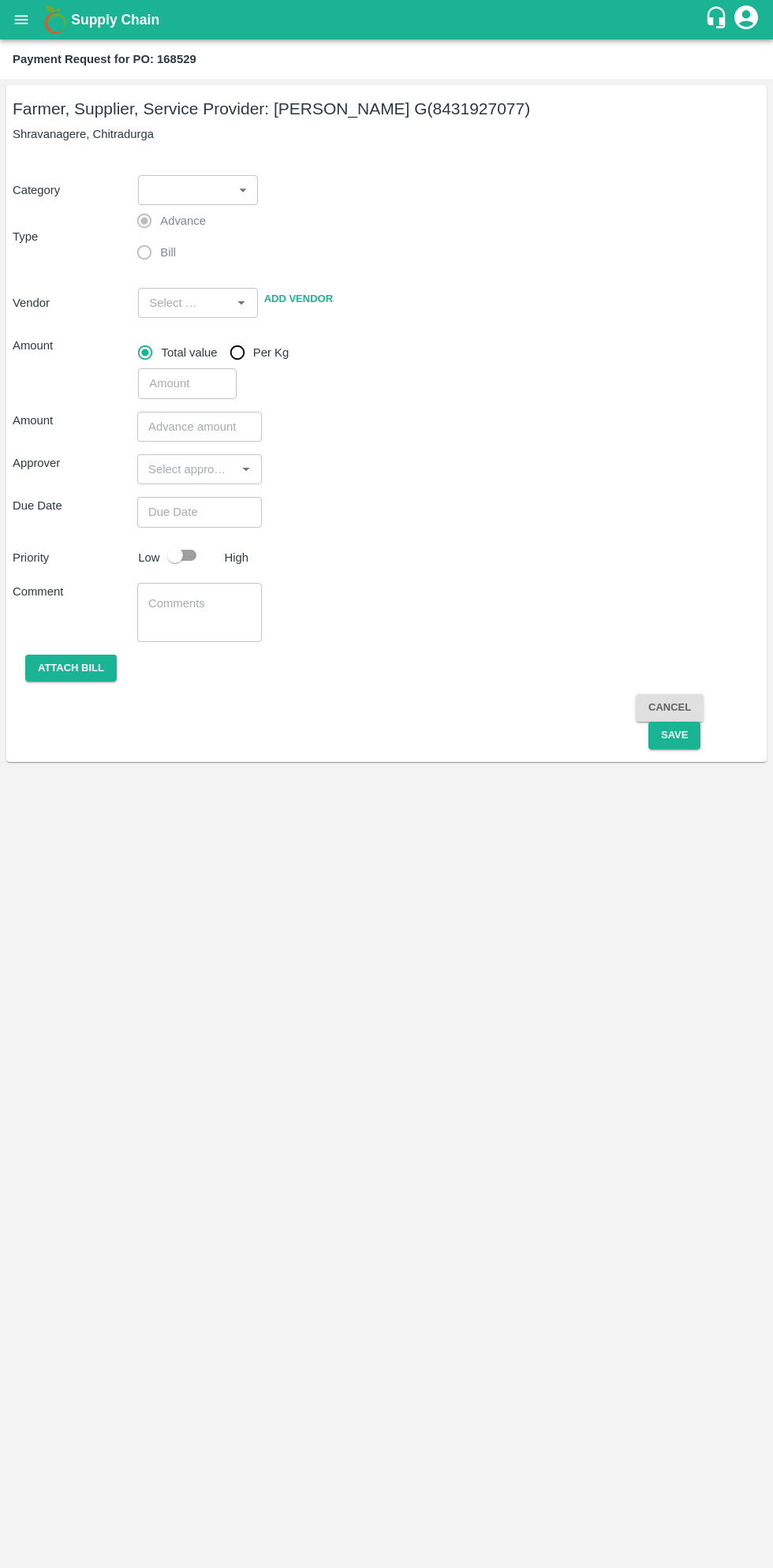
click at [188, 220] on span "Advance" at bounding box center [183, 221] width 46 height 18
click at [218, 202] on body "Supply Chain Payment Request for PO: 168529 Farmer, Supplier, Service Provider:…" at bounding box center [386, 784] width 773 height 1568
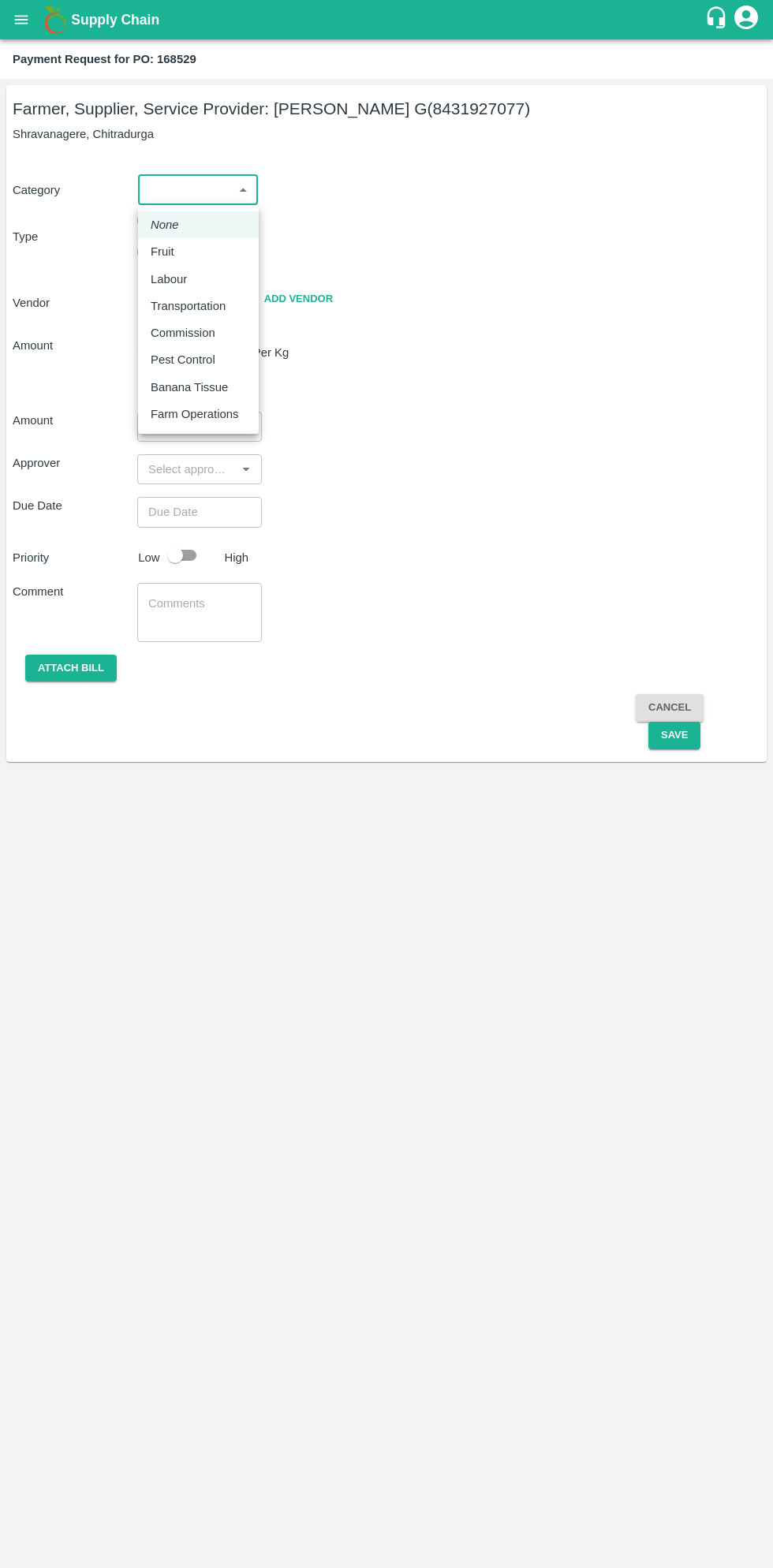
click at [181, 257] on div "Fruit" at bounding box center [198, 252] width 96 height 18
type input "1"
type input "[PERSON_NAME] G - 8431927077(Farmer, Supplier, Service Provider)"
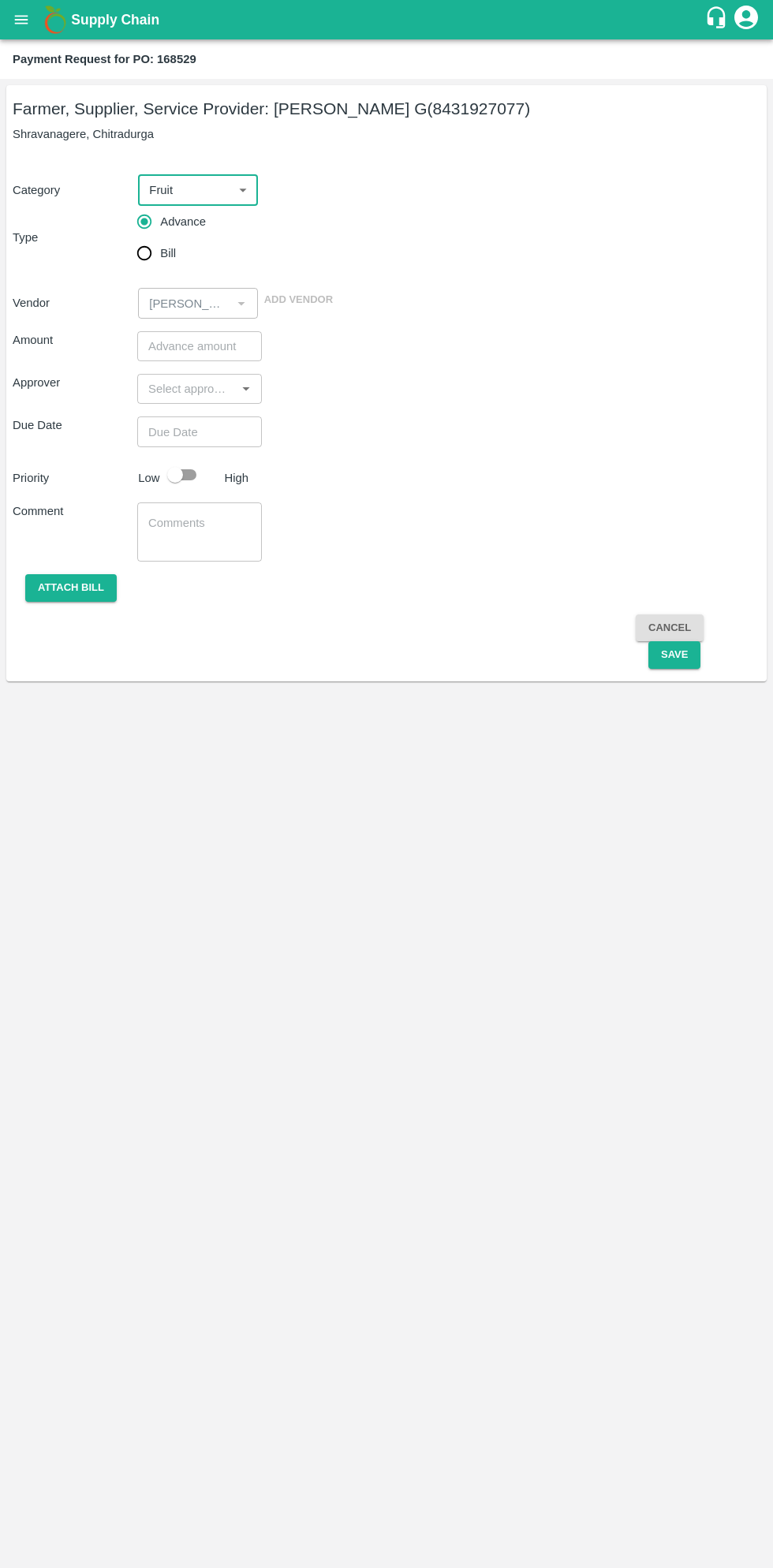
click at [151, 259] on input "Bill" at bounding box center [145, 253] width 32 height 32
radio input "true"
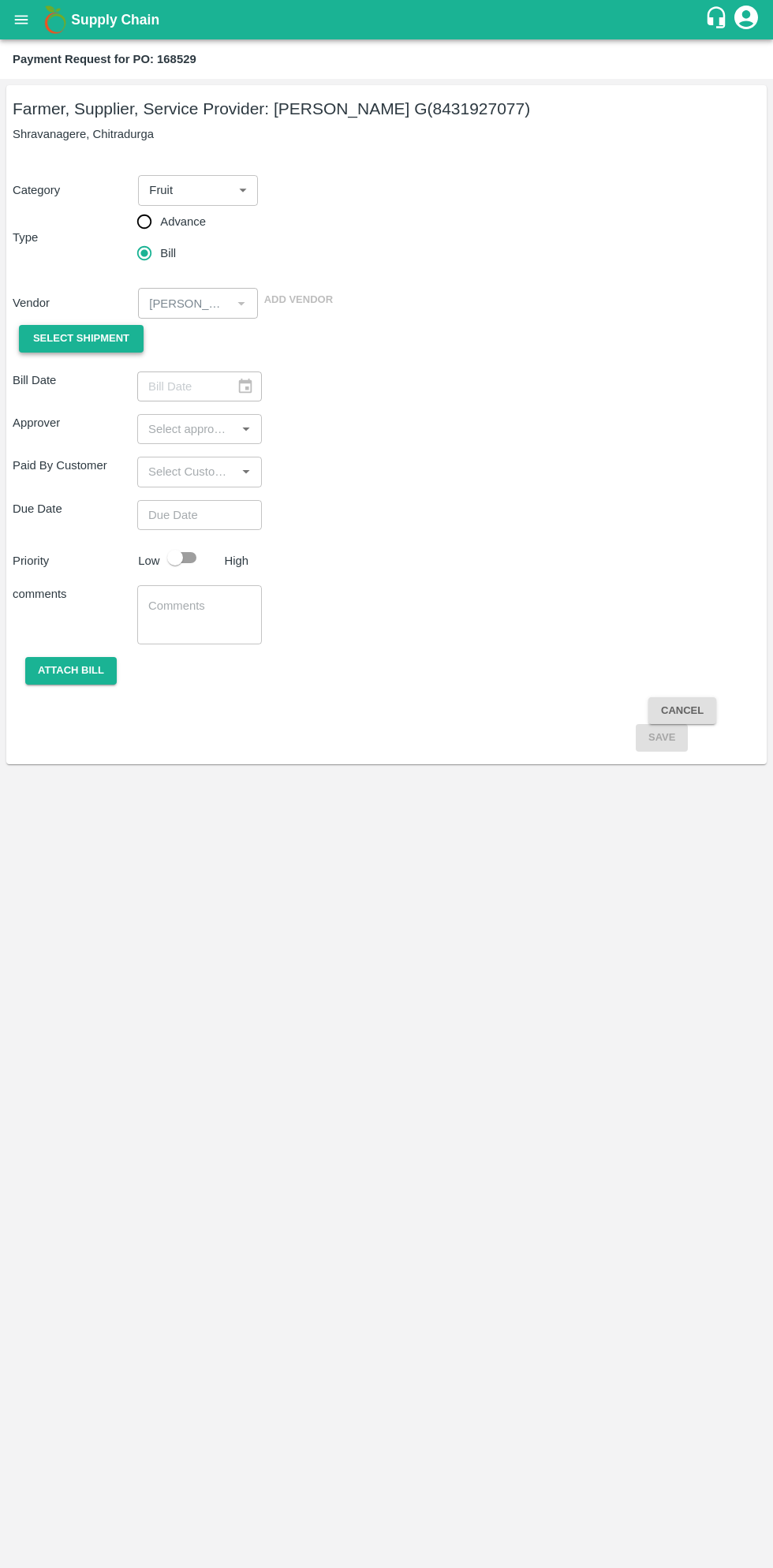
click at [98, 344] on span "Select Shipment" at bounding box center [82, 338] width 96 height 18
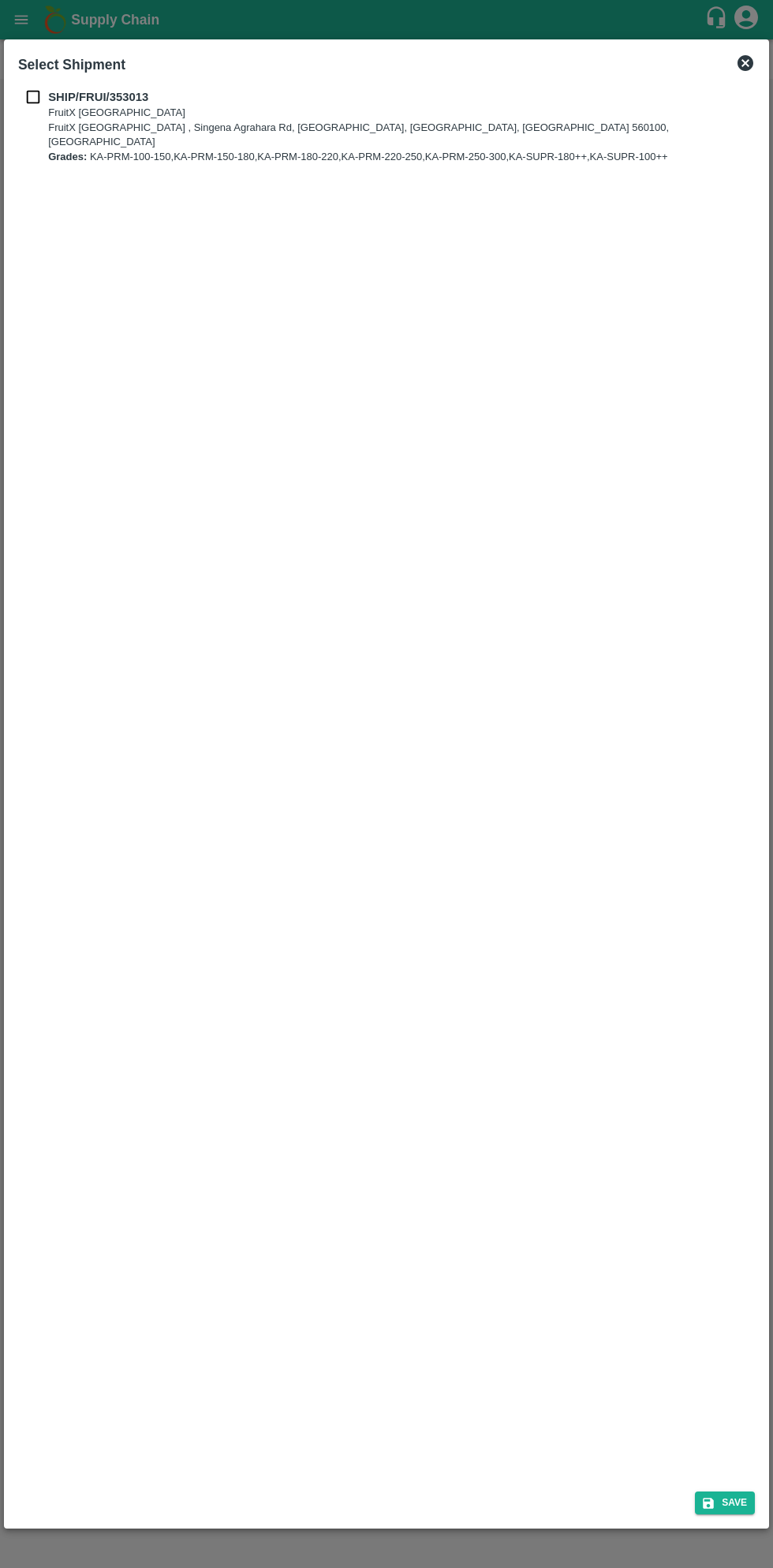
click at [55, 105] on p "SHIP/FRUI/353013" at bounding box center [400, 97] width 704 height 18
checkbox input "true"
click at [715, 1499] on icon "submit" at bounding box center [708, 1504] width 14 height 14
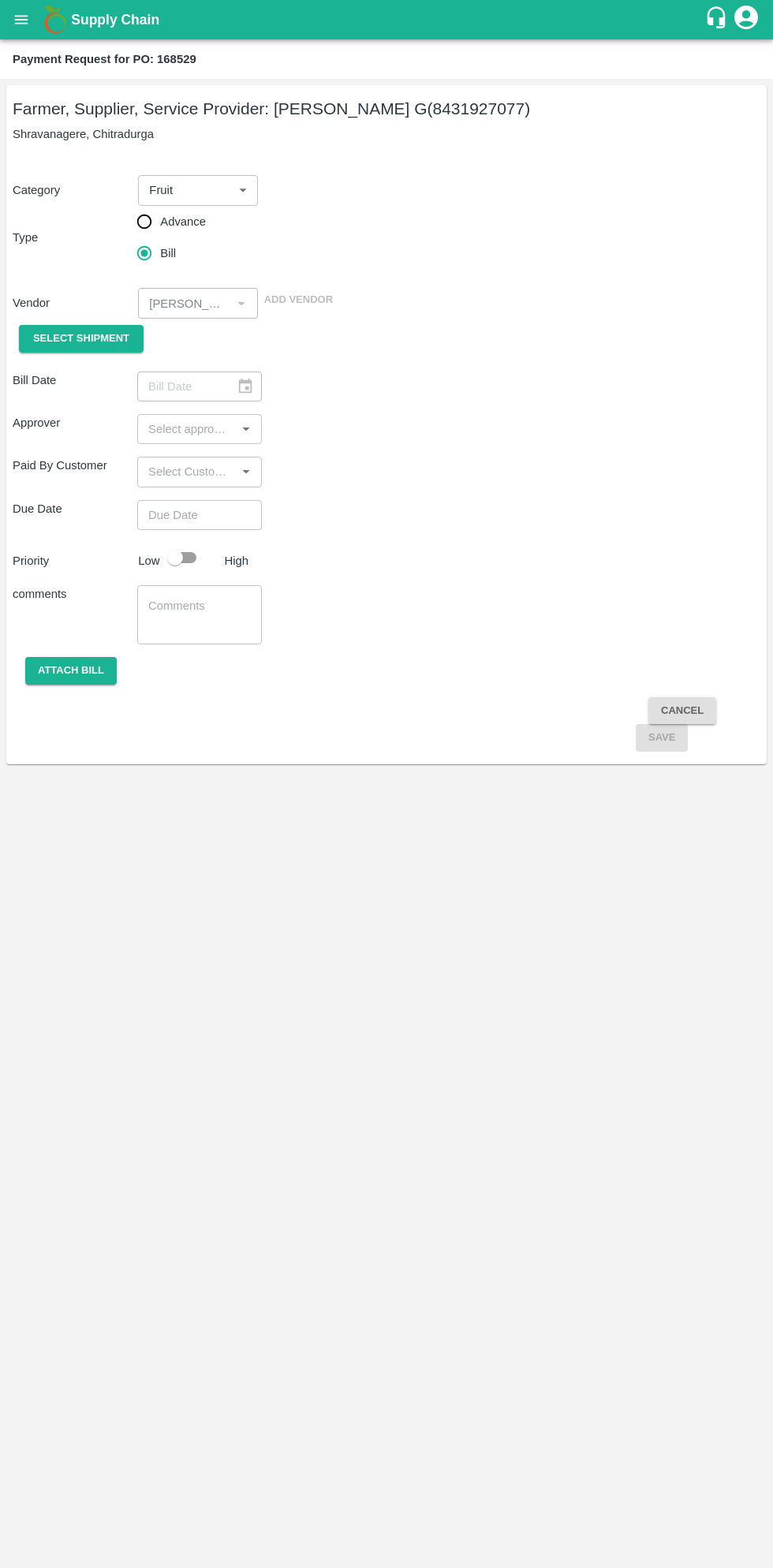
type input "[DATE]"
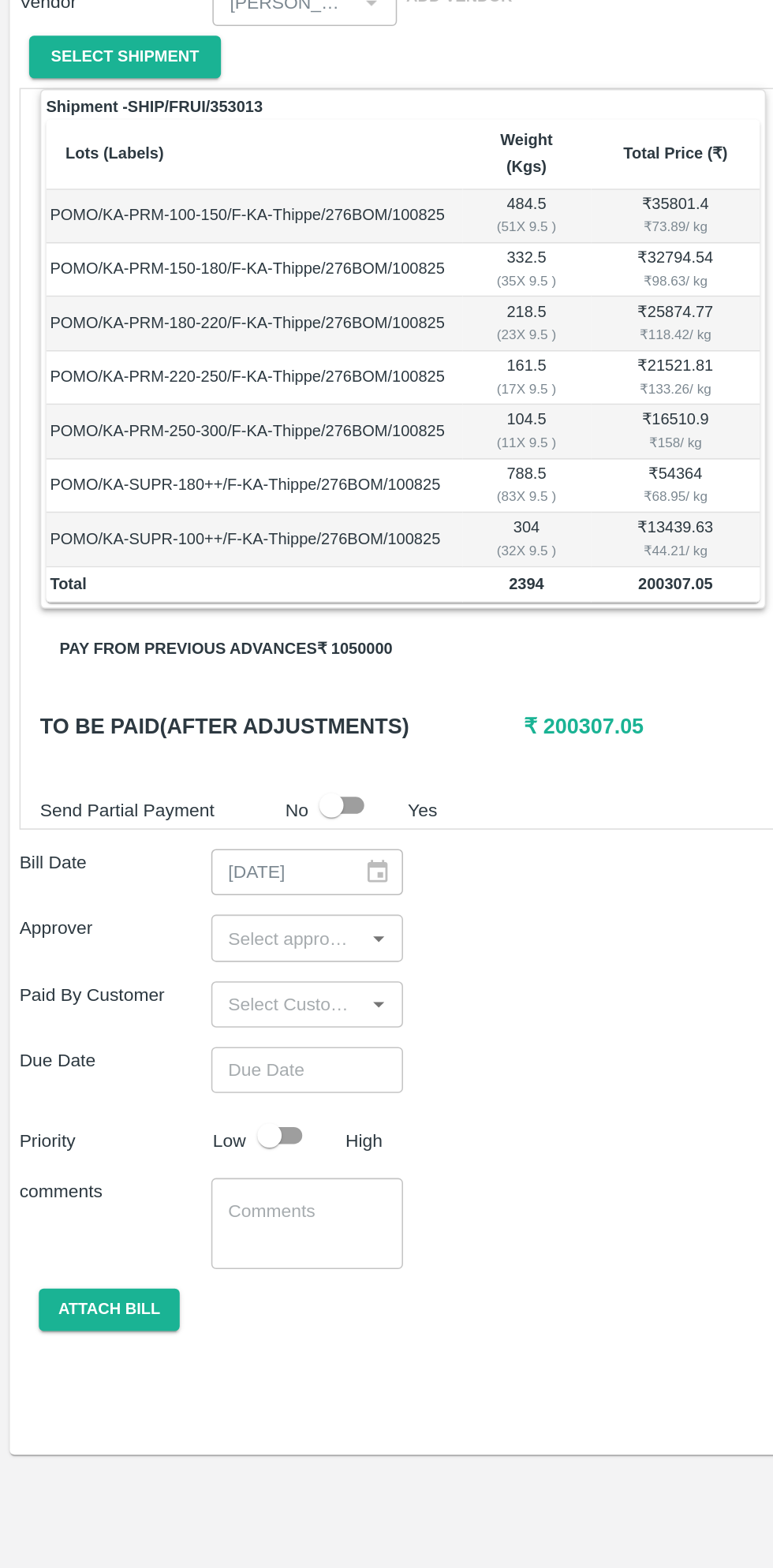
click at [225, 710] on button "Pay from previous advances ₹ 1050000" at bounding box center [146, 724] width 241 height 28
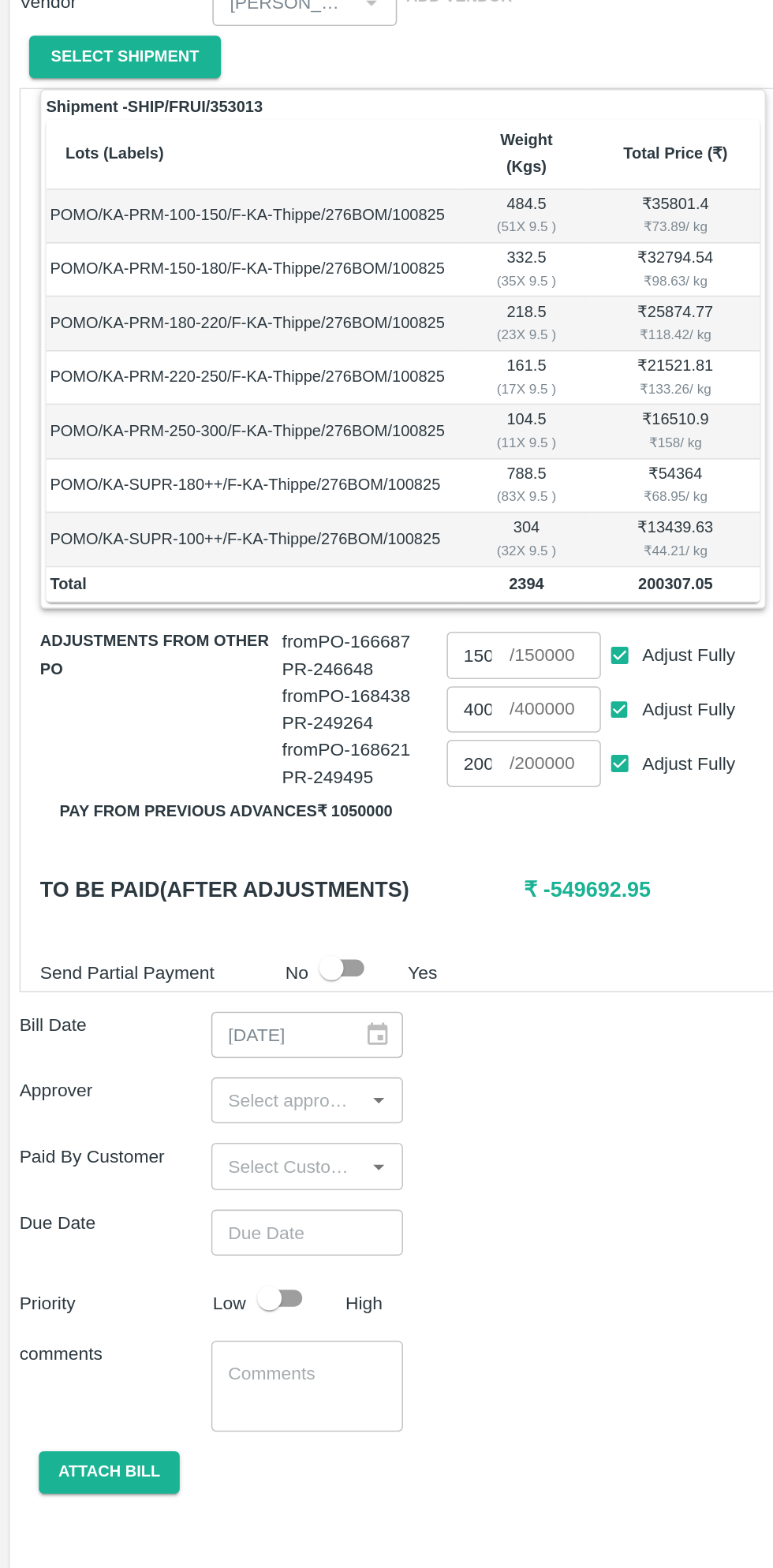
click at [408, 784] on input "Adjust Fully" at bounding box center [402, 798] width 29 height 29
checkbox input "false"
type input "0"
click at [403, 749] on input "Adjust Fully" at bounding box center [402, 763] width 29 height 29
checkbox input "false"
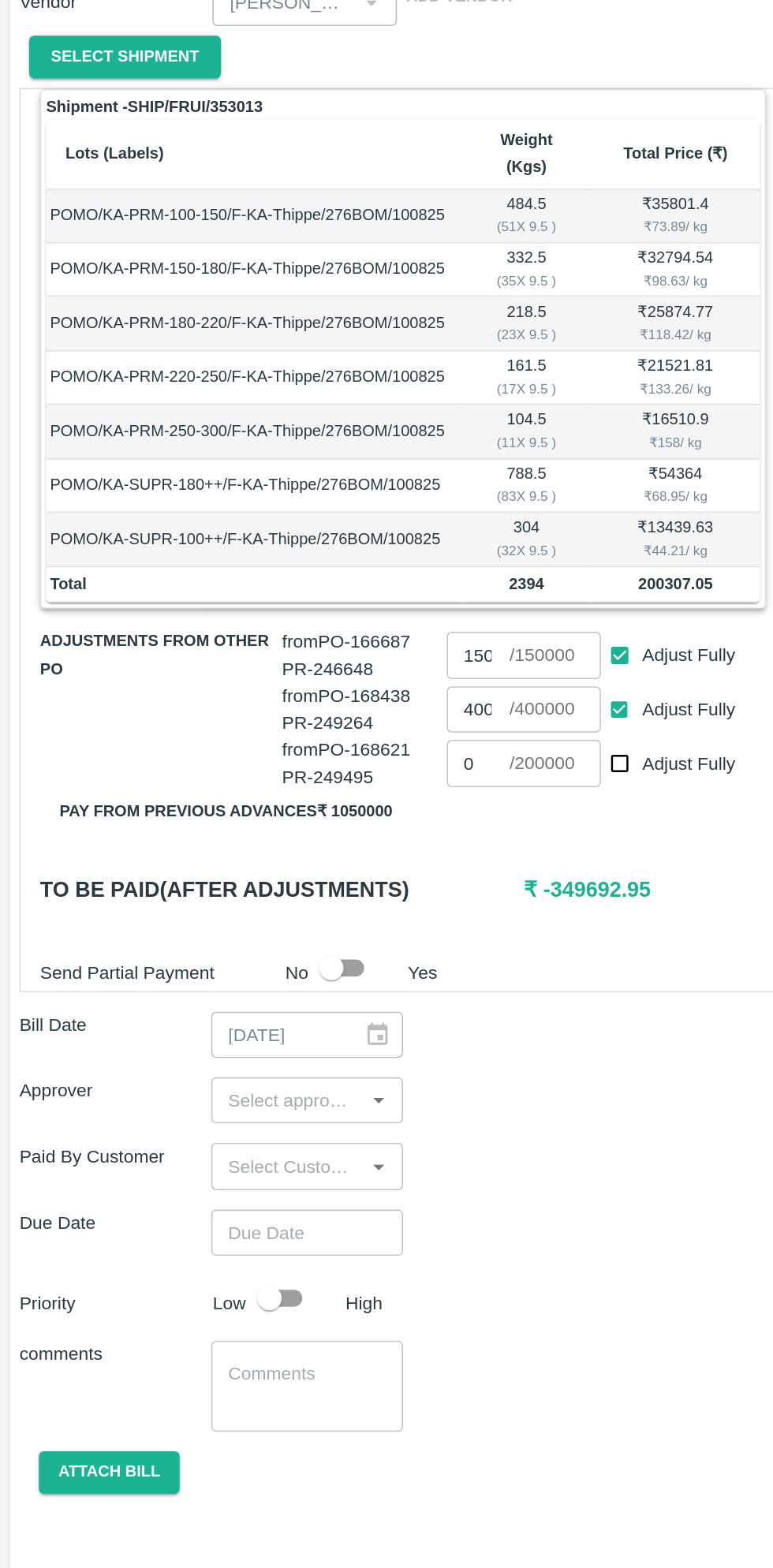
type input "0"
click at [412, 713] on input "Adjust Fully" at bounding box center [402, 727] width 29 height 29
checkbox input "false"
type input "0"
click at [315, 748] on input "0" at bounding box center [310, 763] width 41 height 30
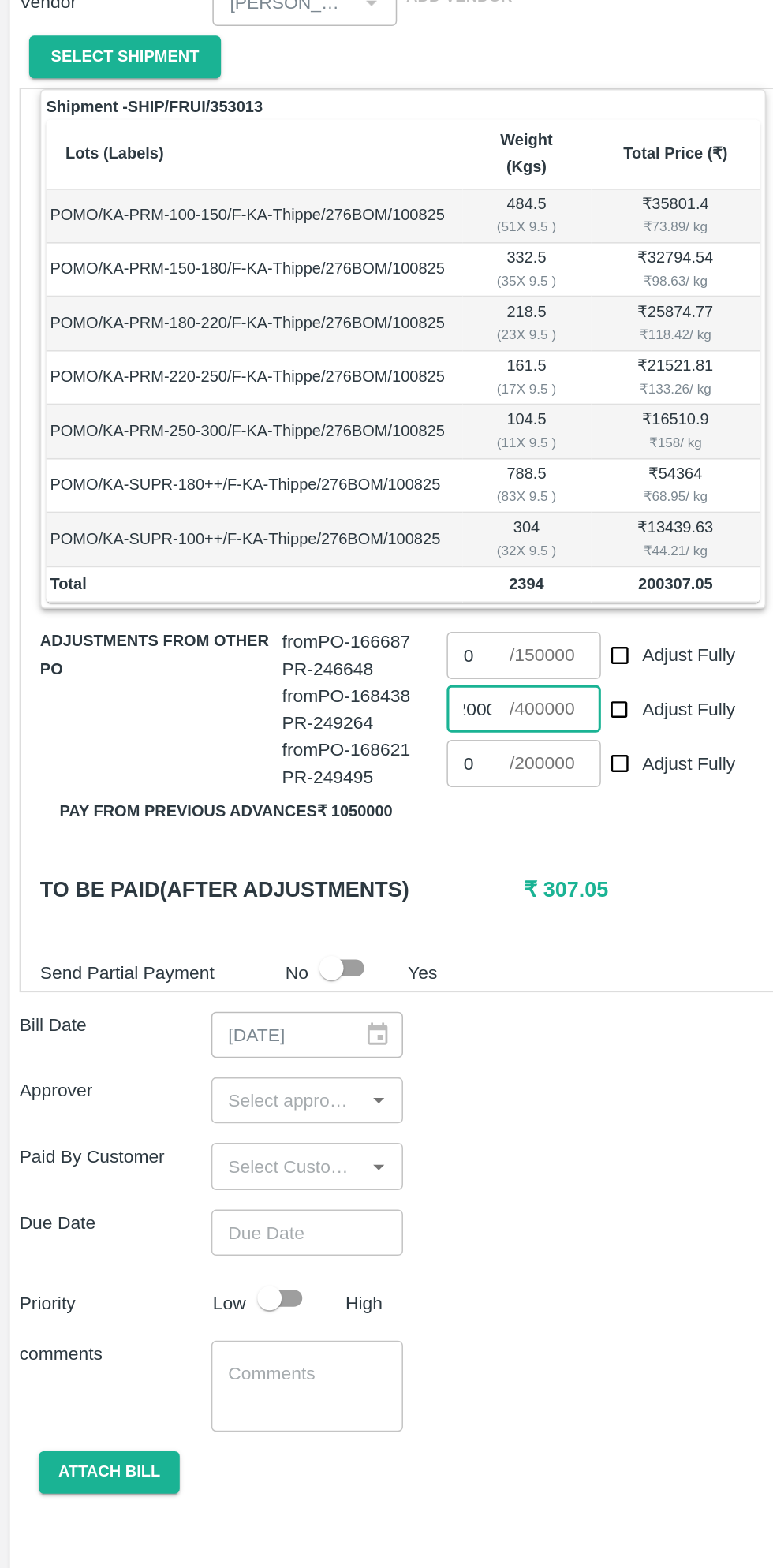
scroll to position [0, 11]
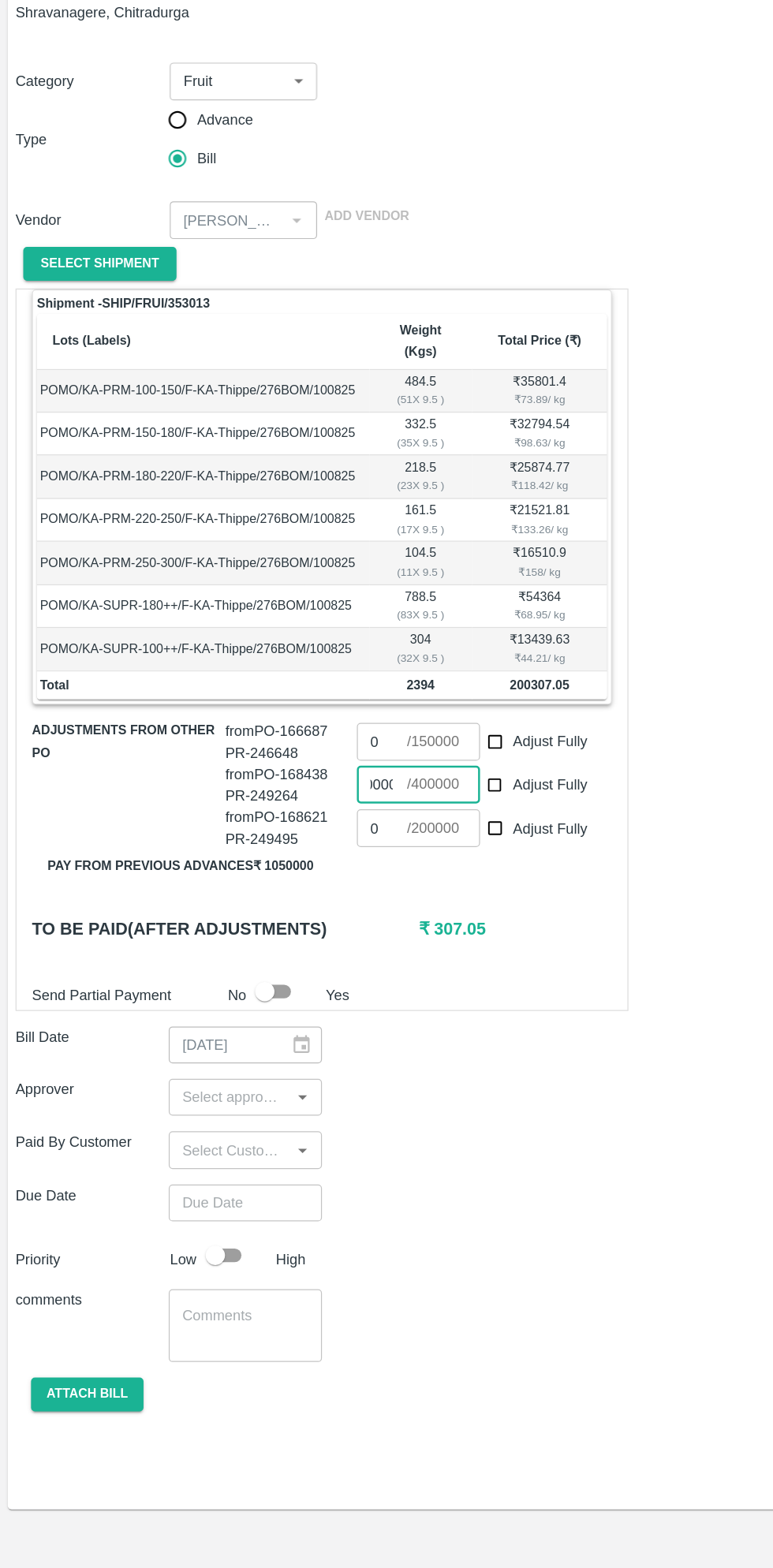
type input "200000"
click at [191, 1007] on input "input" at bounding box center [187, 1017] width 89 height 20
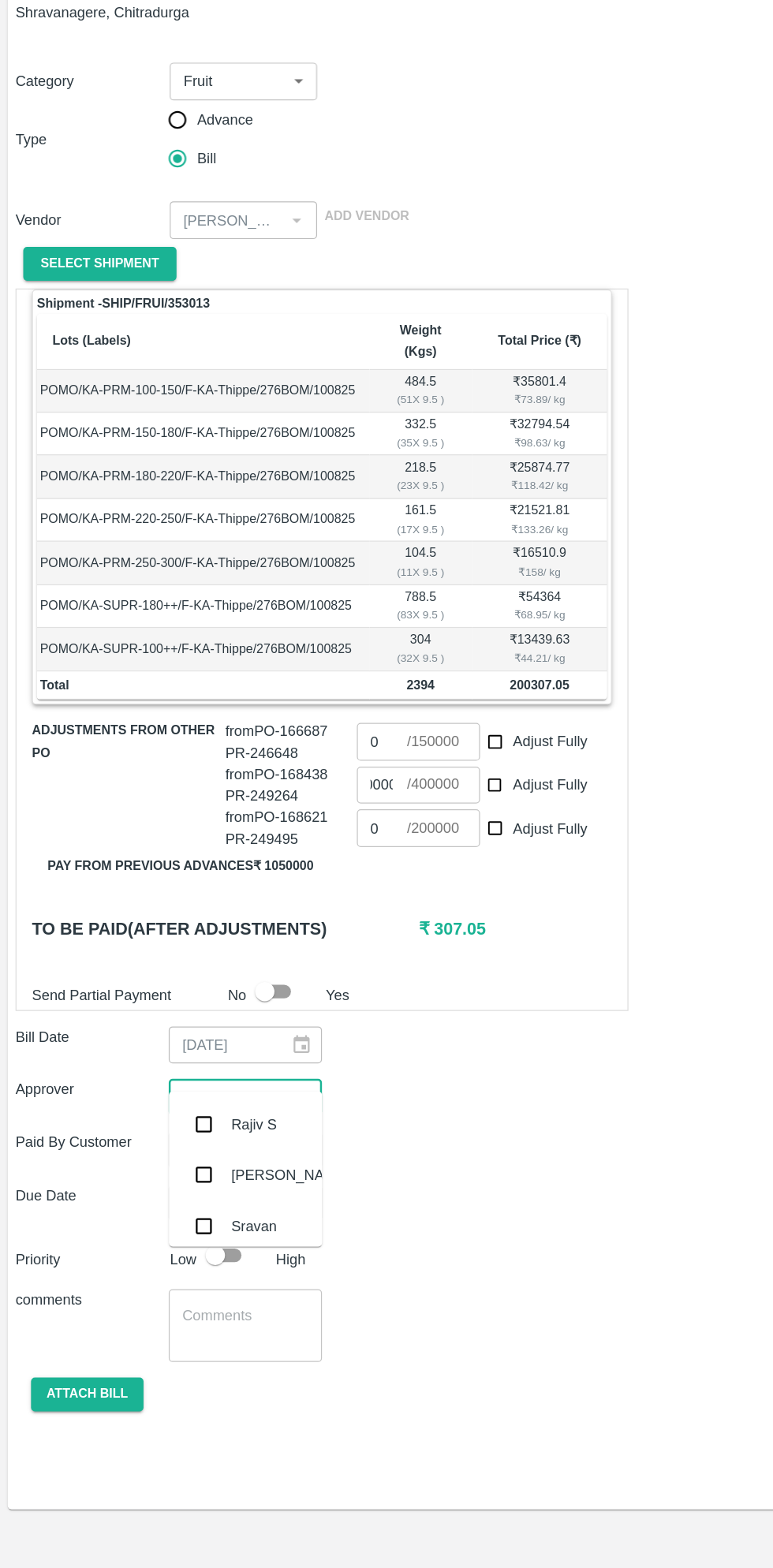
scroll to position [0, 0]
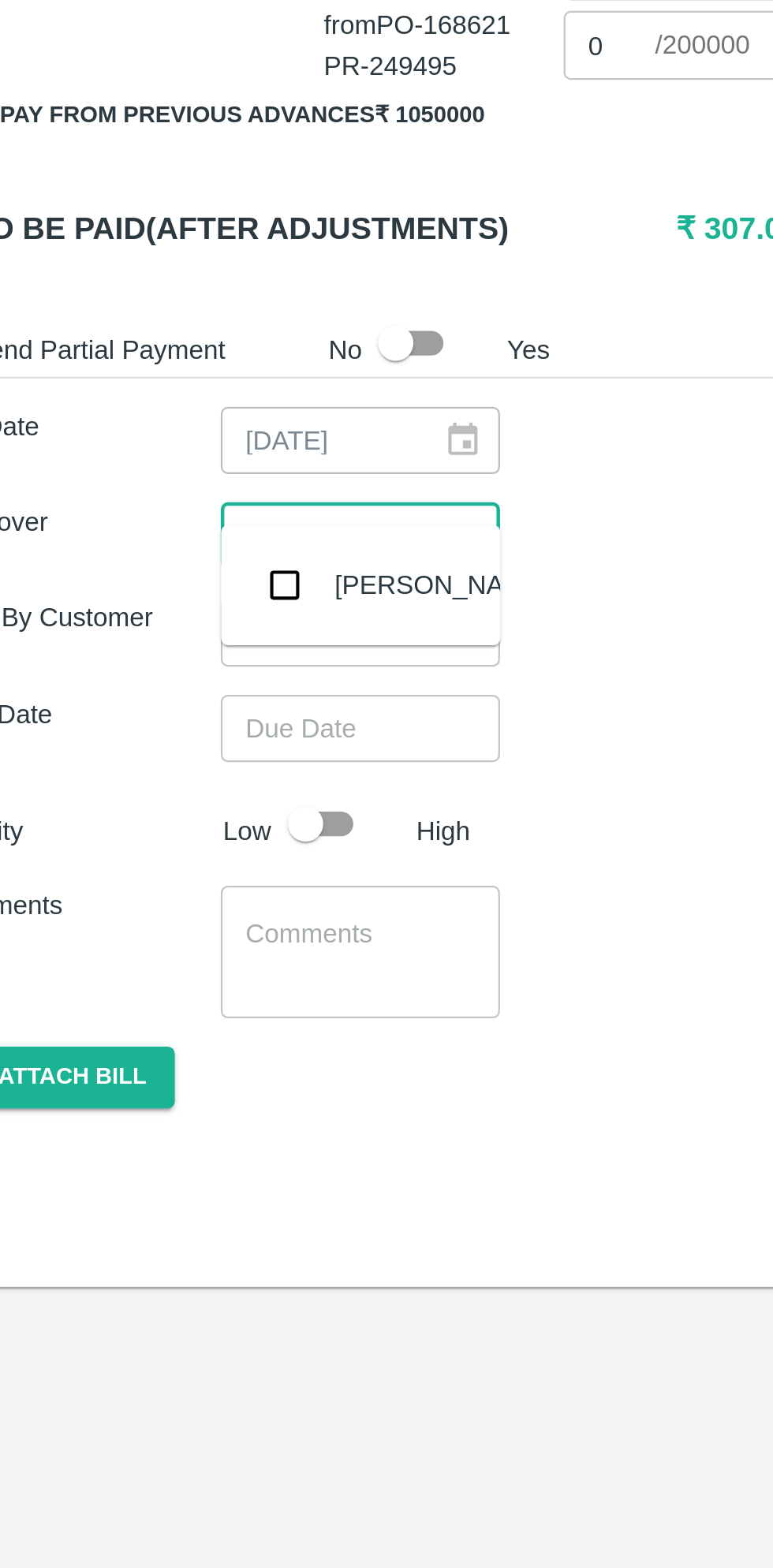
type input "muku"
click at [174, 1049] on input "checkbox" at bounding box center [166, 1039] width 32 height 32
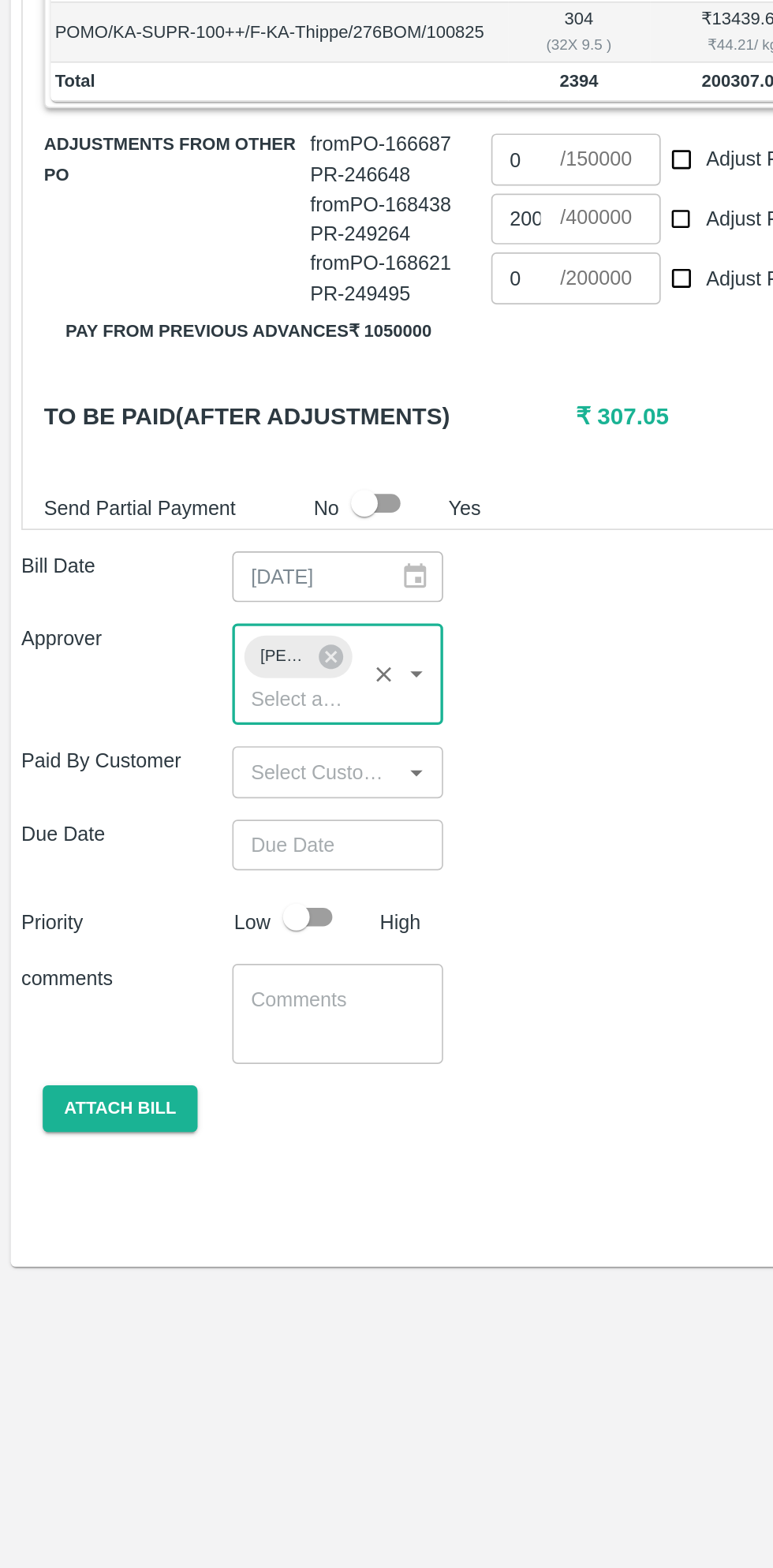
click at [222, 1117] on input "Choose date" at bounding box center [195, 1132] width 114 height 30
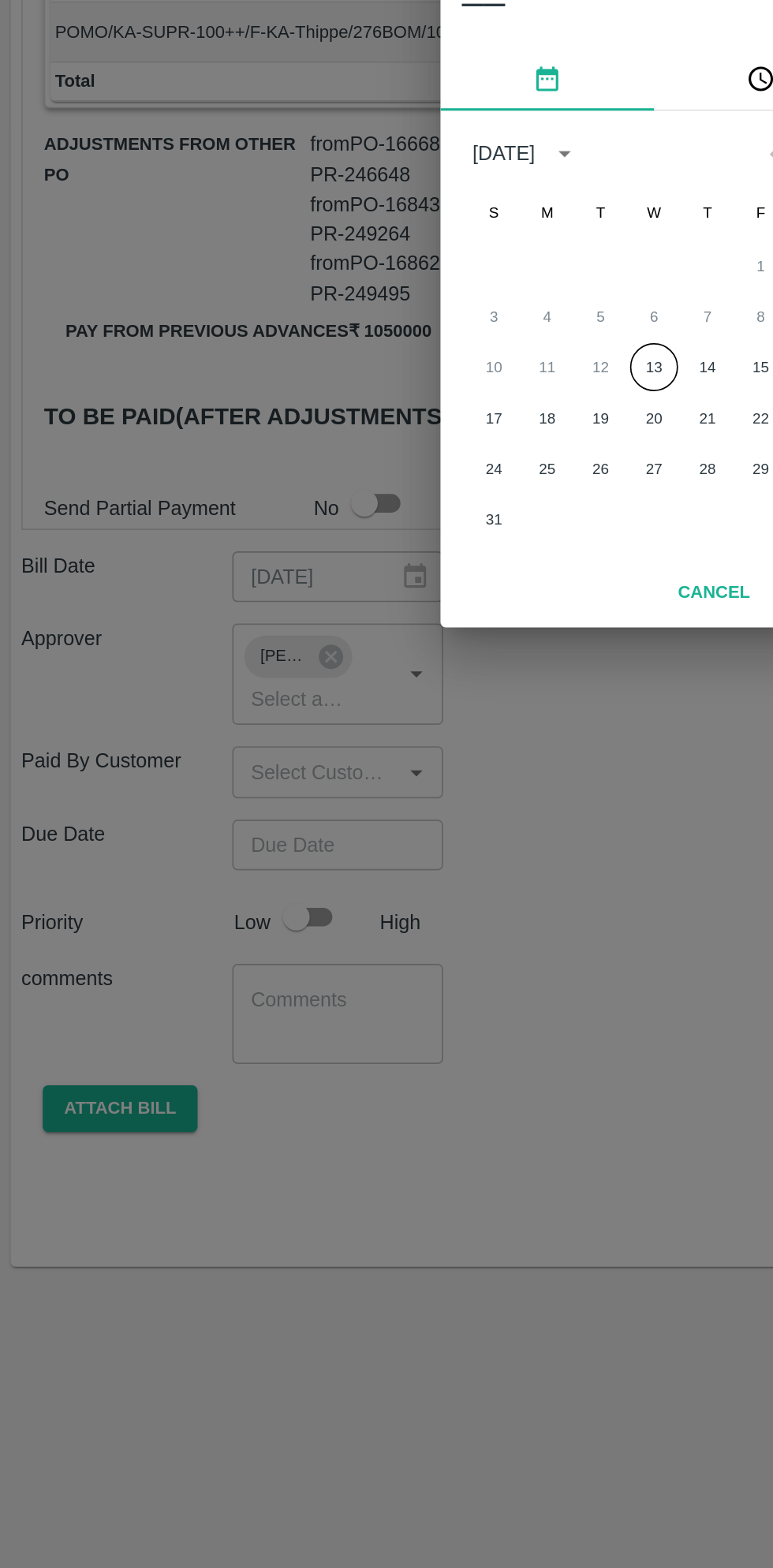
click at [387, 862] on button "13" at bounding box center [386, 850] width 28 height 28
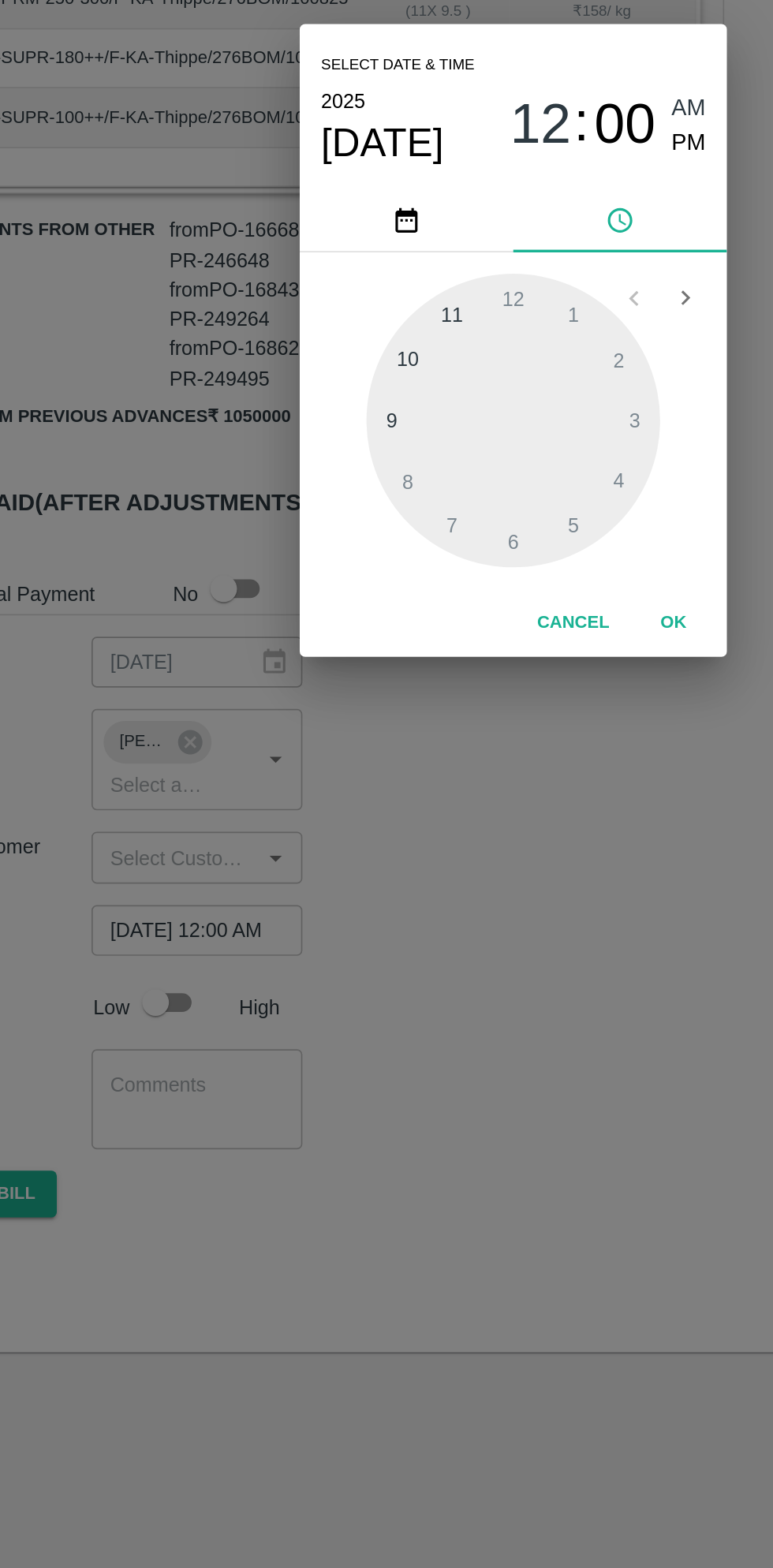
click at [313, 834] on div at bounding box center [386, 832] width 174 height 174
click at [351, 770] on div at bounding box center [386, 832] width 174 height 174
type input "[DATE] 09:55 AM"
click at [487, 952] on button "OK" at bounding box center [481, 951] width 51 height 28
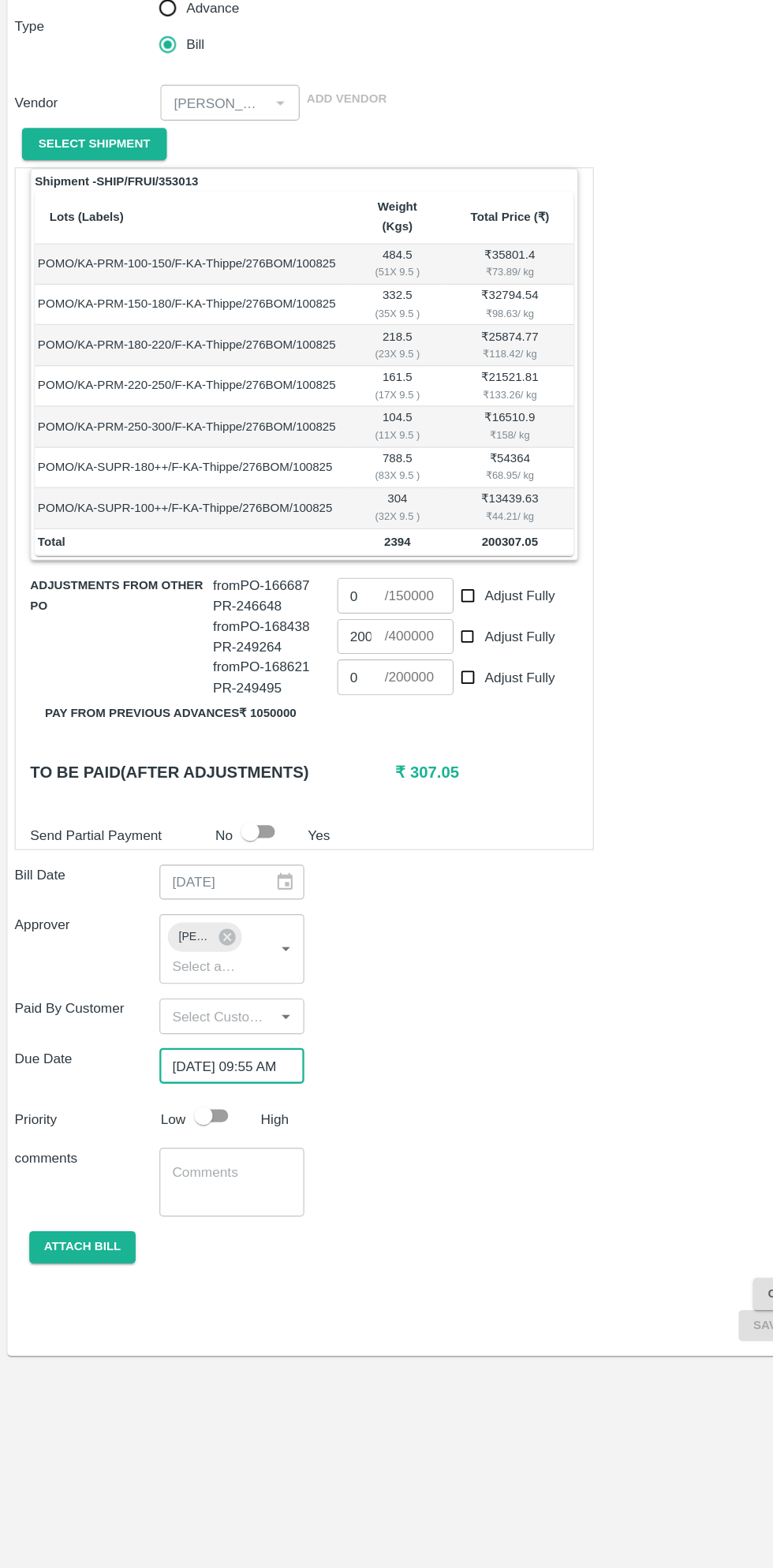
click at [193, 1160] on input "checkbox" at bounding box center [175, 1175] width 90 height 30
checkbox input "true"
click at [94, 1275] on button "Attach bill" at bounding box center [71, 1289] width 91 height 28
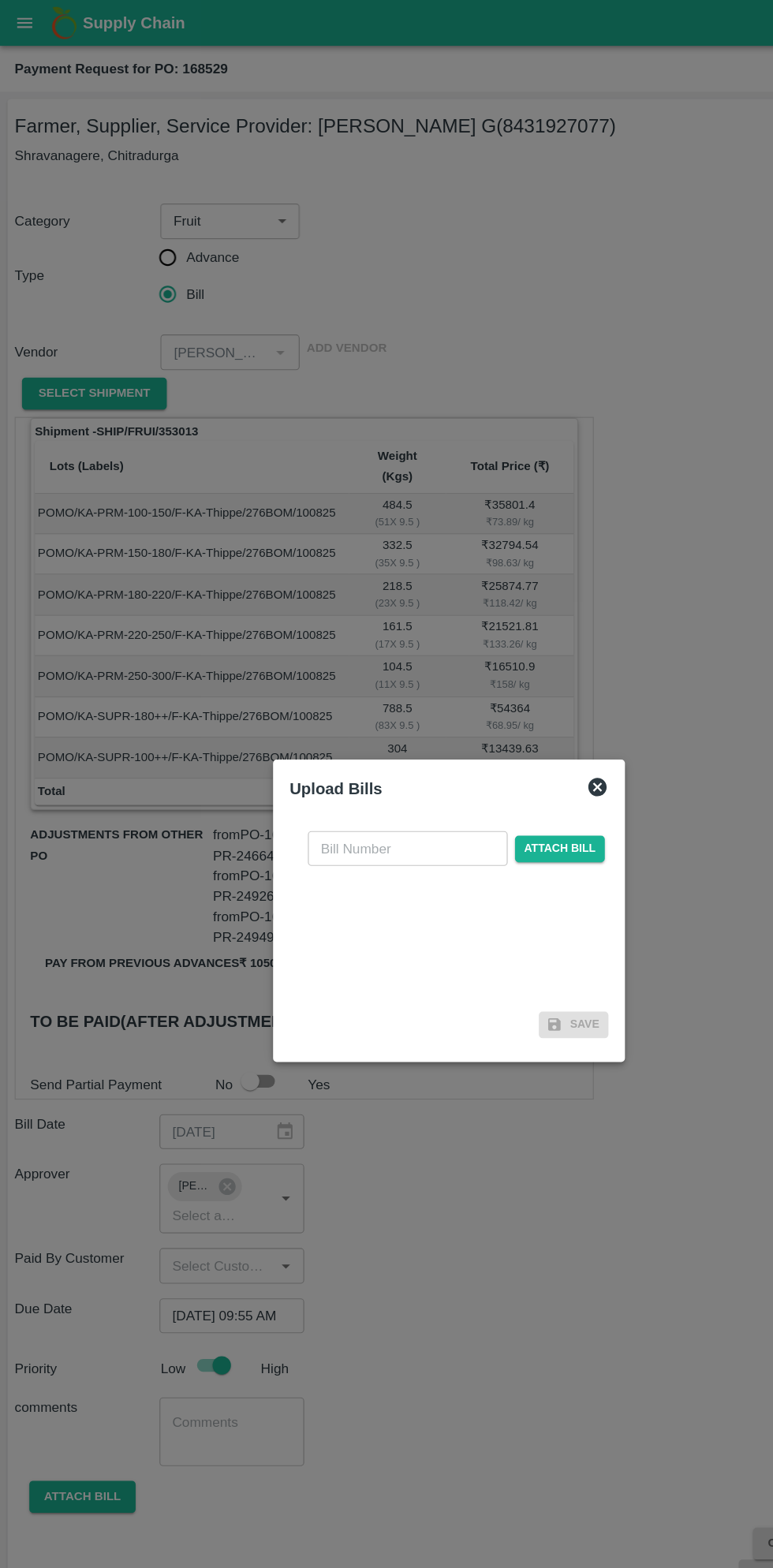
click at [352, 731] on input "text" at bounding box center [351, 730] width 172 height 30
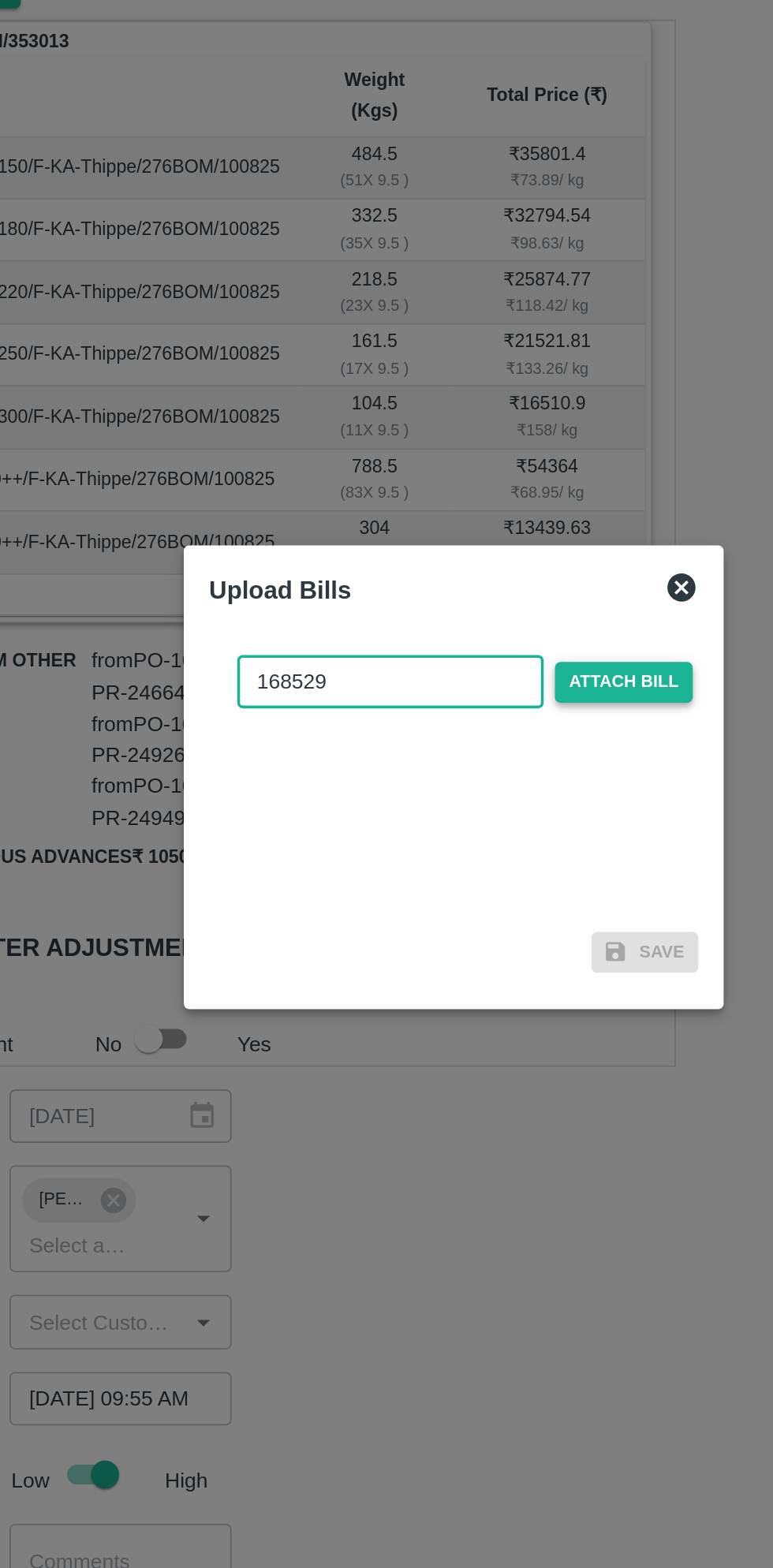
type input "168529"
click at [486, 728] on span "Attach bill" at bounding box center [482, 731] width 77 height 23
click at [0, 0] on input "Attach bill" at bounding box center [0, 0] width 0 height 0
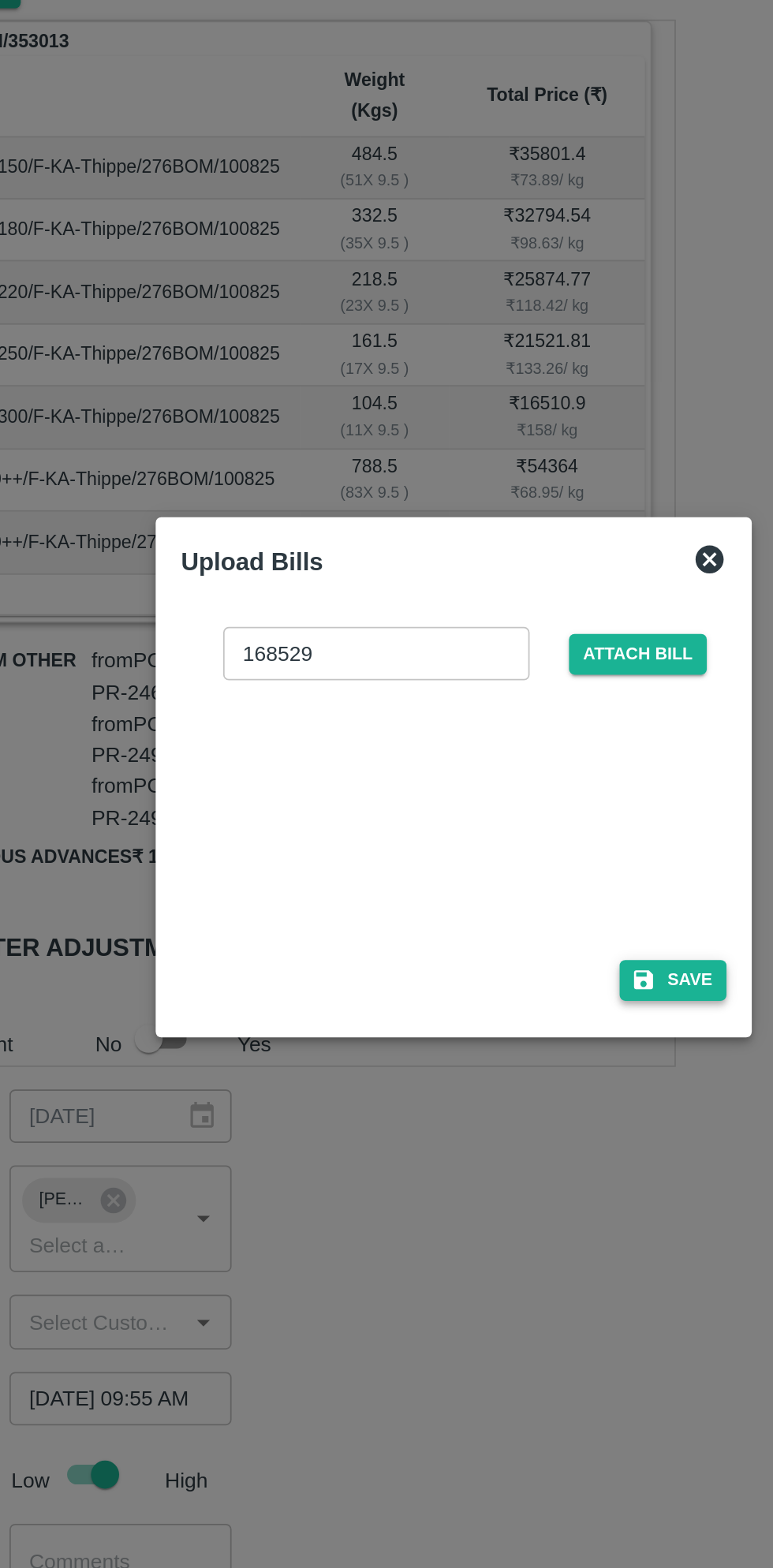
click at [508, 905] on button "Save" at bounding box center [509, 898] width 60 height 23
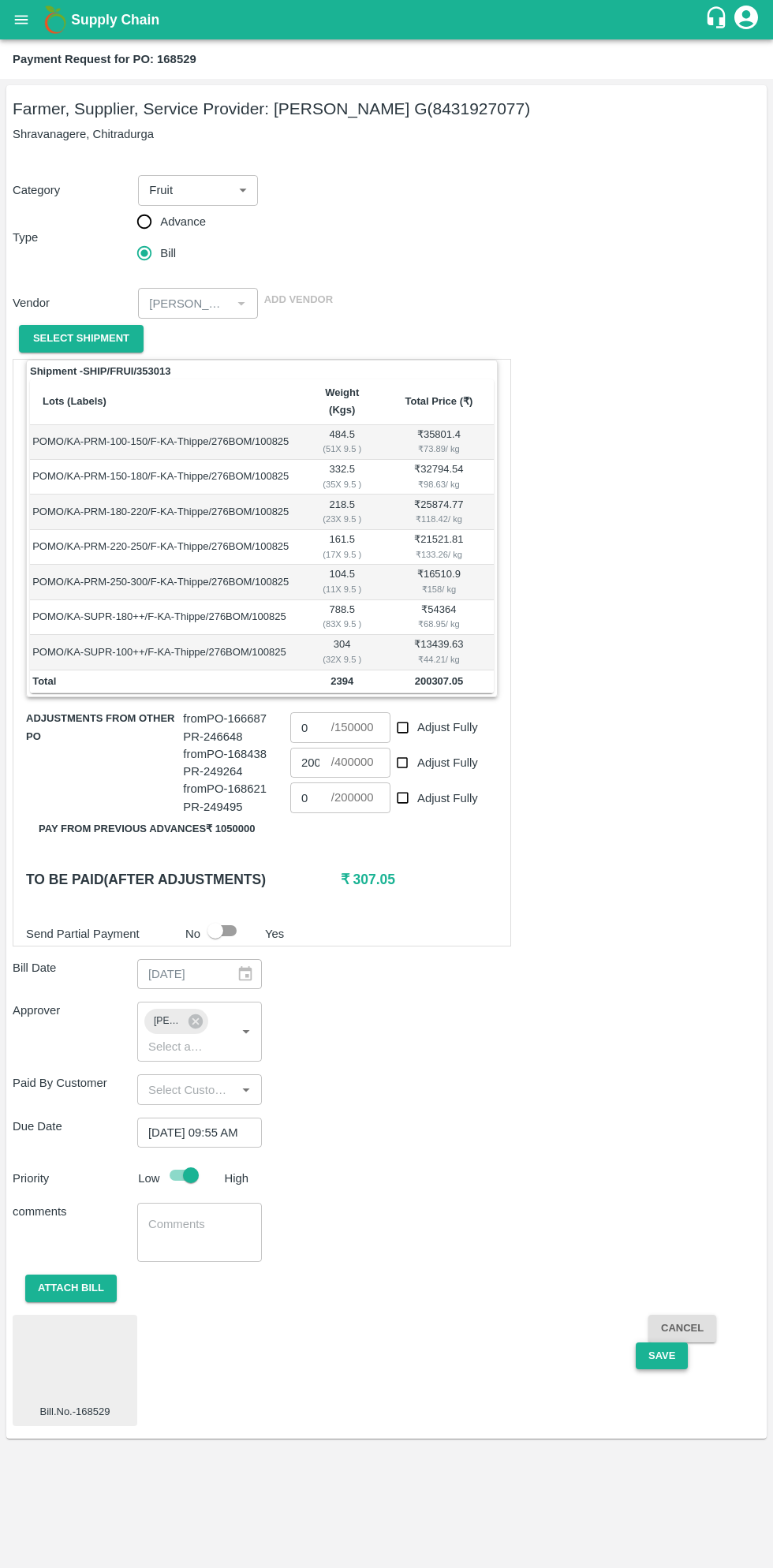
click at [660, 1343] on button "Save" at bounding box center [662, 1357] width 52 height 28
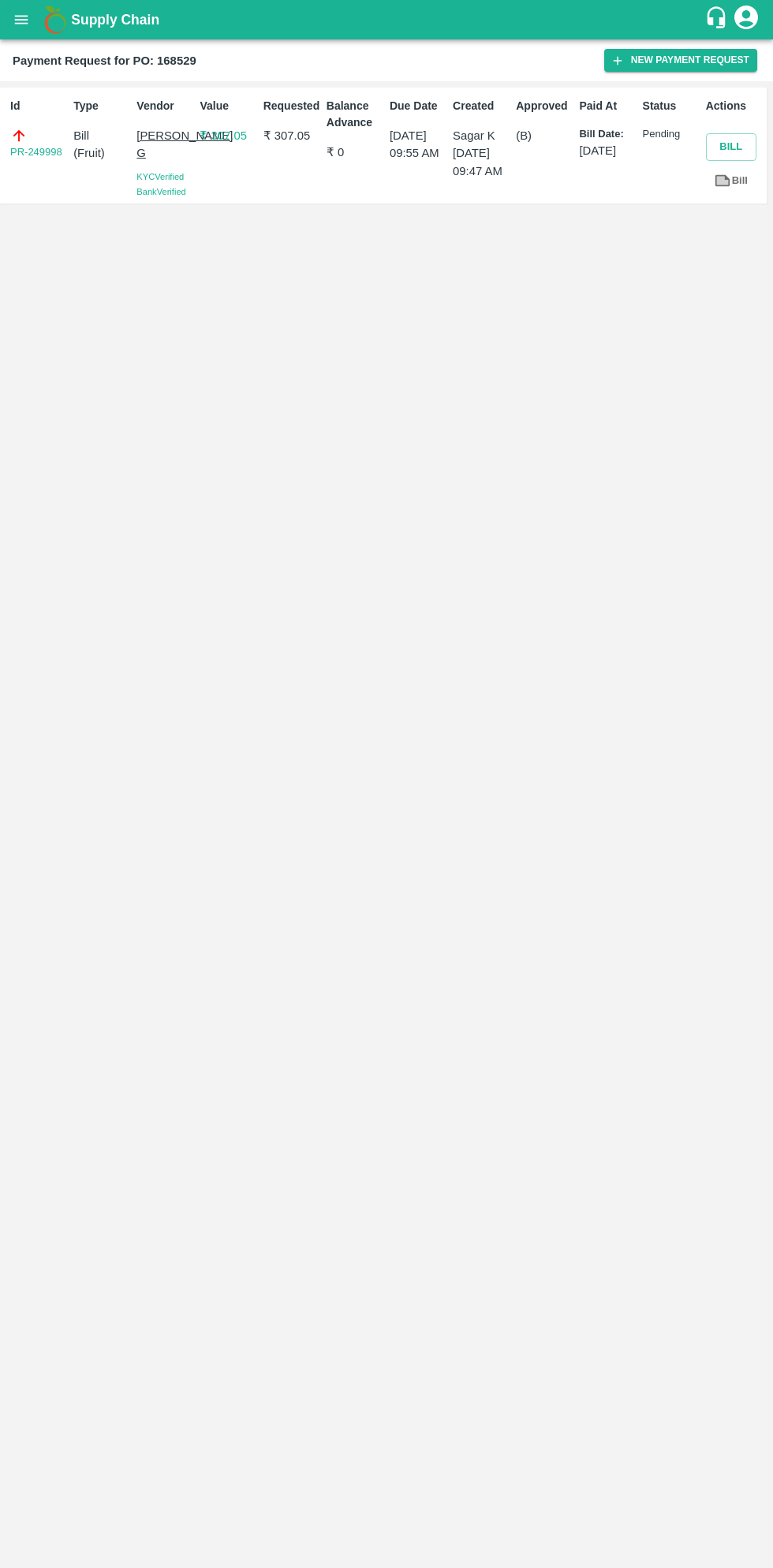
click at [34, 27] on button "open drawer" at bounding box center [21, 19] width 36 height 36
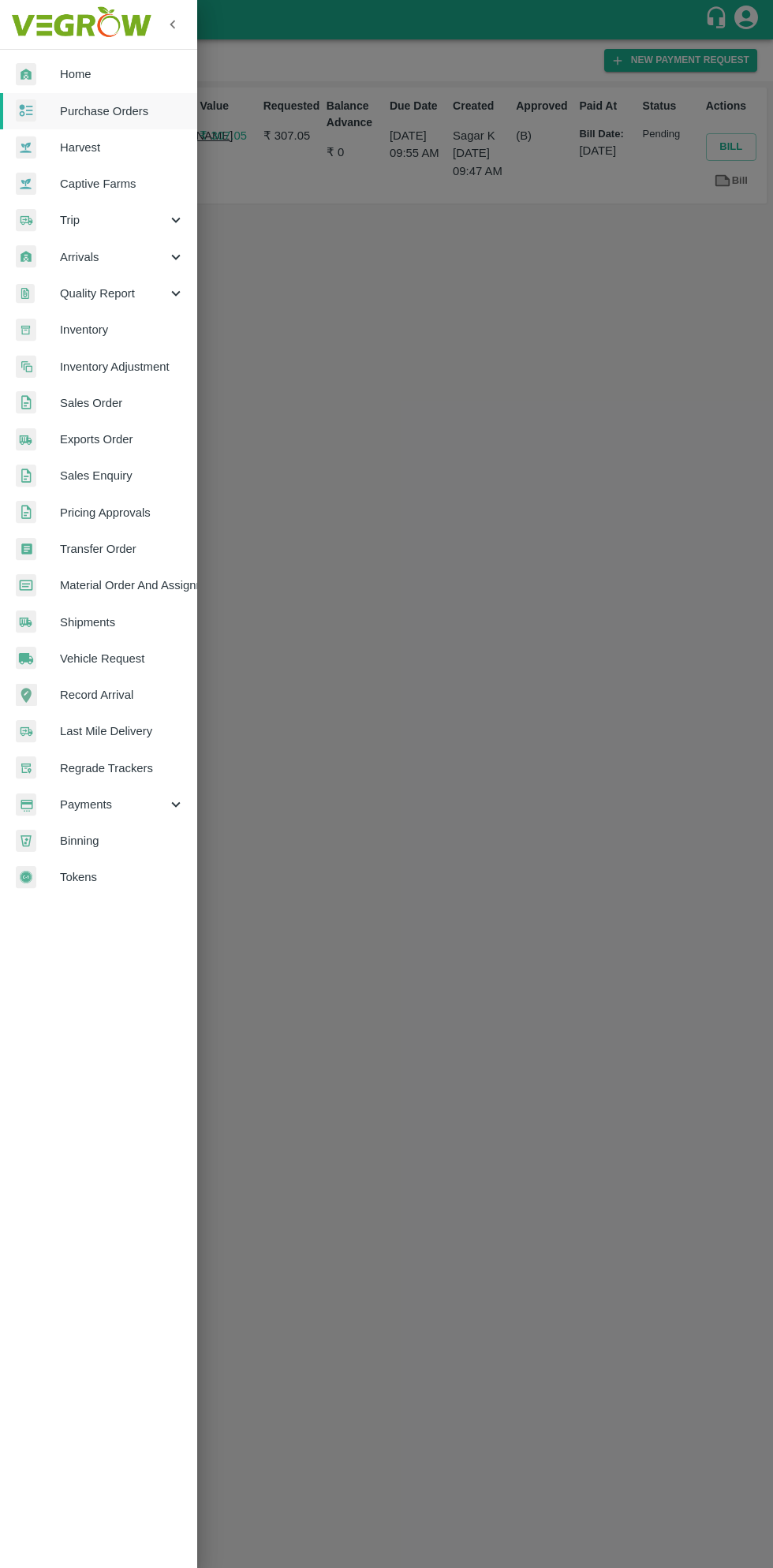
click at [120, 107] on span "Purchase Orders" at bounding box center [122, 111] width 124 height 18
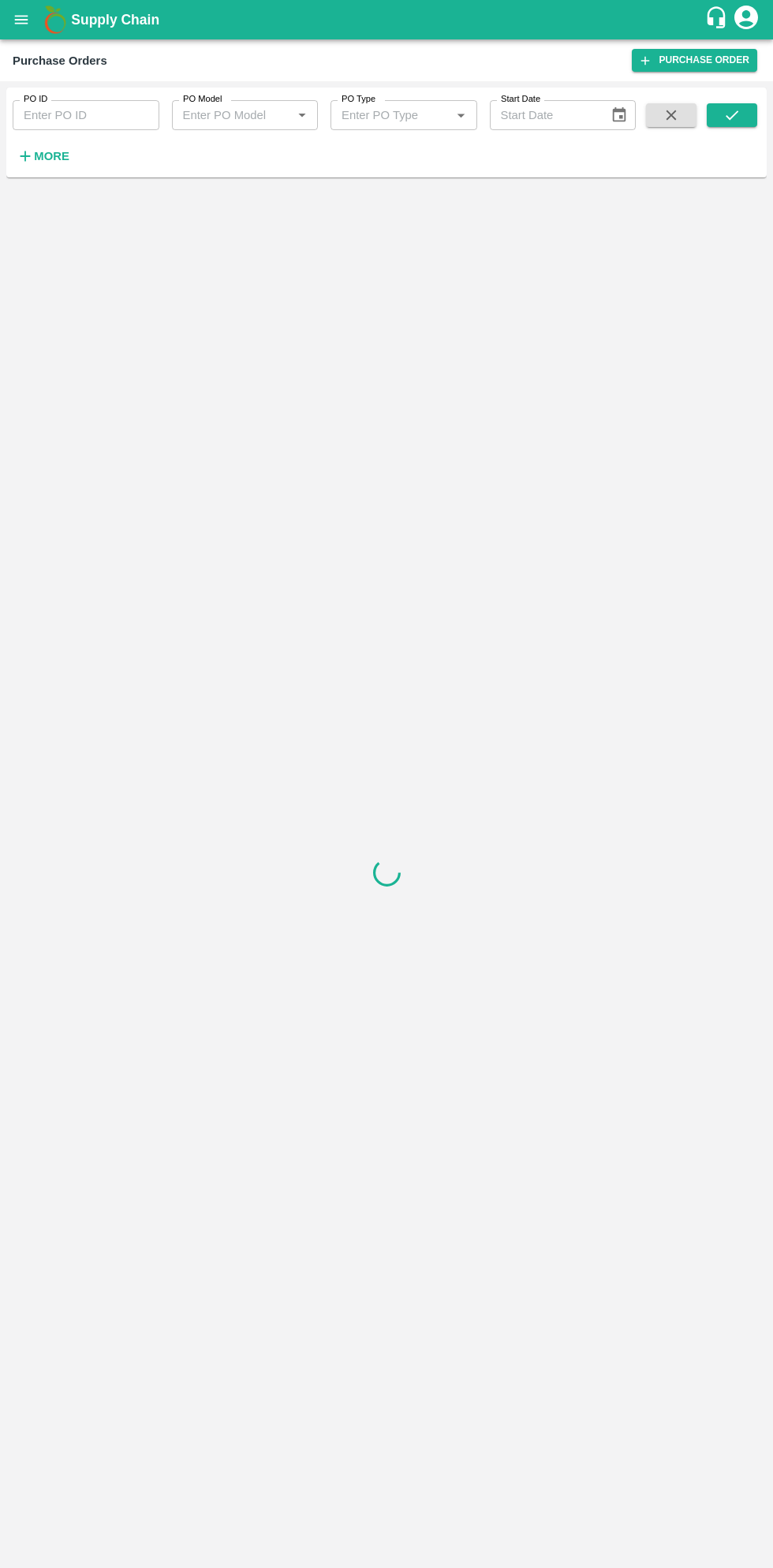
click at [67, 156] on button "More" at bounding box center [42, 156] width 60 height 27
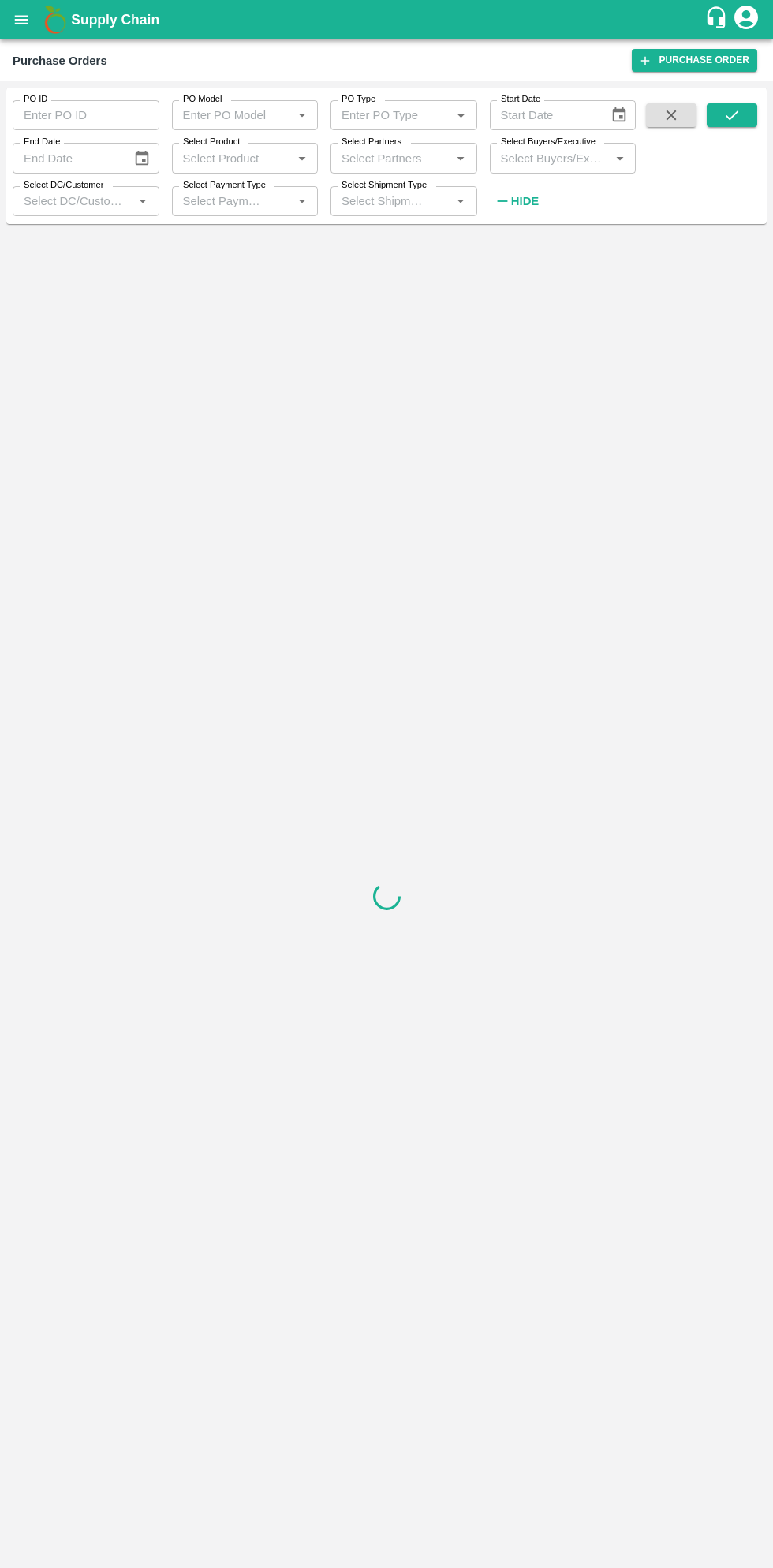
click at [550, 165] on input "Select Buyers/Executive" at bounding box center [550, 157] width 111 height 20
type input "sagar"
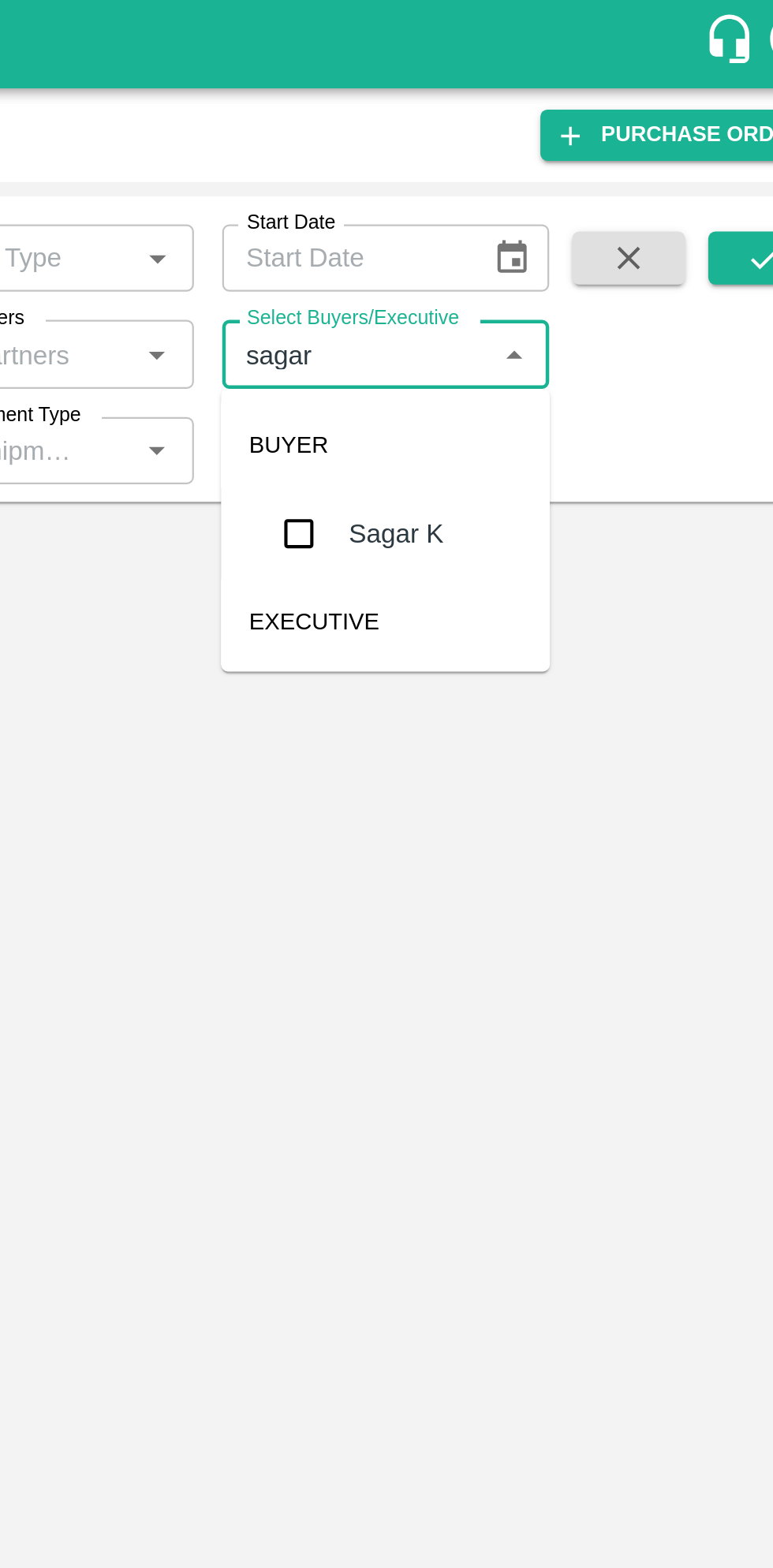
click at [535, 240] on input "checkbox" at bounding box center [524, 238] width 32 height 32
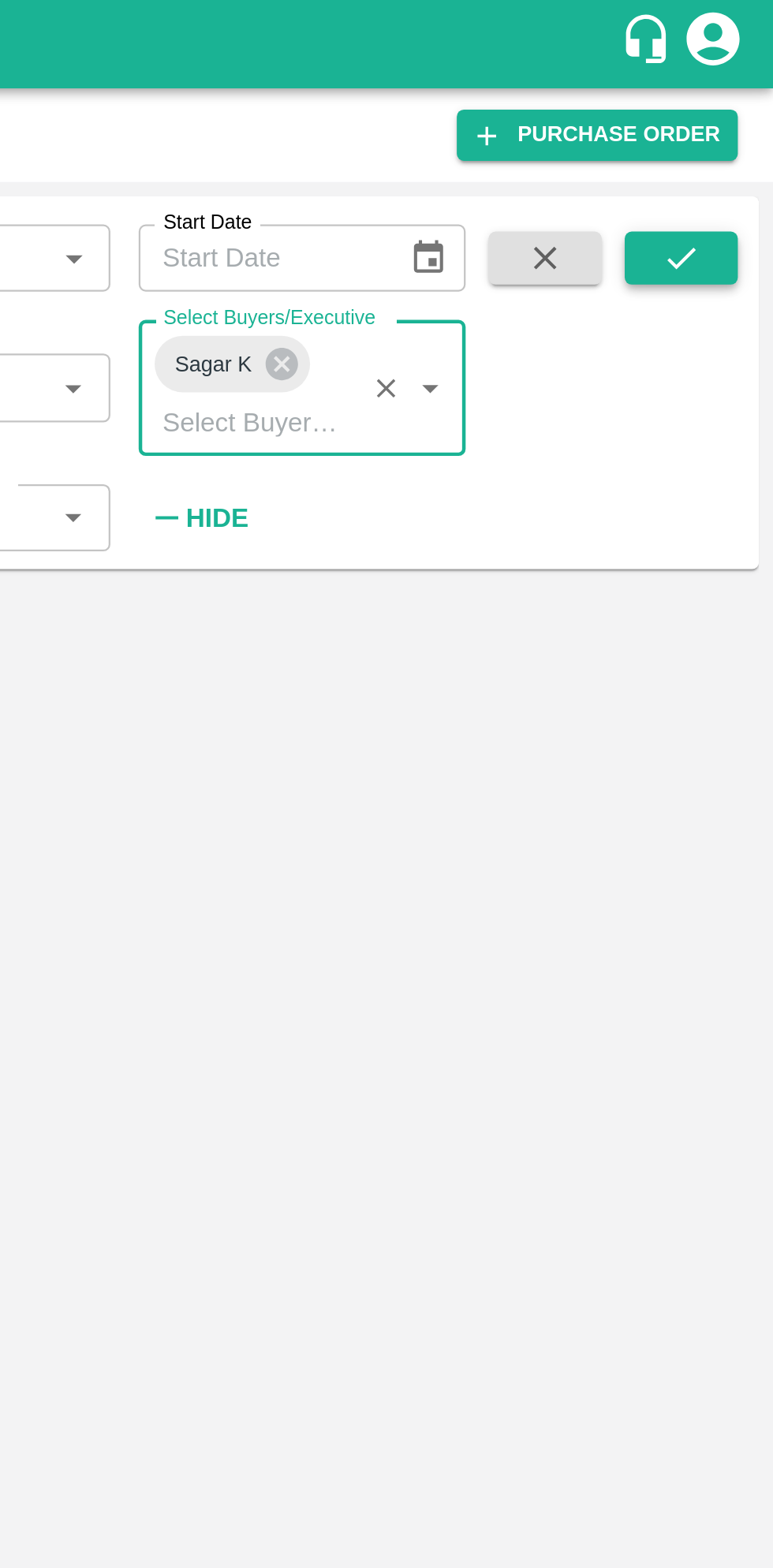
click at [727, 121] on icon "submit" at bounding box center [732, 116] width 18 height 18
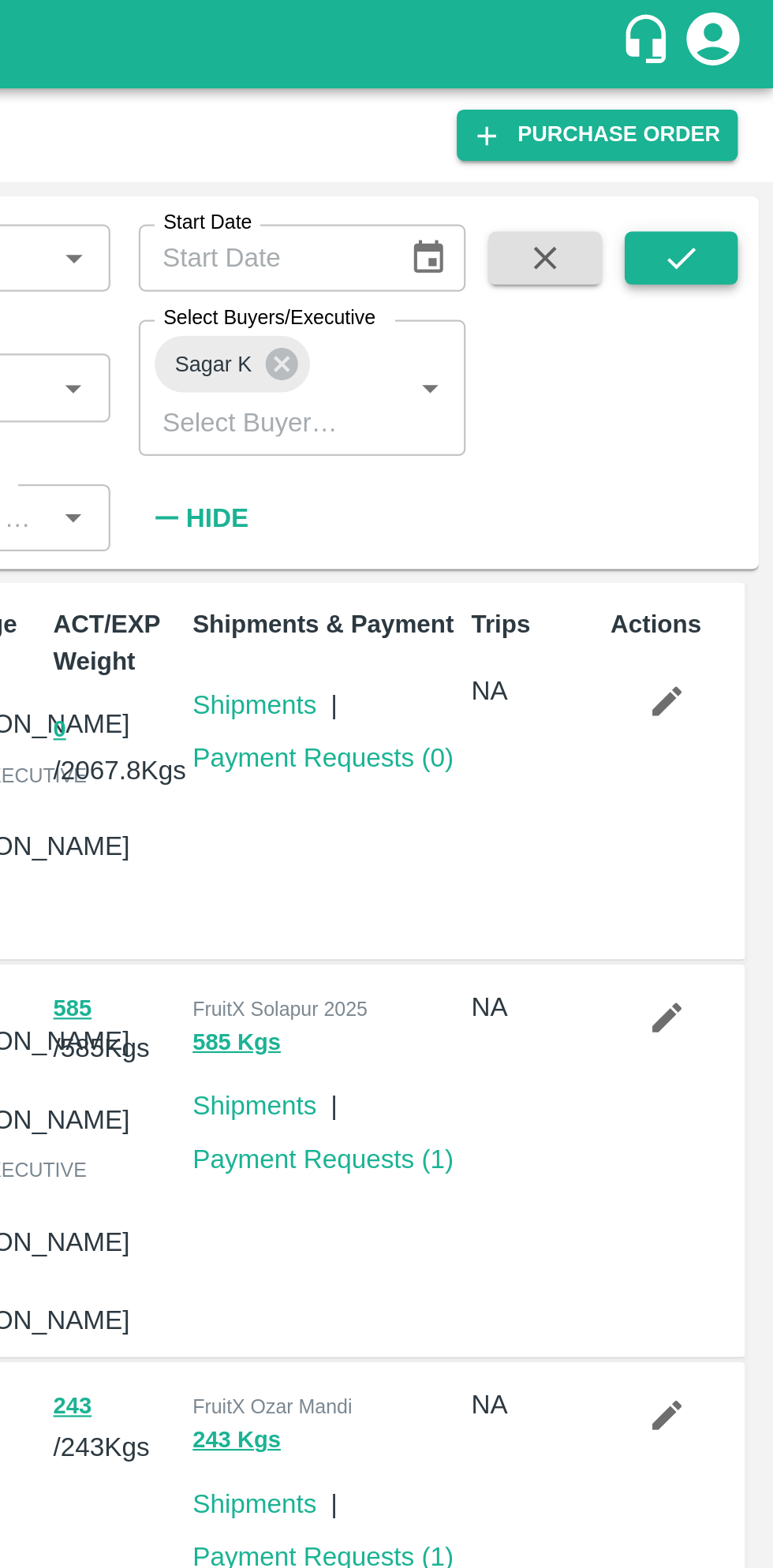
scroll to position [3, 0]
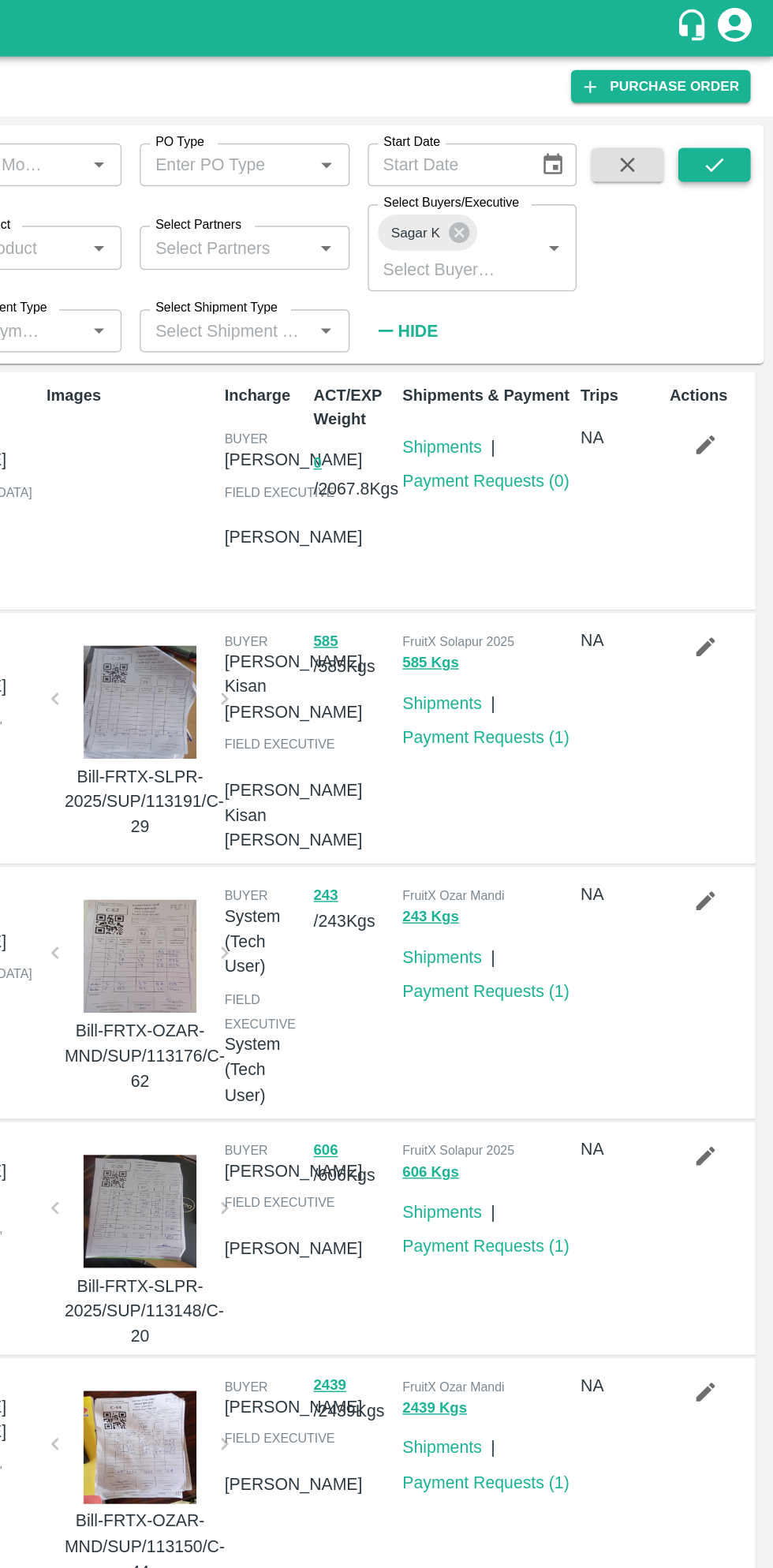
click at [747, 107] on button "submit" at bounding box center [733, 115] width 51 height 24
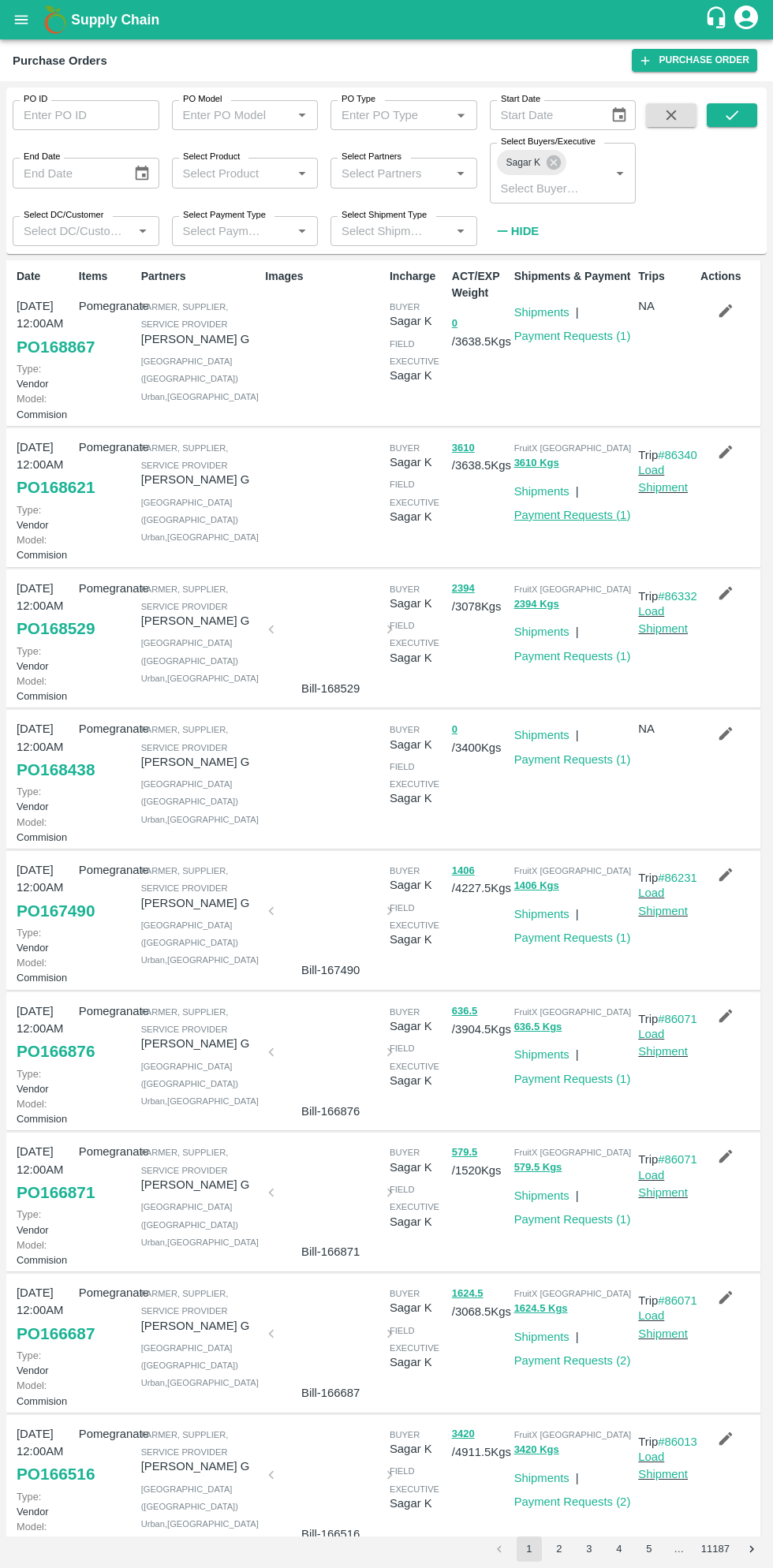
click at [568, 521] on link "Payment Requests ( 1 )" at bounding box center [572, 515] width 117 height 12
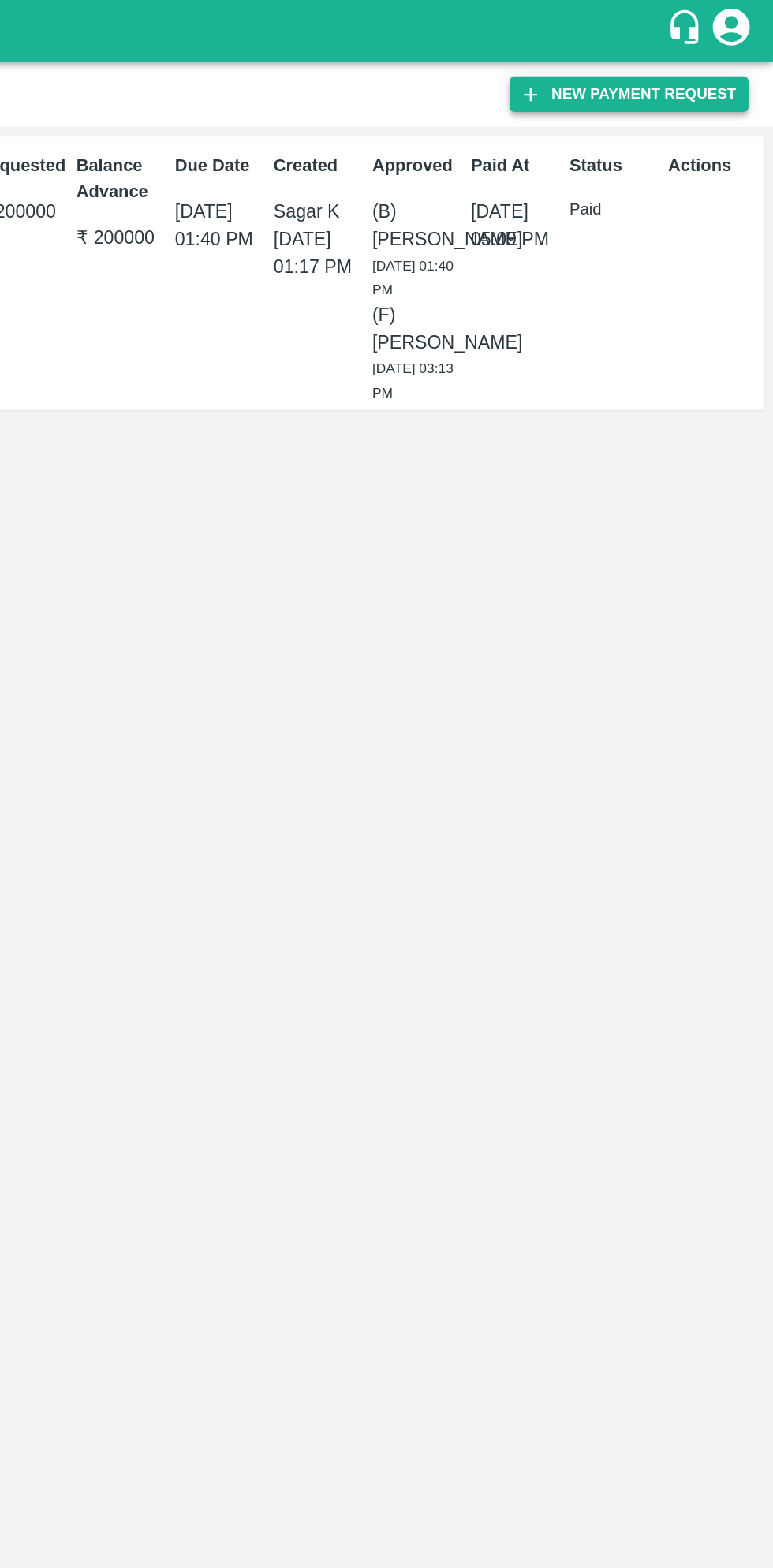
click at [701, 62] on button "New Payment Request" at bounding box center [681, 60] width 153 height 23
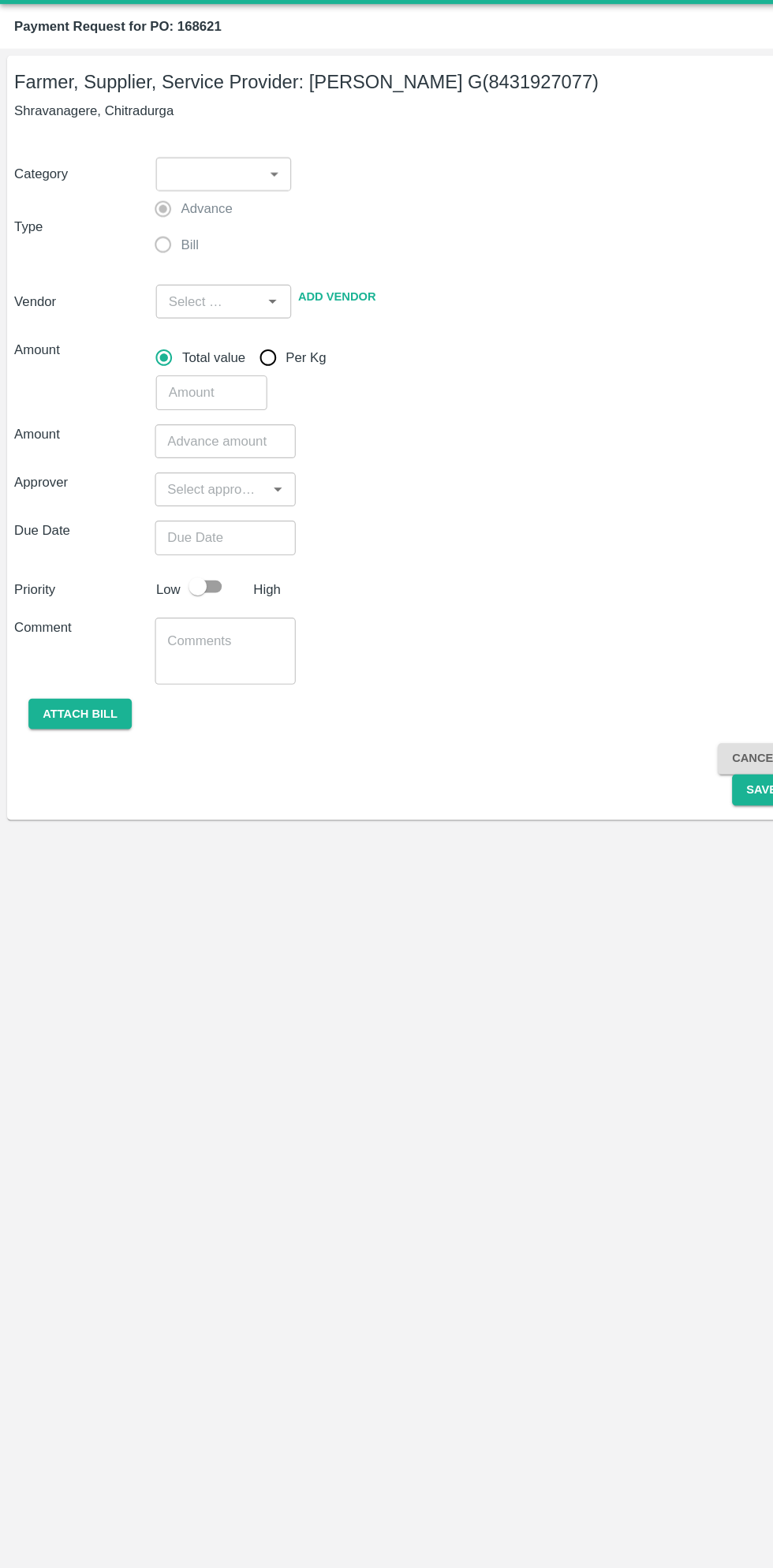
click at [190, 199] on body "Supply Chain Payment Request for PO: 168621 Farmer, Supplier, Service Provider:…" at bounding box center [386, 784] width 773 height 1568
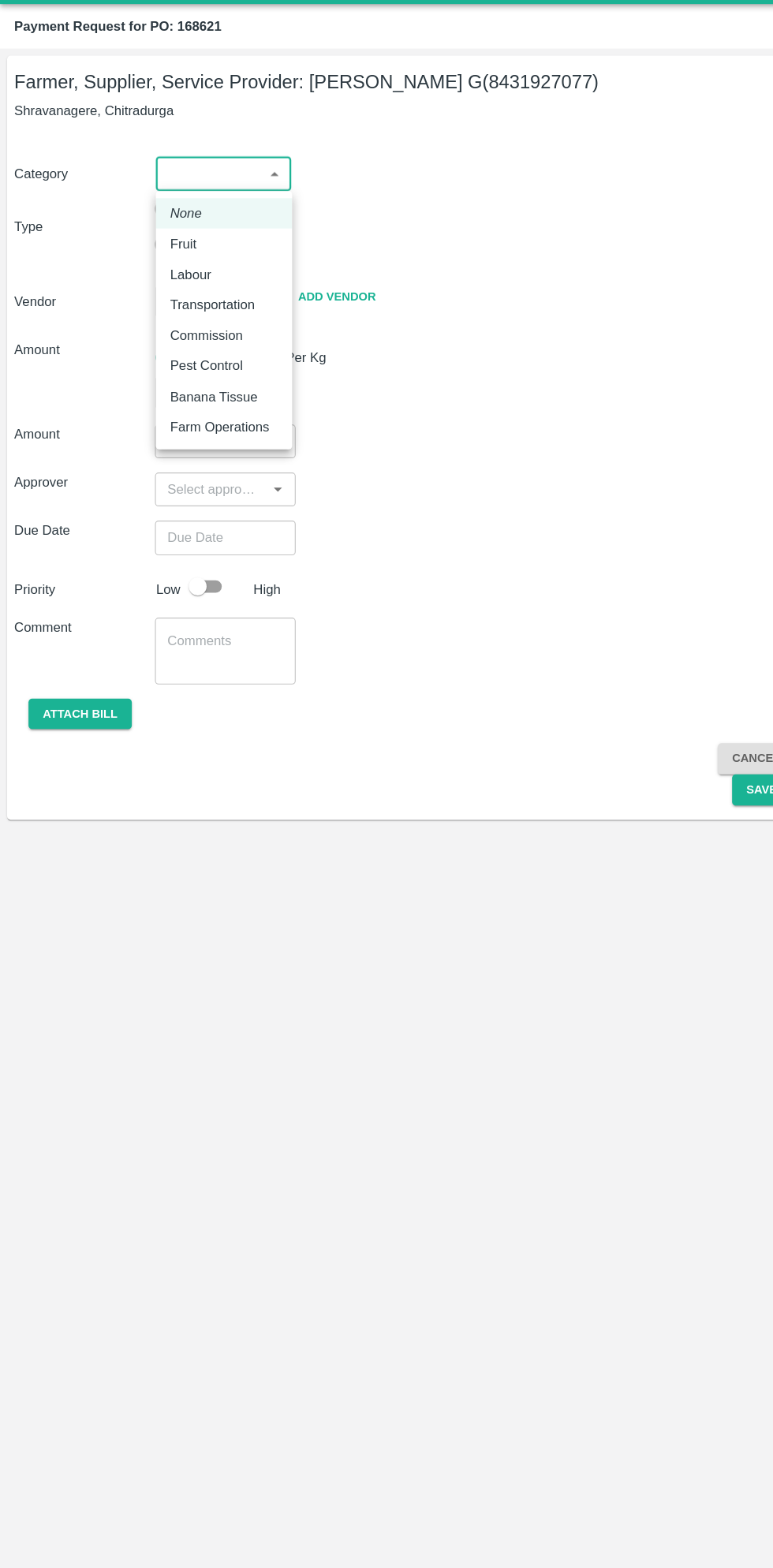
click at [174, 252] on p "Fruit" at bounding box center [162, 252] width 24 height 18
type input "1"
type input "[PERSON_NAME] G - 8431927077(Farmer, Supplier, Service Provider)"
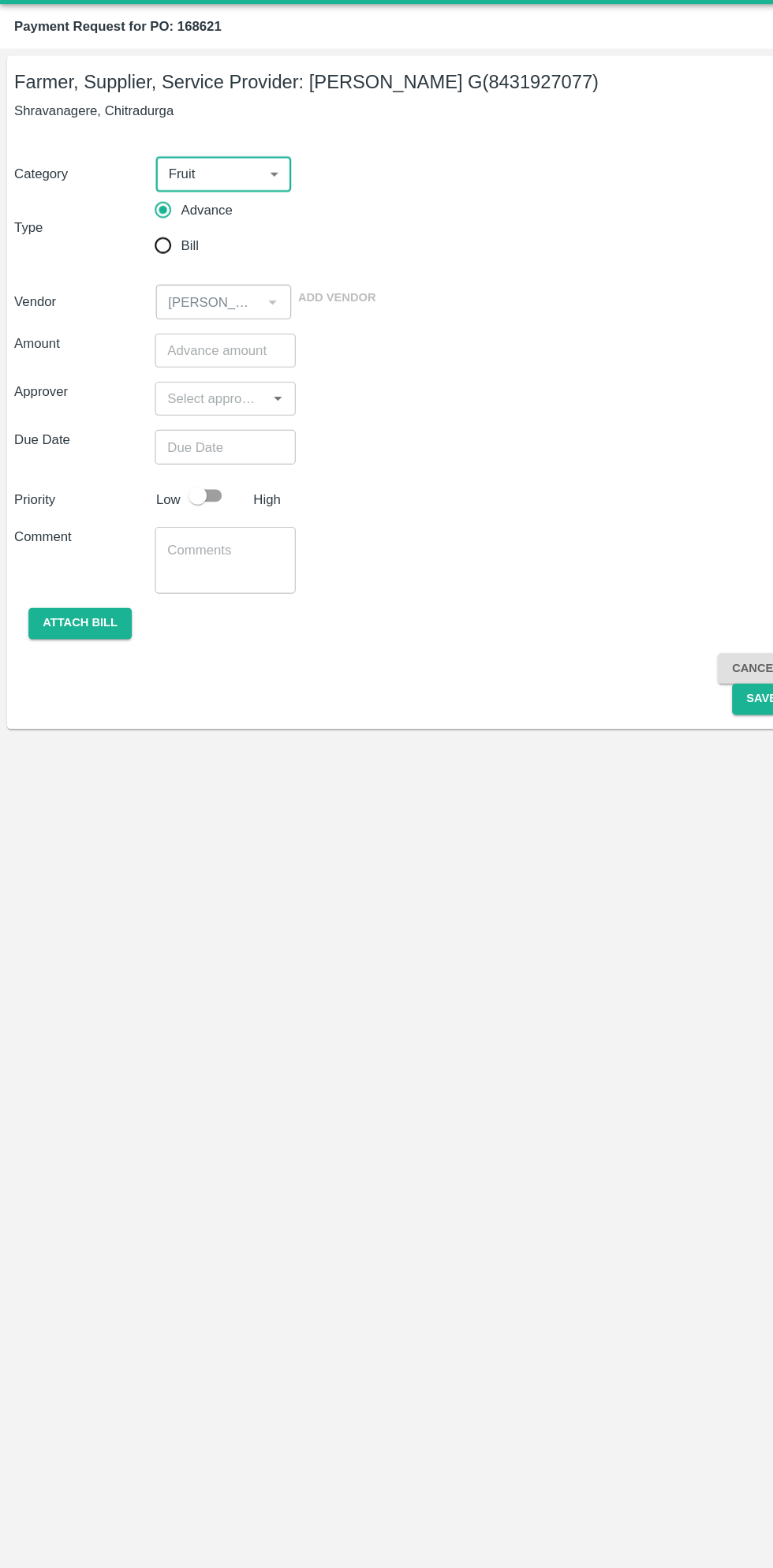
click at [152, 260] on input "Bill" at bounding box center [145, 253] width 32 height 32
radio input "true"
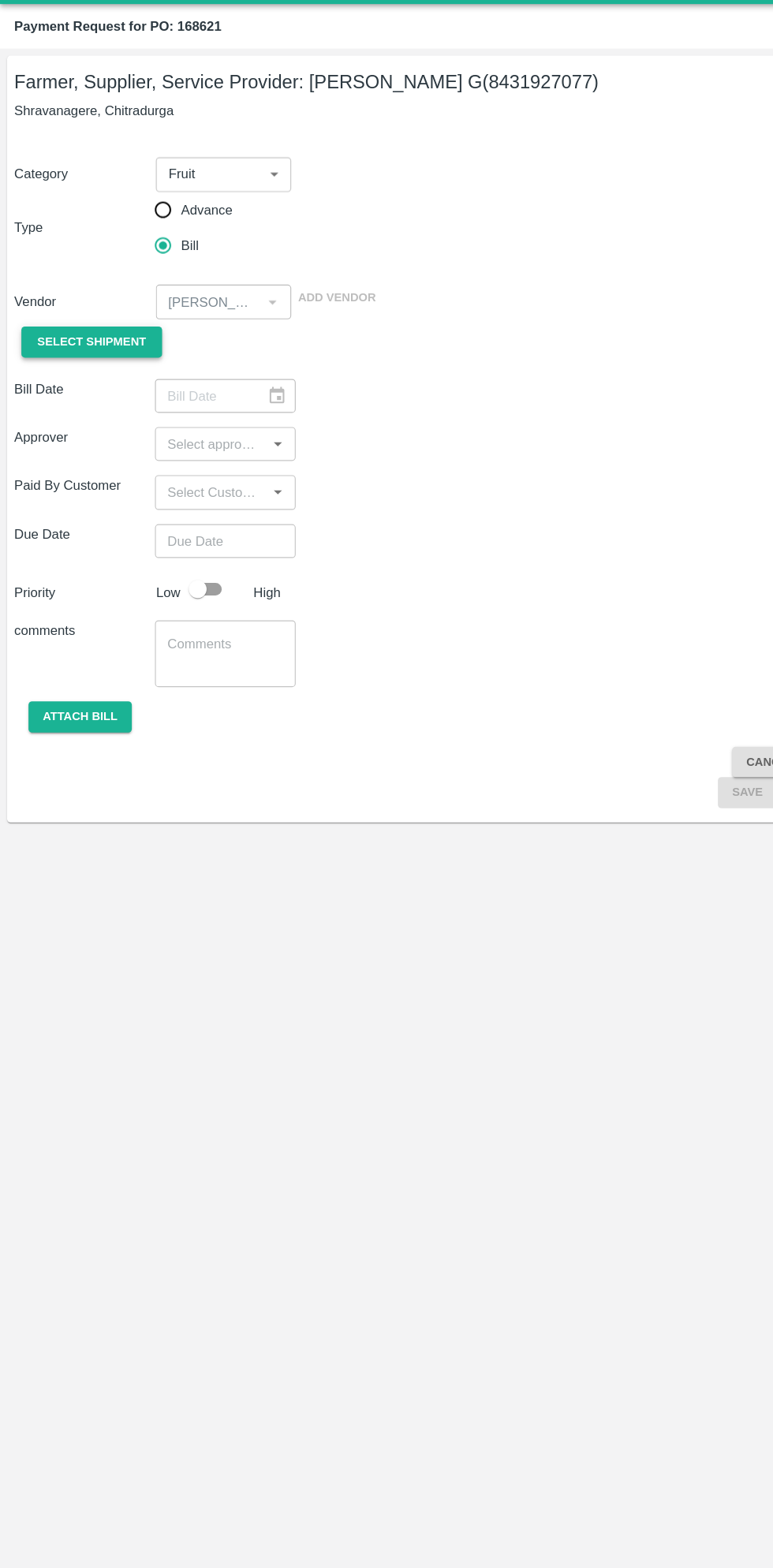
click at [99, 338] on span "Select Shipment" at bounding box center [82, 338] width 96 height 18
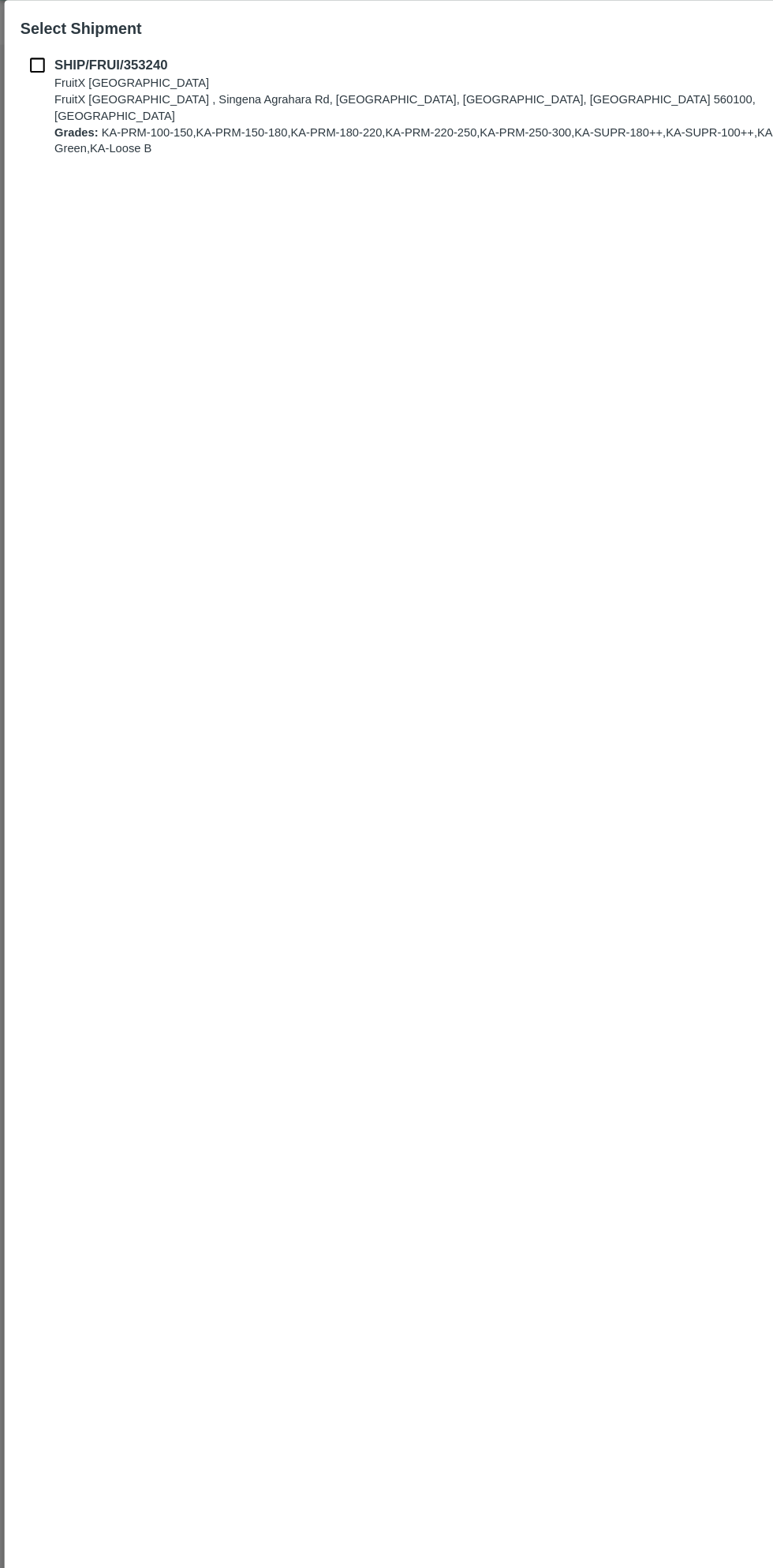
click at [57, 101] on b "SHIP/FRUI/353240" at bounding box center [98, 97] width 100 height 12
checkbox input "true"
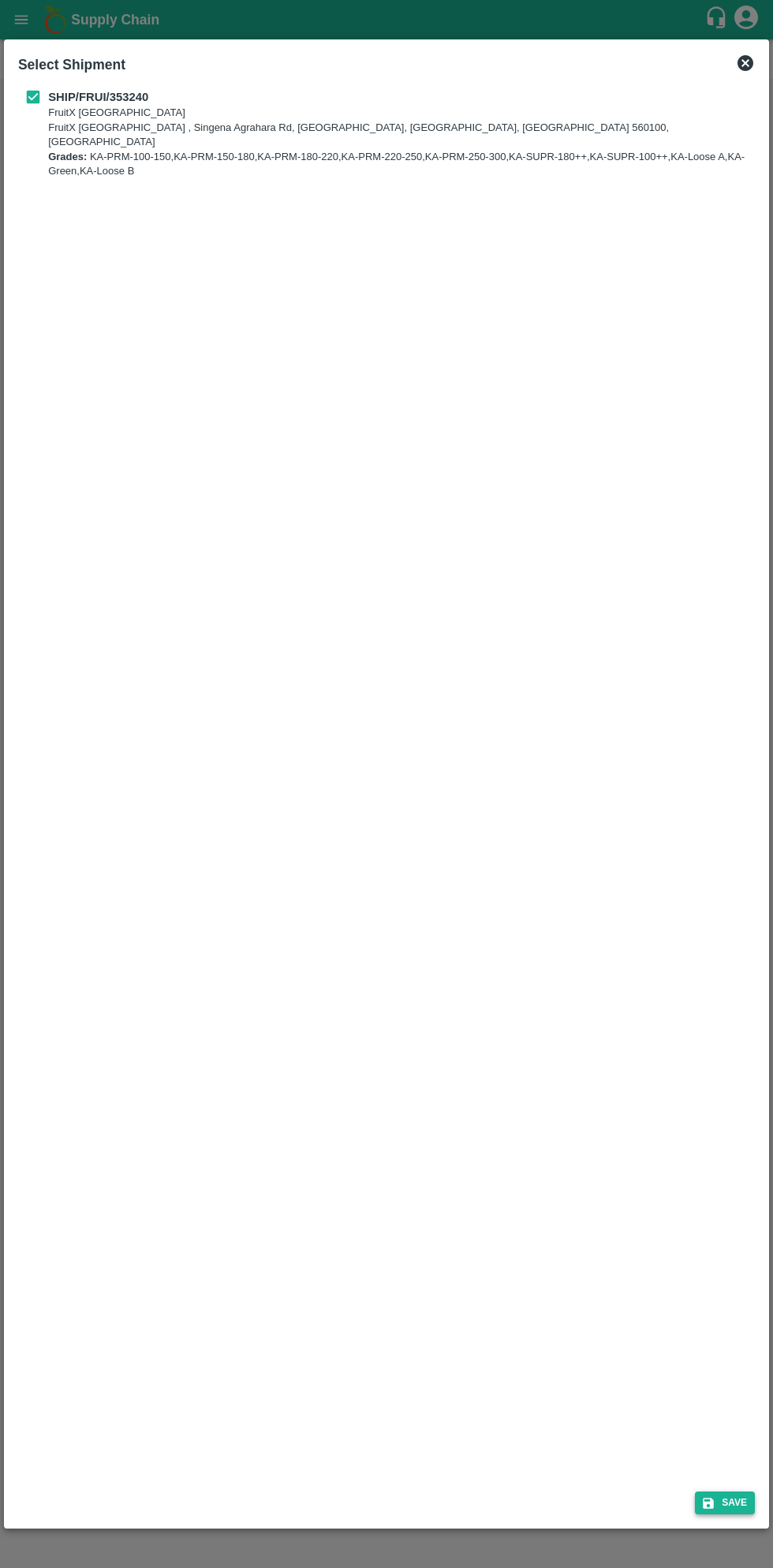
click at [735, 1503] on button "Save" at bounding box center [725, 1503] width 60 height 23
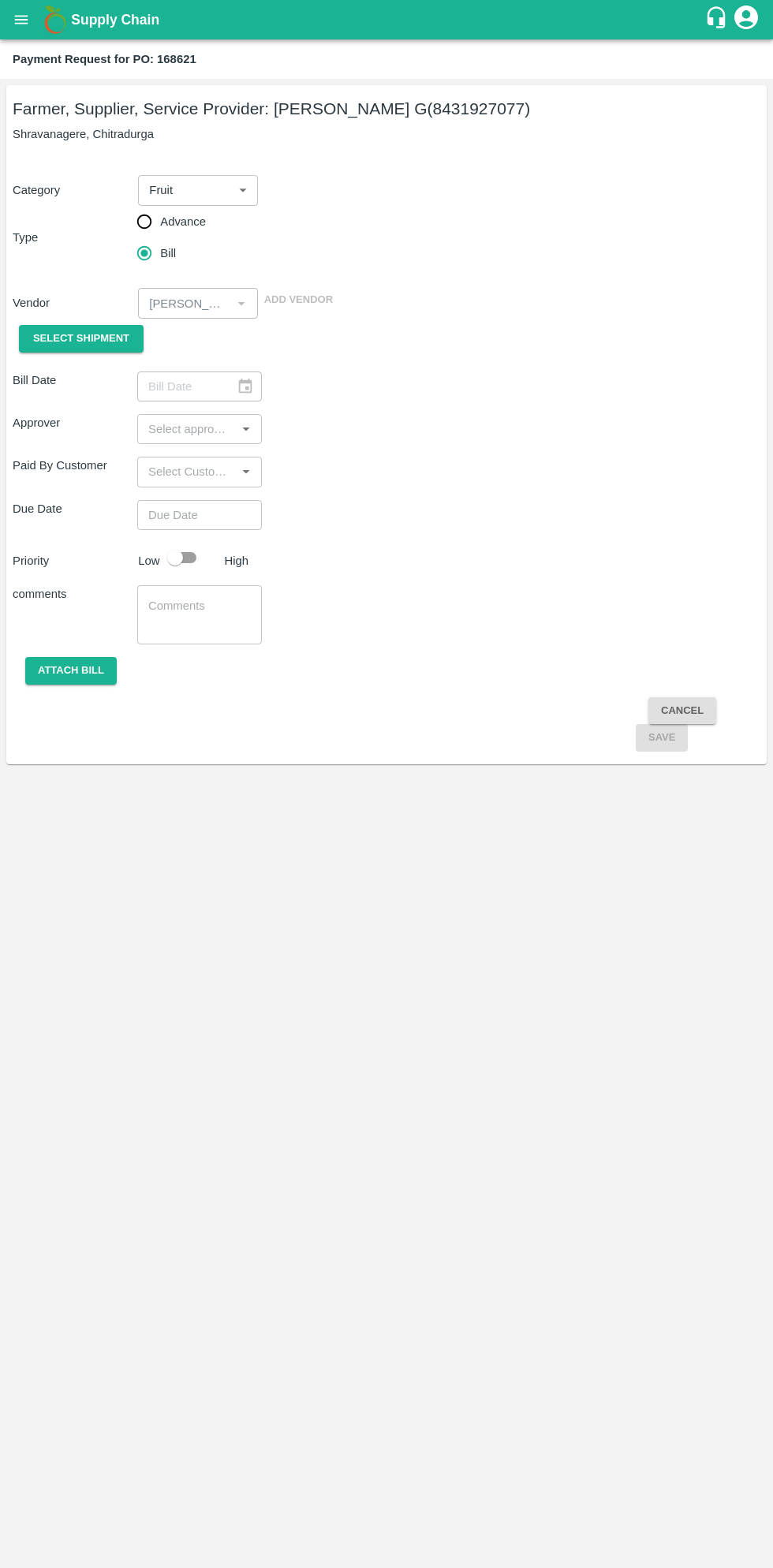
type input "[DATE]"
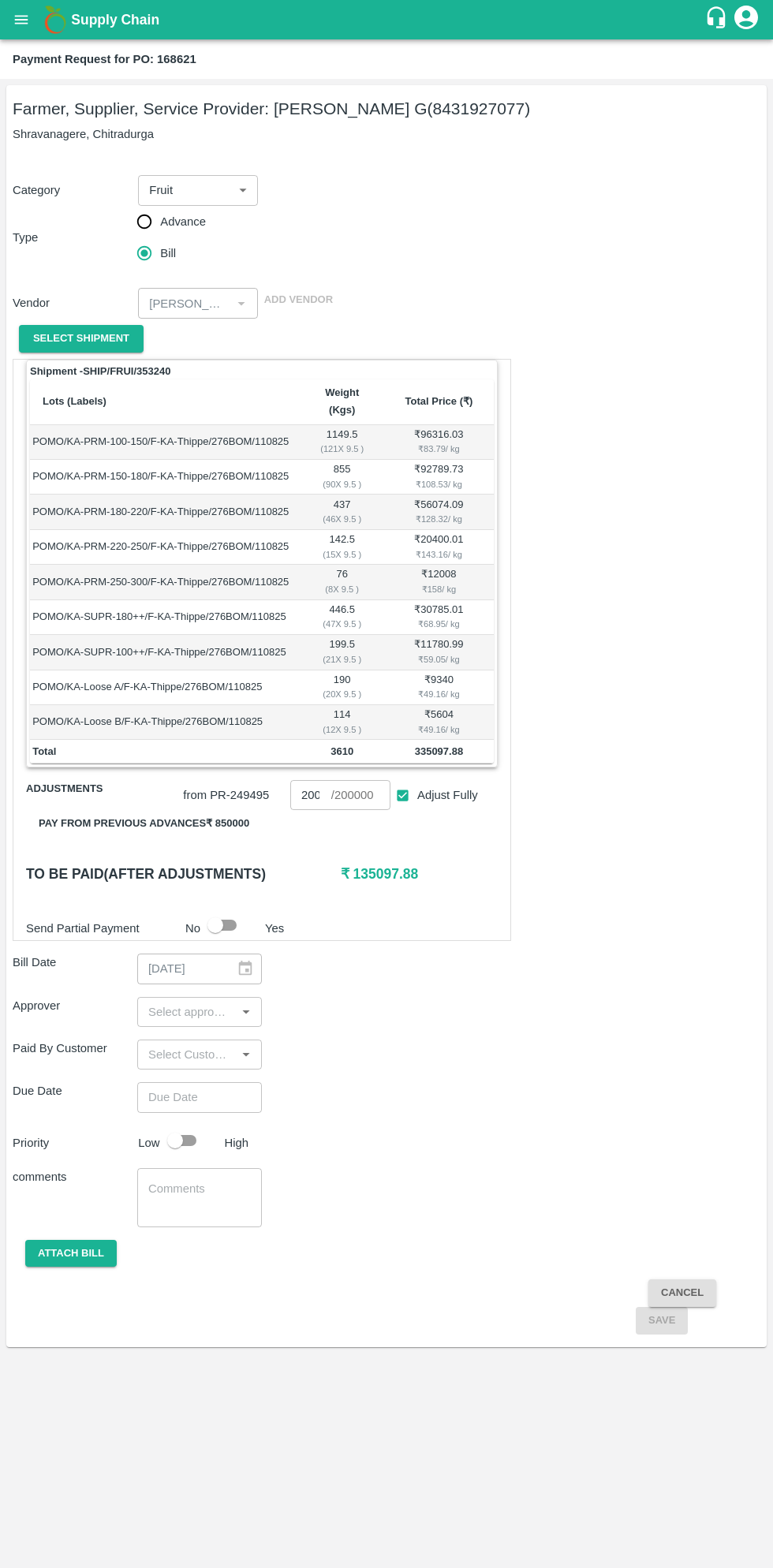
click at [196, 810] on button "Pay from previous advances ₹ 850000" at bounding box center [144, 824] width 236 height 28
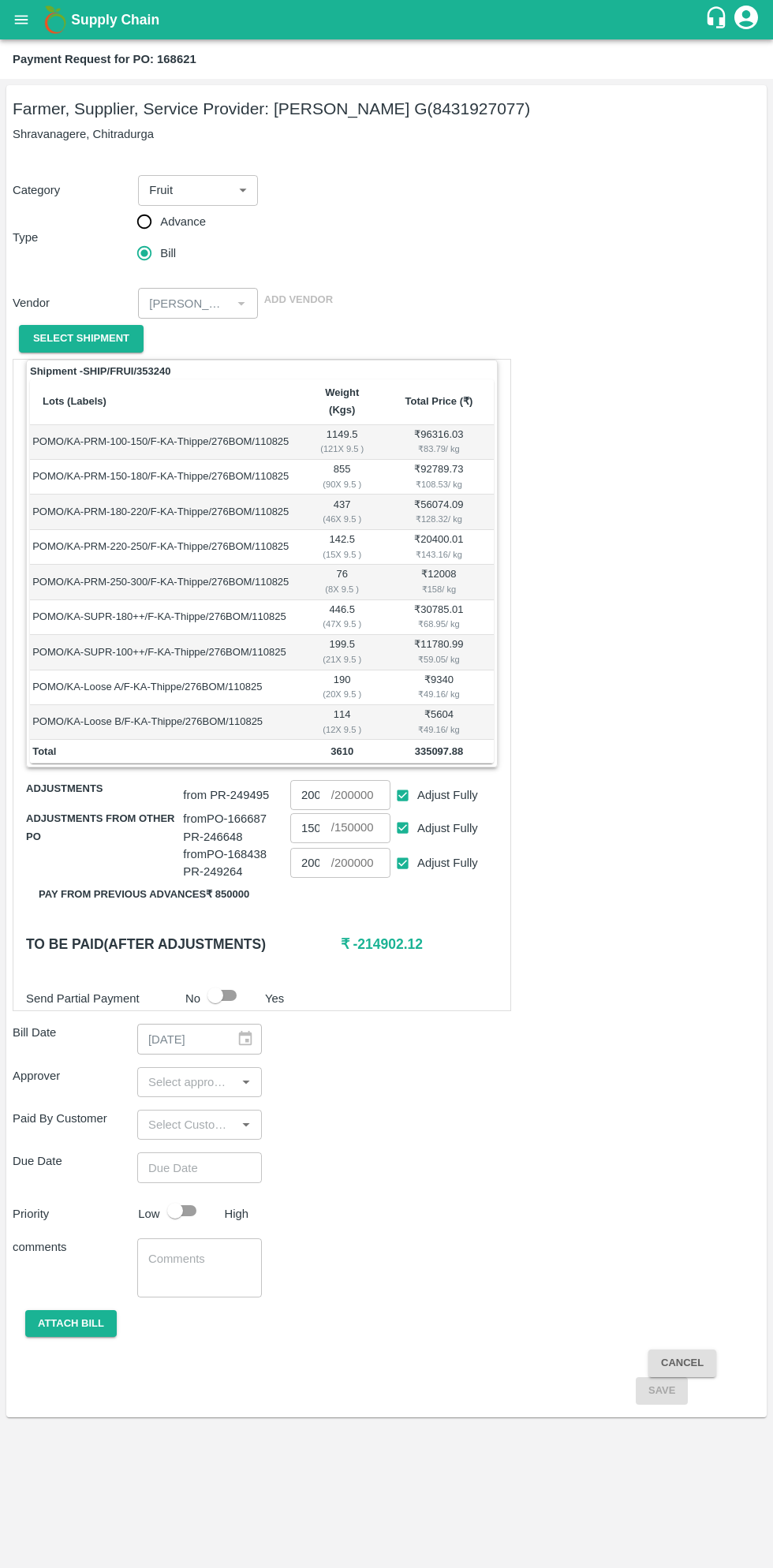
click at [401, 849] on input "Adjust Fully" at bounding box center [402, 863] width 29 height 29
checkbox input "false"
type input "0"
click at [407, 813] on input "Adjust Fully" at bounding box center [402, 827] width 29 height 29
checkbox input "false"
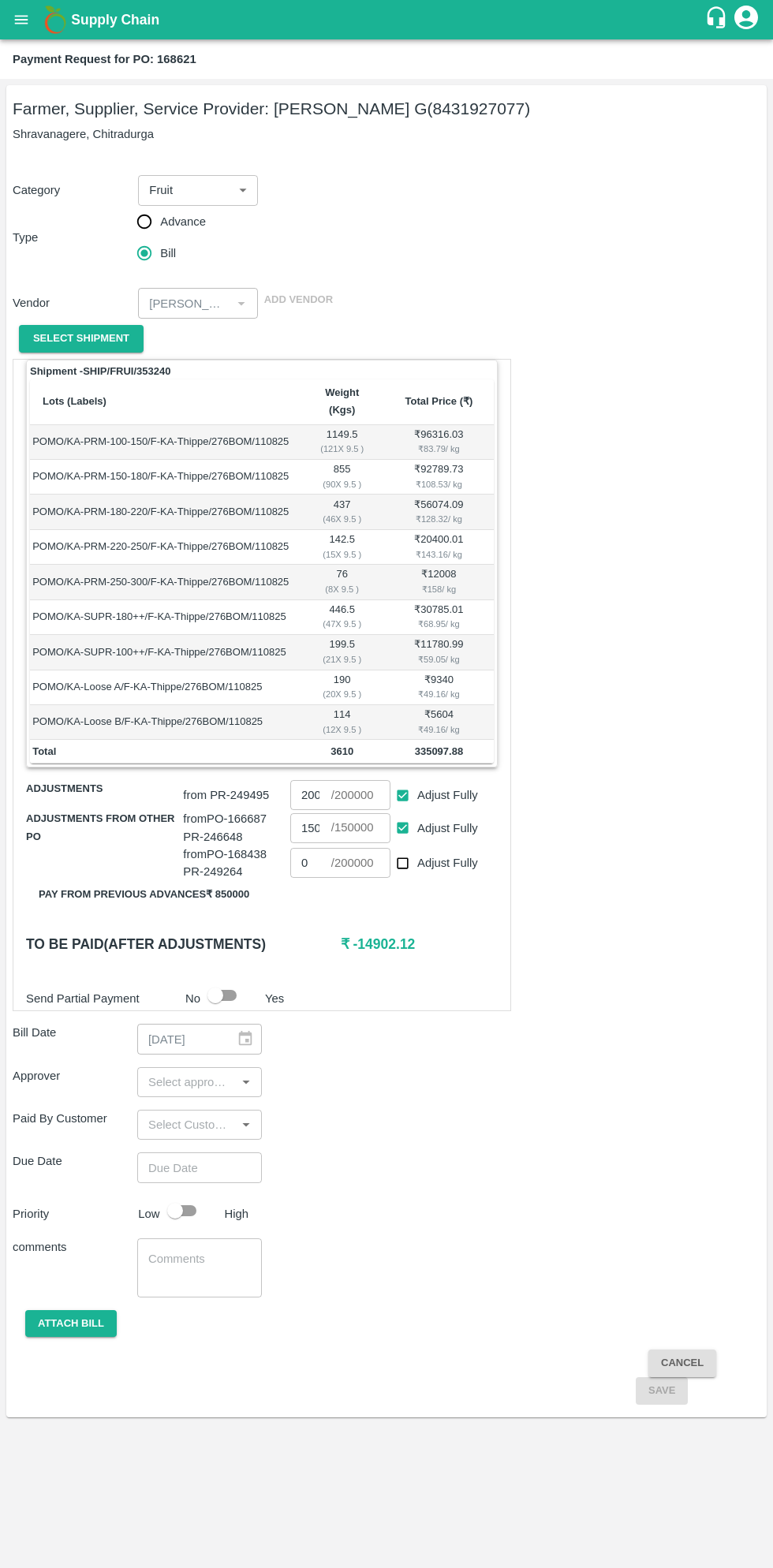
type input "0"
click at [327, 814] on input "0" at bounding box center [310, 828] width 41 height 30
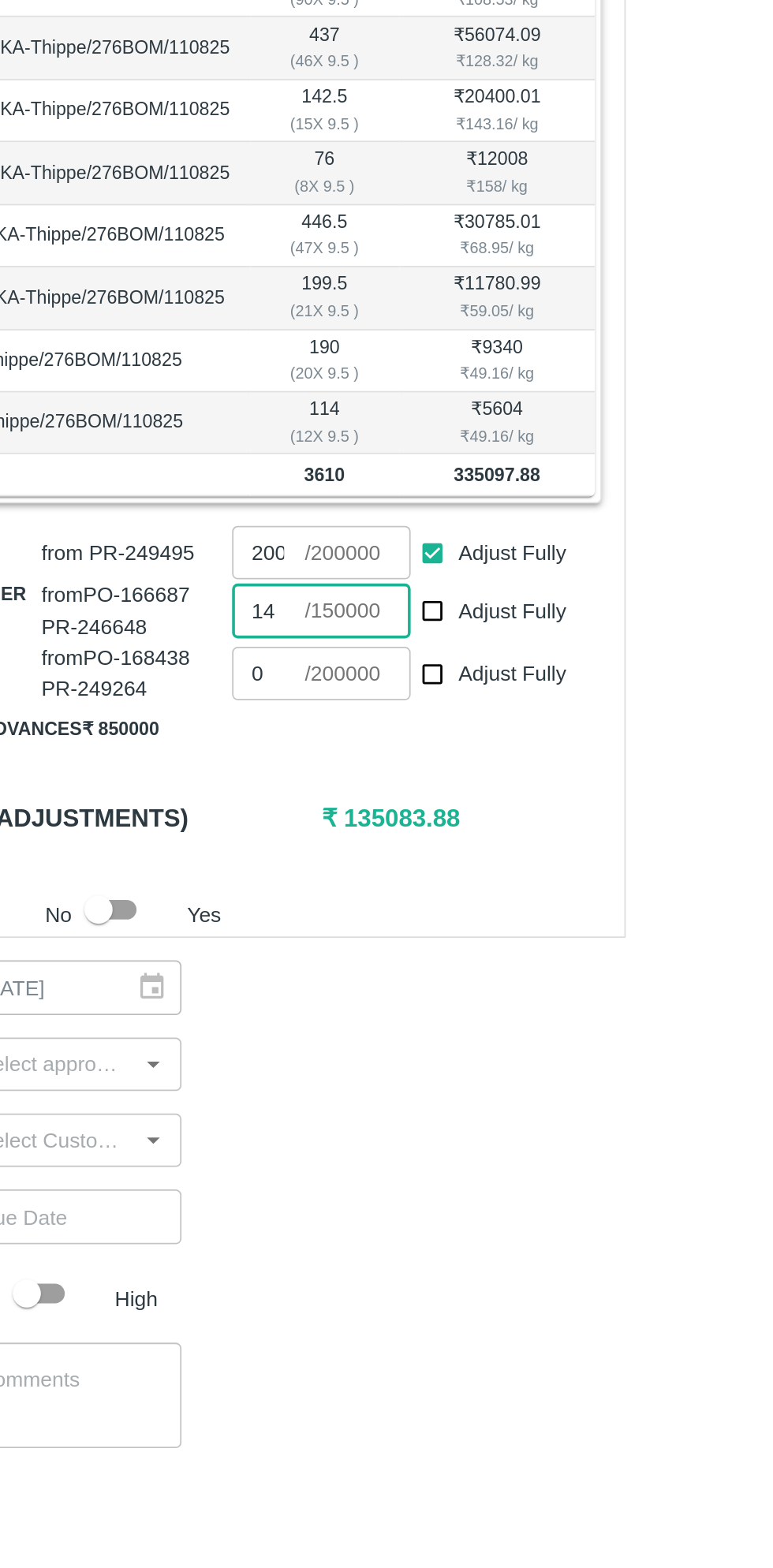
type input "1"
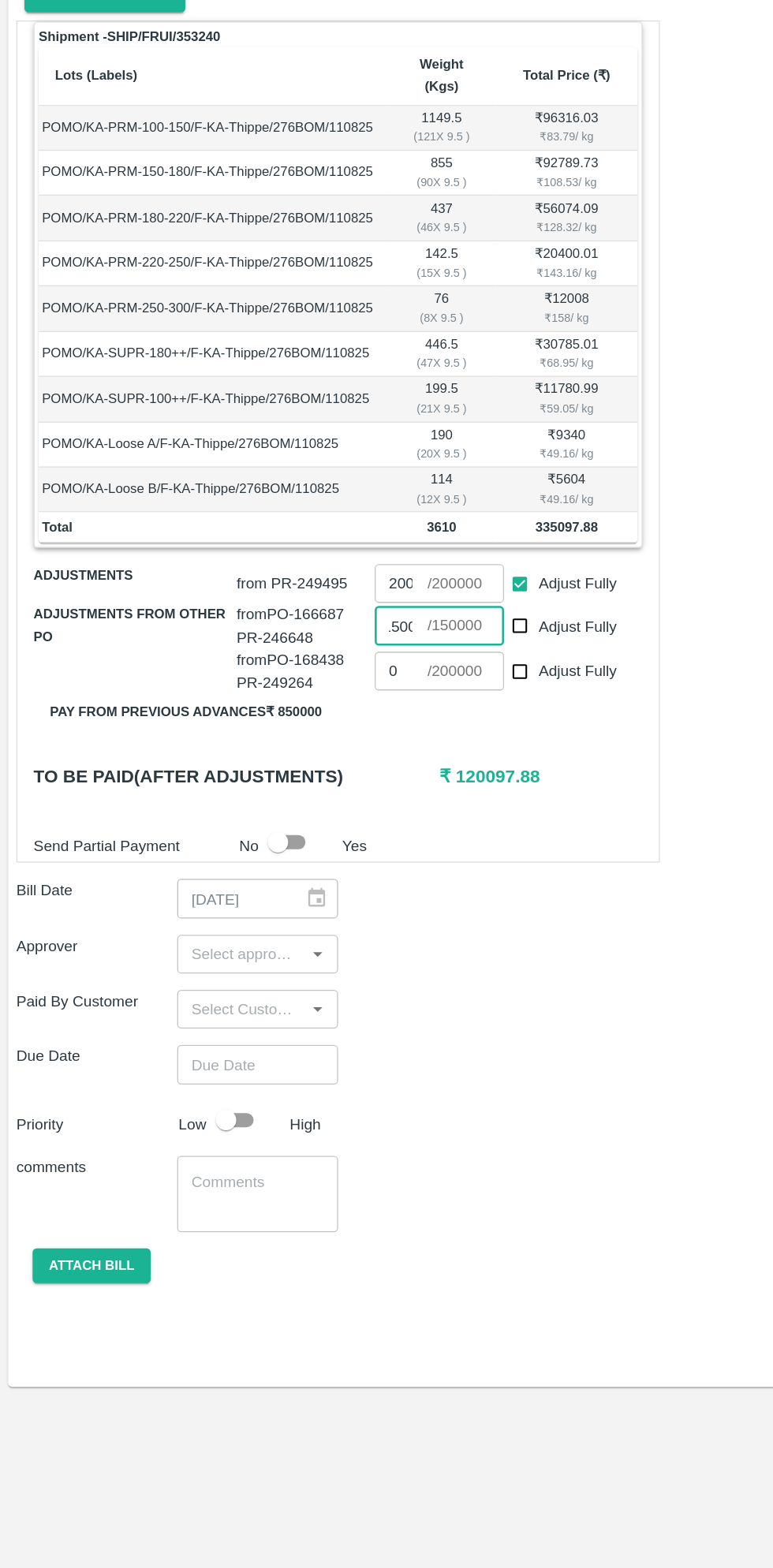
type input "15000"
click at [195, 1072] on input "input" at bounding box center [187, 1082] width 89 height 20
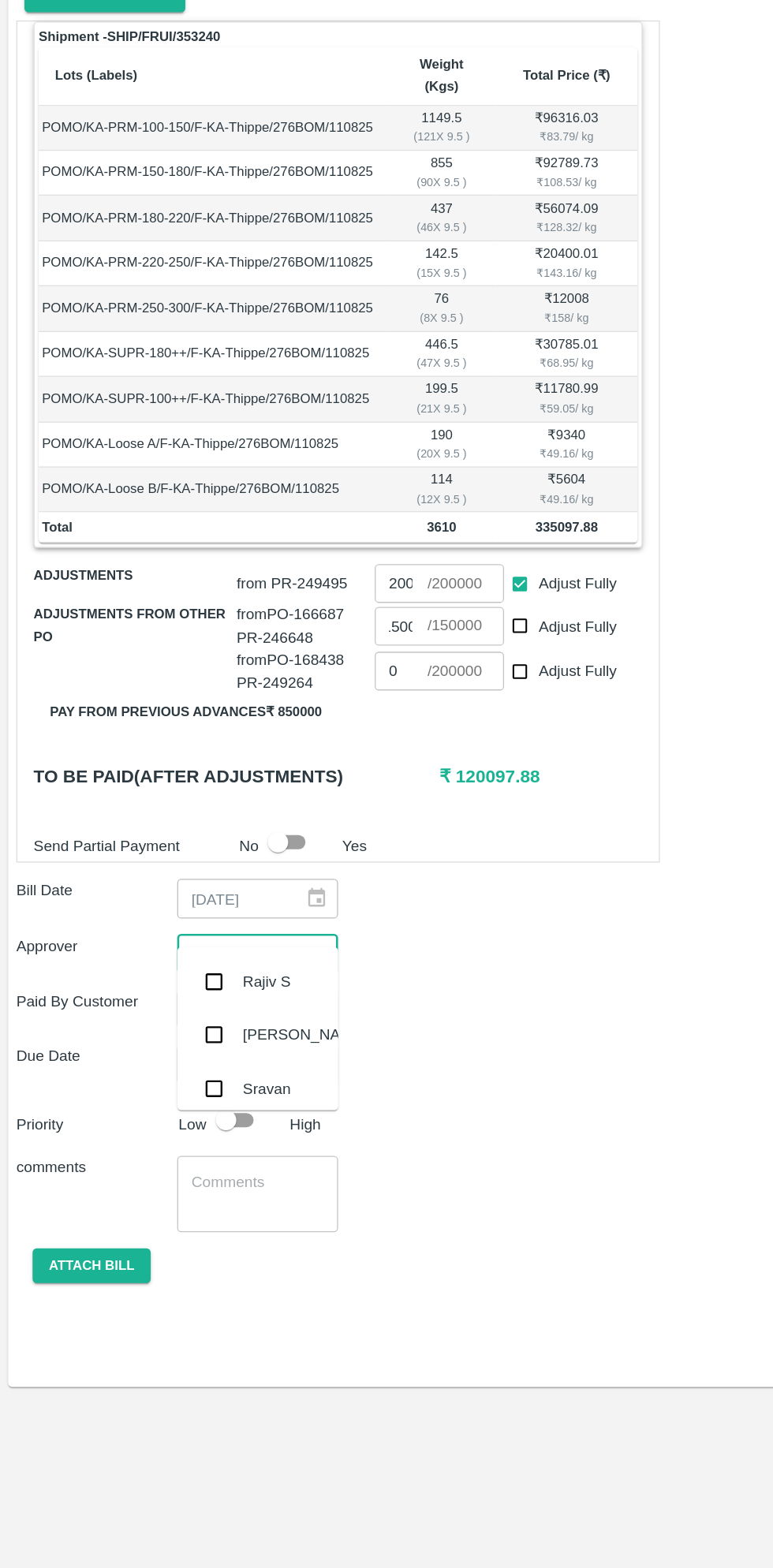
scroll to position [0, 0]
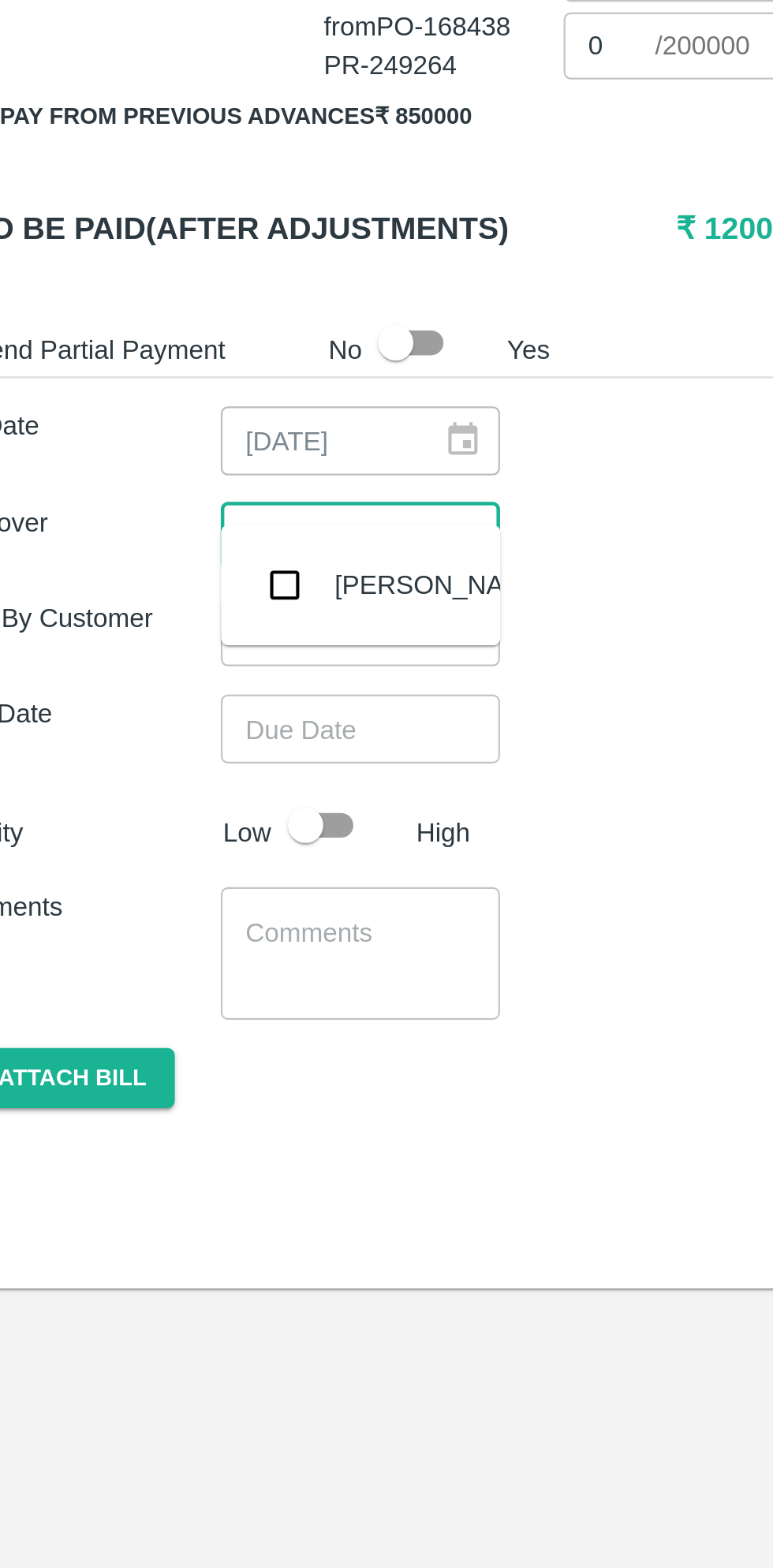
type input "muku"
click at [162, 1115] on input "checkbox" at bounding box center [166, 1103] width 32 height 32
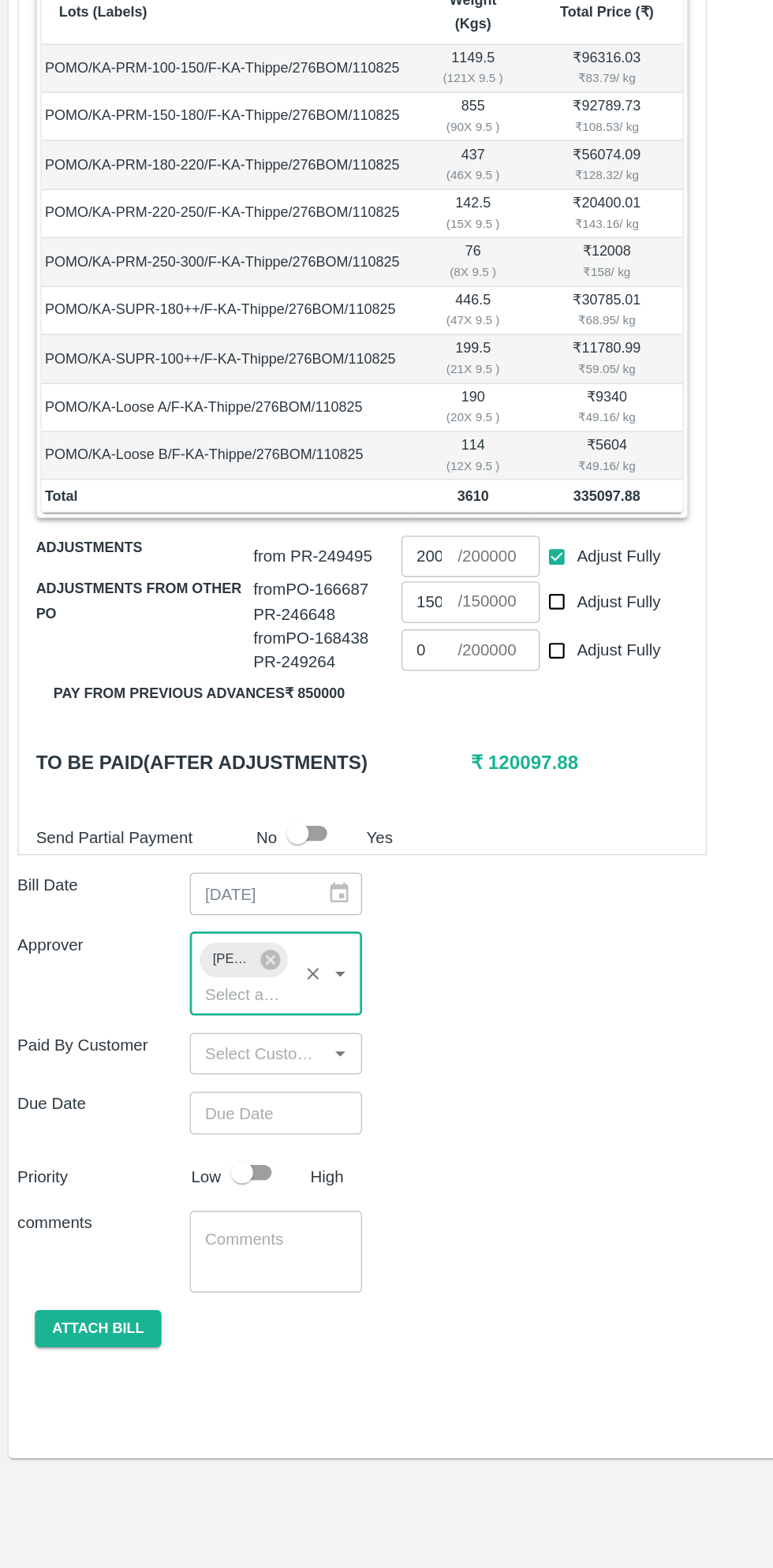
click at [201, 1182] on input "Choose date" at bounding box center [195, 1197] width 114 height 30
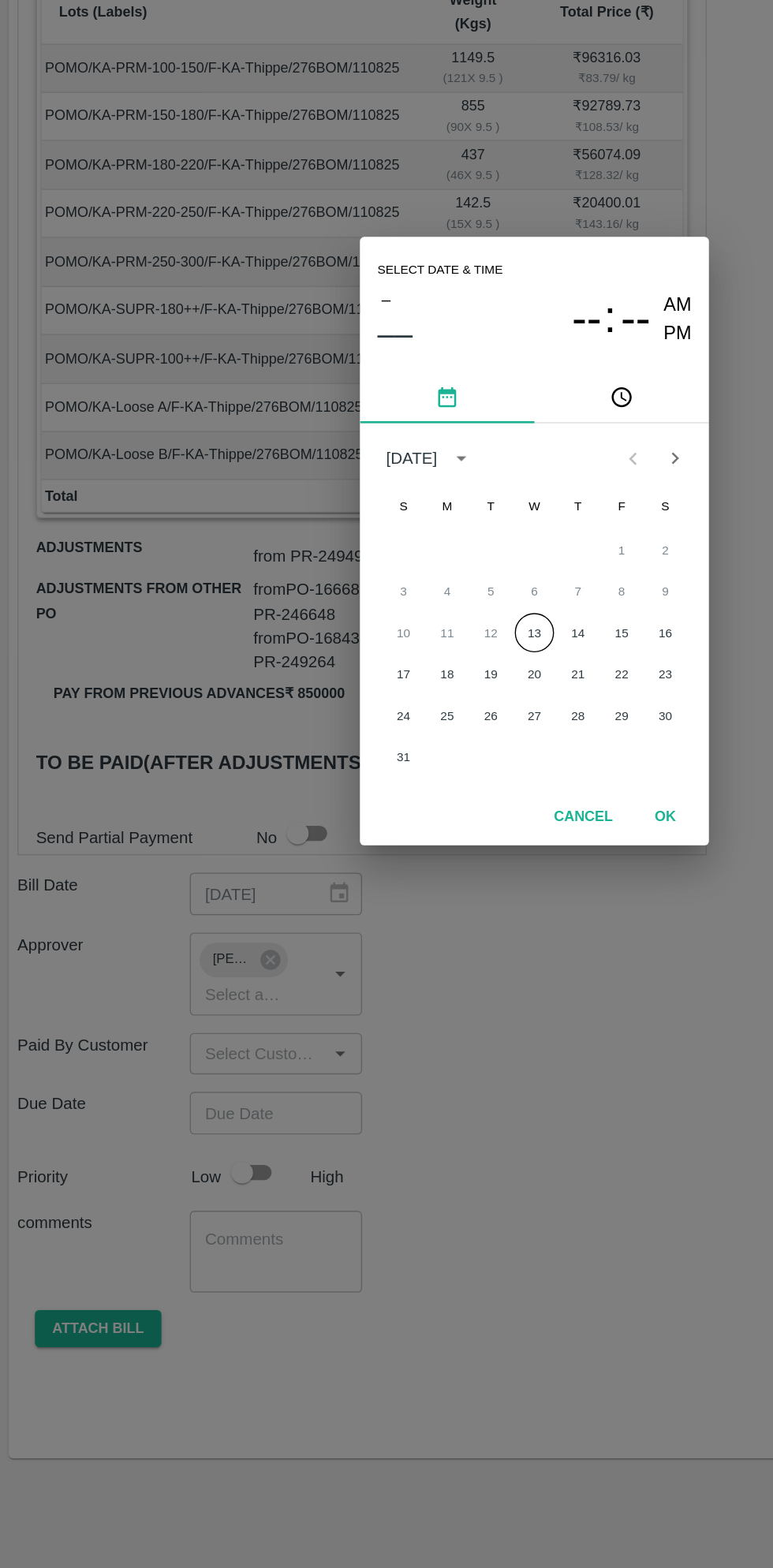
click at [388, 857] on button "13" at bounding box center [386, 850] width 28 height 28
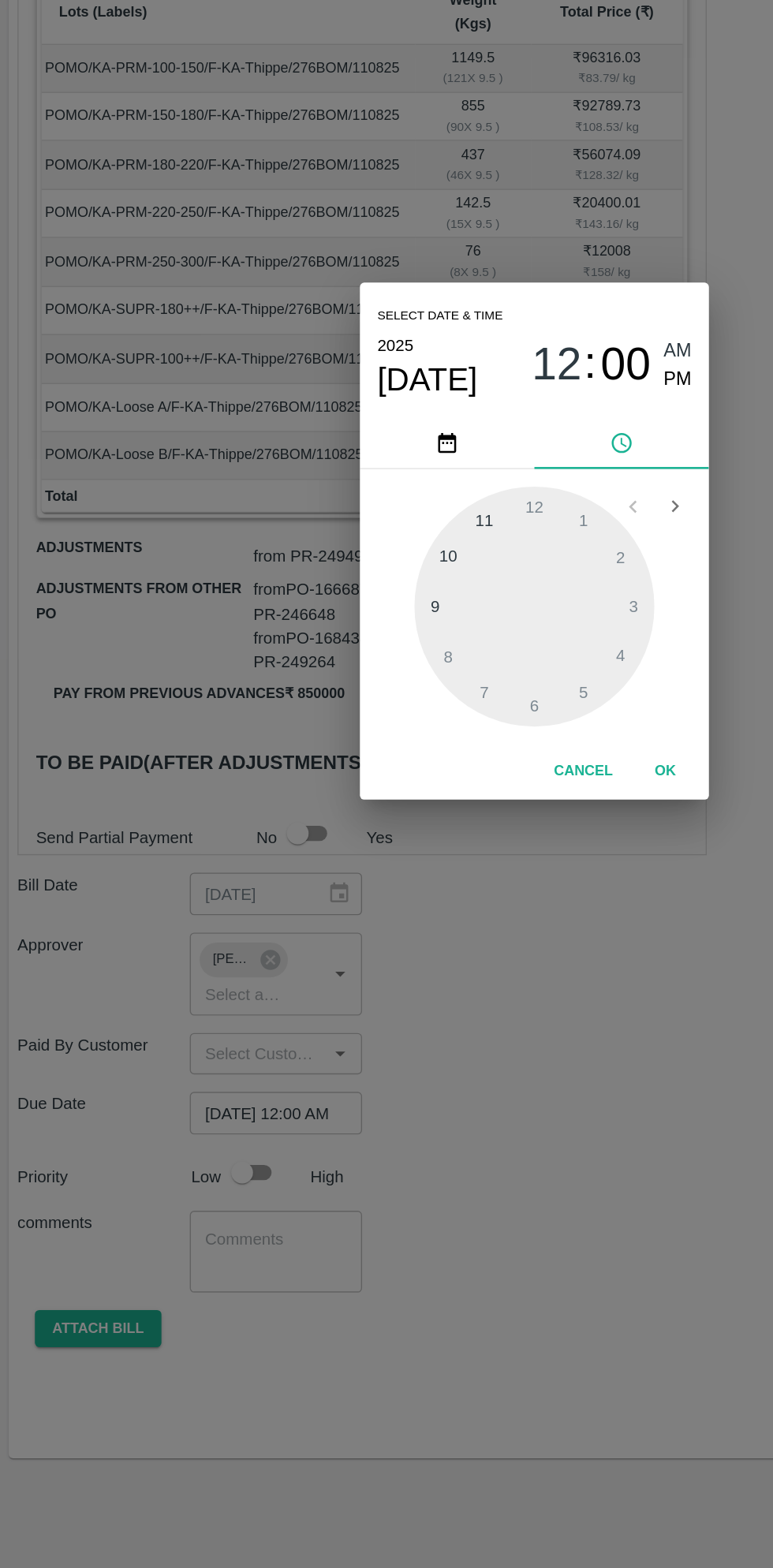
click at [316, 839] on div at bounding box center [386, 832] width 174 height 174
click at [351, 770] on div at bounding box center [386, 832] width 174 height 174
type input "[DATE] 09:55 AM"
click at [482, 954] on button "OK" at bounding box center [481, 951] width 51 height 28
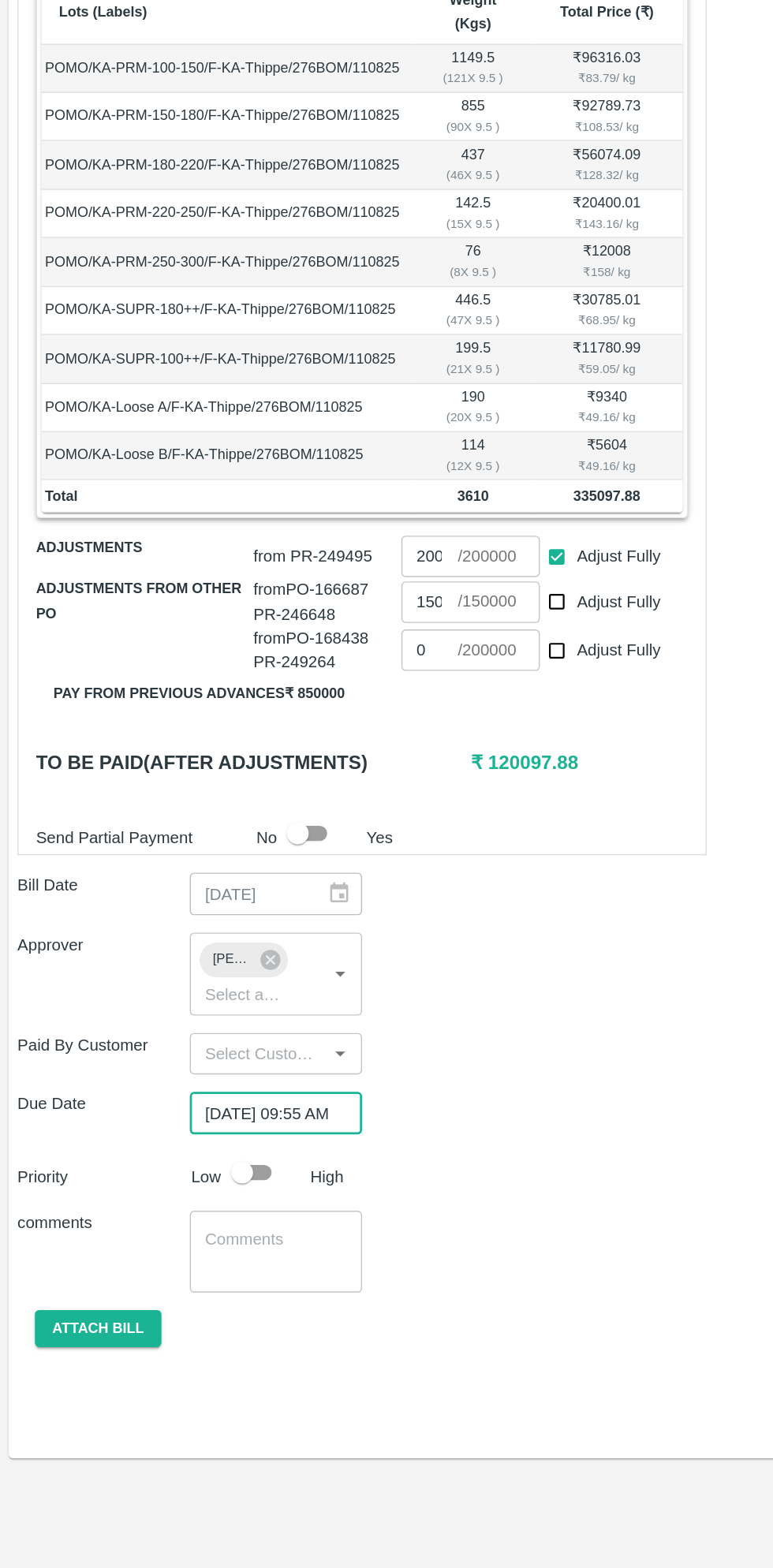
click at [186, 1231] on input "checkbox" at bounding box center [175, 1241] width 90 height 30
checkbox input "true"
click at [82, 1340] on button "Attach bill" at bounding box center [71, 1354] width 91 height 28
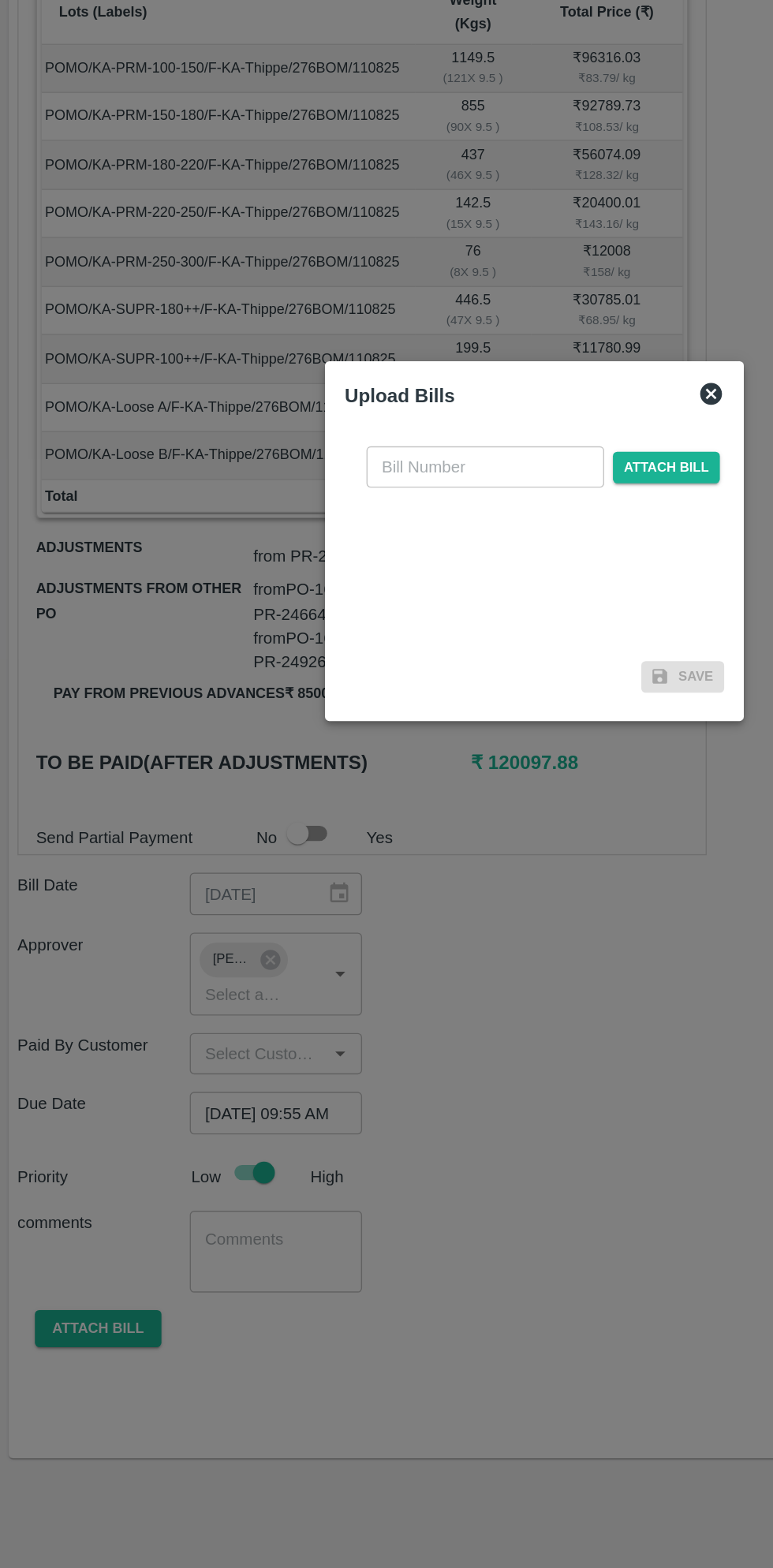
click at [351, 733] on input "text" at bounding box center [351, 730] width 172 height 30
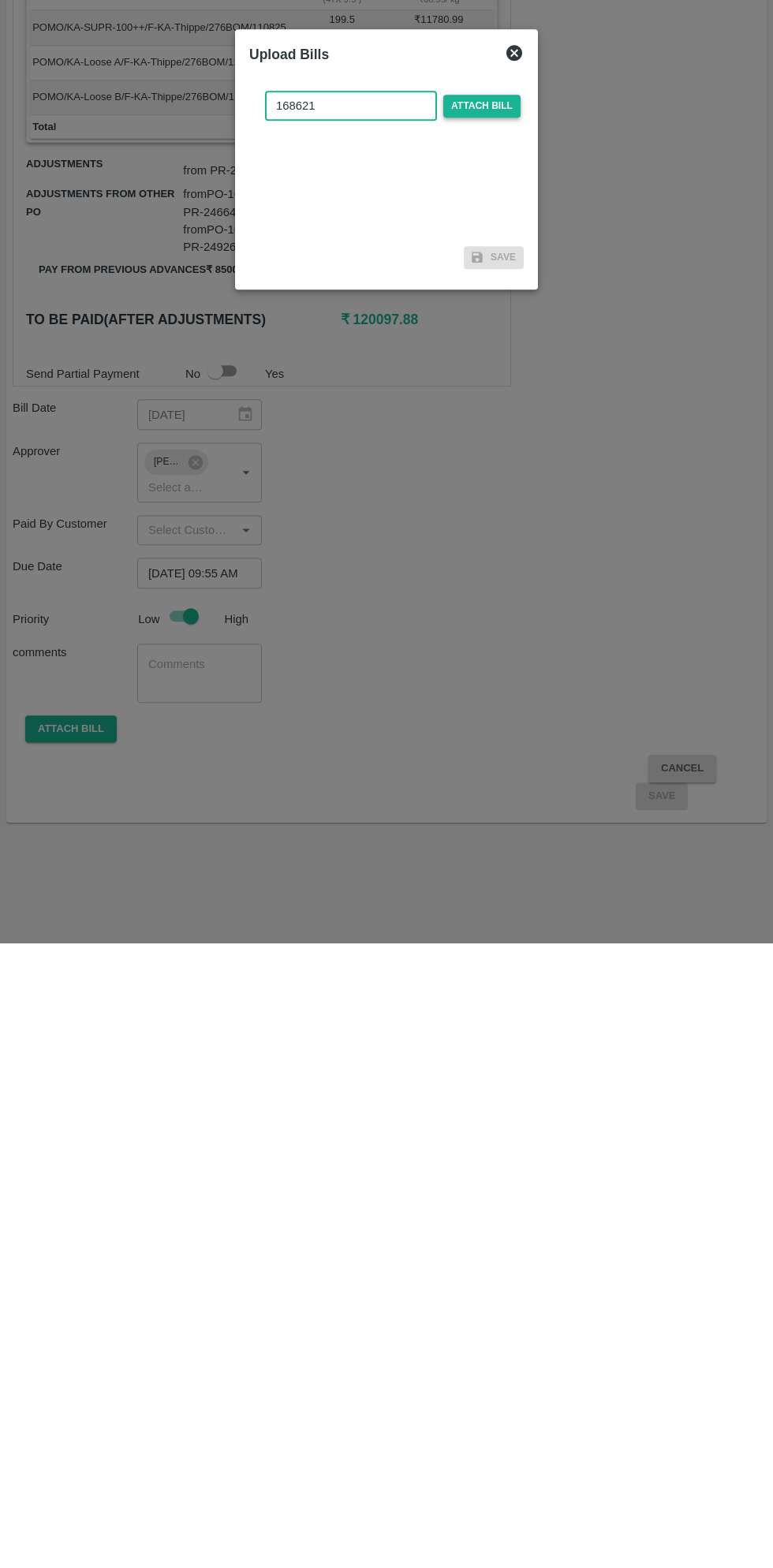
type input "168621"
click at [517, 731] on span "Attach bill" at bounding box center [482, 731] width 77 height 23
click at [0, 0] on input "Attach bill" at bounding box center [0, 0] width 0 height 0
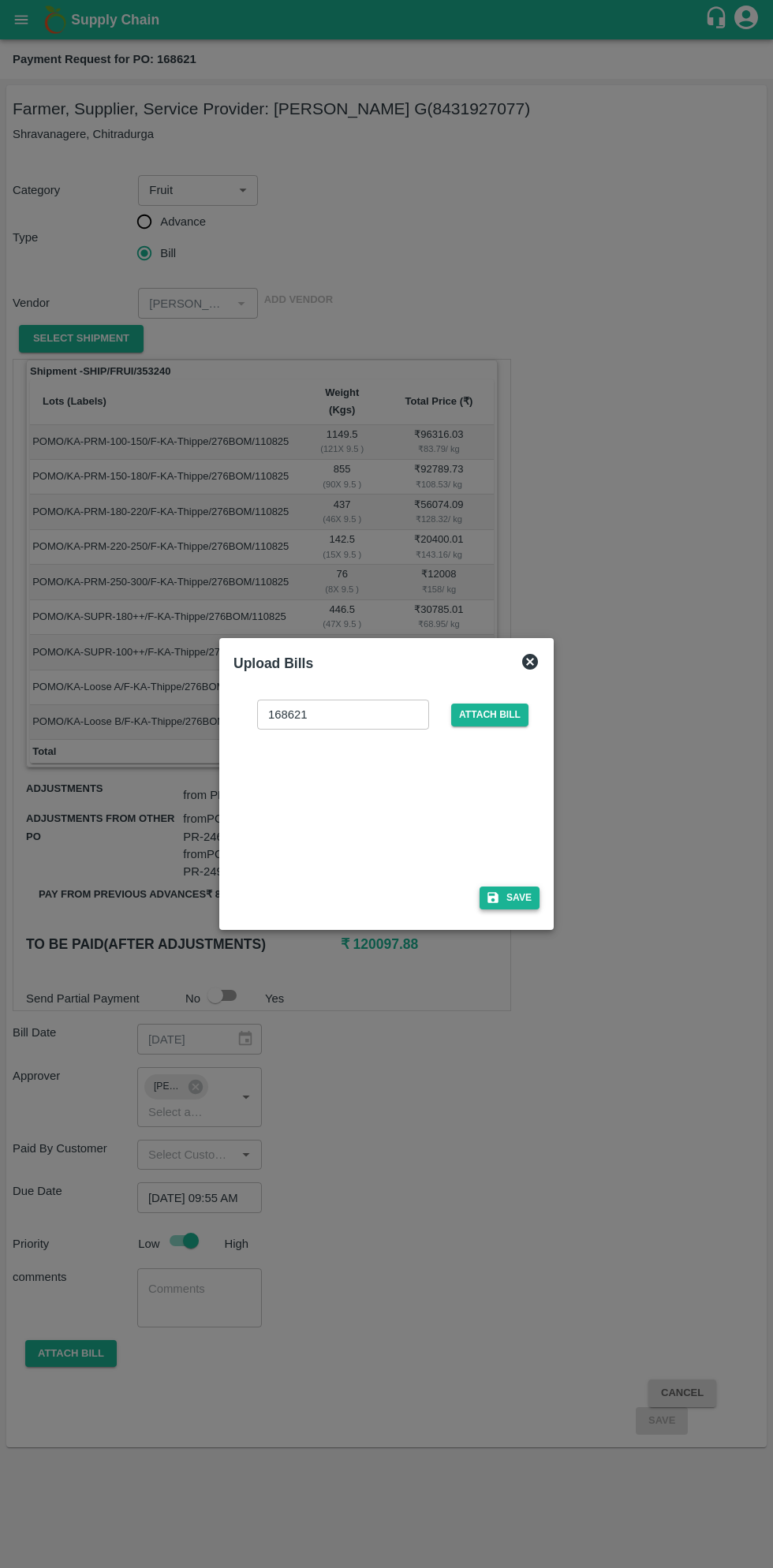
click at [520, 898] on button "Save" at bounding box center [509, 898] width 60 height 23
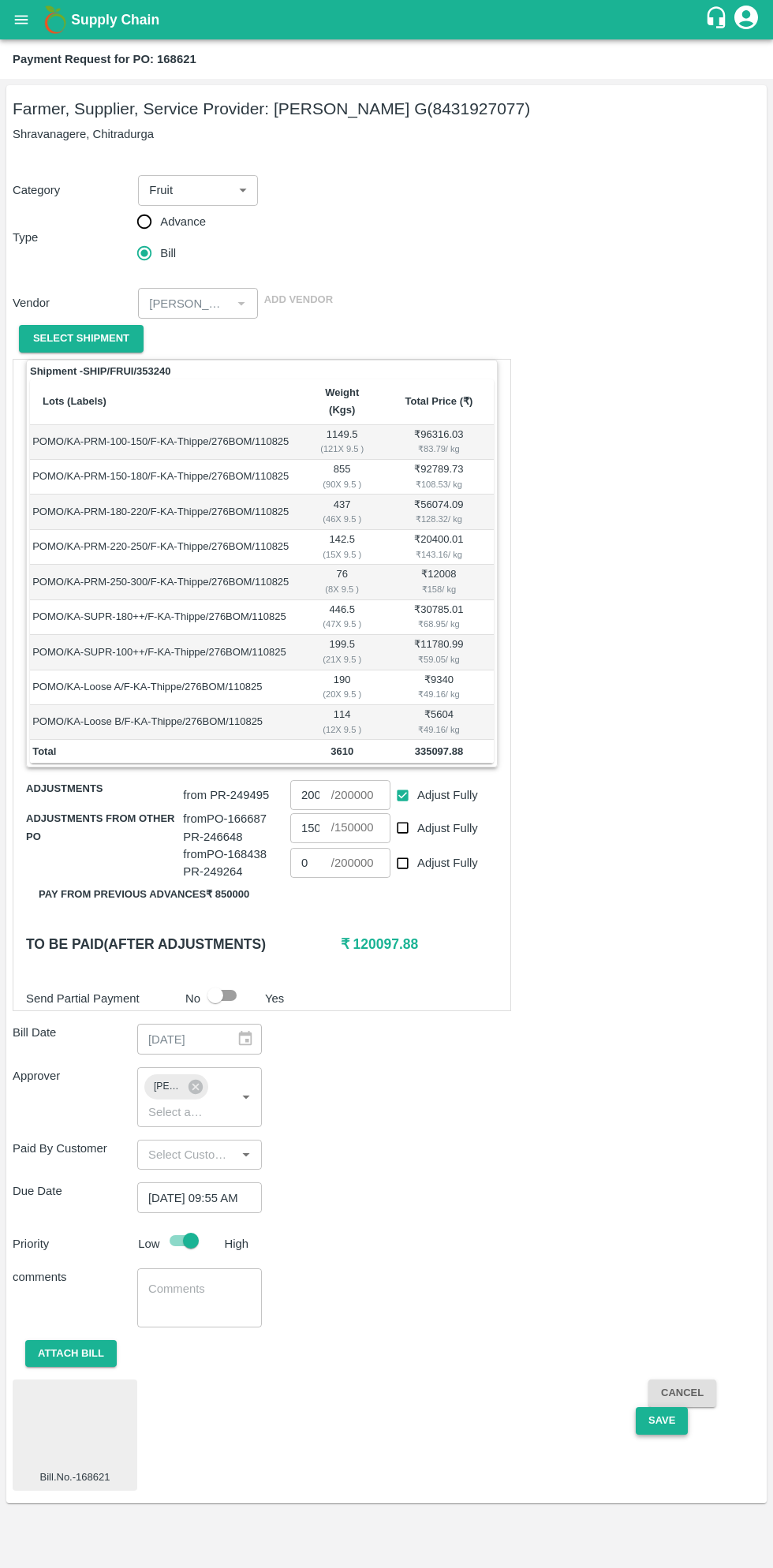
click at [661, 1408] on button "Save" at bounding box center [662, 1422] width 52 height 28
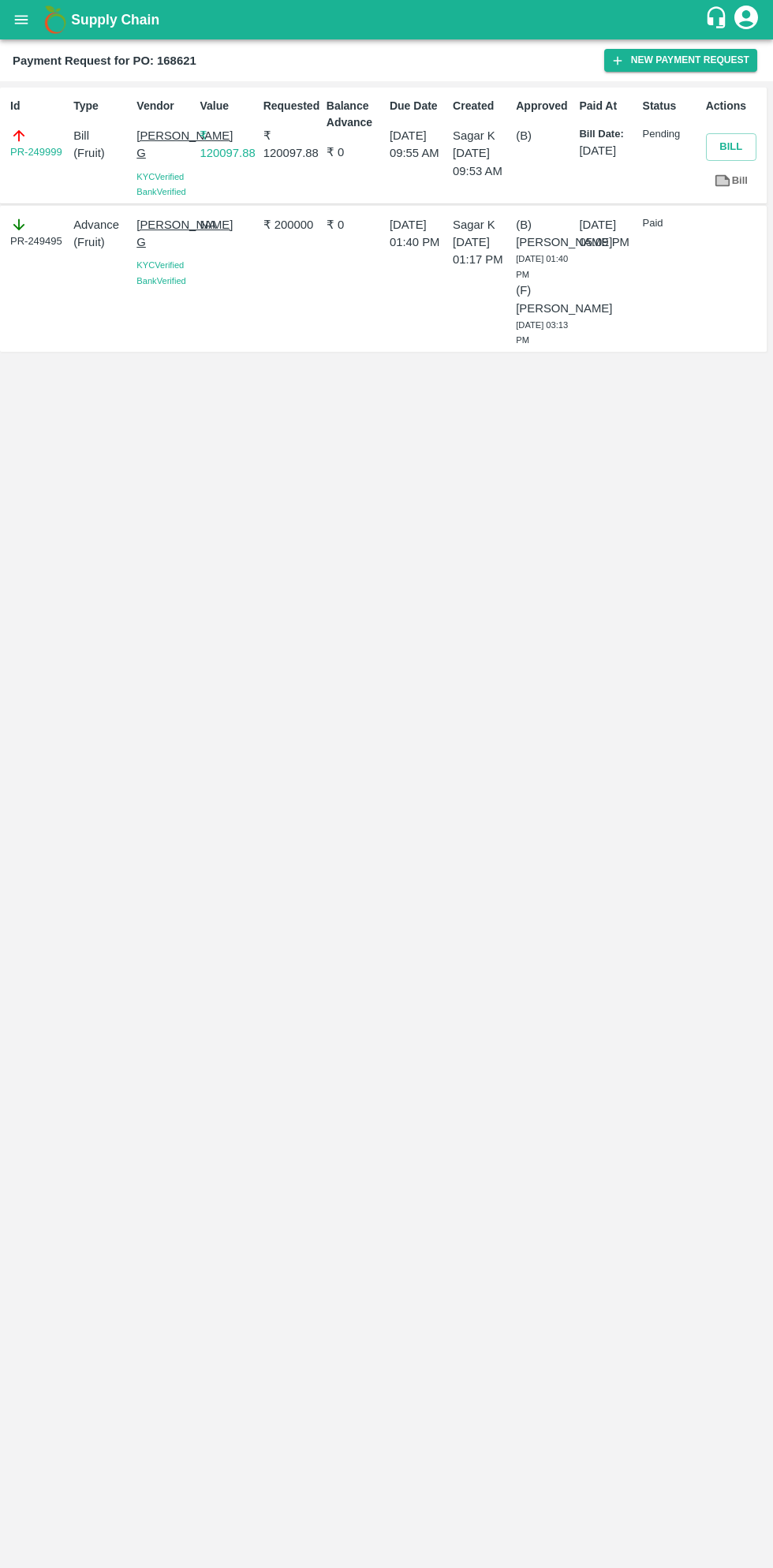
click at [35, 24] on button "open drawer" at bounding box center [21, 19] width 36 height 36
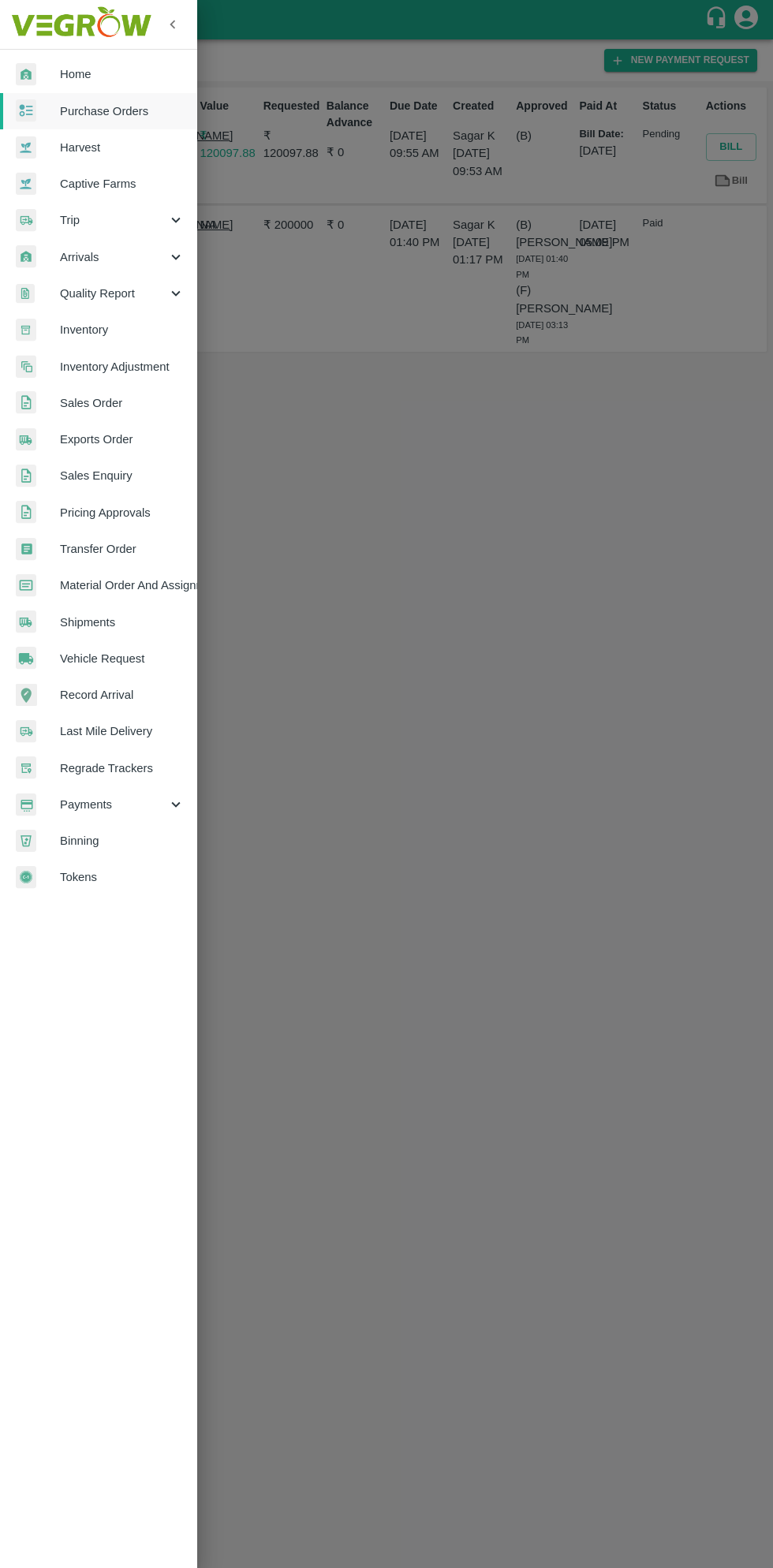
click at [104, 799] on span "Payments" at bounding box center [113, 805] width 107 height 18
click at [146, 846] on span "My Payment Requests" at bounding box center [129, 841] width 112 height 18
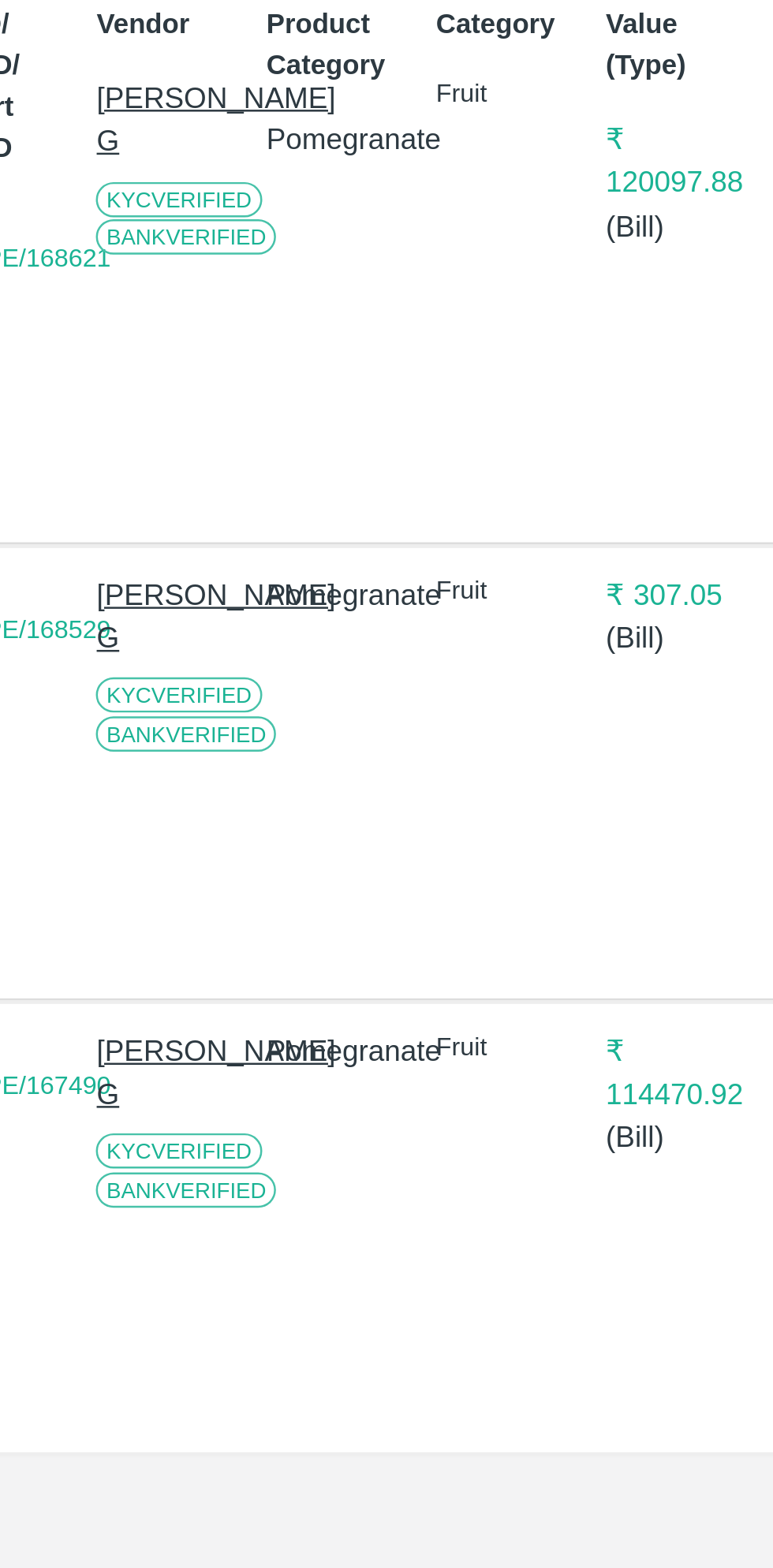
scroll to position [0, 11]
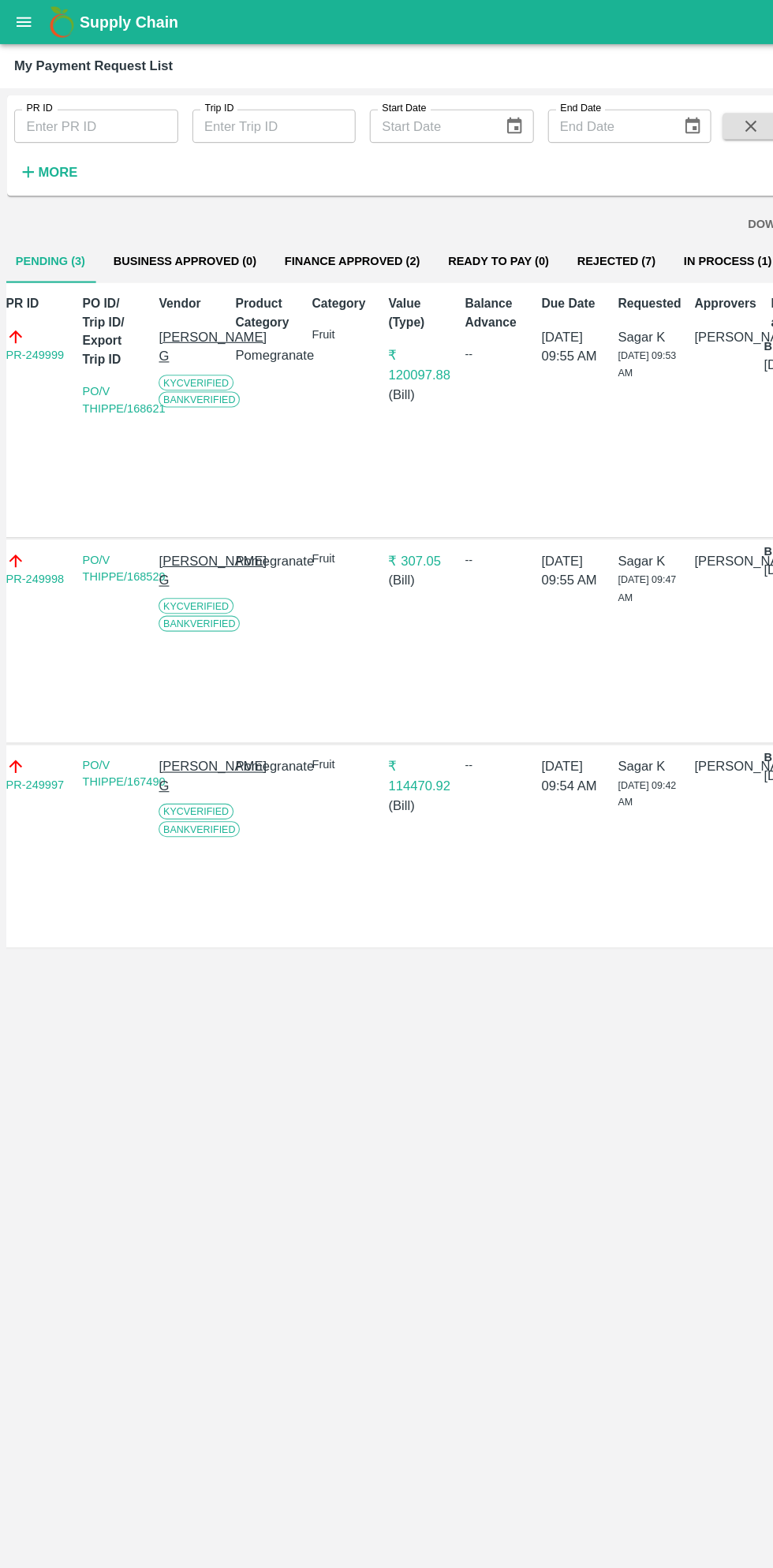
click at [27, 23] on icon "open drawer" at bounding box center [21, 19] width 13 height 9
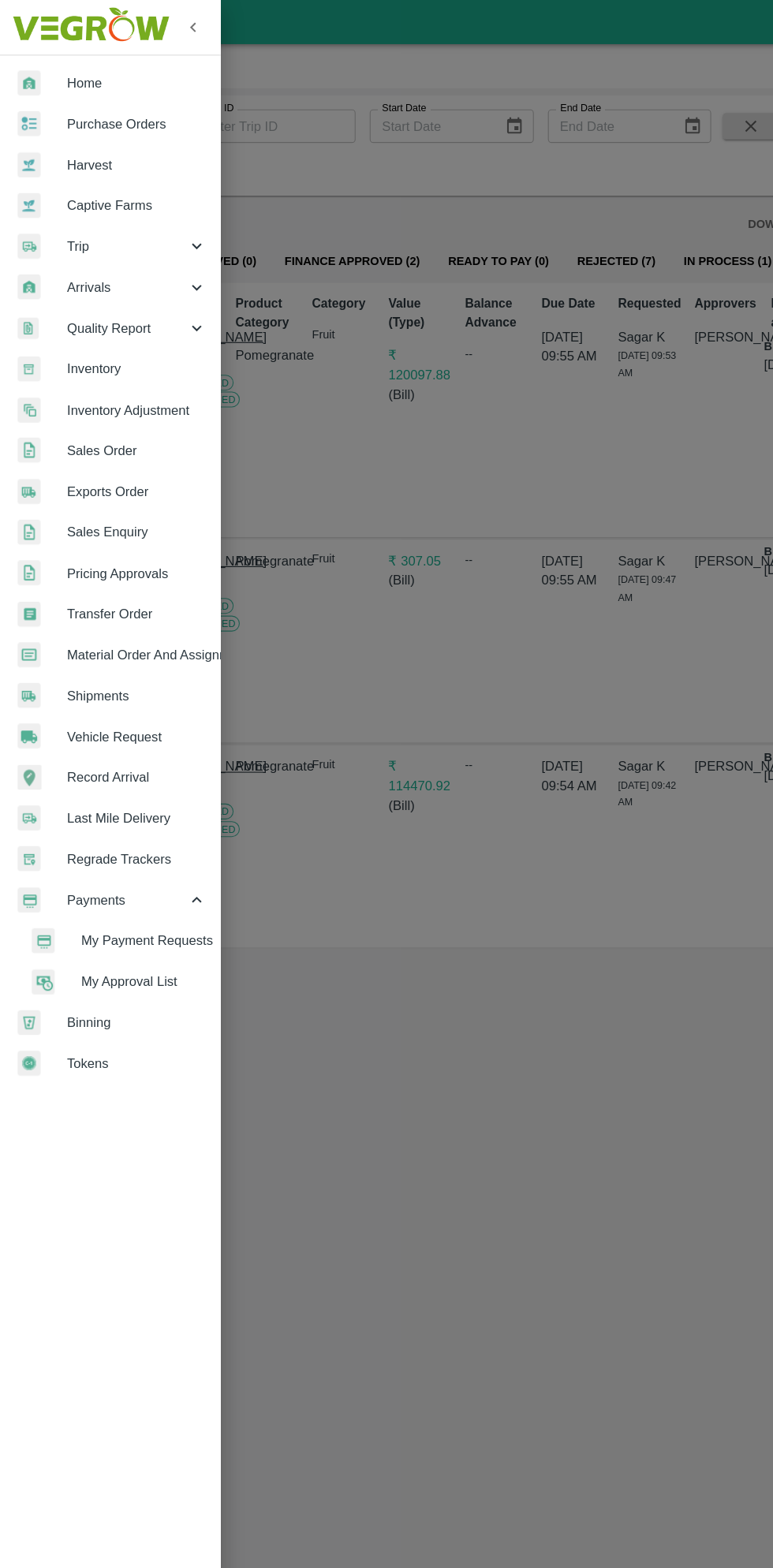
click at [151, 849] on span "My Payment Requests" at bounding box center [129, 841] width 112 height 18
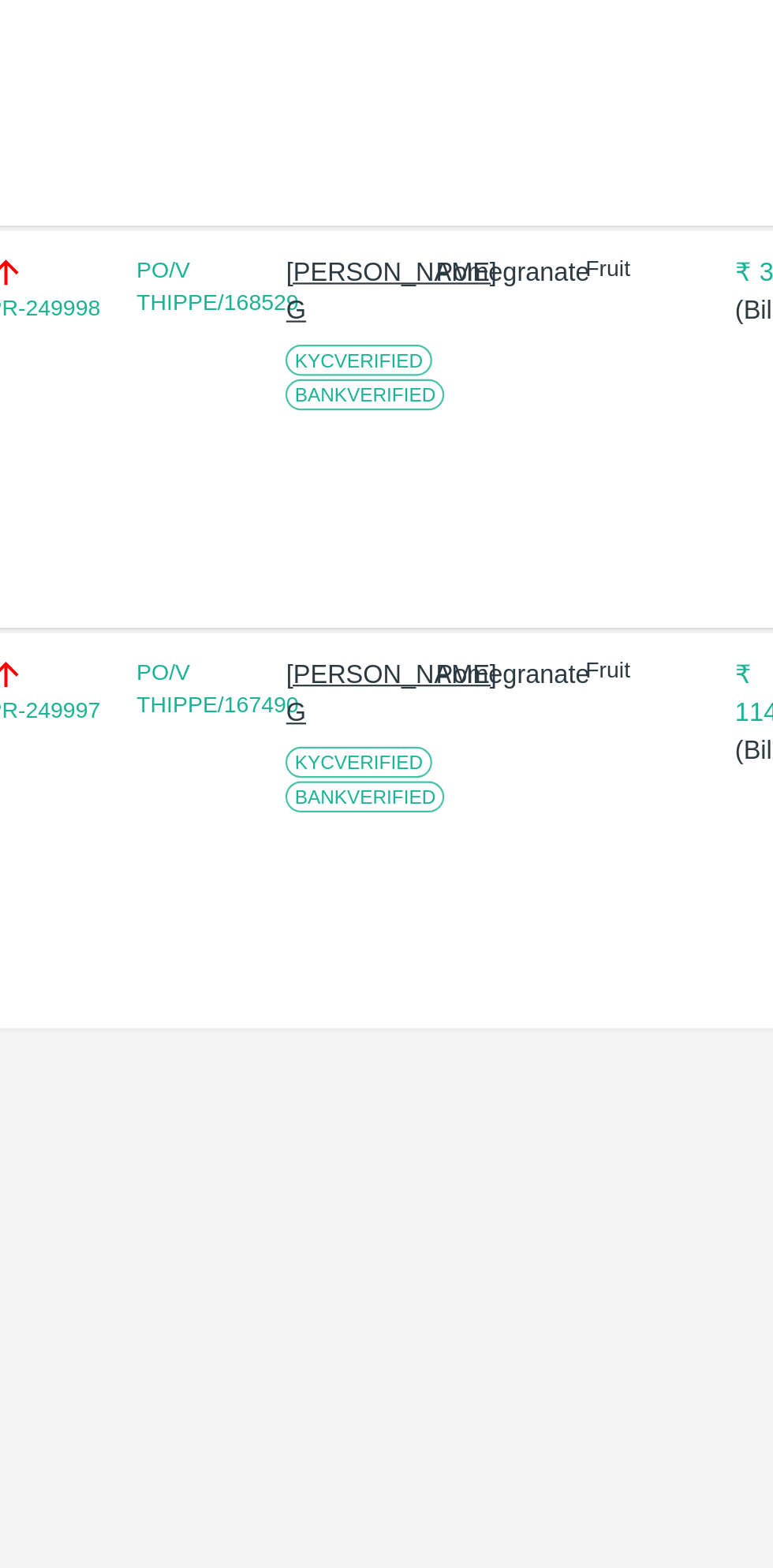
scroll to position [0, 0]
